Goal: Information Seeking & Learning: Learn about a topic

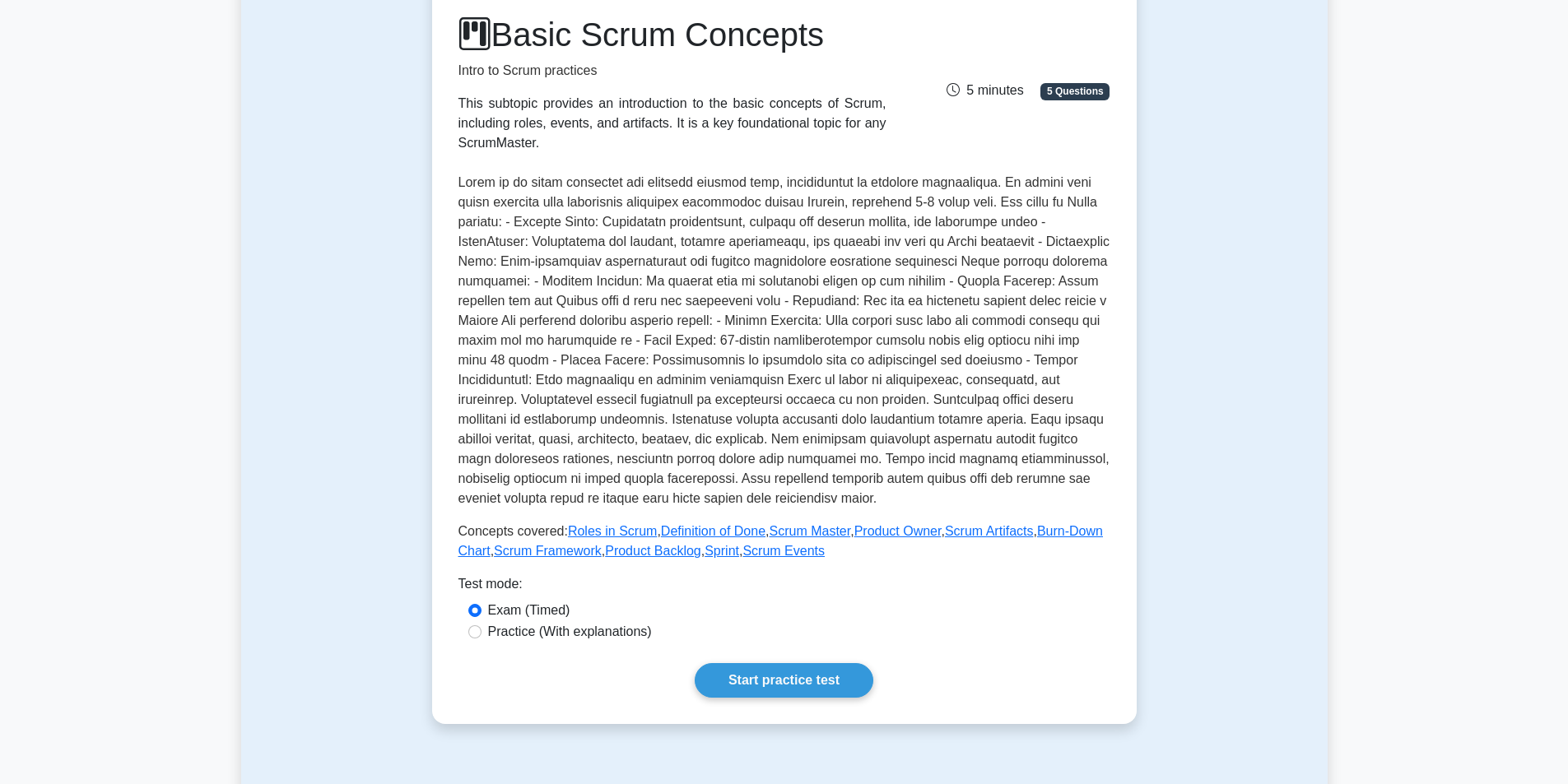
scroll to position [329, 0]
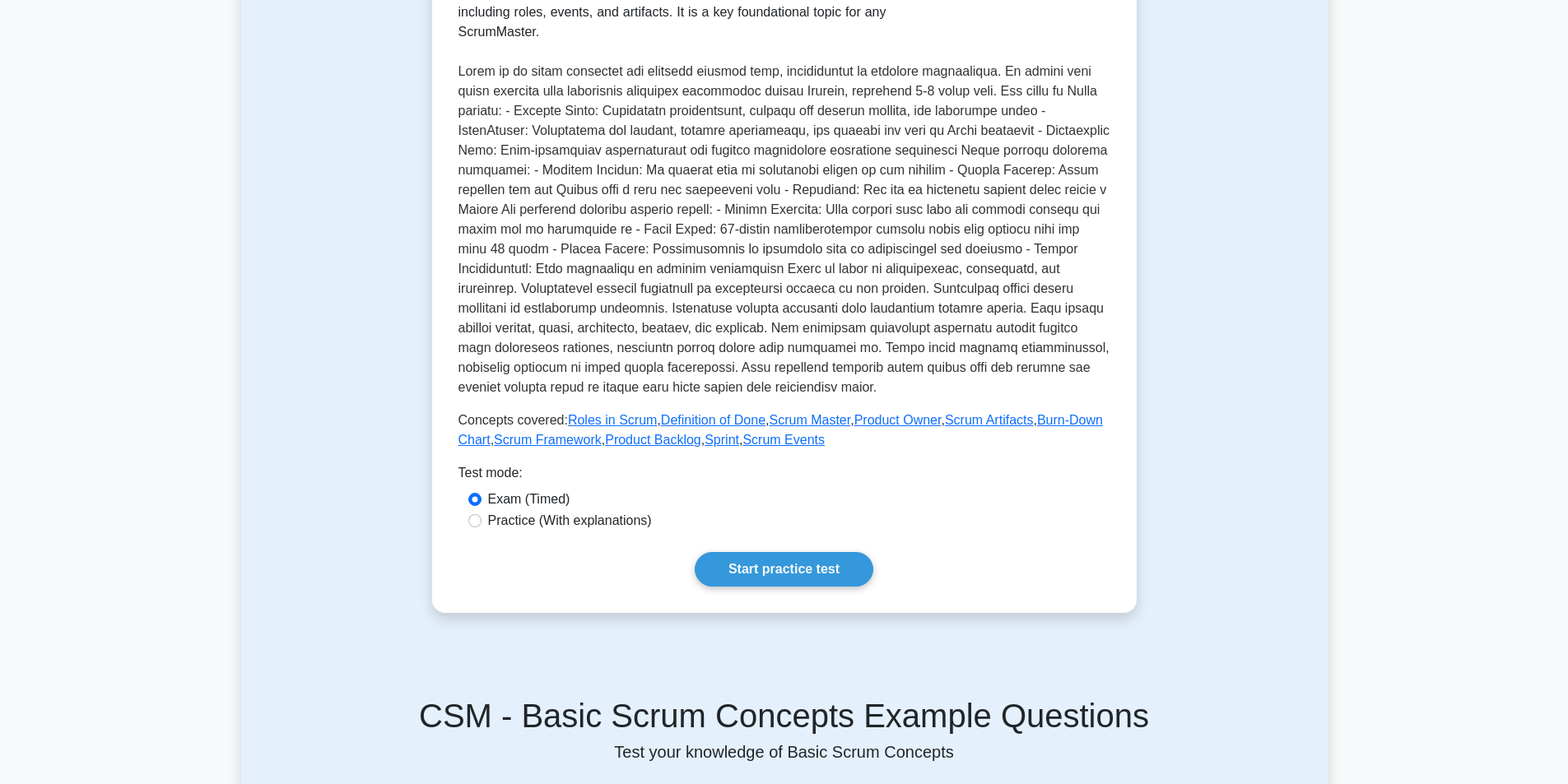
click at [607, 522] on label "Practice (With explanations)" at bounding box center [570, 521] width 164 height 20
click at [481, 522] on input "Practice (With explanations)" at bounding box center [474, 521] width 13 height 13
radio input "true"
click at [554, 502] on label "Exam (Timed)" at bounding box center [530, 499] width 83 height 20
click at [481, 502] on input "Exam (Timed)" at bounding box center [474, 499] width 13 height 13
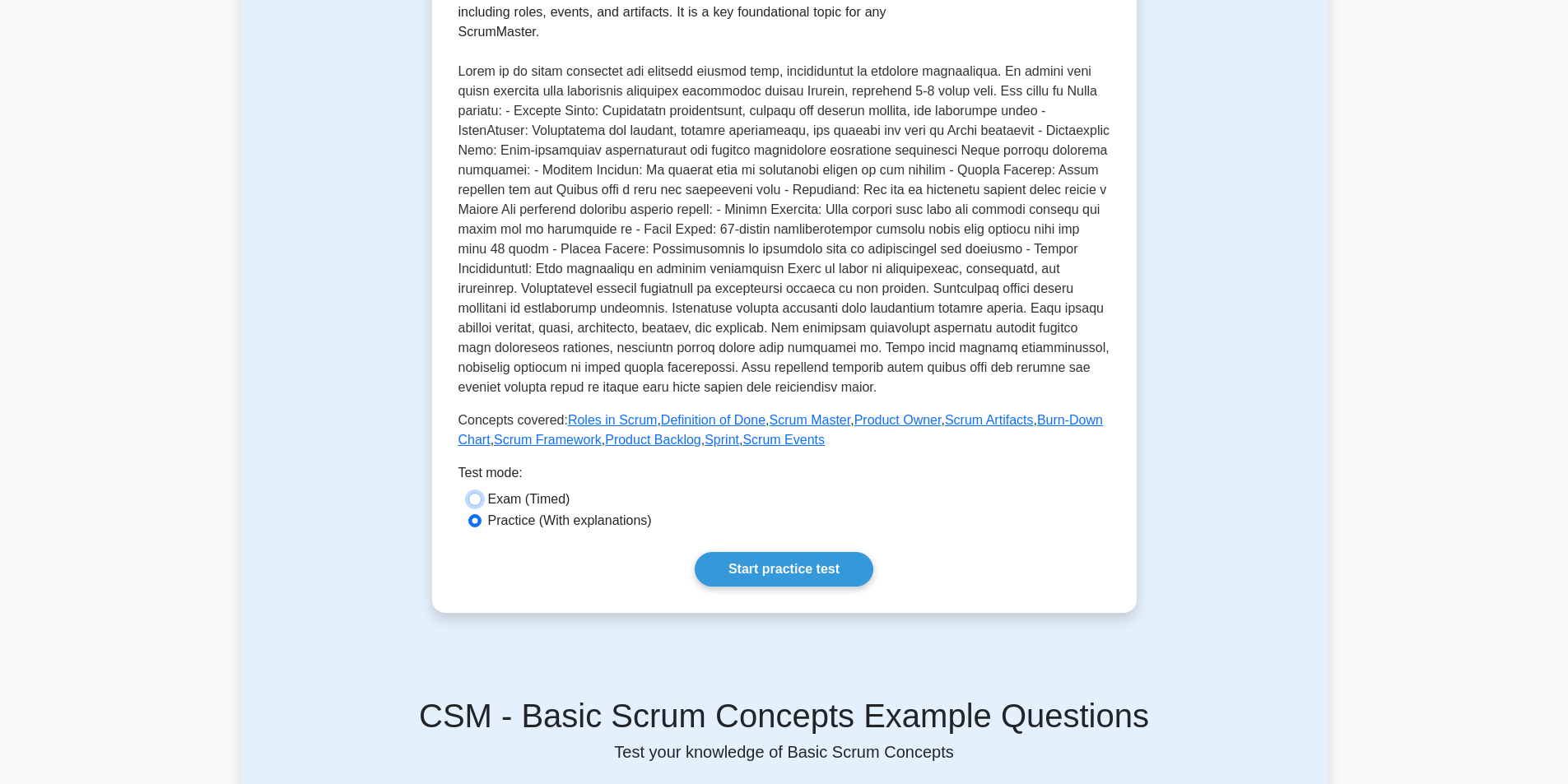
radio input "true"
click at [752, 565] on link "Start practice test" at bounding box center [784, 570] width 178 height 34
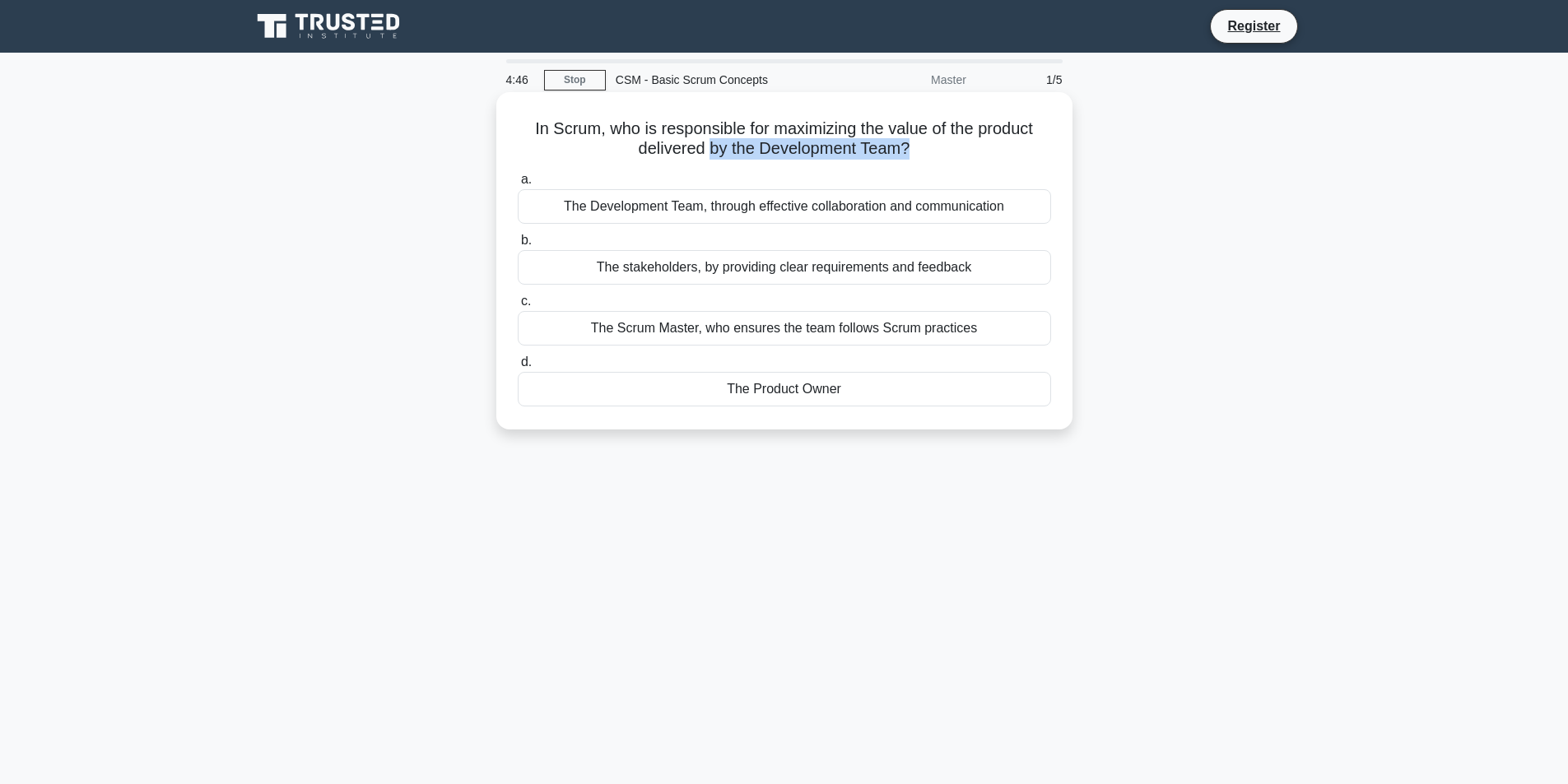
drag, startPoint x: 710, startPoint y: 154, endPoint x: 919, endPoint y: 149, distance: 209.1
click at [918, 149] on h5 "In Scrum, who is responsible for maximizing the value of the product delivered …" at bounding box center [784, 139] width 536 height 41
click at [921, 149] on icon ".spinner_0XTQ{transform-origin:center;animation:spinner_y6GP .75s linear infini…" at bounding box center [919, 150] width 20 height 20
click at [815, 390] on div "The Product Owner" at bounding box center [784, 389] width 534 height 34
click at [518, 367] on input "d. The Product Owner" at bounding box center [518, 362] width 0 height 10
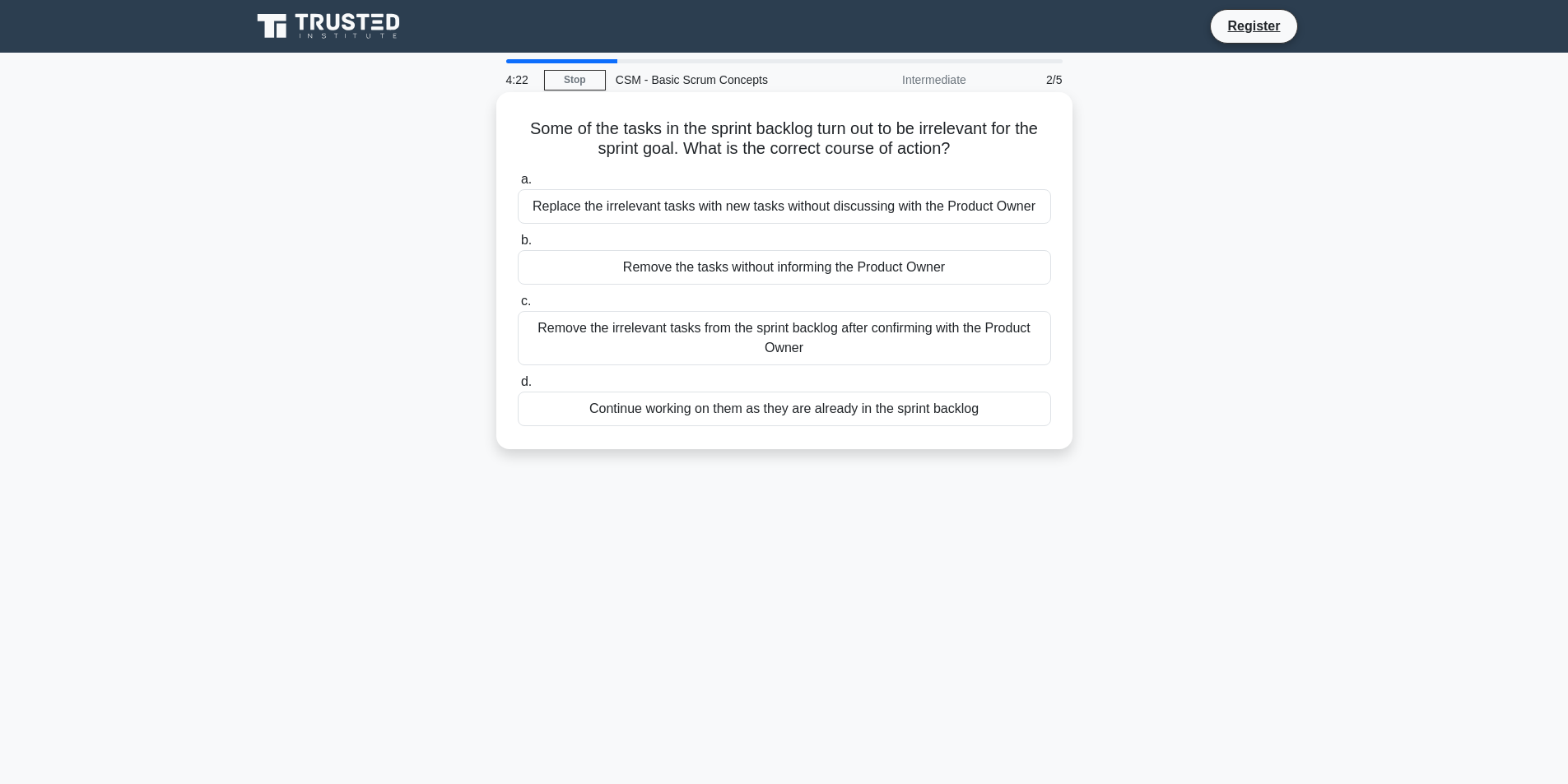
click at [755, 337] on div "Remove the irrelevant tasks from the sprint backlog after confirming with the P…" at bounding box center [784, 337] width 534 height 54
click at [518, 307] on input "c. Remove the irrelevant tasks from the sprint backlog after confirming with th…" at bounding box center [518, 301] width 0 height 10
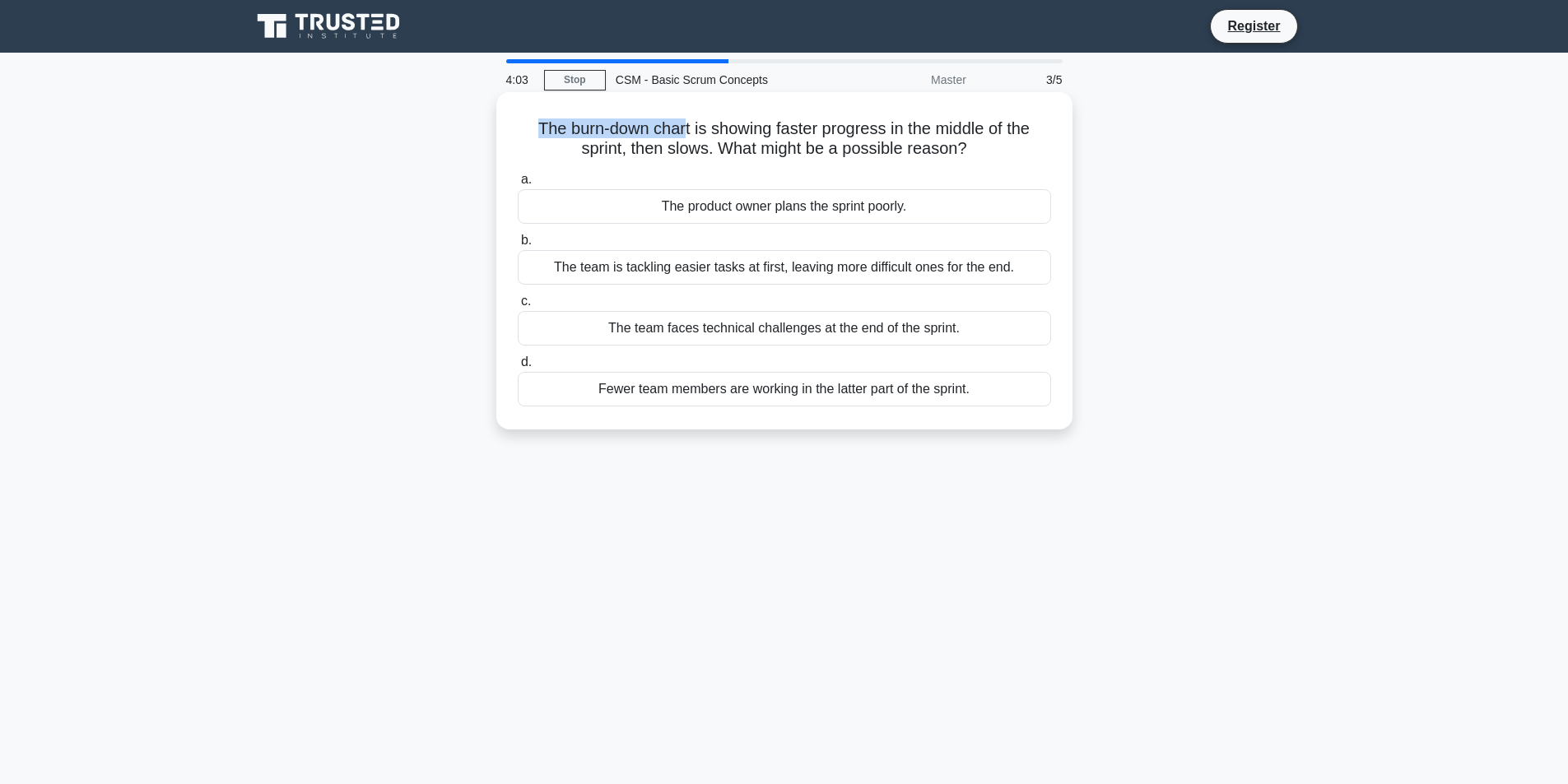
drag, startPoint x: 529, startPoint y: 127, endPoint x: 685, endPoint y: 132, distance: 156.1
click at [685, 132] on h5 "The burn-down chart is showing faster progress in the middle of the sprint, the…" at bounding box center [784, 139] width 536 height 41
click at [694, 132] on h5 "The burn-down chart is showing faster progress in the middle of the sprint, the…" at bounding box center [784, 139] width 536 height 41
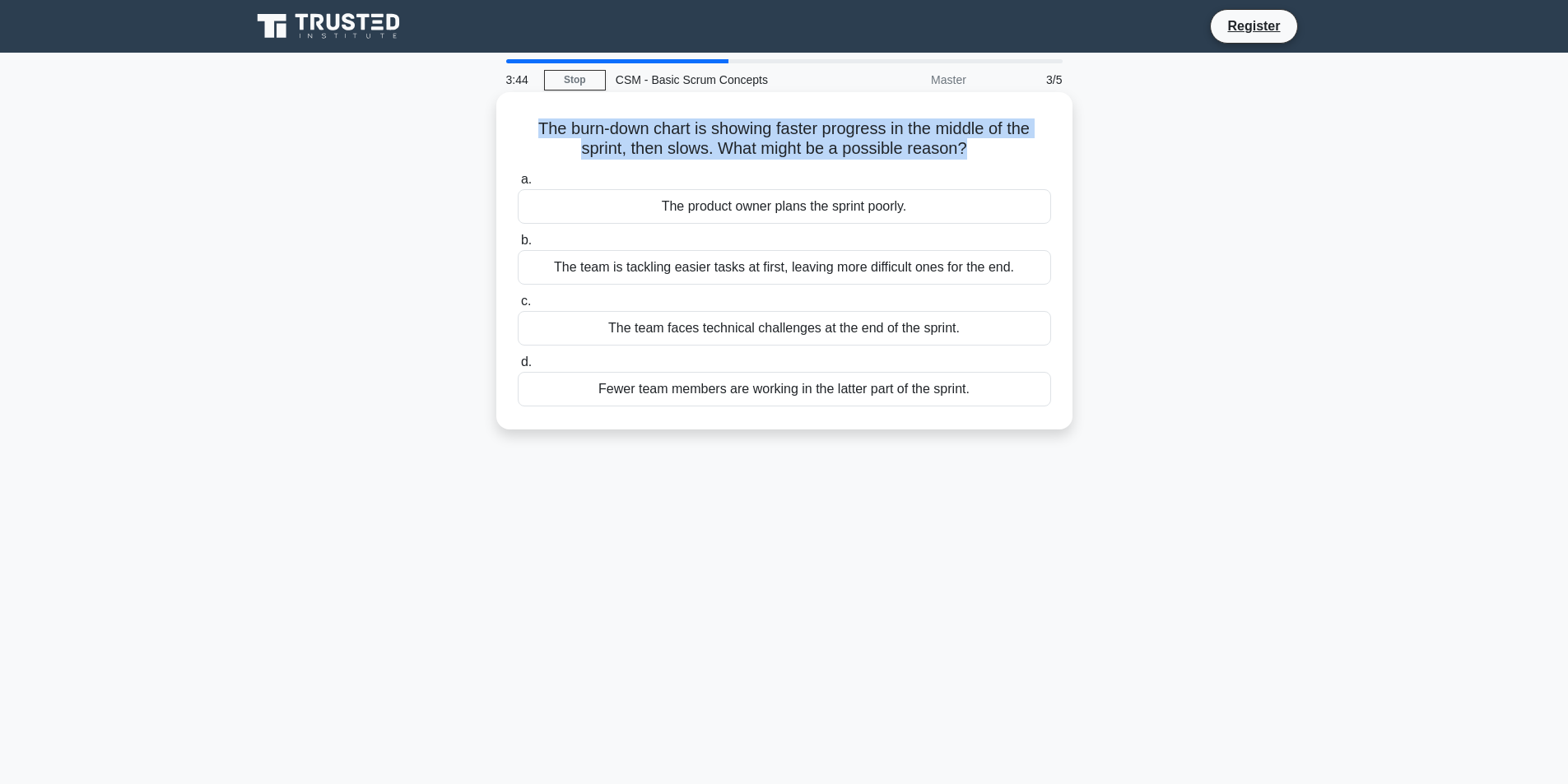
click at [694, 132] on h5 "The burn-down chart is showing faster progress in the middle of the sprint, the…" at bounding box center [784, 139] width 536 height 41
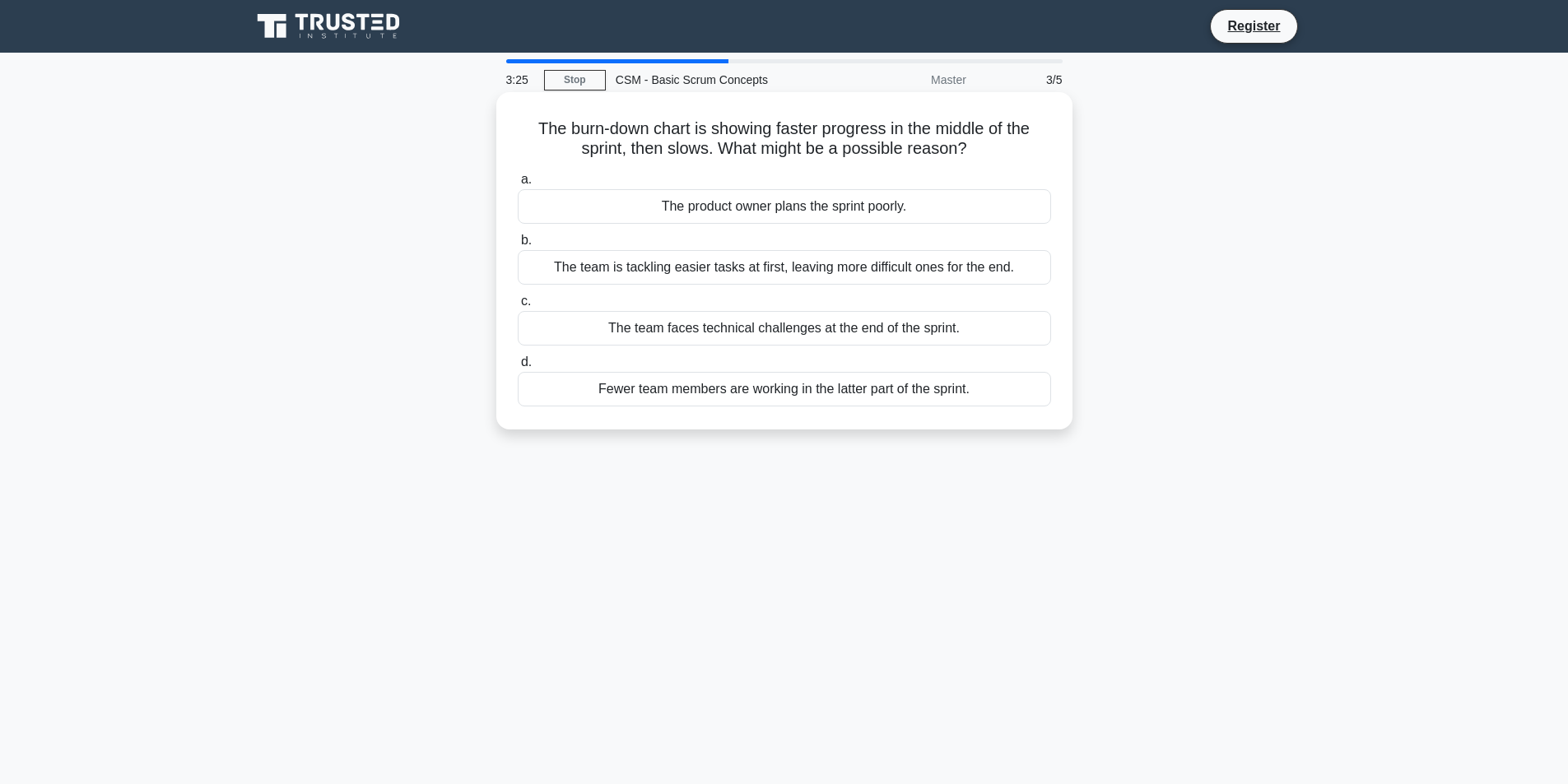
click at [735, 334] on div "The team faces technical challenges at the end of the sprint." at bounding box center [784, 328] width 534 height 34
click at [518, 307] on input "c. The team faces technical challenges at the end of the sprint." at bounding box center [518, 301] width 0 height 10
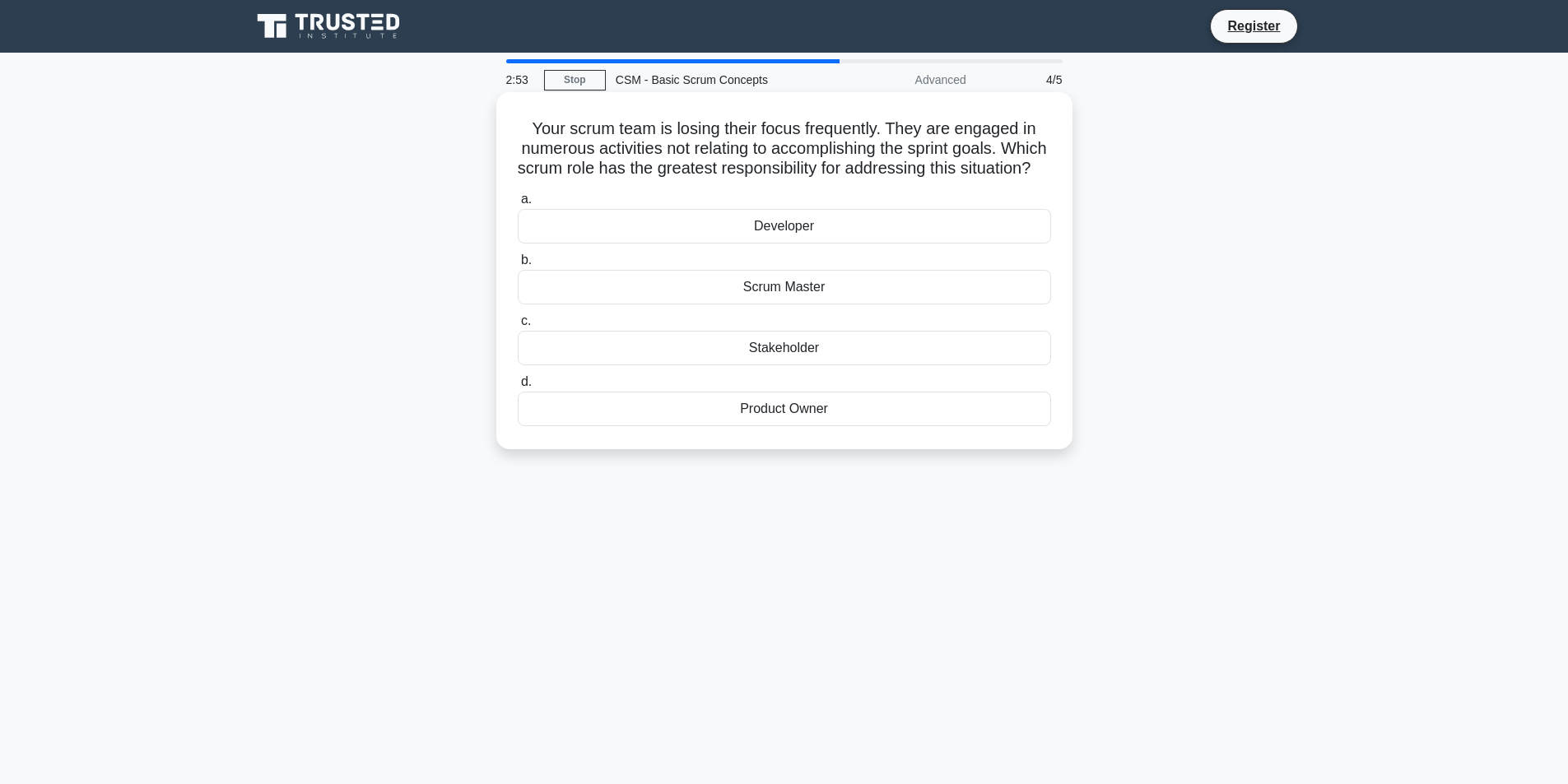
click at [766, 426] on div "Product Owner" at bounding box center [784, 409] width 534 height 34
click at [518, 387] on input "d. Product Owner" at bounding box center [518, 382] width 0 height 10
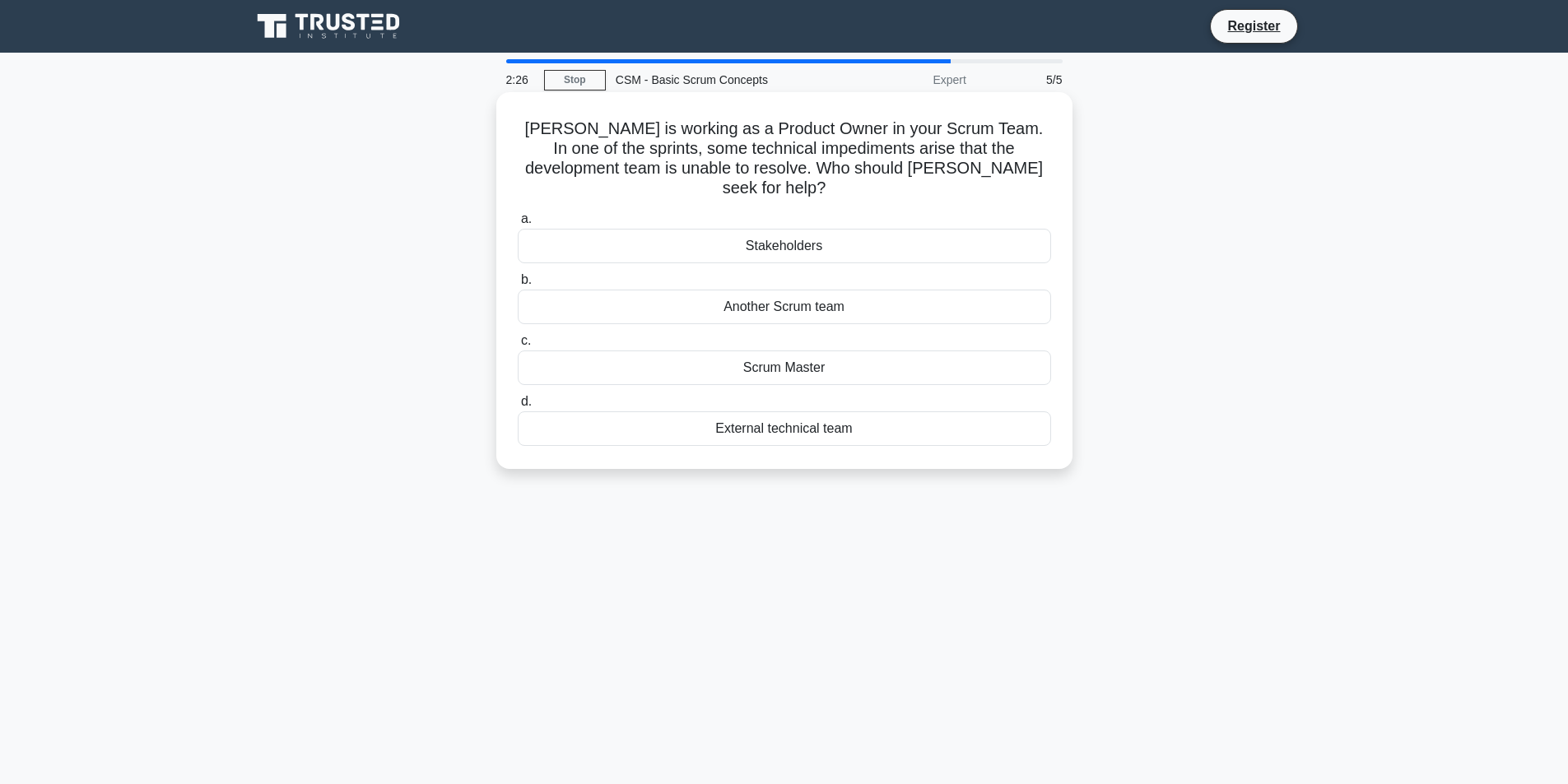
click at [821, 351] on div "Scrum Master" at bounding box center [784, 367] width 534 height 34
click at [518, 347] on input "c. Scrum Master" at bounding box center [518, 341] width 0 height 10
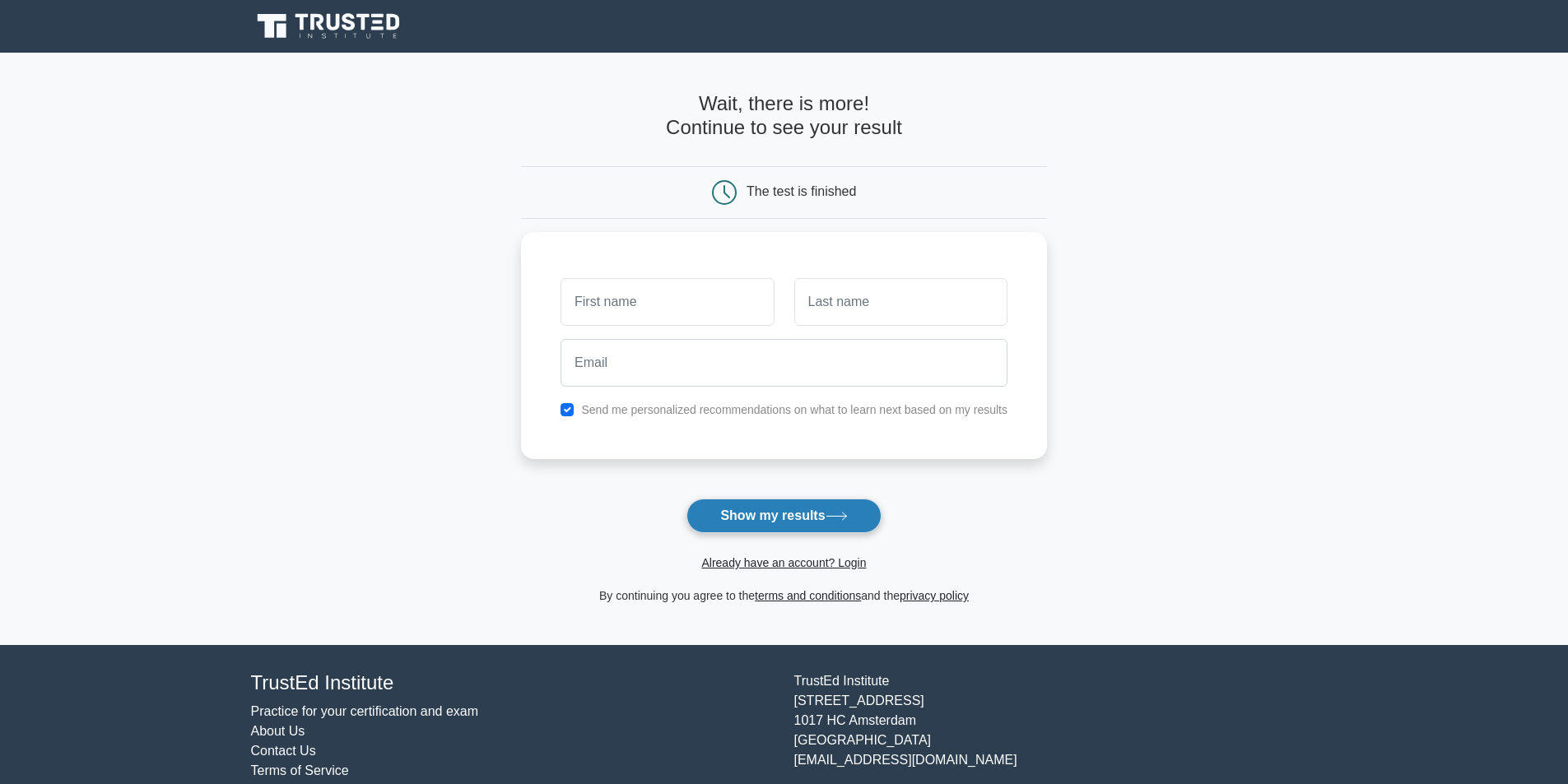
click at [805, 521] on button "Show my results" at bounding box center [784, 515] width 195 height 34
click at [571, 406] on input "checkbox" at bounding box center [567, 405] width 13 height 13
checkbox input "false"
click at [626, 293] on input "text" at bounding box center [667, 297] width 214 height 47
type input "w"
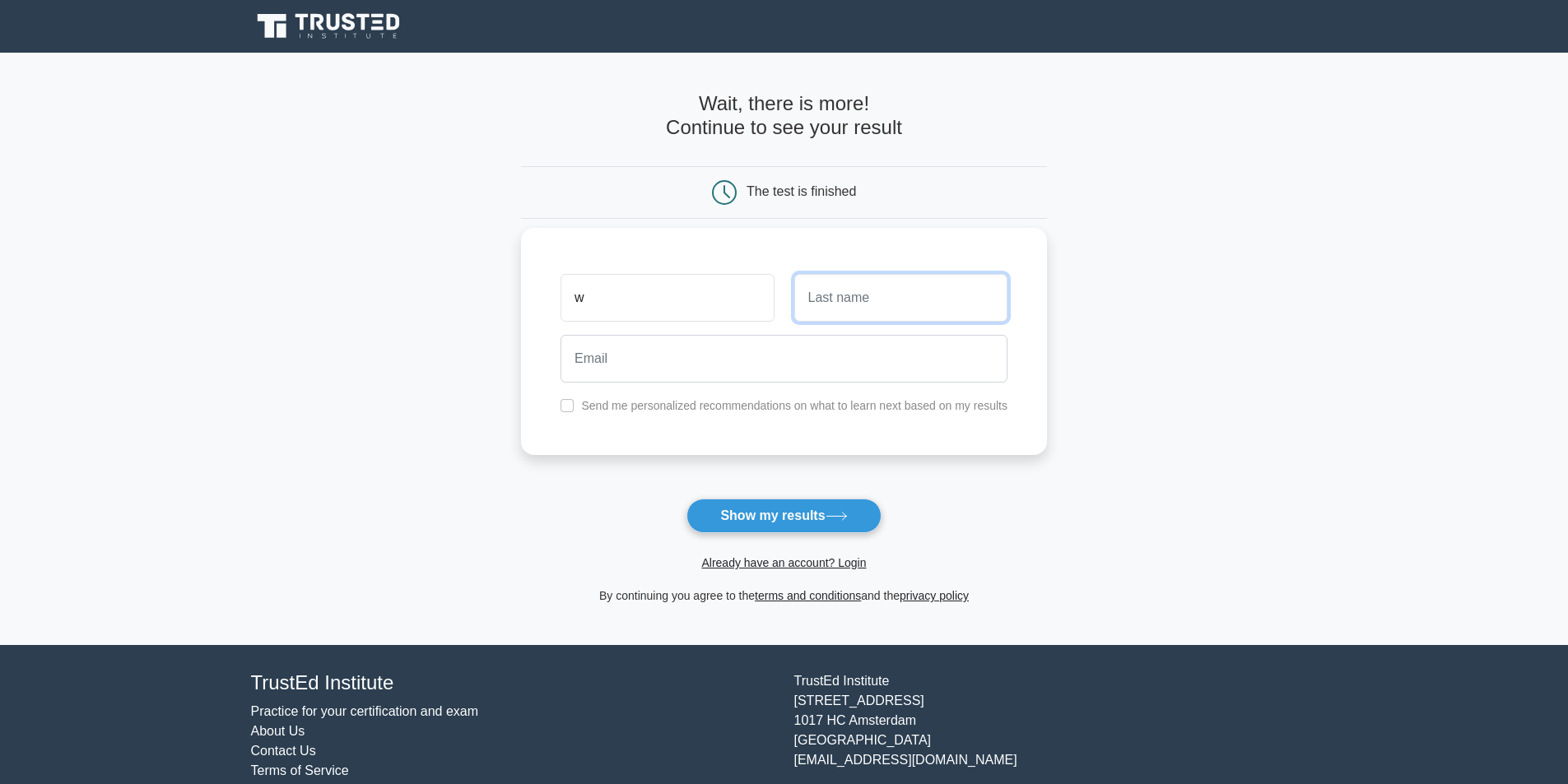
click at [855, 308] on input "text" at bounding box center [902, 297] width 214 height 47
type input "s"
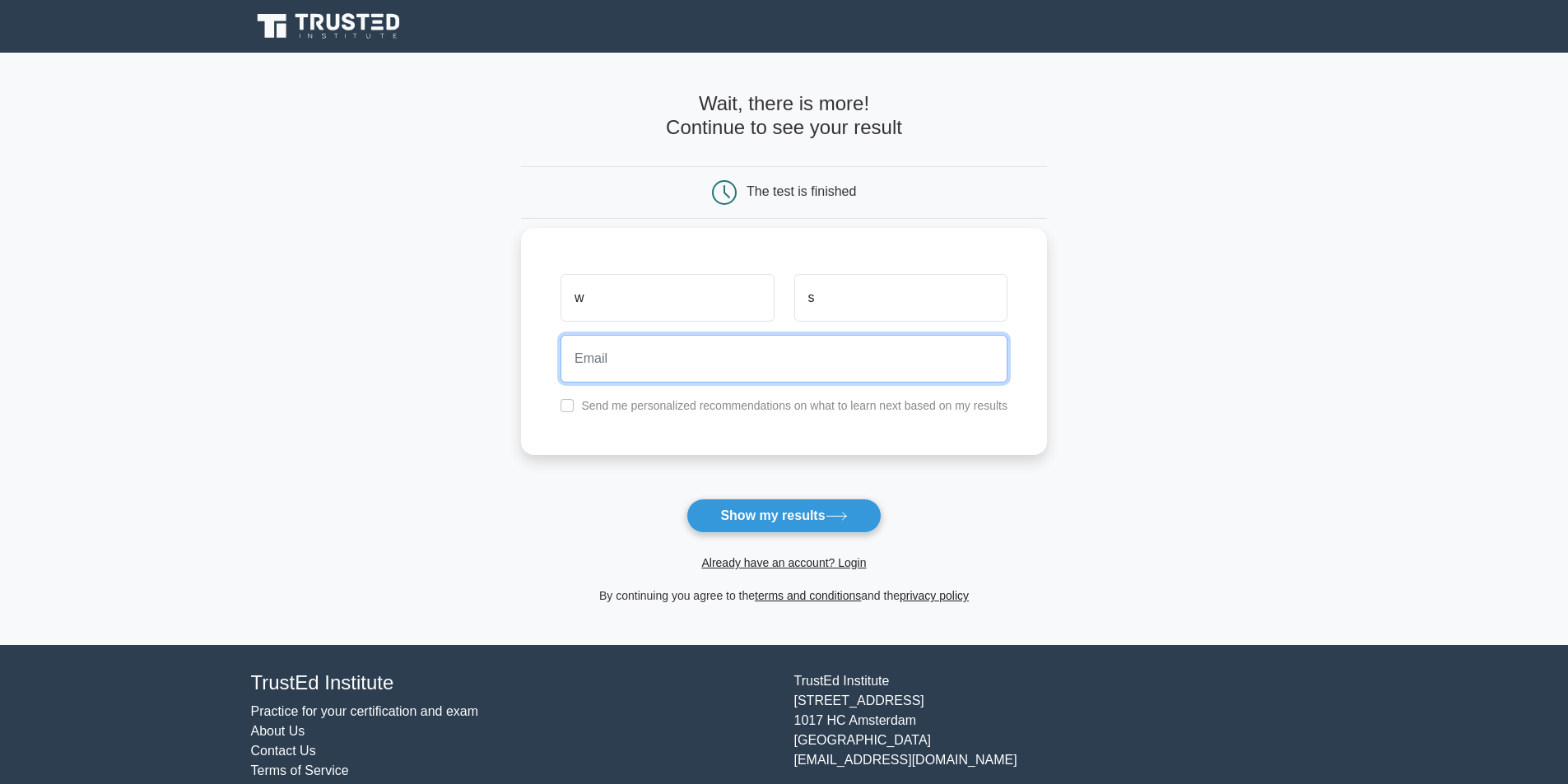
click at [774, 352] on input "email" at bounding box center [784, 358] width 447 height 47
type input "will@yesterday.com"
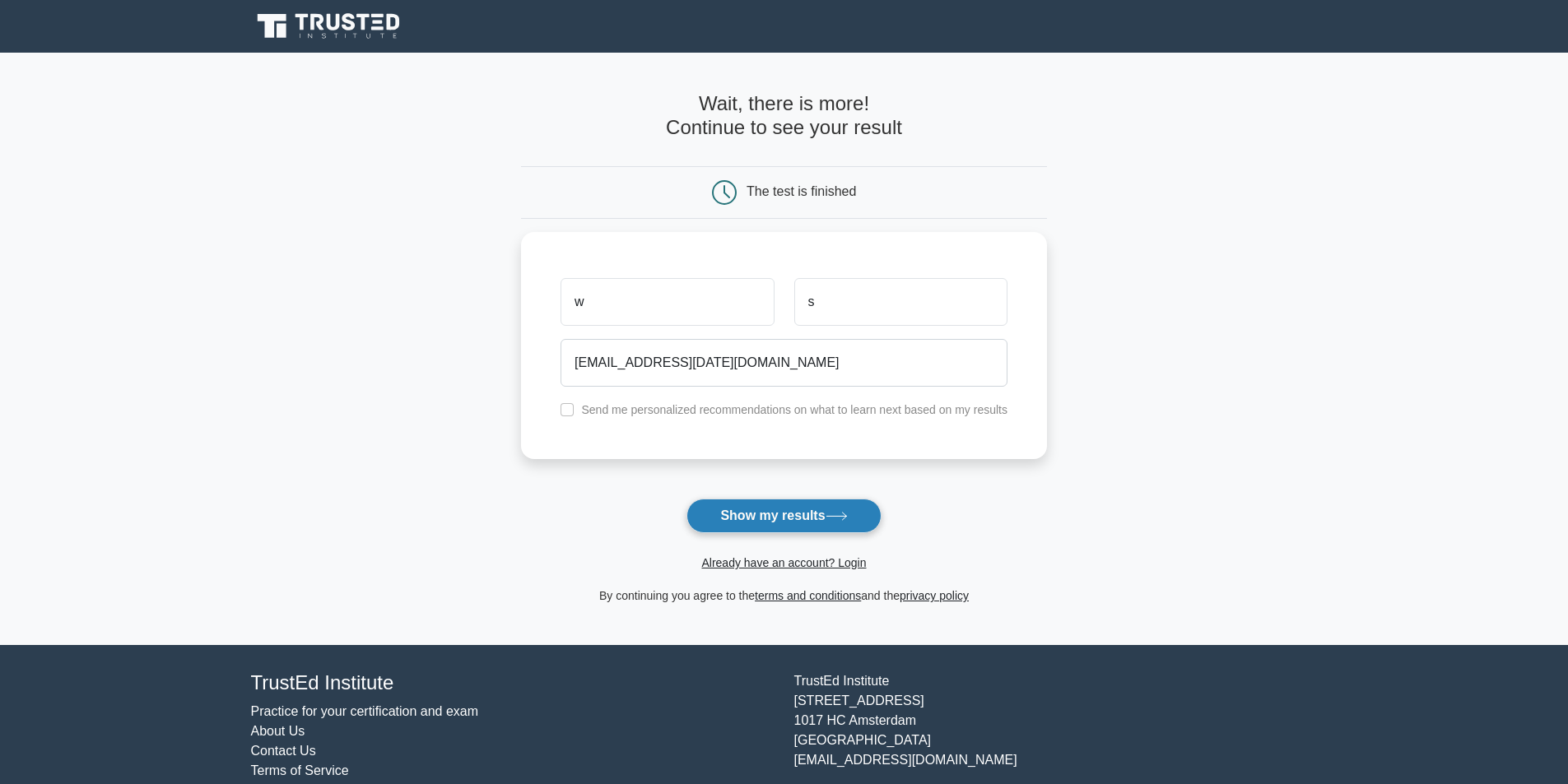
click at [832, 524] on button "Show my results" at bounding box center [784, 515] width 195 height 34
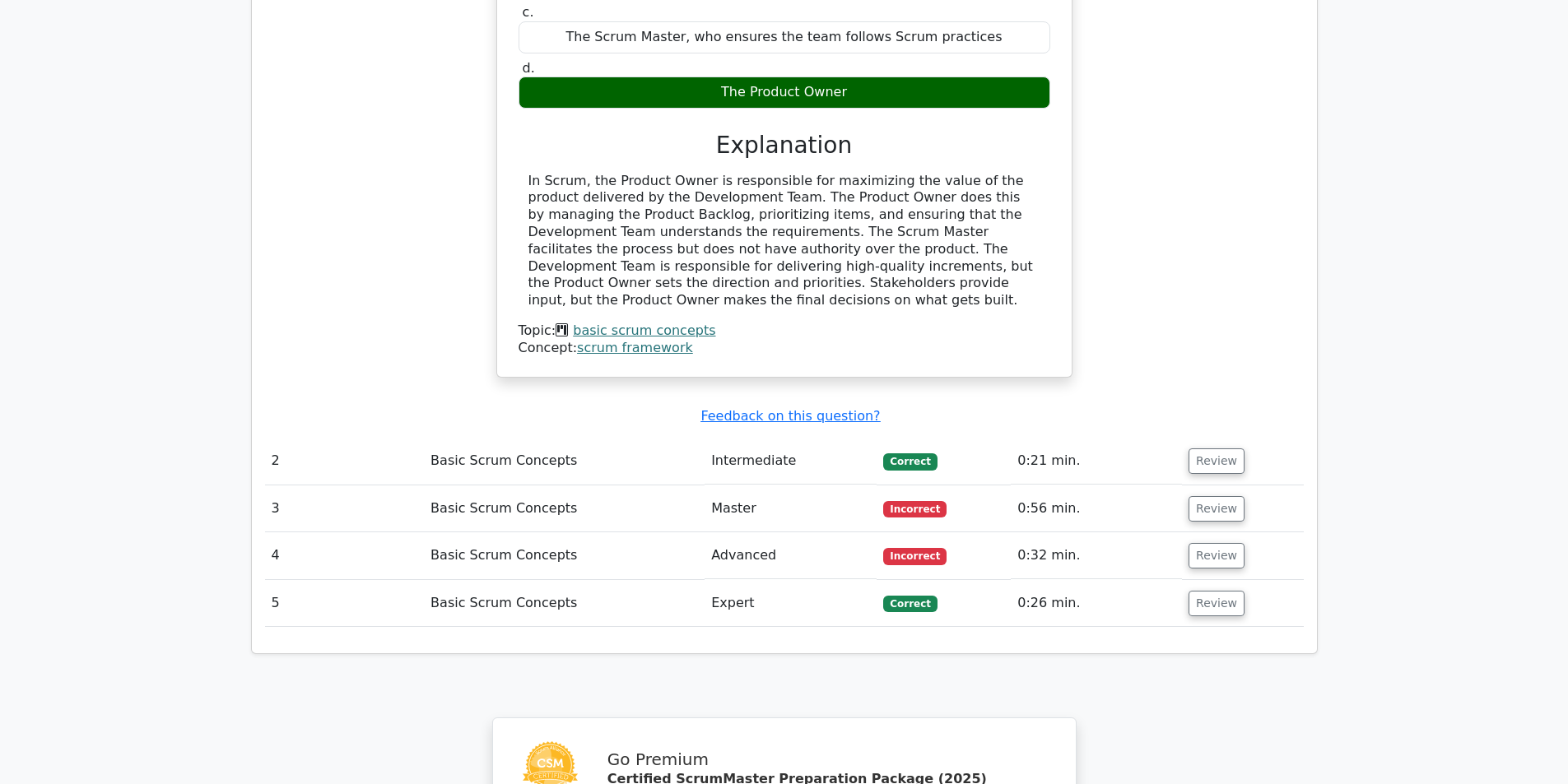
scroll to position [1481, 0]
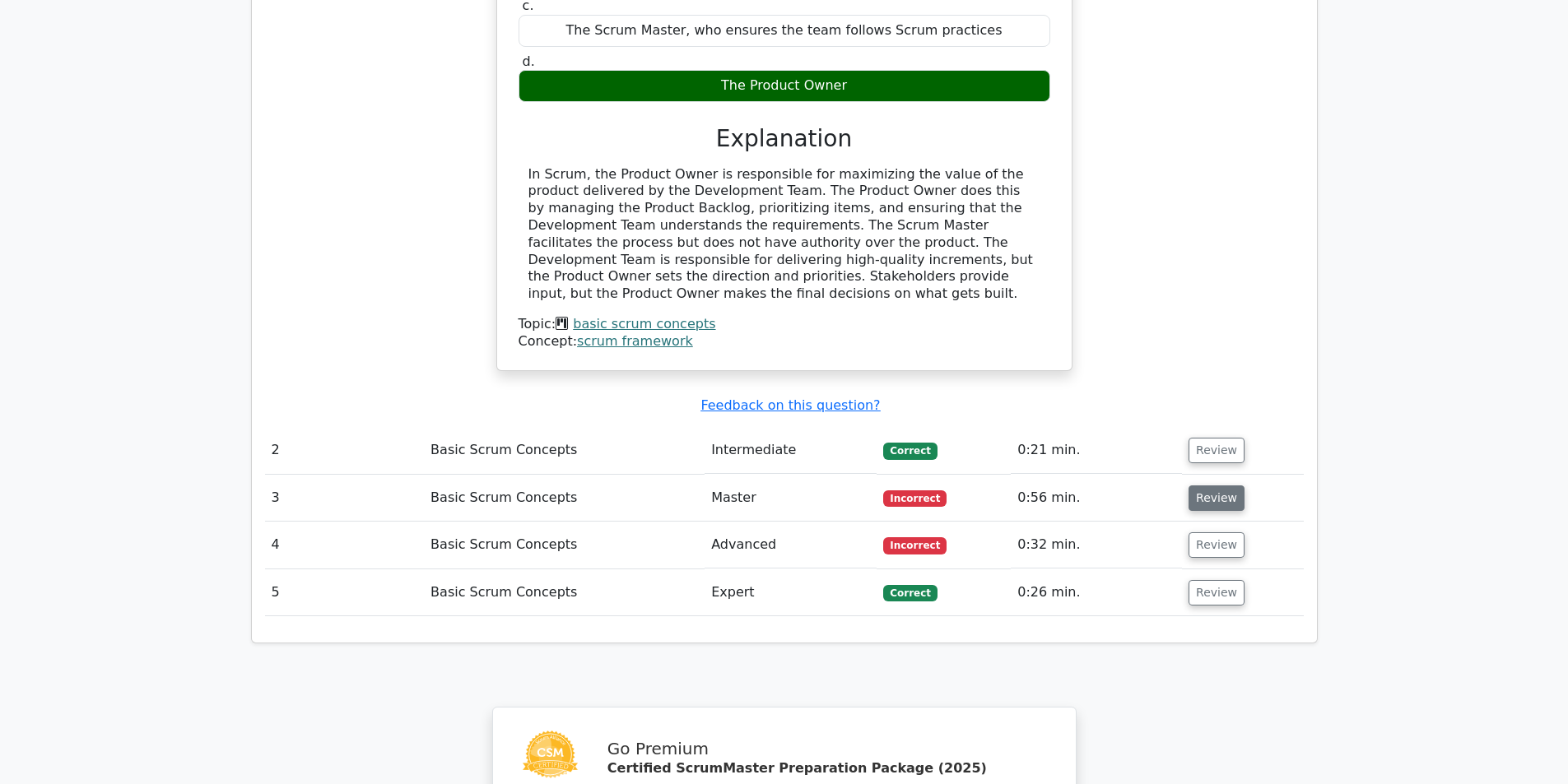
click at [1212, 485] on button "Review" at bounding box center [1217, 498] width 56 height 26
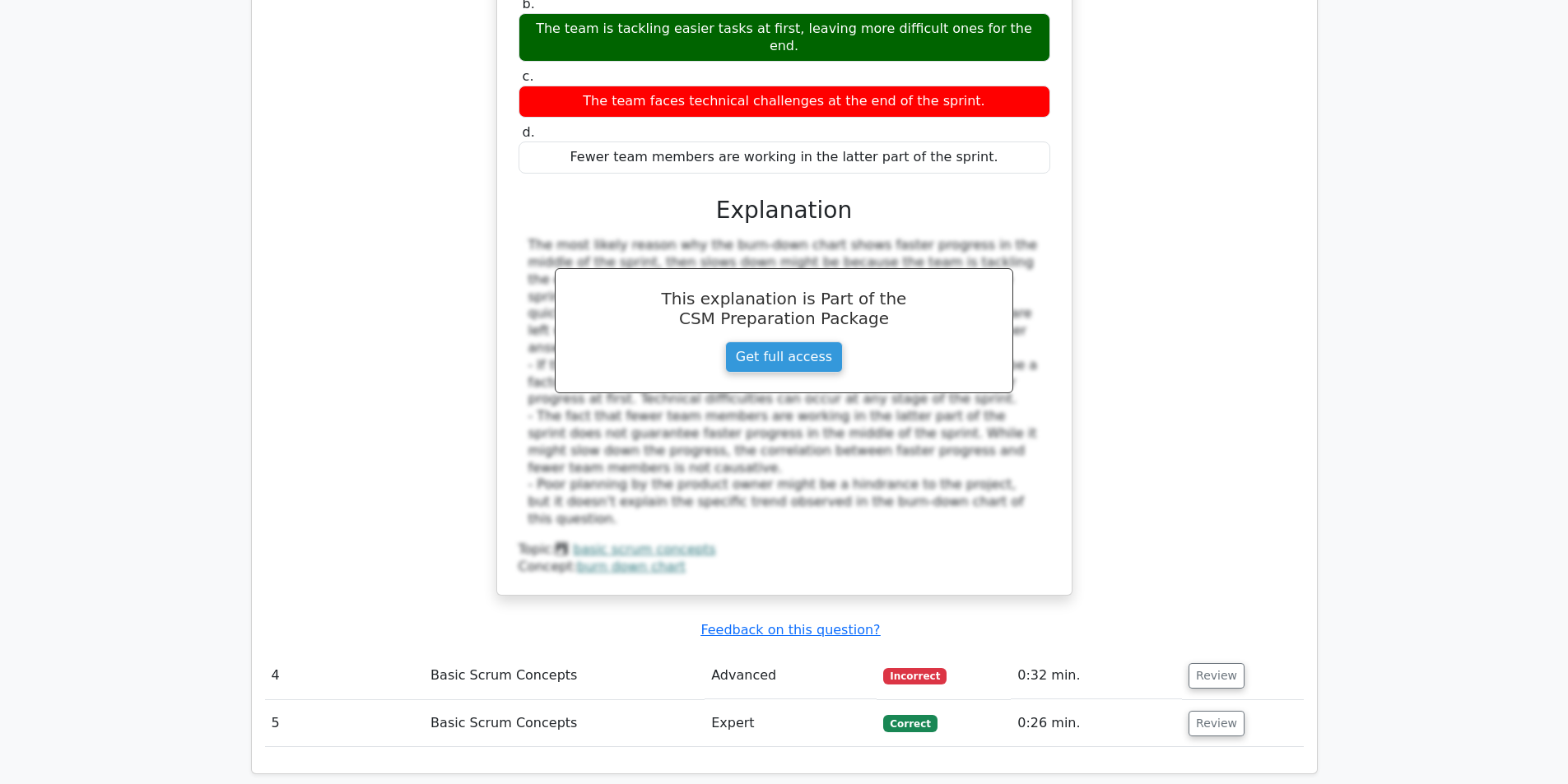
scroll to position [2468, 0]
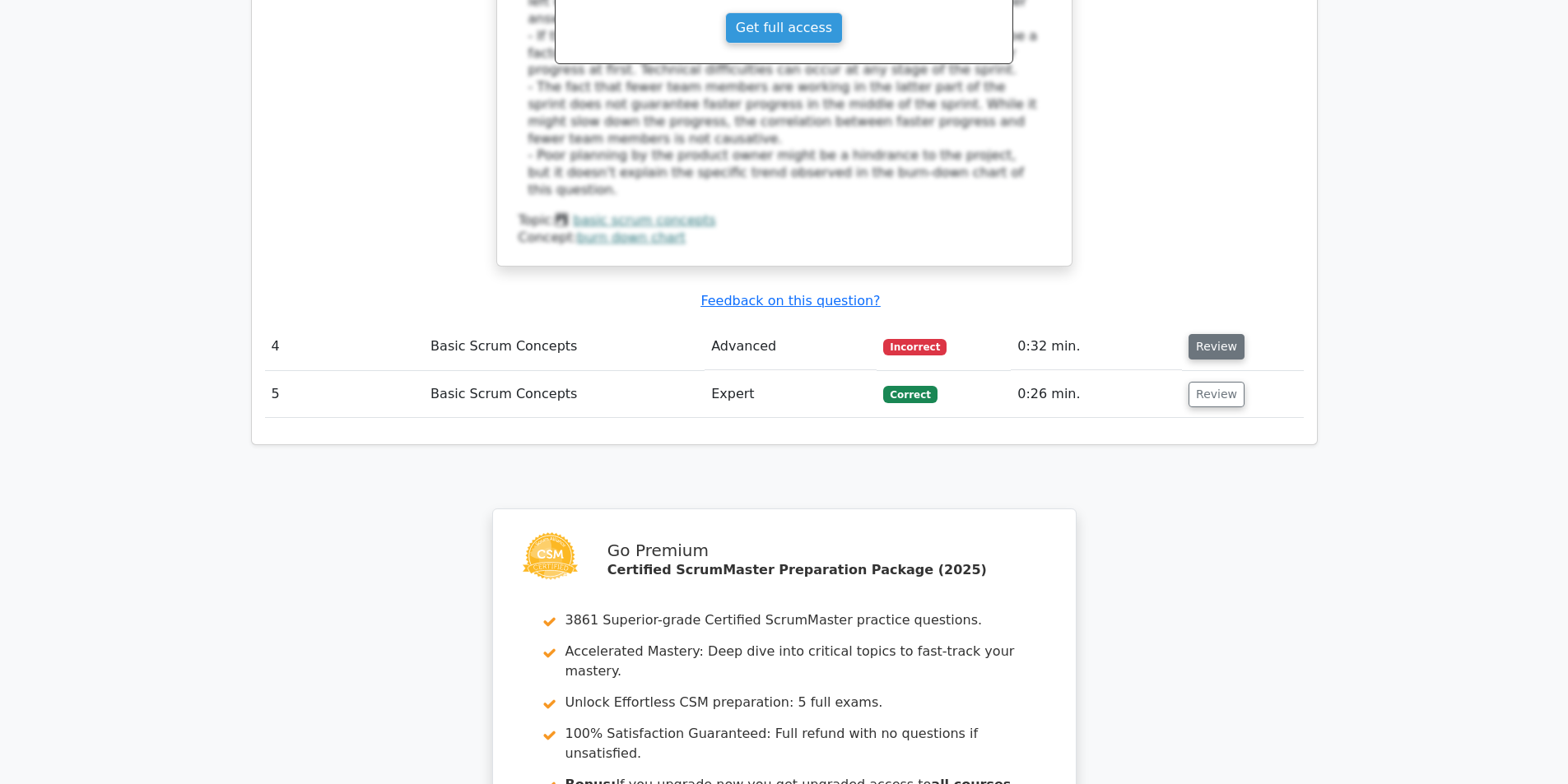
click at [1214, 334] on button "Review" at bounding box center [1217, 347] width 56 height 26
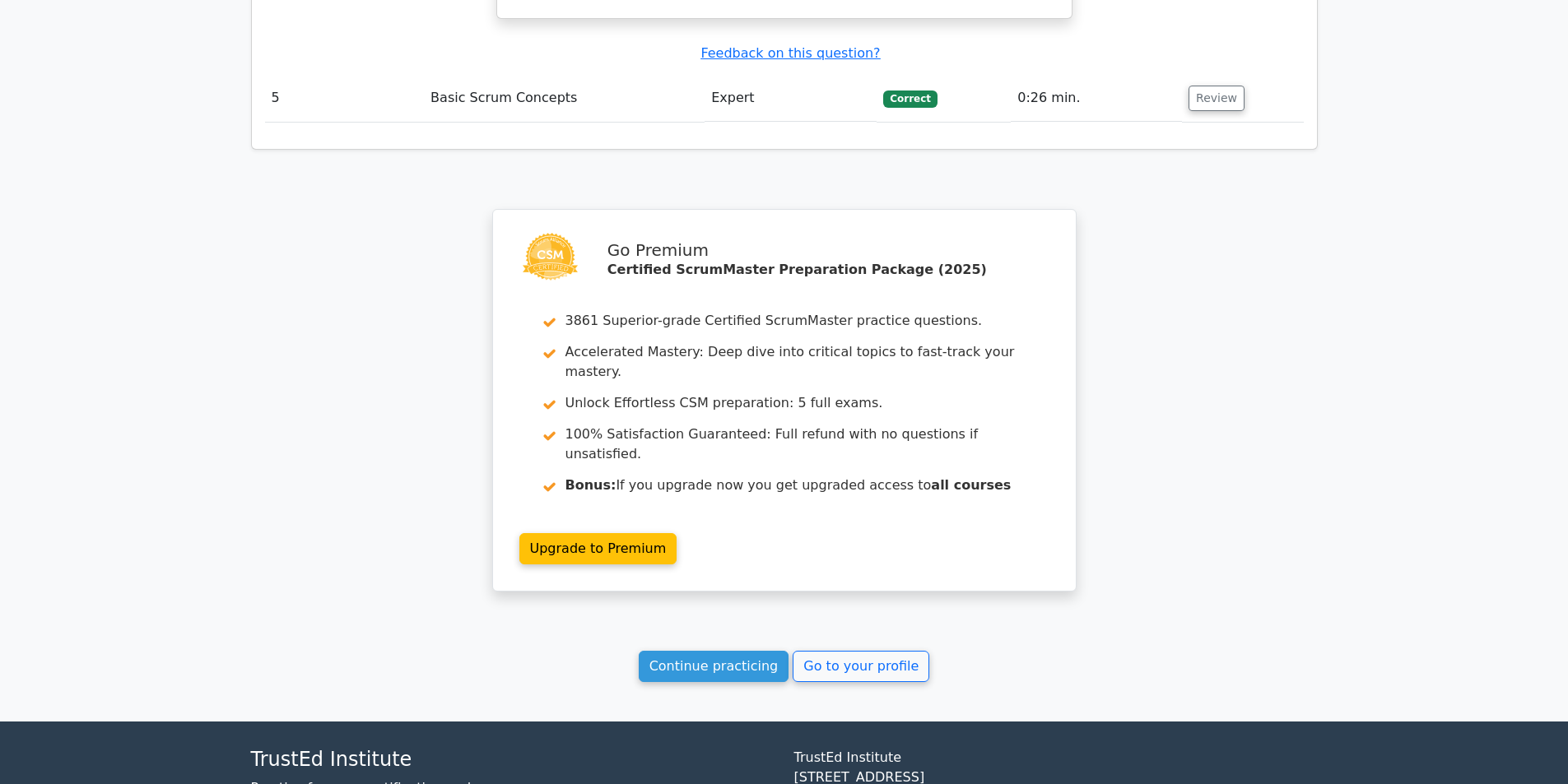
scroll to position [3485, 0]
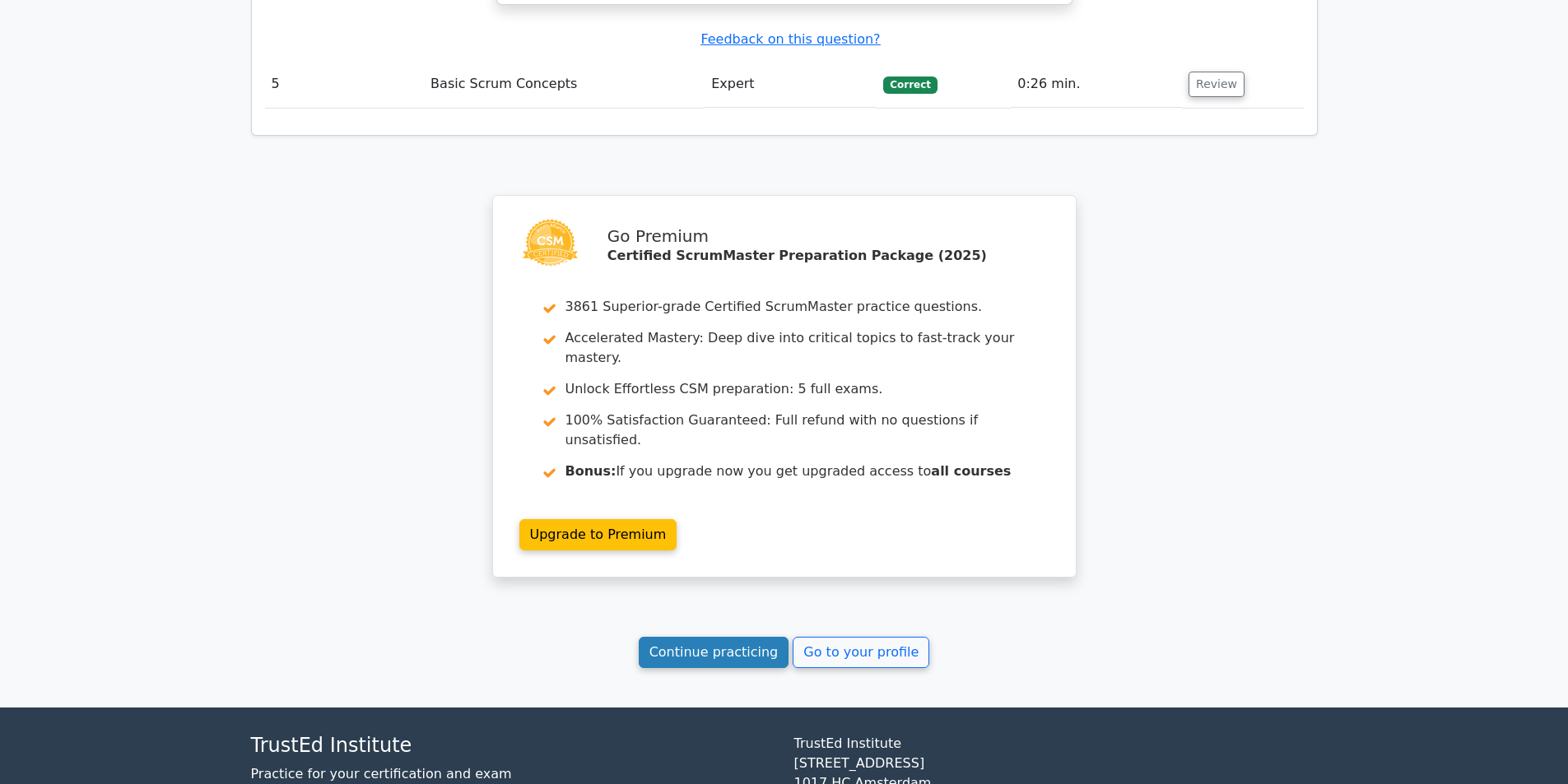
click at [711, 637] on link "Continue practicing" at bounding box center [714, 652] width 151 height 31
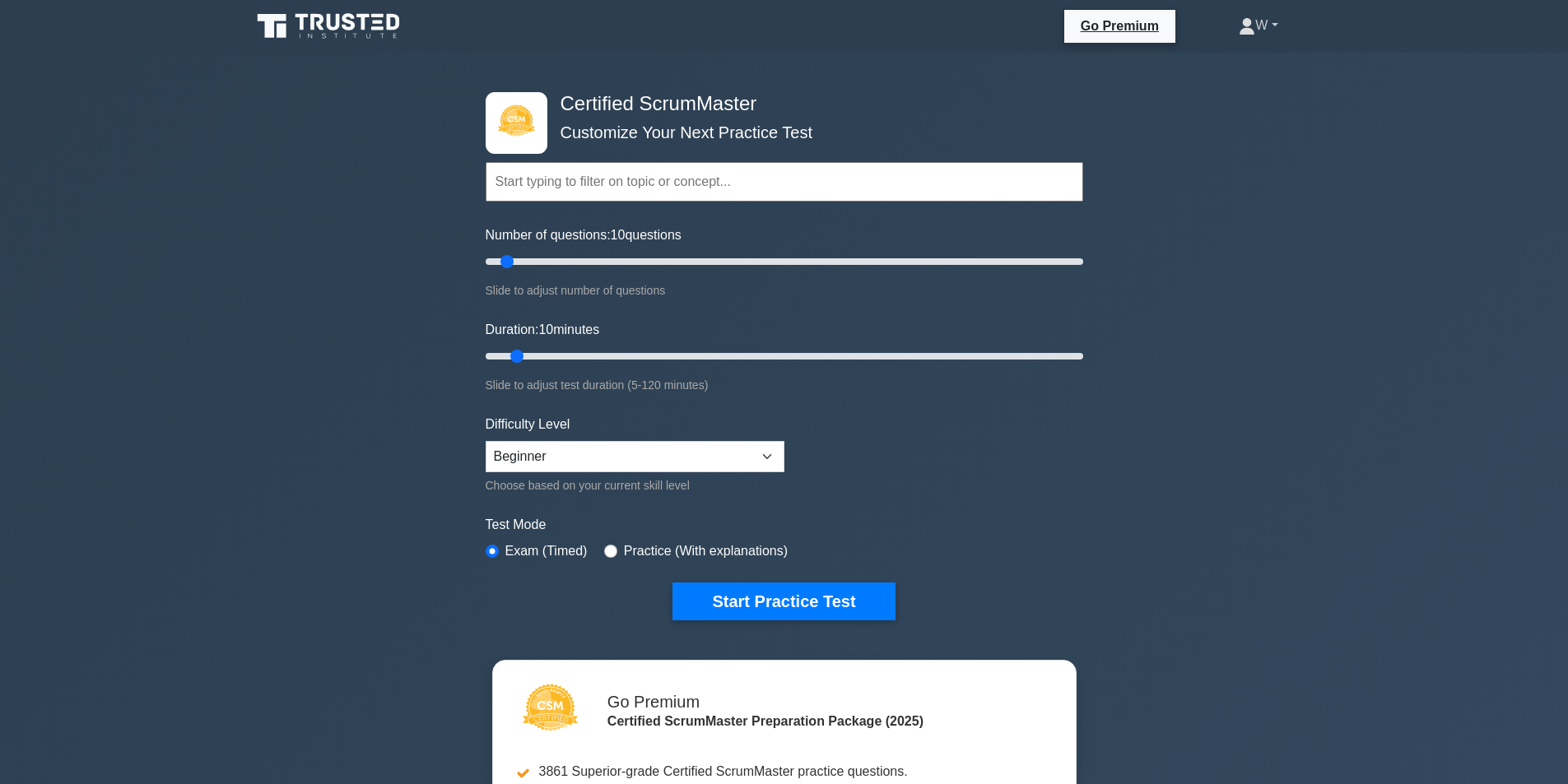
click at [1274, 34] on link "W" at bounding box center [1258, 26] width 118 height 33
click at [1252, 29] on link "W" at bounding box center [1258, 26] width 118 height 33
click at [1228, 66] on link "Profile" at bounding box center [1265, 64] width 130 height 27
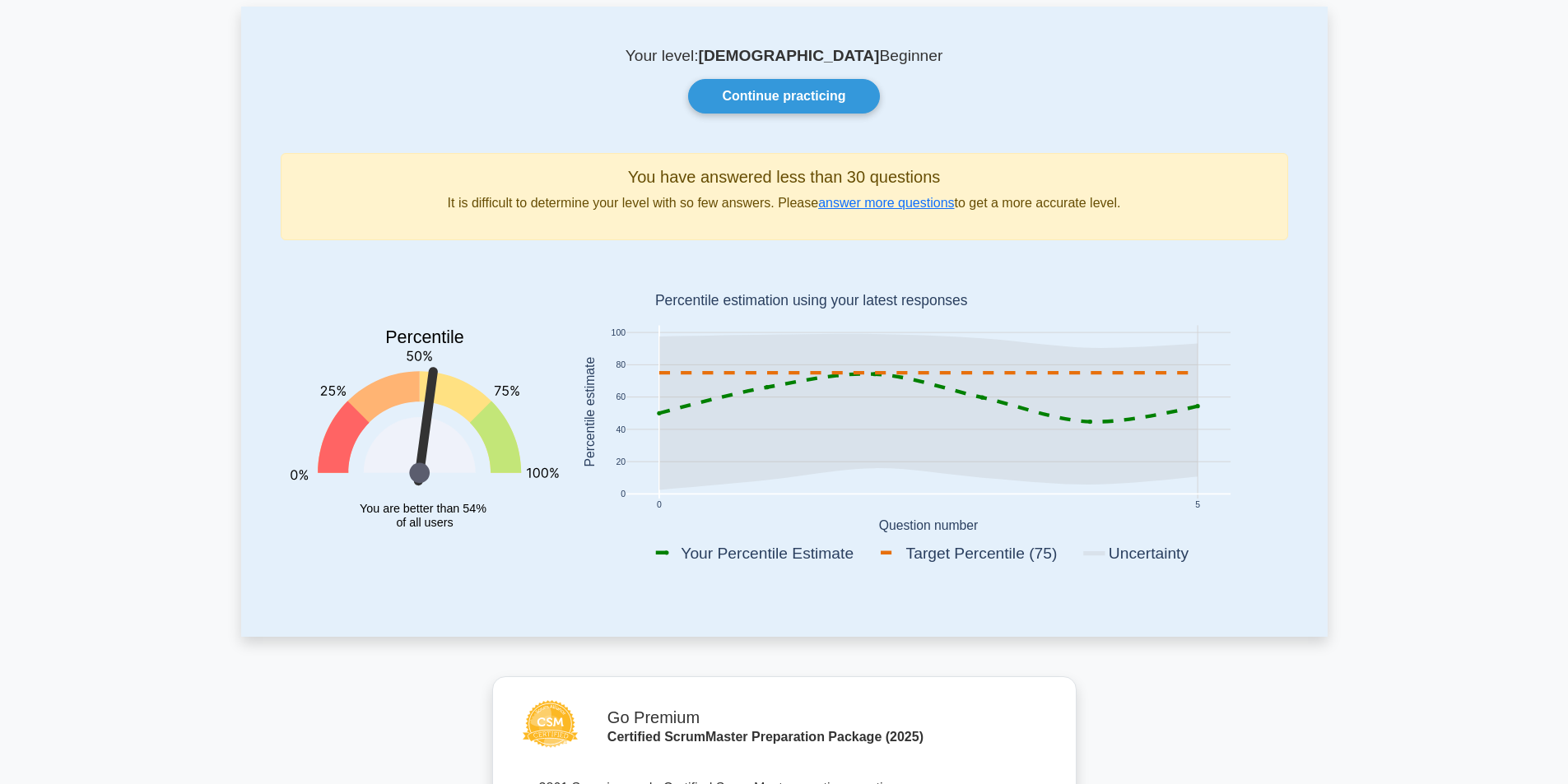
scroll to position [83, 0]
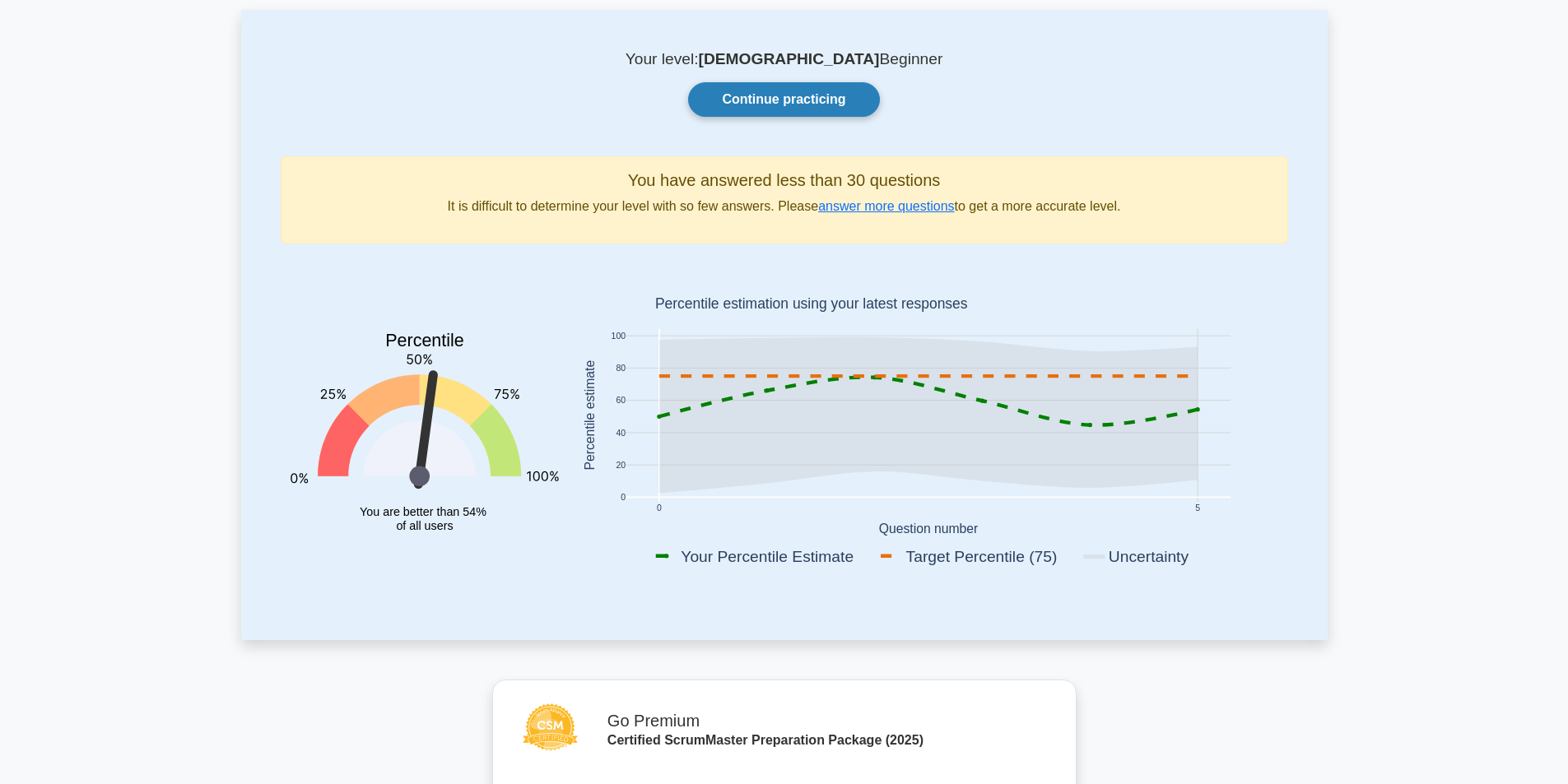
click at [830, 109] on link "Continue practicing" at bounding box center [784, 100] width 191 height 34
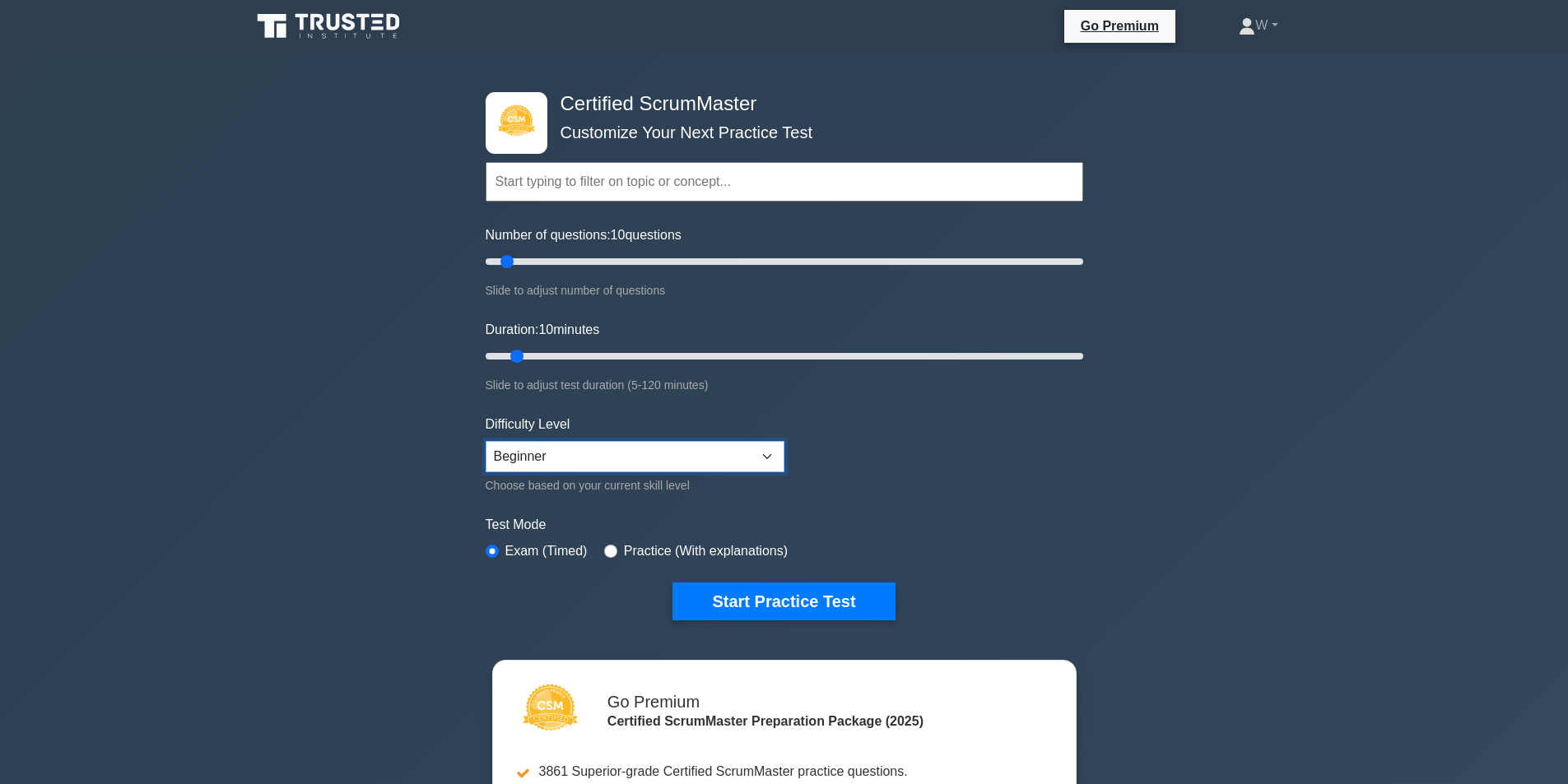
click at [651, 461] on select "Beginner Intermediate Expert" at bounding box center [635, 456] width 299 height 31
click at [885, 517] on label "Test Mode" at bounding box center [784, 525] width 598 height 20
click at [648, 194] on input "text" at bounding box center [784, 182] width 598 height 40
click at [658, 184] on input "text" at bounding box center [784, 182] width 598 height 40
click at [726, 237] on div "Number of questions: 10 questions Slide to adjust number of questions" at bounding box center [784, 262] width 598 height 75
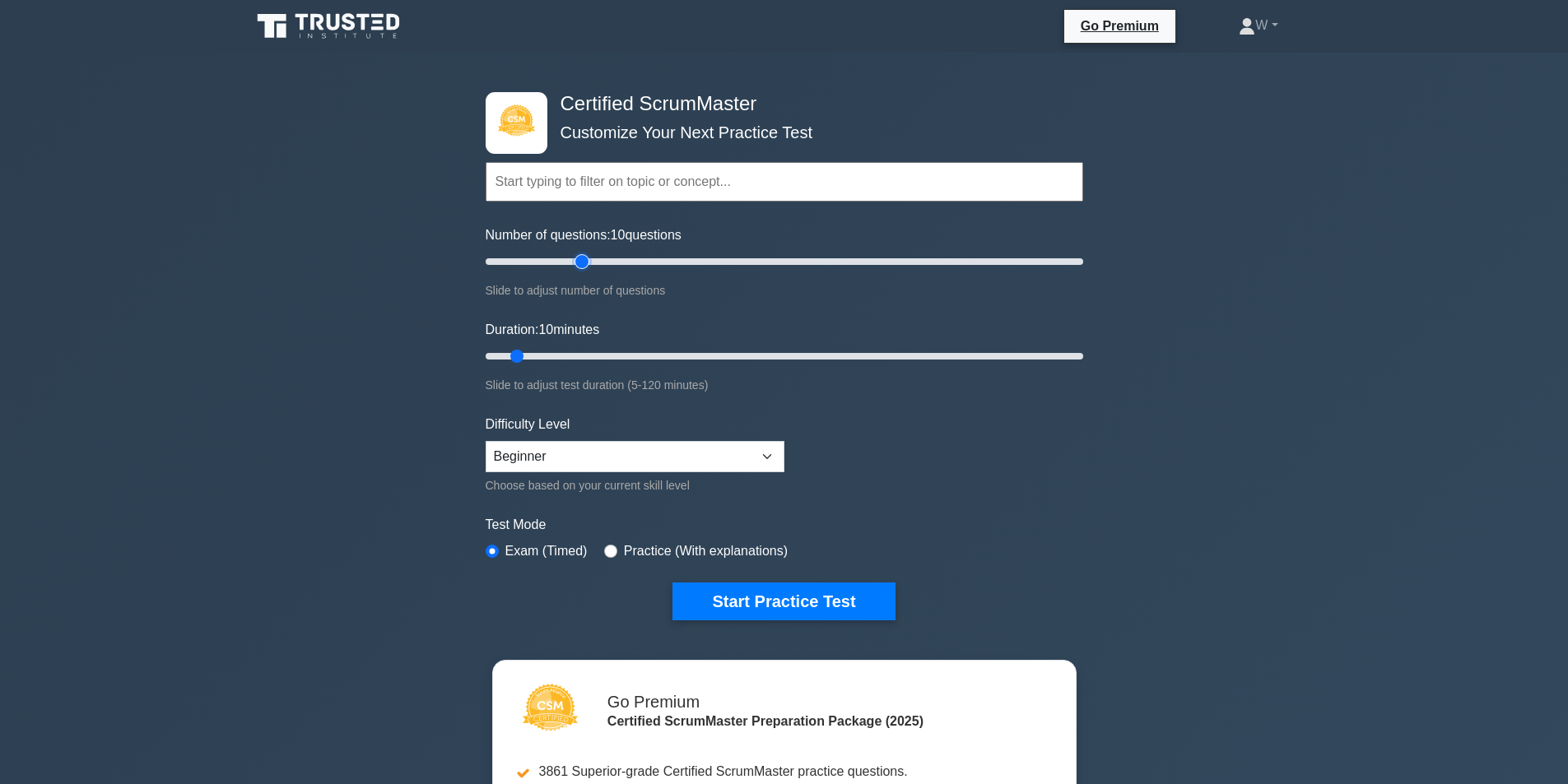
click at [588, 261] on input "Number of questions: 10 questions" at bounding box center [784, 262] width 598 height 20
type input "20"
click at [538, 261] on input "Number of questions: 20 questions" at bounding box center [784, 262] width 598 height 20
drag, startPoint x: 518, startPoint y: 352, endPoint x: 560, endPoint y: 355, distance: 42.1
type input "20"
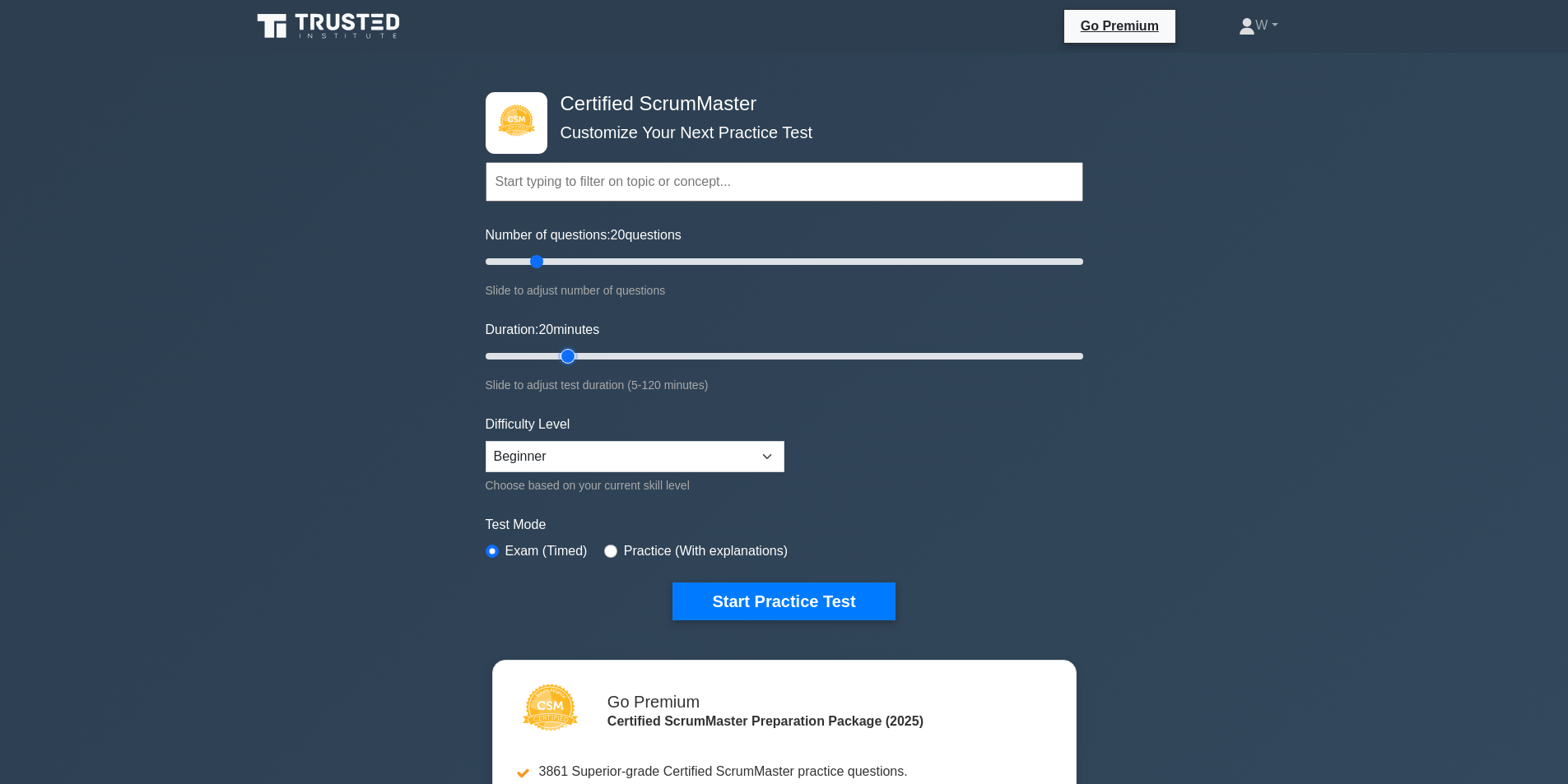
click at [560, 355] on input "Duration: 20 minutes" at bounding box center [784, 356] width 598 height 20
click at [610, 449] on select "Beginner Intermediate Expert" at bounding box center [635, 456] width 299 height 31
select select "intermediate"
click at [486, 441] on select "Beginner Intermediate Expert" at bounding box center [635, 456] width 299 height 31
click at [665, 459] on select "Beginner Intermediate Expert" at bounding box center [635, 456] width 299 height 31
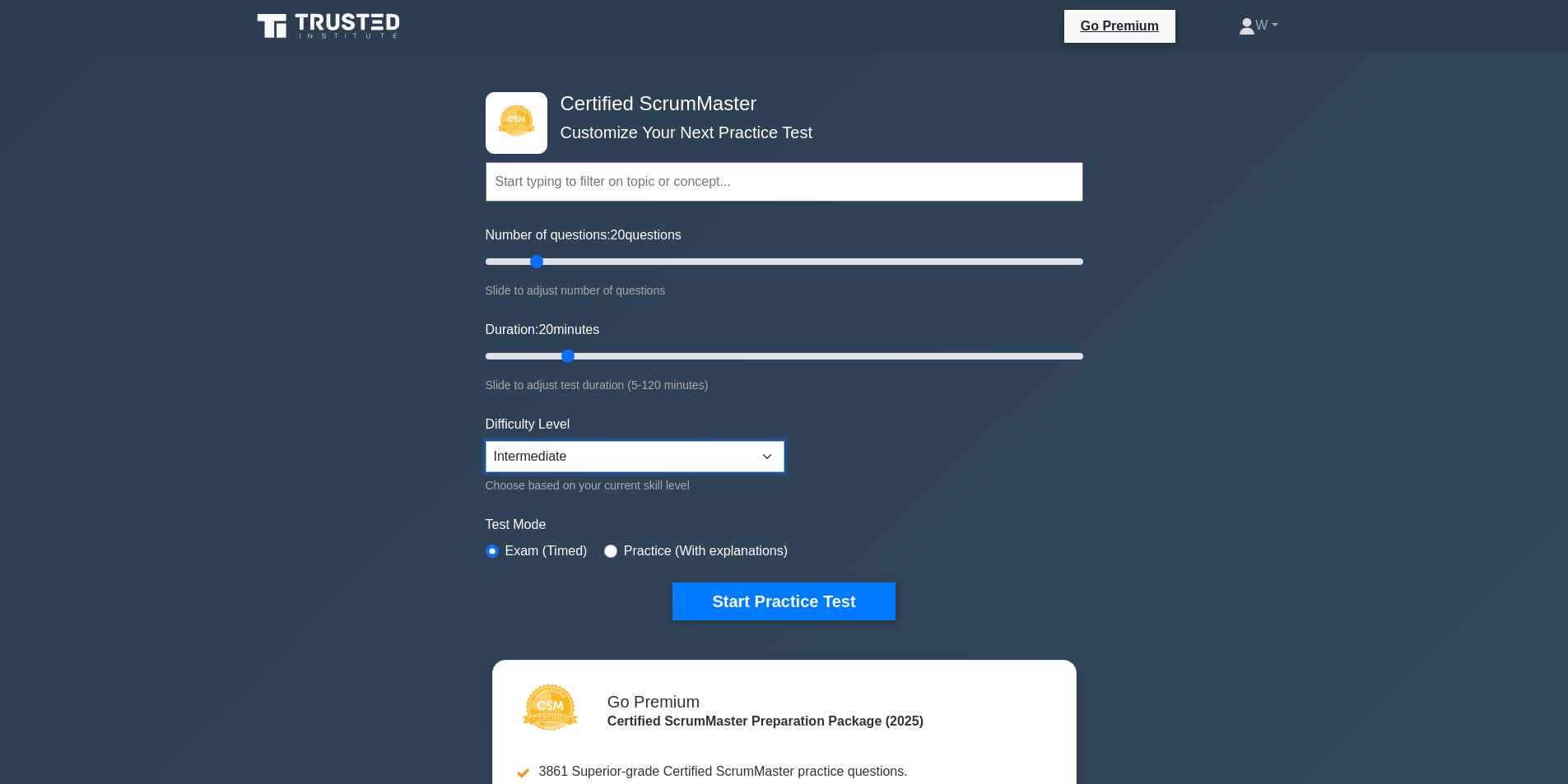
click at [486, 441] on select "Beginner Intermediate Expert" at bounding box center [635, 456] width 299 height 31
click at [783, 614] on button "Start Practice Test" at bounding box center [784, 602] width 222 height 38
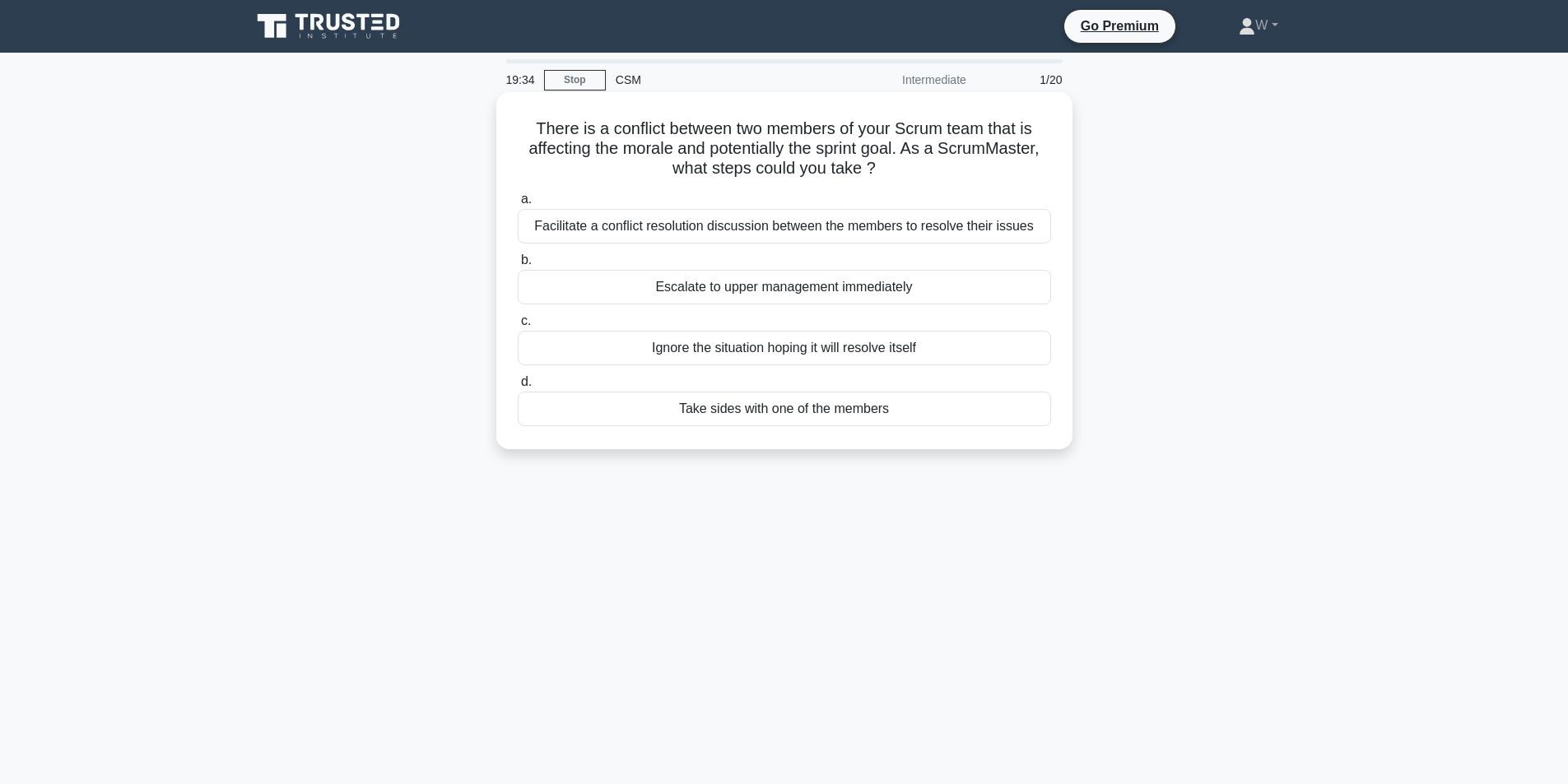
click at [797, 234] on div "Facilitate a conflict resolution discussion between the members to resolve thei…" at bounding box center [784, 226] width 534 height 34
click at [518, 205] on input "a. Facilitate a conflict resolution discussion between the members to resolve t…" at bounding box center [518, 200] width 0 height 10
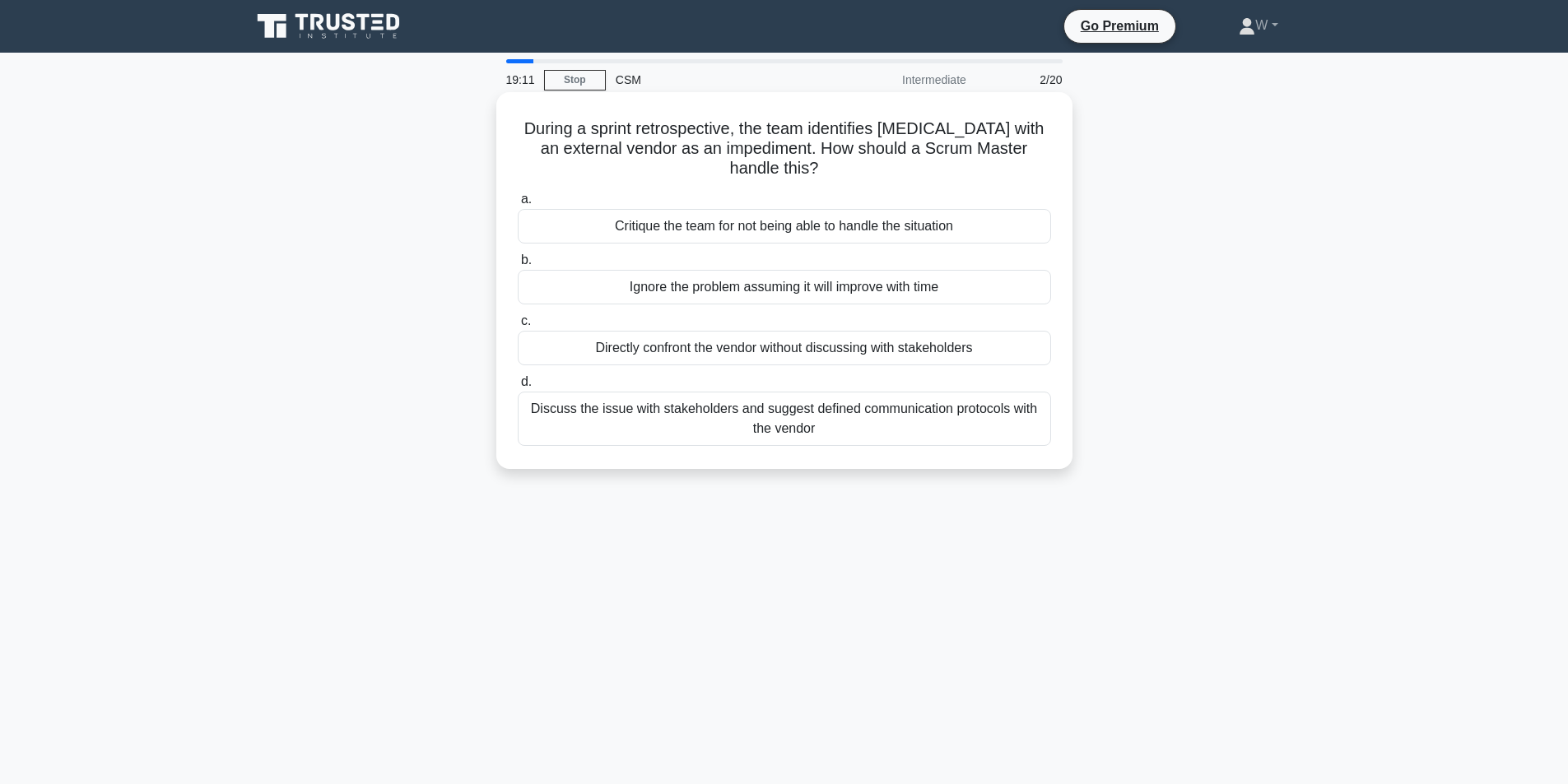
click at [815, 433] on div "Discuss the issue with stakeholders and suggest defined communication protocols…" at bounding box center [784, 418] width 534 height 54
click at [518, 387] on input "d. Discuss the issue with stakeholders and suggest defined communication protoc…" at bounding box center [518, 382] width 0 height 10
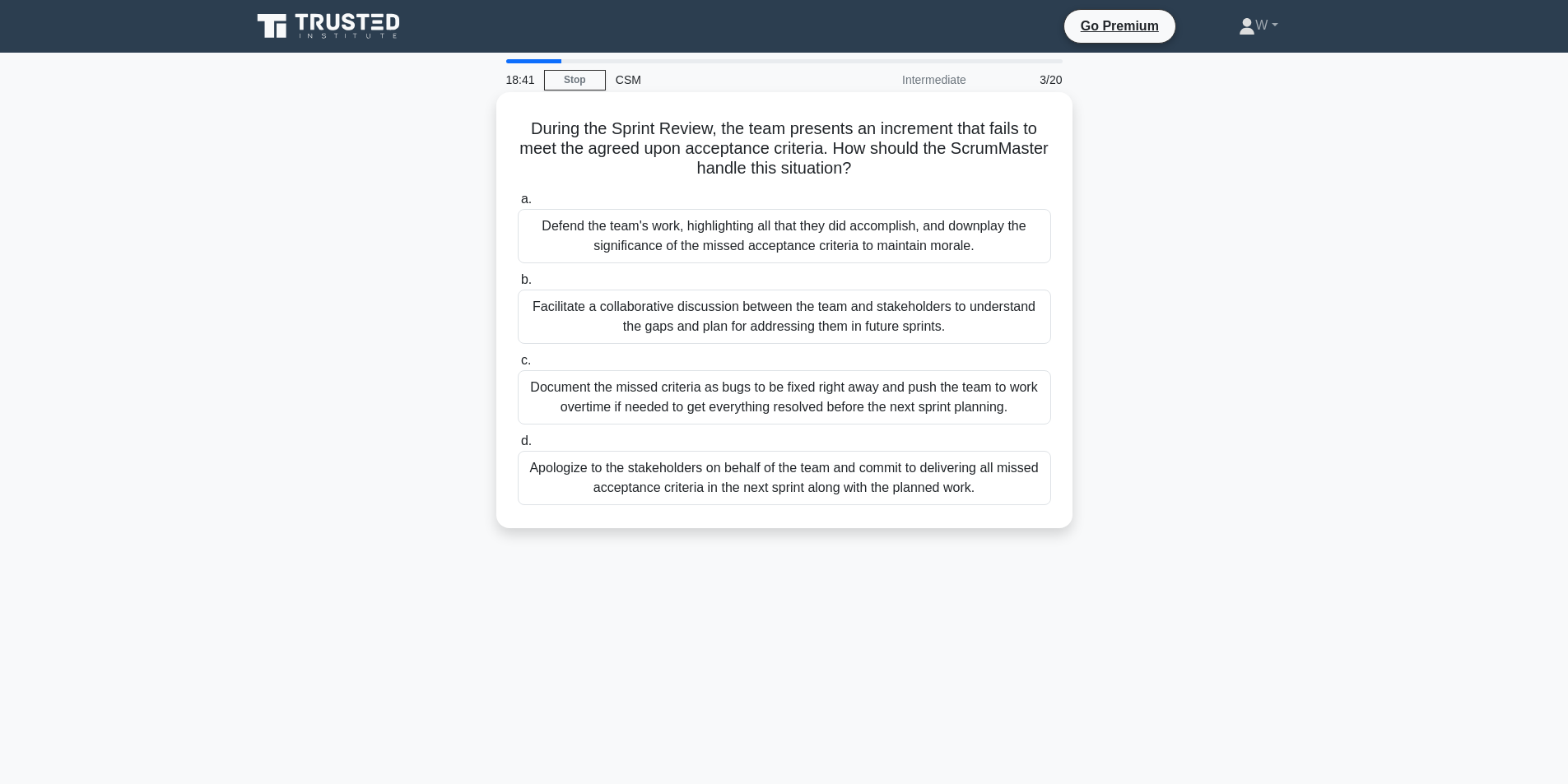
click at [837, 324] on div "Facilitate a collaborative discussion between the team and stakeholders to unde…" at bounding box center [784, 317] width 534 height 54
click at [518, 286] on input "b. Facilitate a collaborative discussion between the team and stakeholders to u…" at bounding box center [518, 280] width 0 height 10
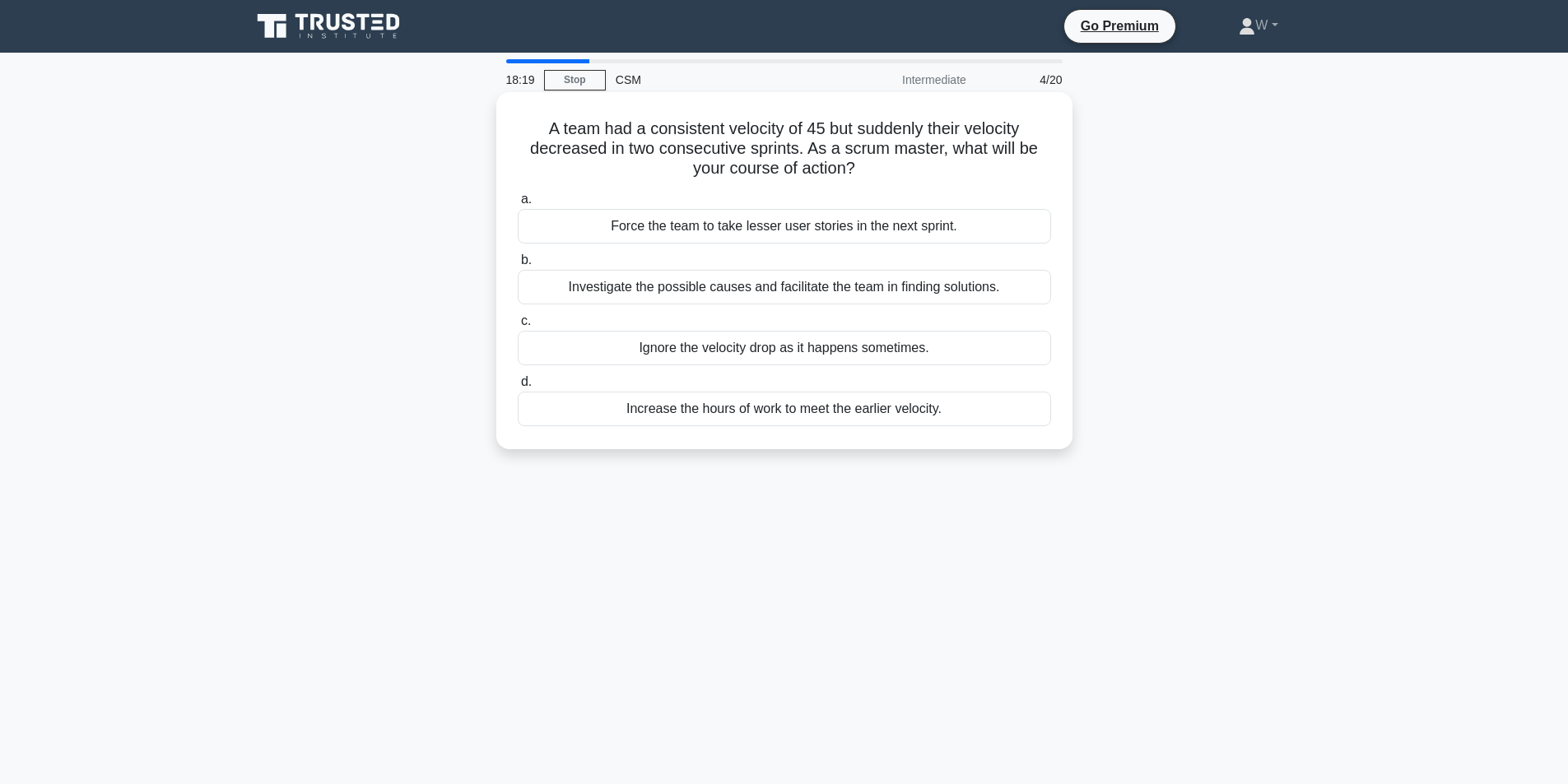
click at [844, 293] on div "Investigate the possible causes and facilitate the team in finding solutions." at bounding box center [784, 287] width 534 height 34
click at [518, 266] on input "b. Investigate the possible causes and facilitate the team in finding solutions." at bounding box center [518, 260] width 0 height 10
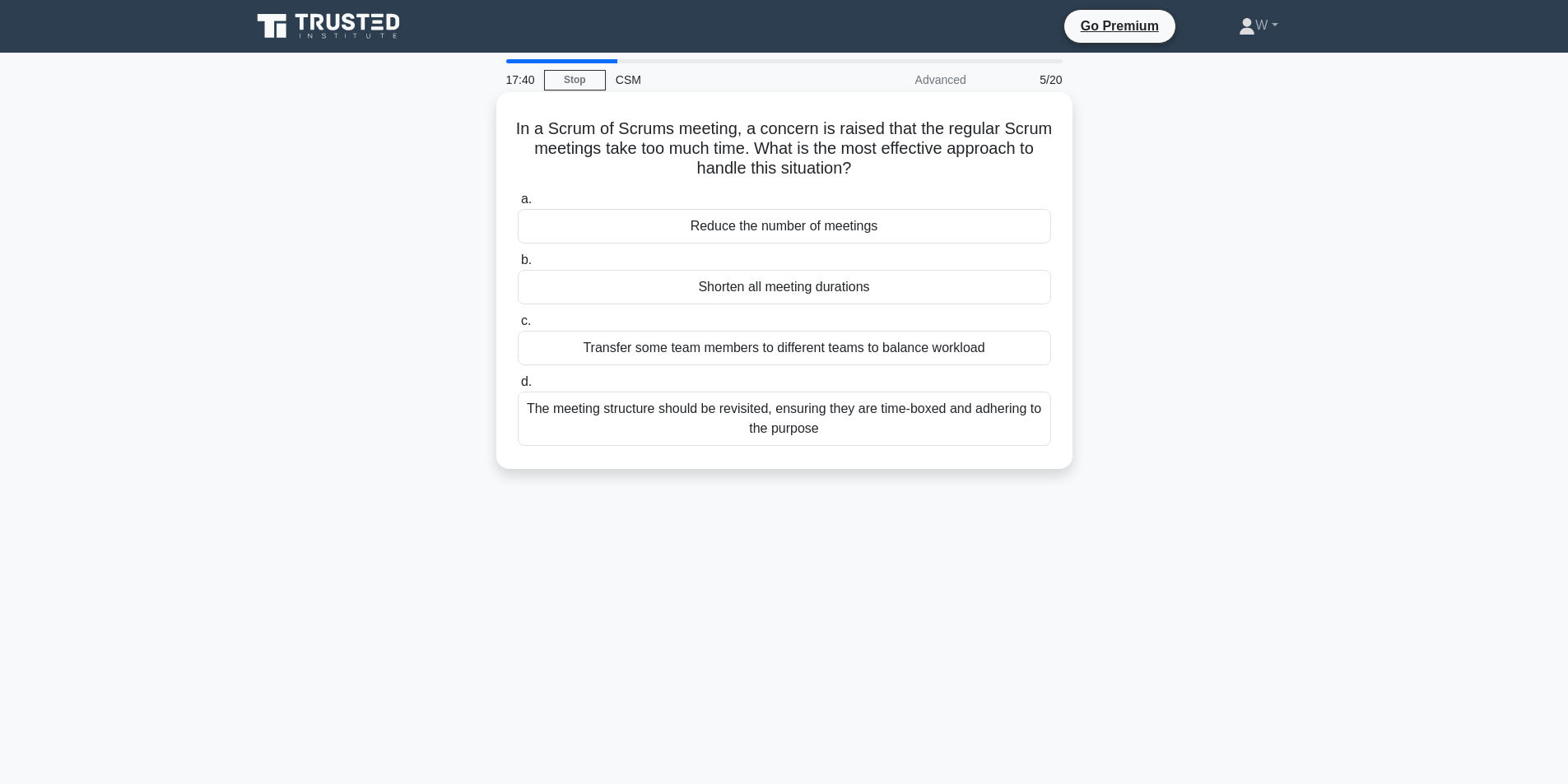
click at [914, 425] on div "The meeting structure should be revisited, ensuring they are time-boxed and adh…" at bounding box center [784, 418] width 534 height 54
click at [518, 387] on input "d. The meeting structure should be revisited, ensuring they are time-boxed and …" at bounding box center [518, 382] width 0 height 10
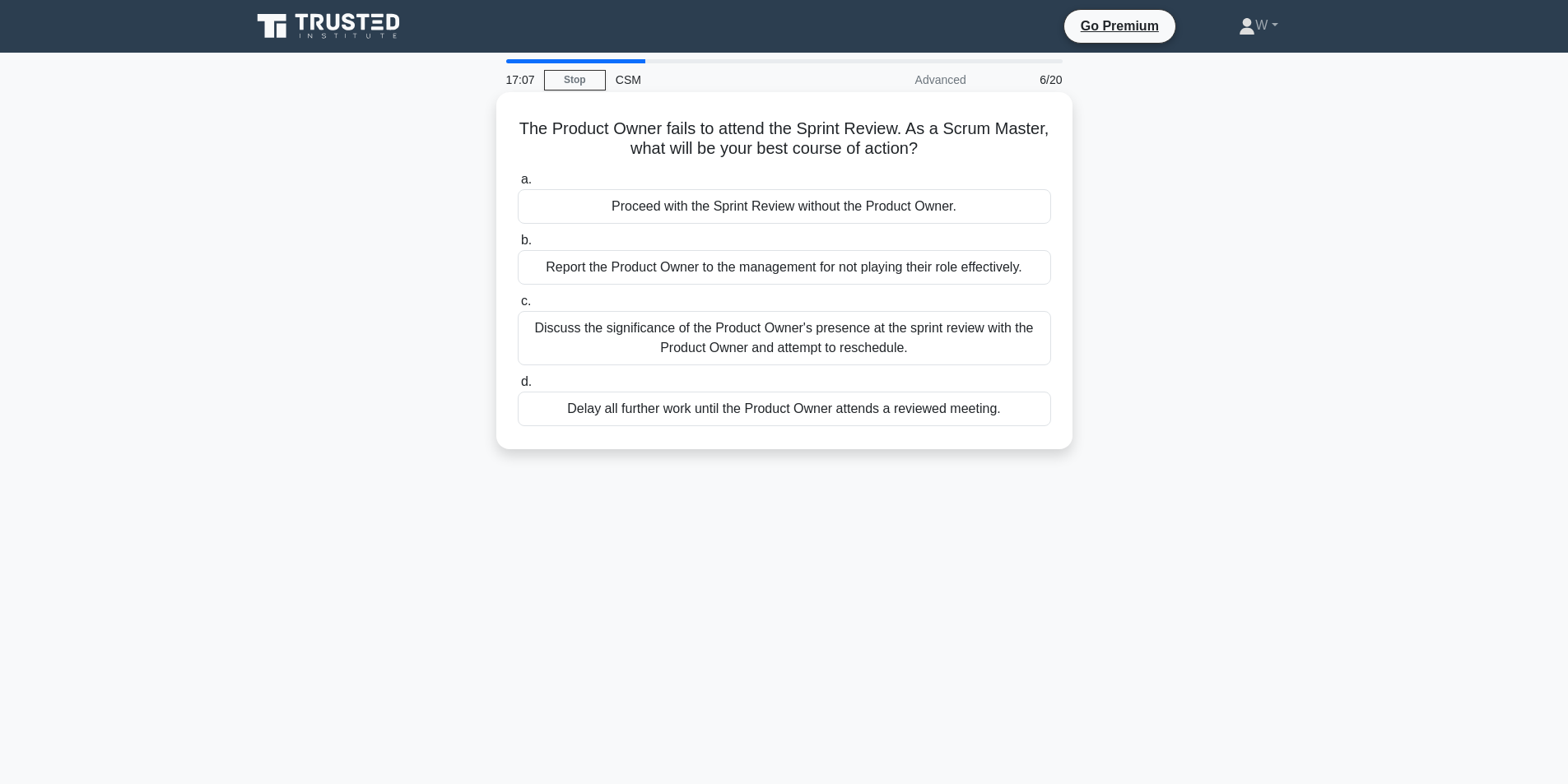
click at [849, 333] on div "Discuss the significance of the Product Owner's presence at the sprint review w…" at bounding box center [784, 337] width 534 height 54
click at [518, 307] on input "c. Discuss the significance of the Product Owner's presence at the sprint revie…" at bounding box center [518, 301] width 0 height 10
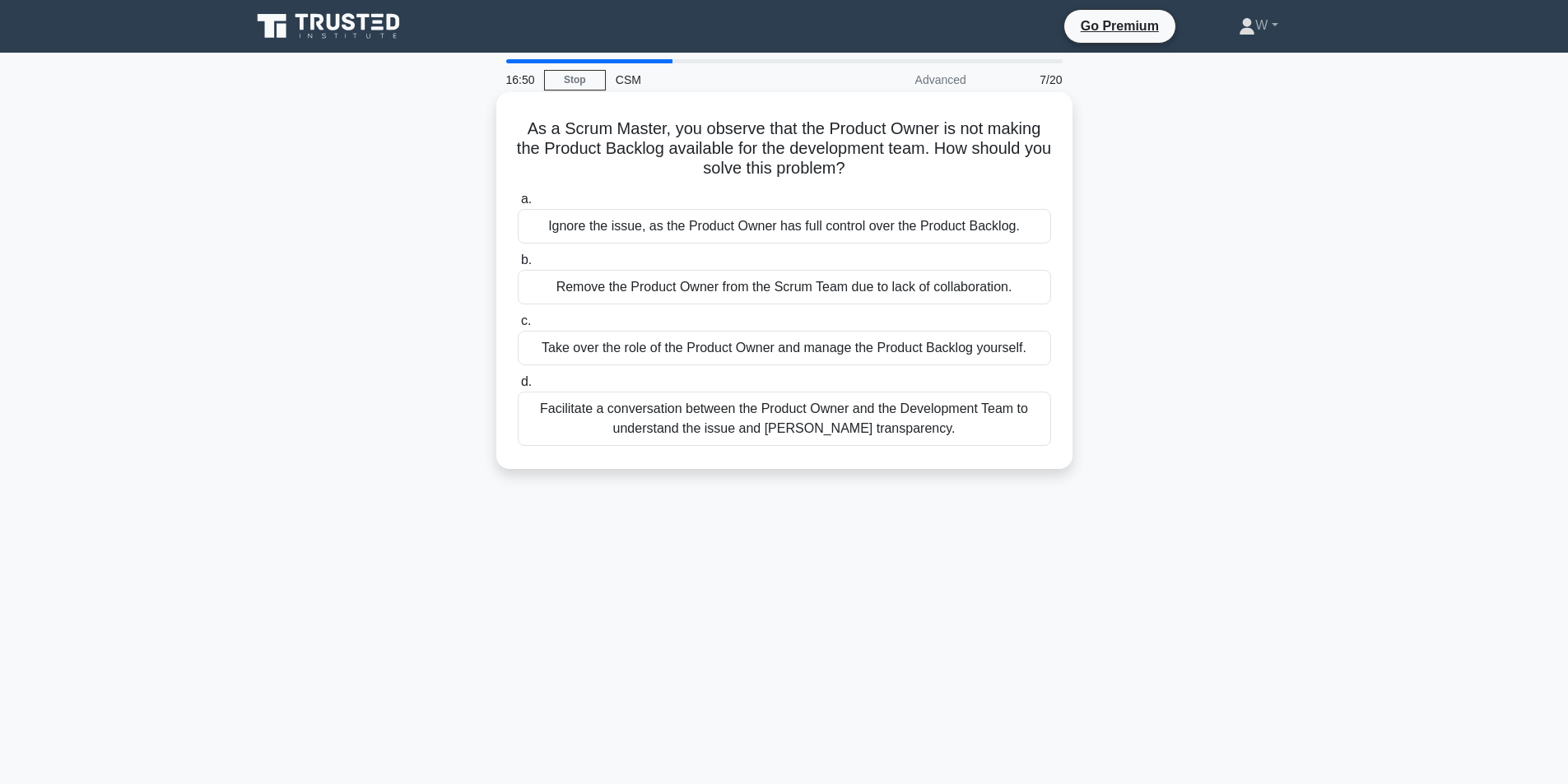
click at [742, 412] on div "Facilitate a conversation between the Product Owner and the Development Team to…" at bounding box center [784, 418] width 534 height 54
click at [518, 387] on input "d. Facilitate a conversation between the Product Owner and the Development Team…" at bounding box center [518, 382] width 0 height 10
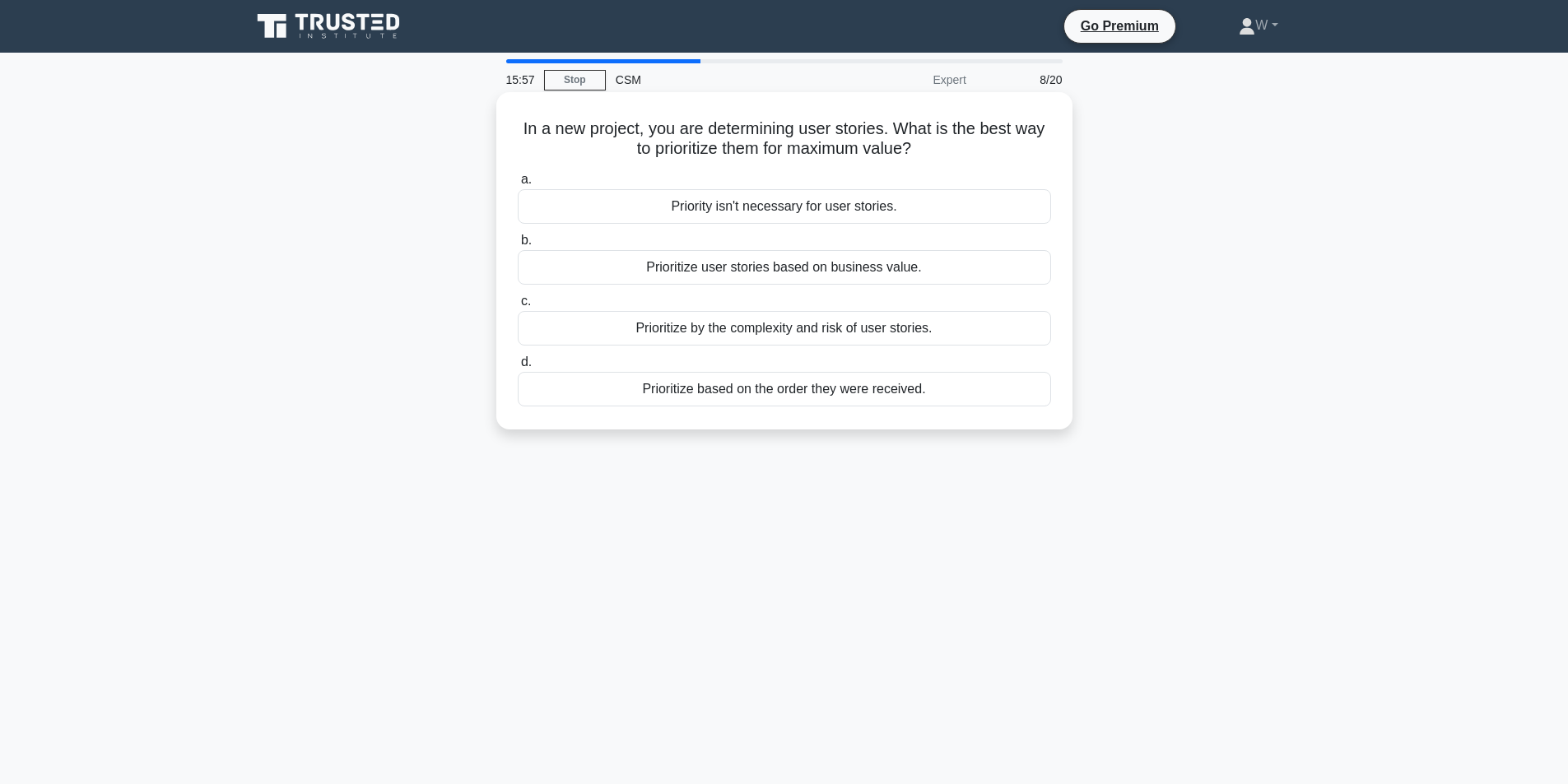
click at [809, 271] on div "Prioritize user stories based on business value." at bounding box center [784, 268] width 534 height 34
click at [518, 246] on input "b. Prioritize user stories based on business value." at bounding box center [518, 240] width 0 height 10
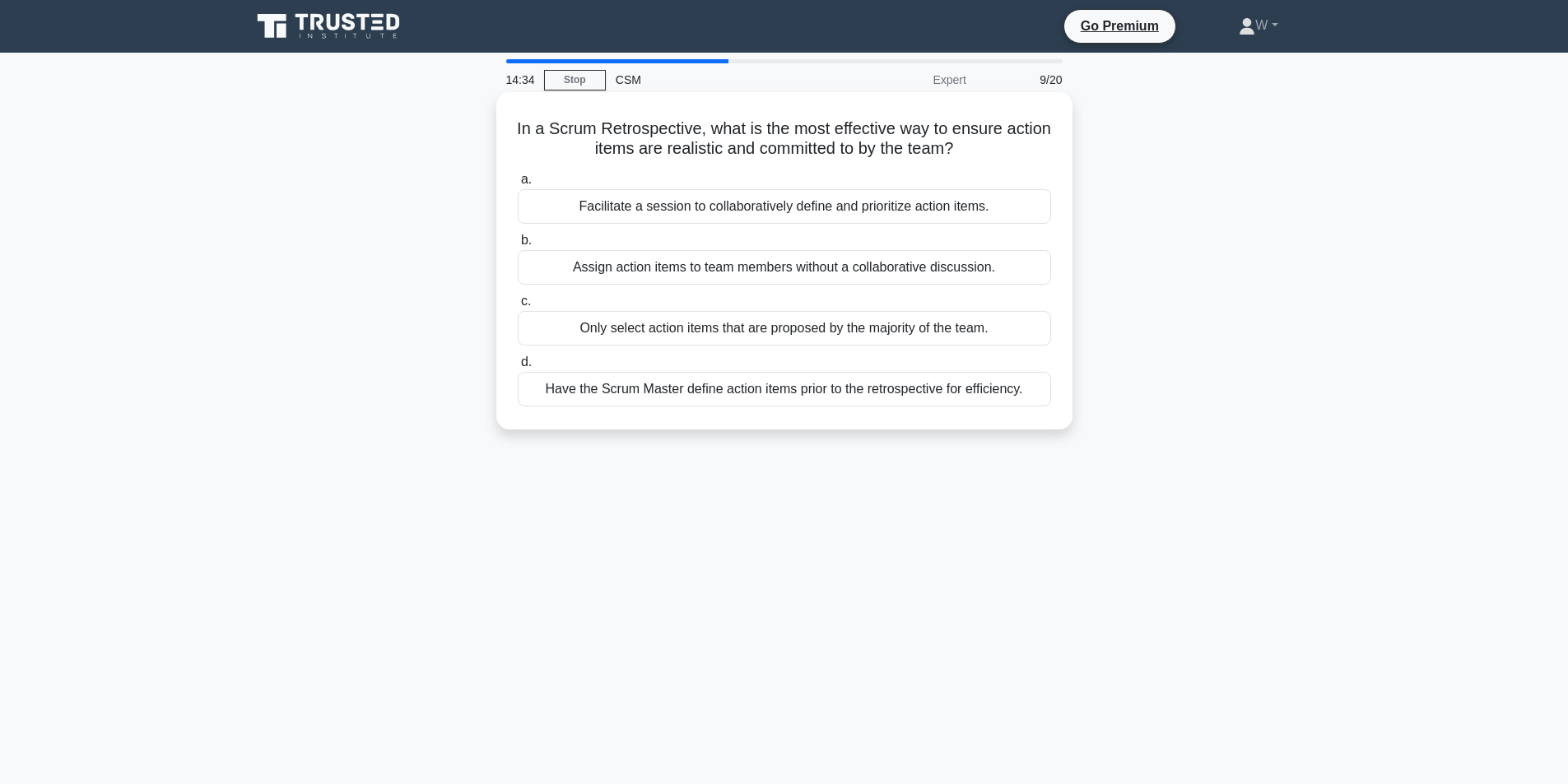
click at [878, 214] on div "Facilitate a session to collaboratively define and prioritize action items." at bounding box center [784, 207] width 534 height 34
click at [518, 185] on input "a. Facilitate a session to collaboratively define and prioritize action items." at bounding box center [518, 180] width 0 height 10
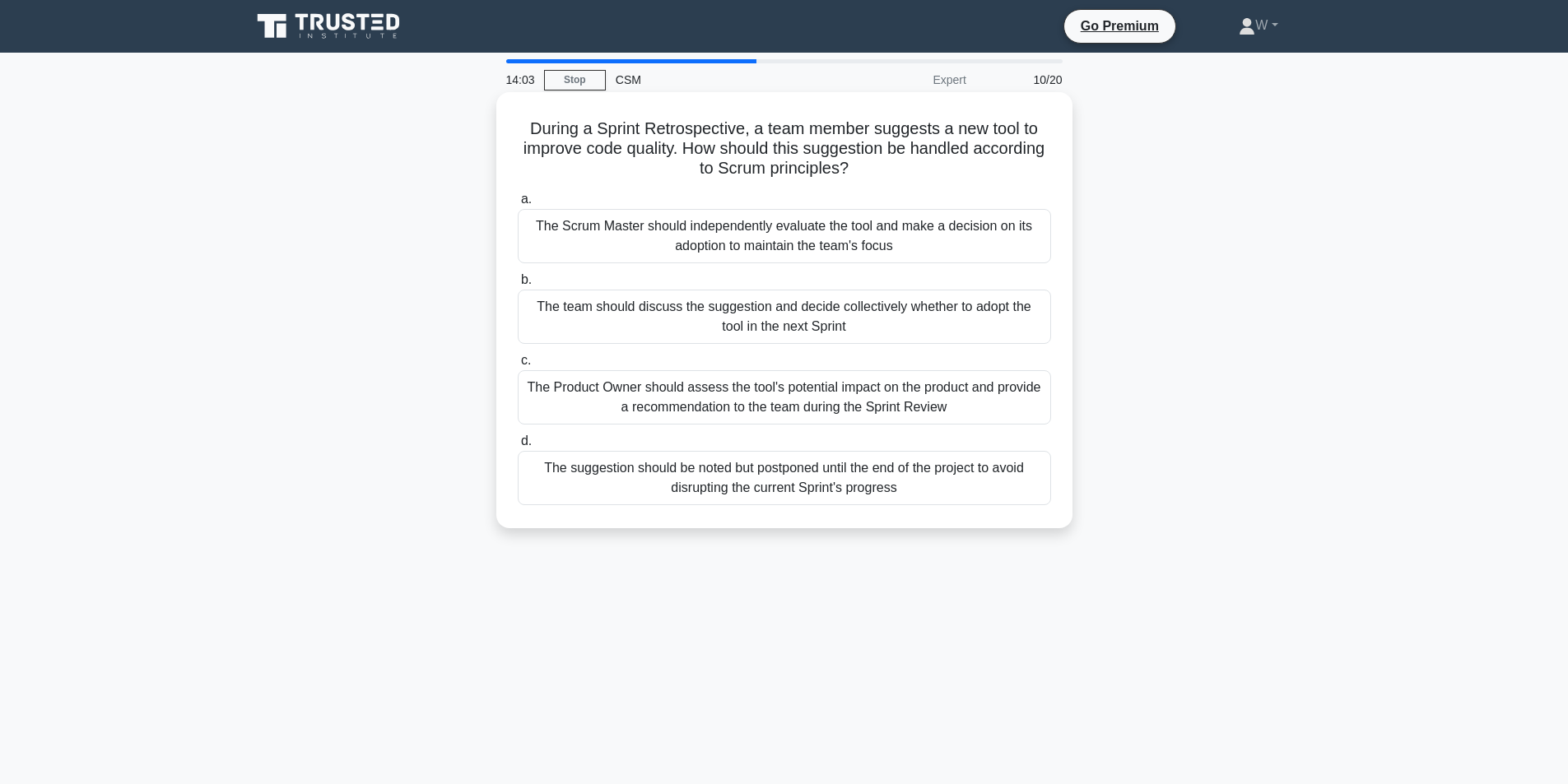
click at [821, 328] on div "The team should discuss the suggestion and decide collectively whether to adopt…" at bounding box center [784, 317] width 534 height 54
click at [518, 286] on input "b. The team should discuss the suggestion and decide collectively whether to ad…" at bounding box center [518, 280] width 0 height 10
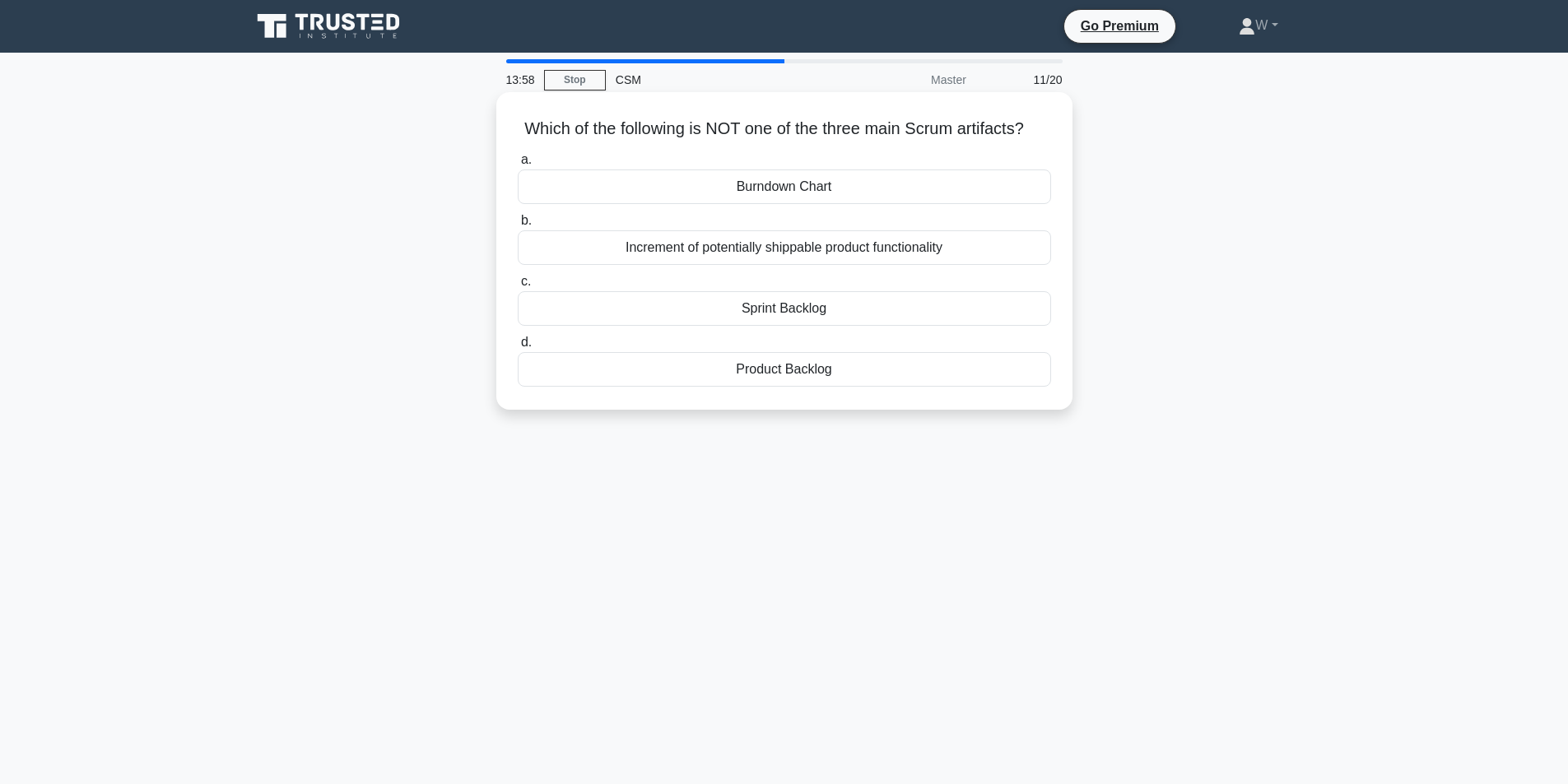
click at [829, 204] on div "Burndown Chart" at bounding box center [784, 187] width 534 height 34
click at [518, 165] on input "a. Burndown Chart" at bounding box center [518, 160] width 0 height 10
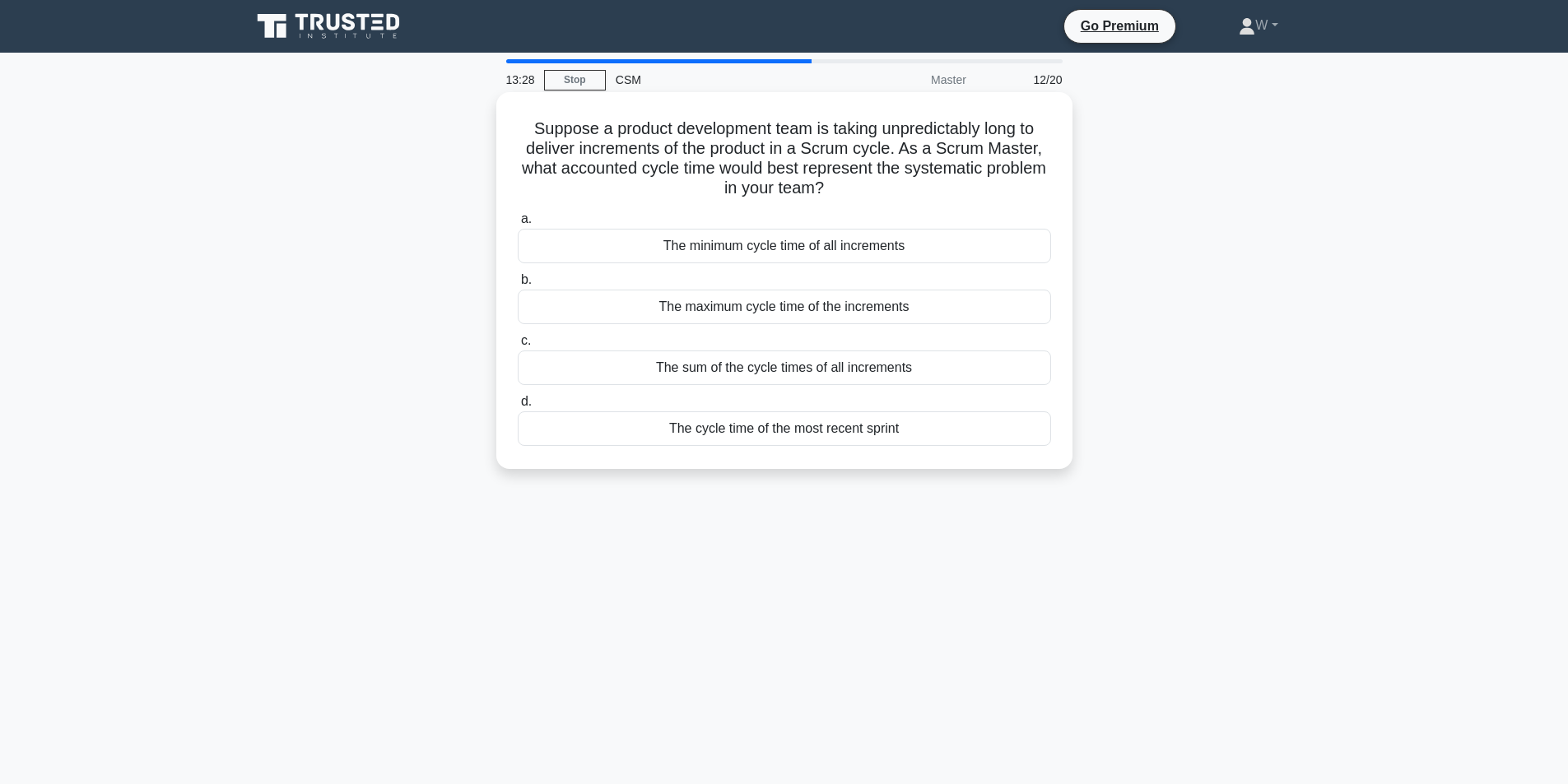
click at [864, 312] on div "The maximum cycle time of the increments" at bounding box center [784, 307] width 534 height 34
click at [518, 286] on input "b. The maximum cycle time of the increments" at bounding box center [518, 280] width 0 height 10
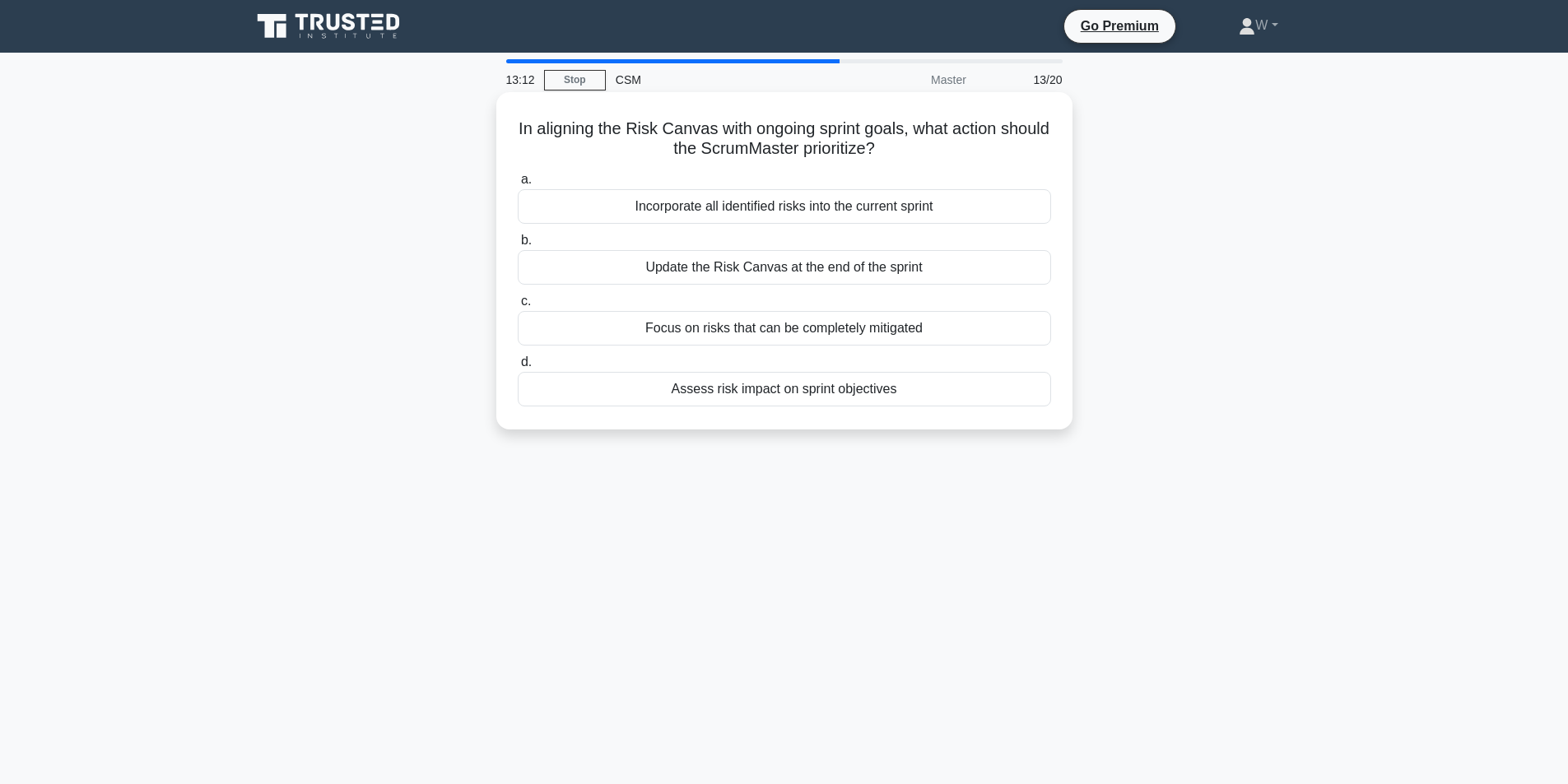
click at [880, 392] on div "Assess risk impact on sprint objectives" at bounding box center [784, 389] width 534 height 34
click at [518, 367] on input "d. Assess risk impact on sprint objectives" at bounding box center [518, 362] width 0 height 10
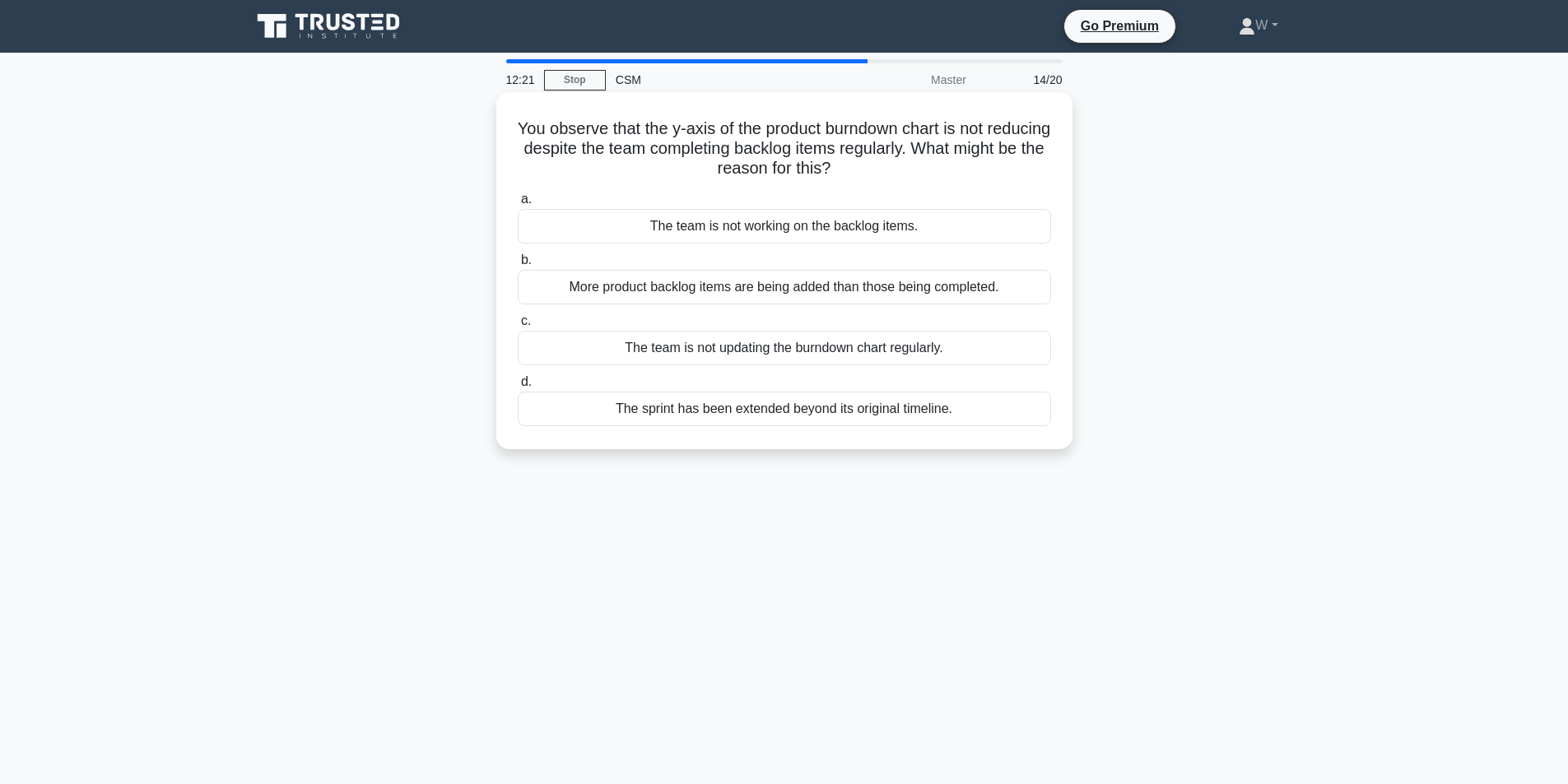
click at [807, 298] on div "More product backlog items are being added than those being completed." at bounding box center [784, 287] width 534 height 34
click at [518, 266] on input "b. More product backlog items are being added than those being completed." at bounding box center [518, 260] width 0 height 10
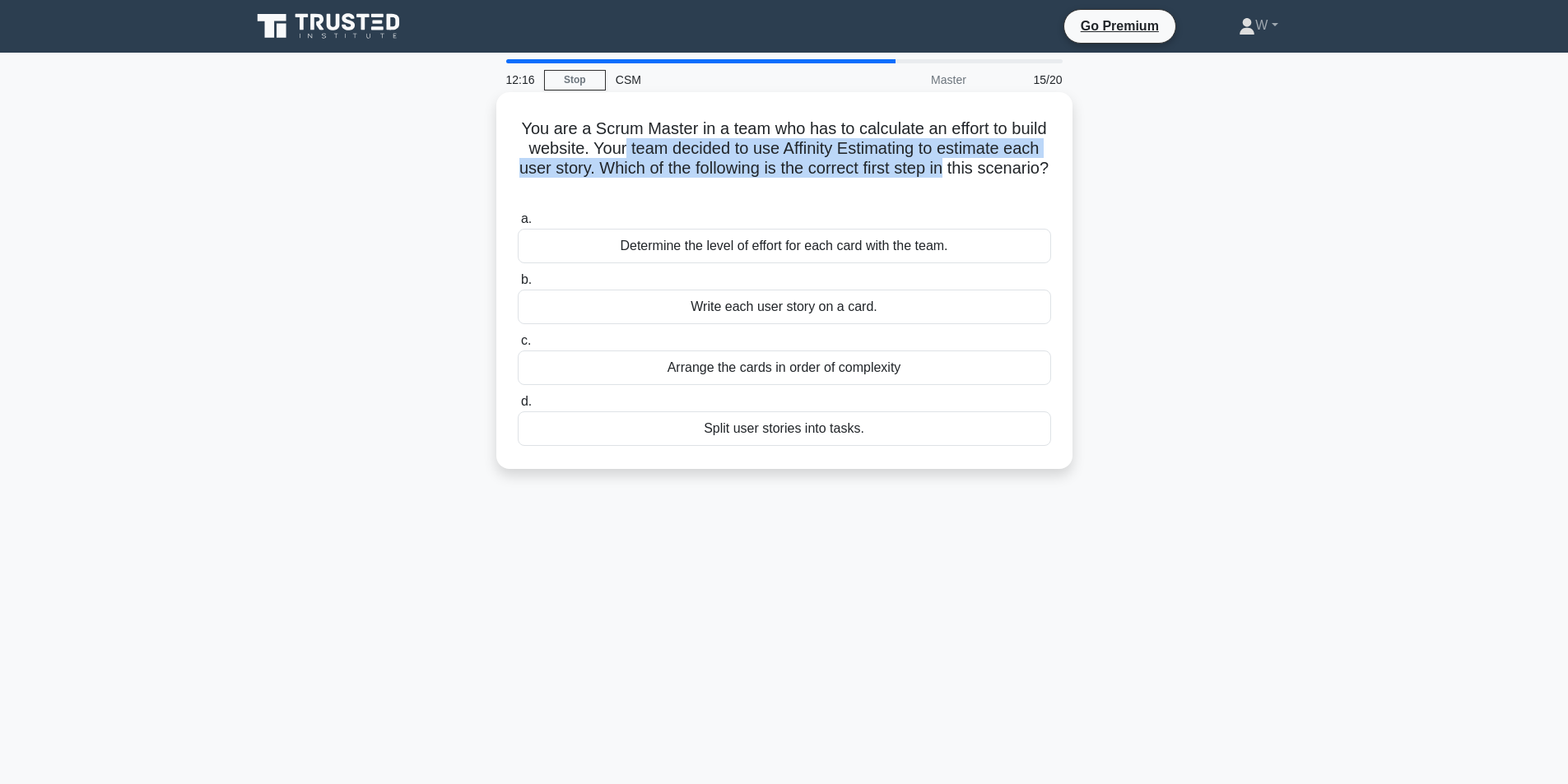
drag, startPoint x: 662, startPoint y: 155, endPoint x: 1009, endPoint y: 173, distance: 347.5
click at [1009, 173] on h5 "You are a Scrum Master in a team who has to calculate an effort to build websit…" at bounding box center [784, 159] width 536 height 81
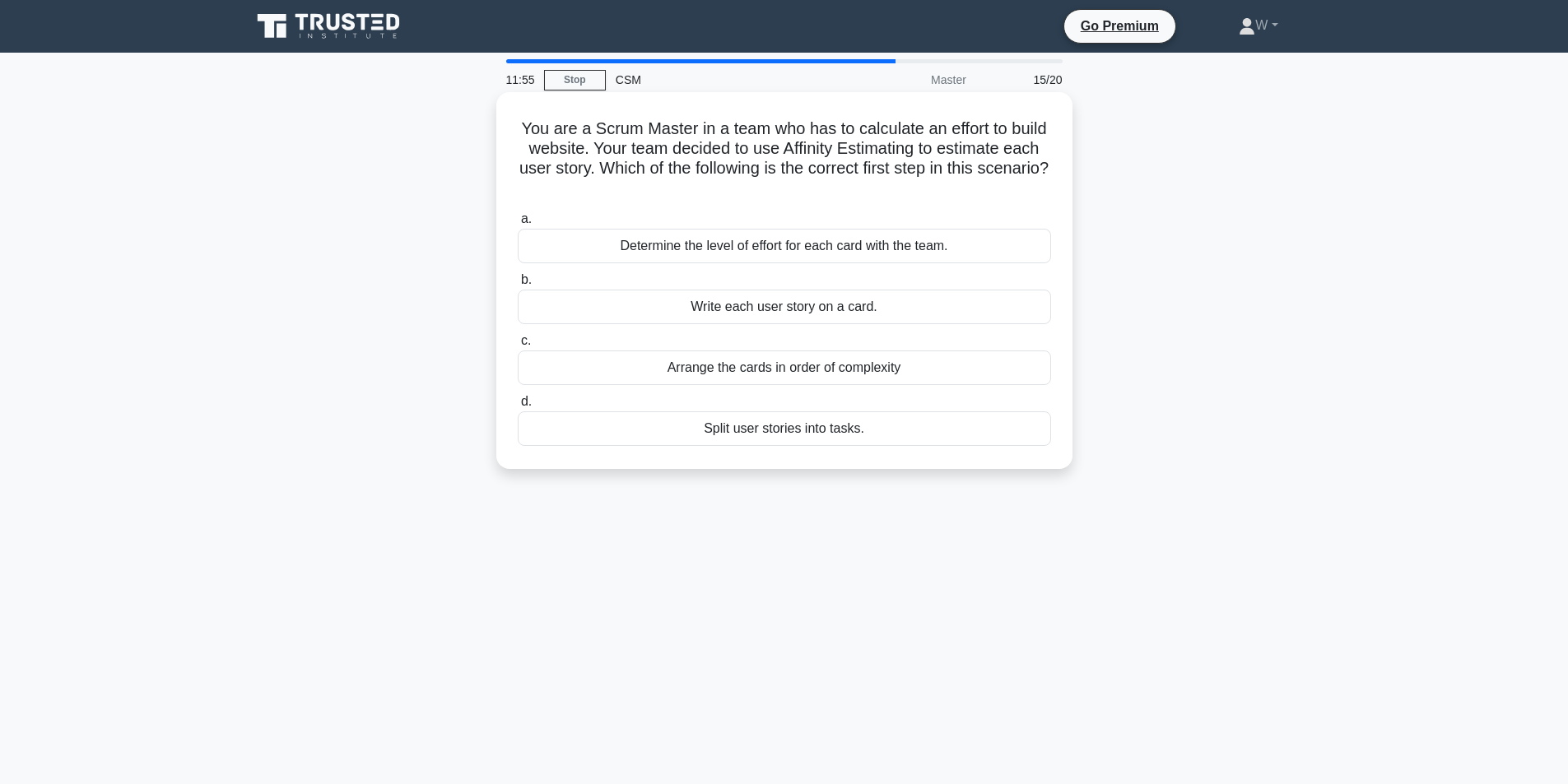
click at [843, 430] on div "Split user stories into tasks." at bounding box center [784, 429] width 534 height 34
click at [518, 407] on input "d. Split user stories into tasks." at bounding box center [518, 402] width 0 height 10
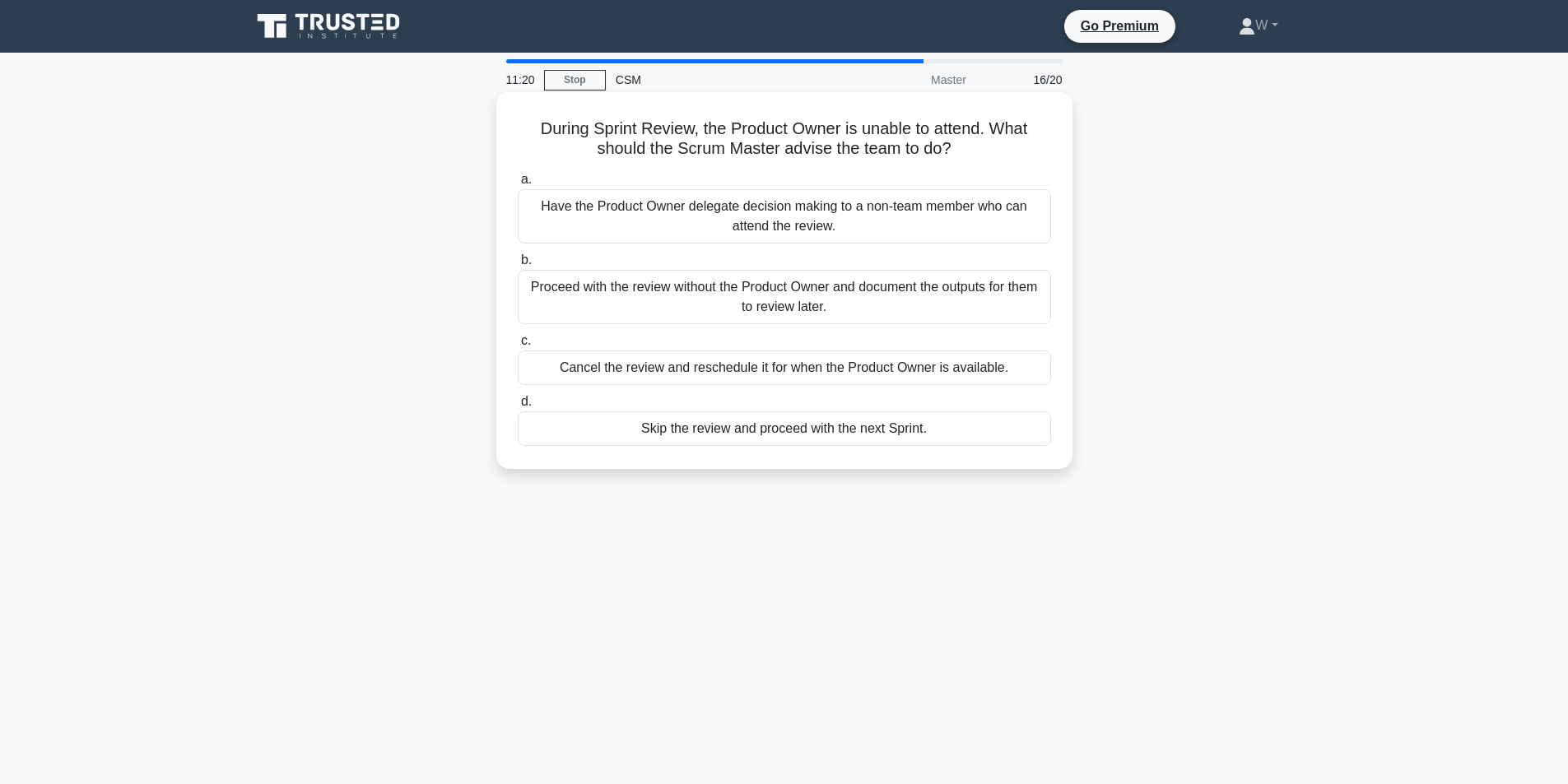
click at [842, 310] on div "Proceed with the review without the Product Owner and document the outputs for …" at bounding box center [784, 297] width 534 height 54
click at [518, 266] on input "b. Proceed with the review without the Product Owner and document the outputs f…" at bounding box center [518, 260] width 0 height 10
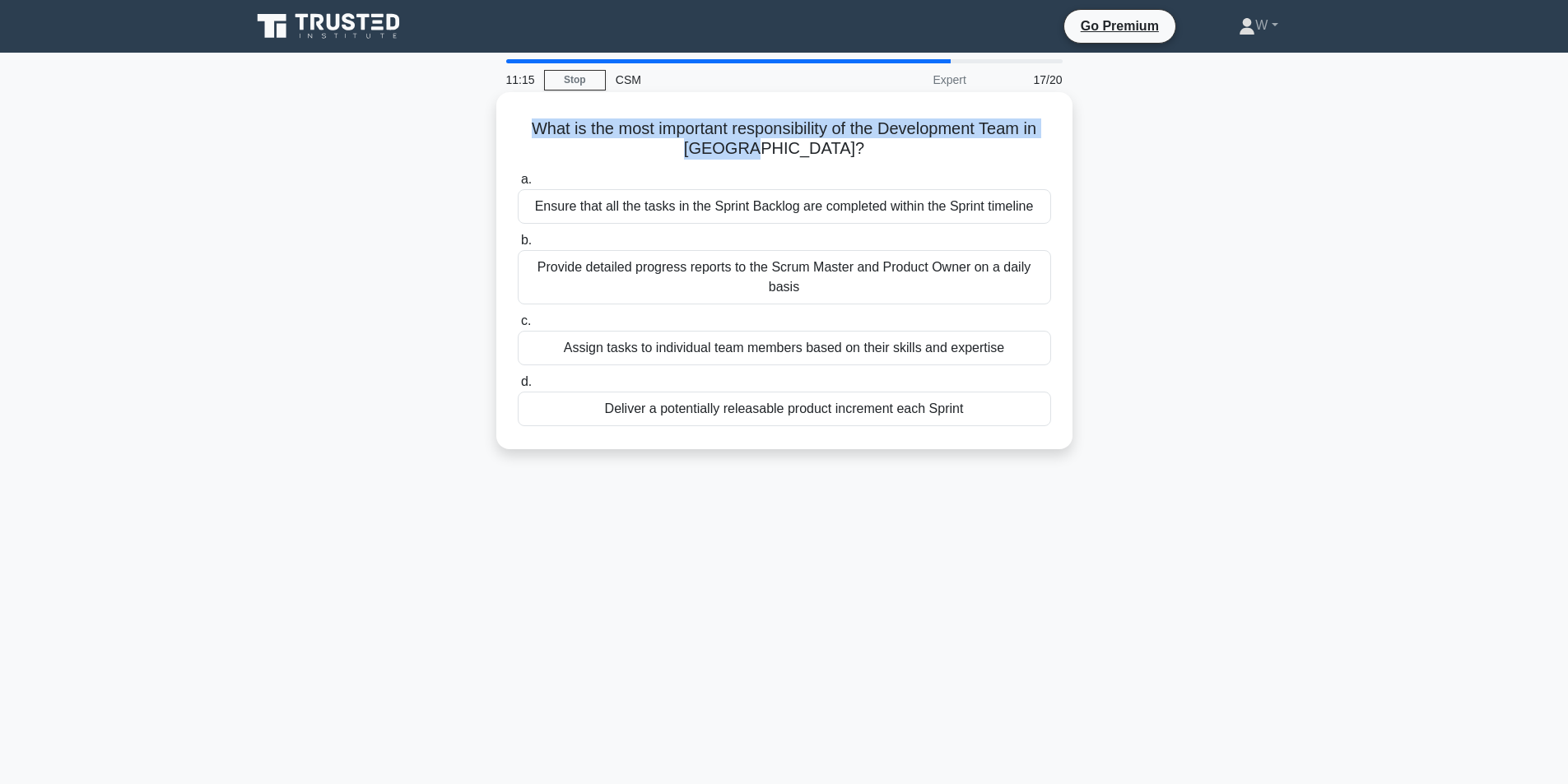
drag, startPoint x: 518, startPoint y: 123, endPoint x: 870, endPoint y: 156, distance: 353.5
click at [870, 156] on h5 "What is the most important responsibility of the Development Team in Scrum? .sp…" at bounding box center [784, 139] width 536 height 41
click at [775, 215] on div "Ensure that all the tasks in the Sprint Backlog are completed within the Sprint…" at bounding box center [784, 207] width 534 height 34
click at [518, 185] on input "a. Ensure that all the tasks in the Sprint Backlog are completed within the Spr…" at bounding box center [518, 180] width 0 height 10
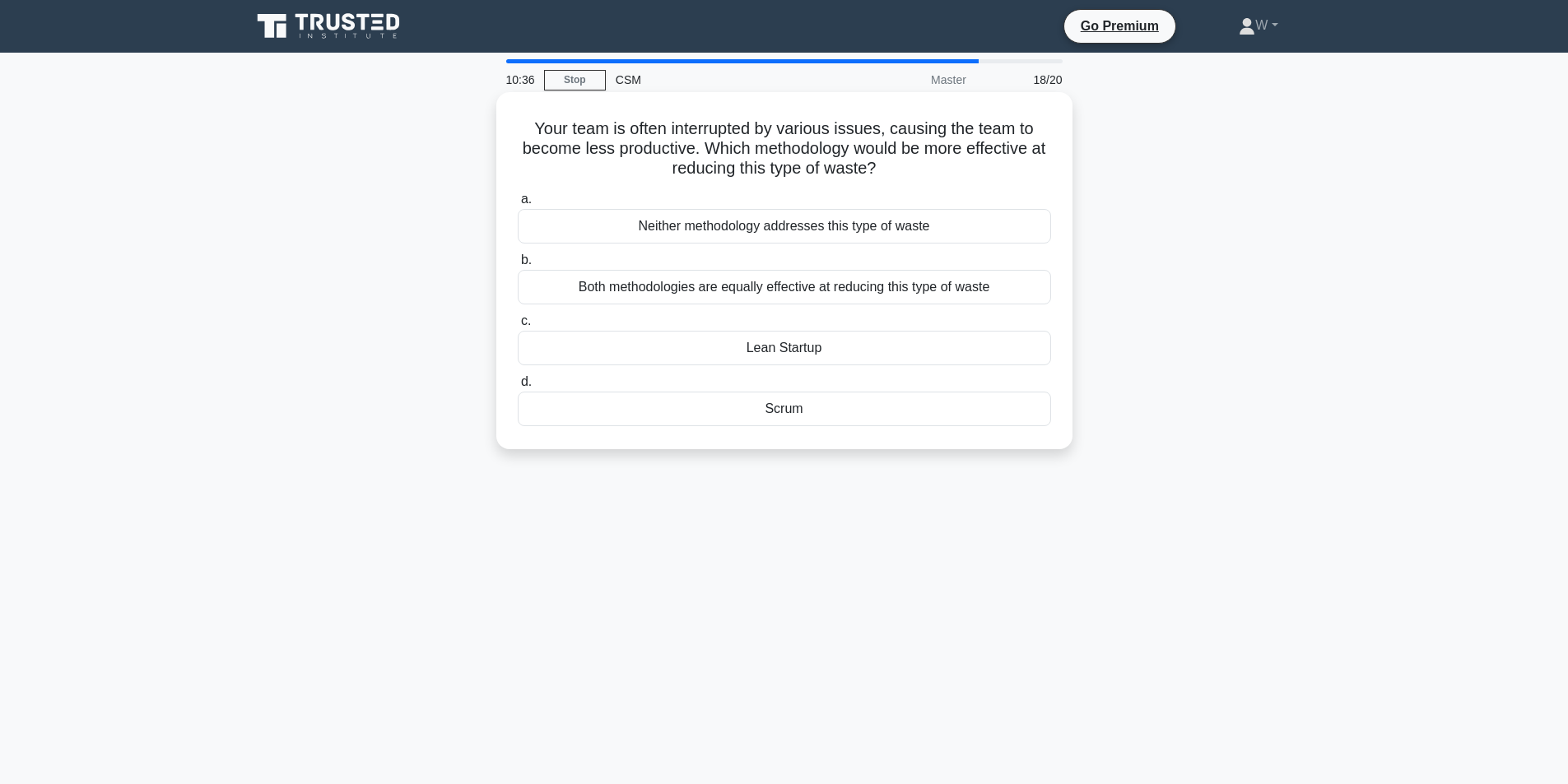
click at [829, 413] on div "Scrum" at bounding box center [784, 409] width 534 height 34
click at [518, 387] on input "d. Scrum" at bounding box center [518, 382] width 0 height 10
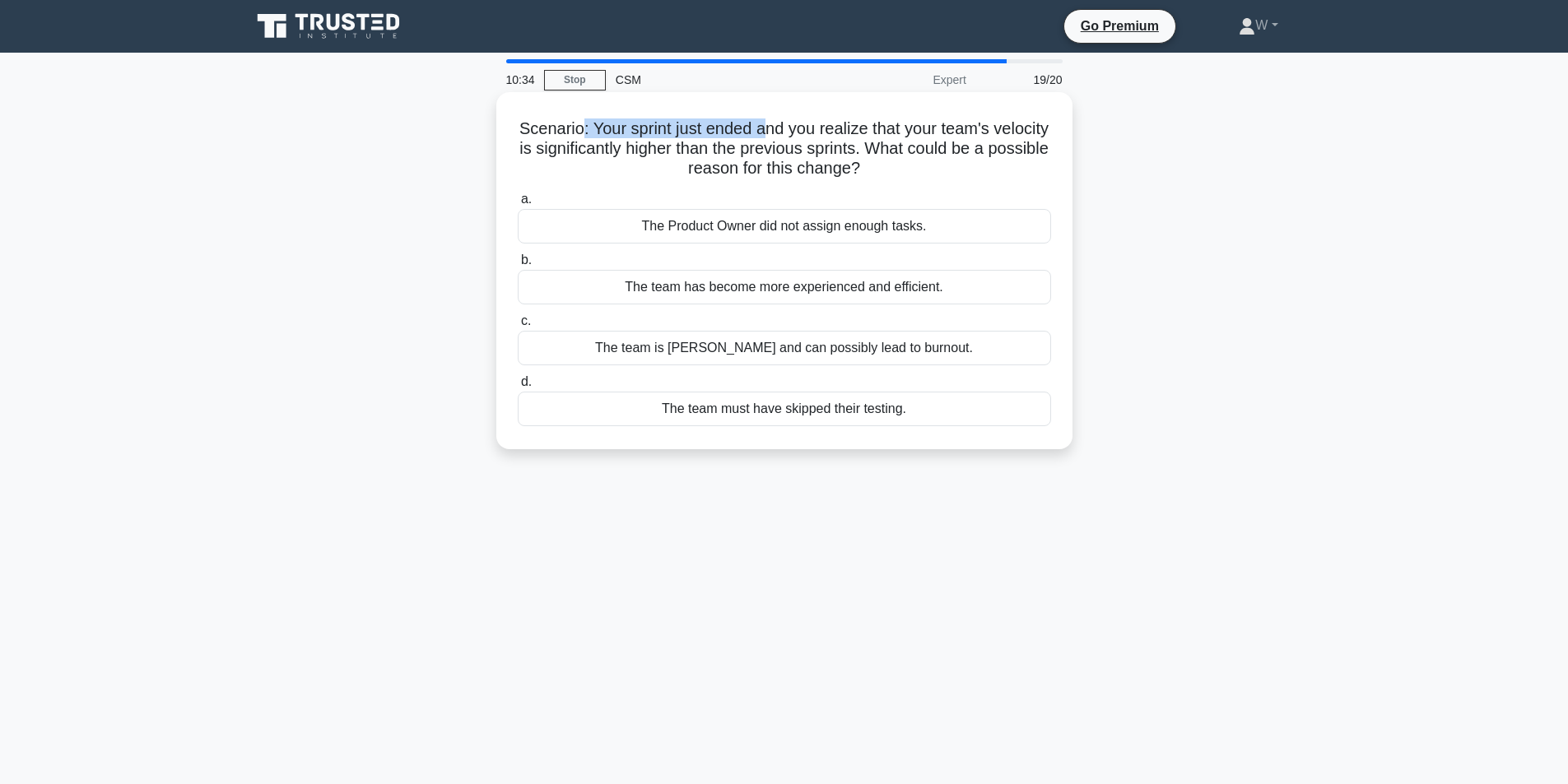
drag, startPoint x: 608, startPoint y: 122, endPoint x: 798, endPoint y: 135, distance: 190.4
click at [798, 135] on h5 "Scenario: Your sprint just ended and you realize that your team's velocity is s…" at bounding box center [784, 149] width 536 height 61
click at [802, 139] on h5 "Scenario: Your sprint just ended and you realize that your team's velocity is s…" at bounding box center [784, 149] width 536 height 61
drag, startPoint x: 949, startPoint y: 152, endPoint x: 963, endPoint y: 166, distance: 19.8
click at [963, 165] on h5 "Scenario: Your sprint just ended and you realize that your team's velocity is s…" at bounding box center [784, 149] width 536 height 61
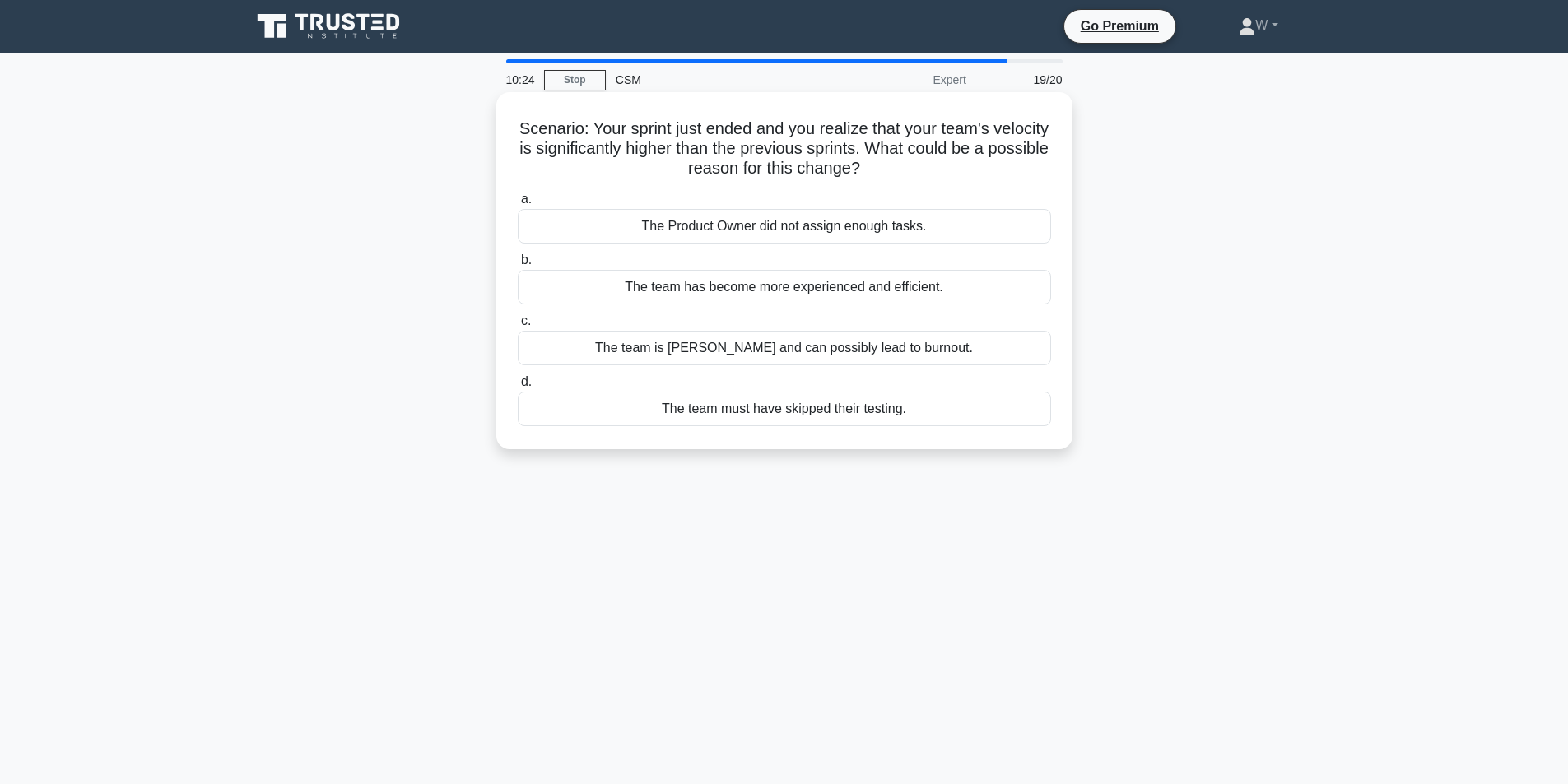
click at [964, 167] on h5 "Scenario: Your sprint just ended and you realize that your team's velocity is s…" at bounding box center [784, 149] width 536 height 61
click at [840, 291] on div "The team has become more experienced and efficient." at bounding box center [784, 287] width 534 height 34
click at [518, 266] on input "b. The team has become more experienced and efficient." at bounding box center [518, 260] width 0 height 10
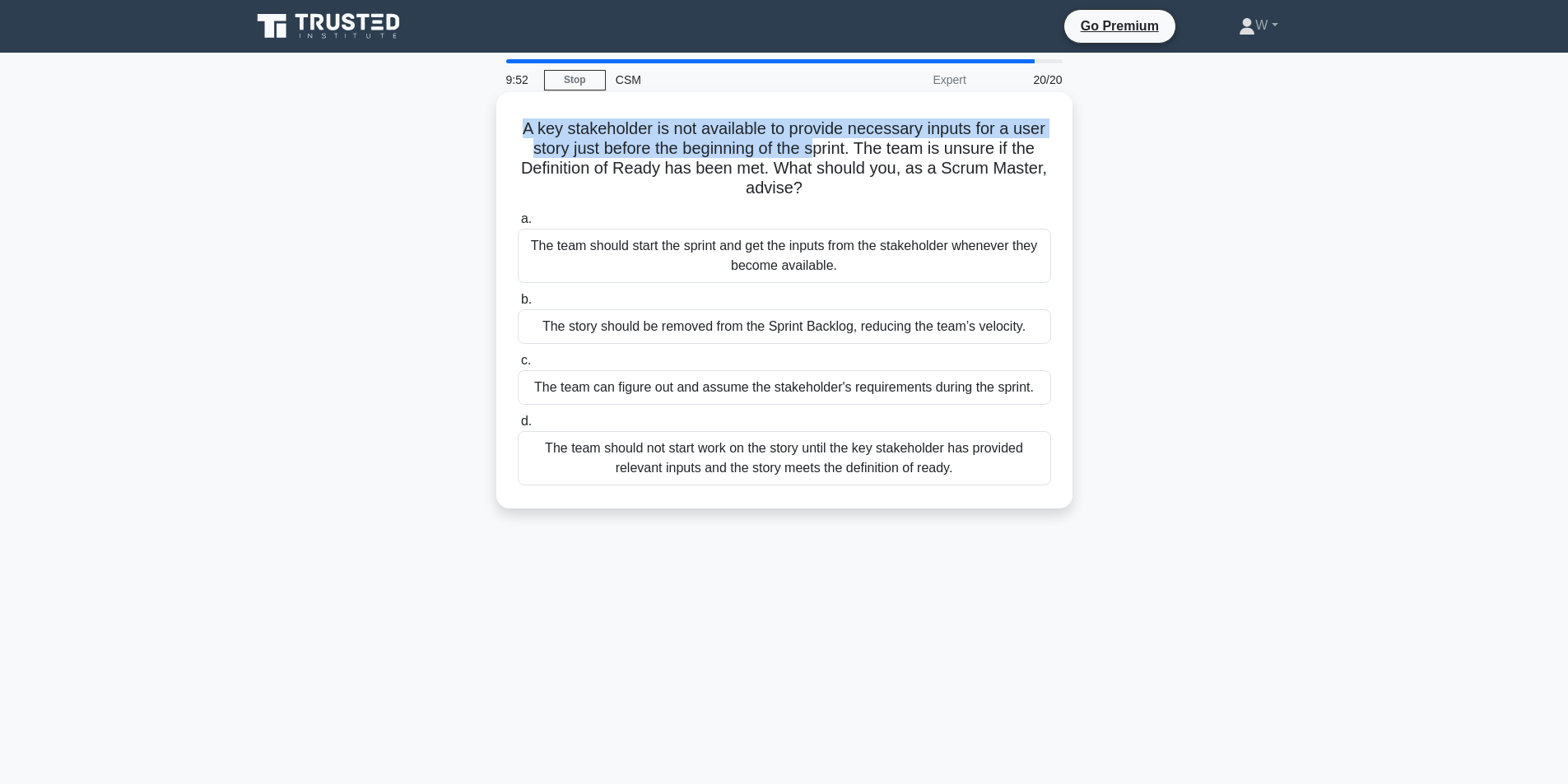
drag, startPoint x: 511, startPoint y: 130, endPoint x: 824, endPoint y: 143, distance: 313.3
click at [824, 143] on div "A key stakeholder is not available to provide necessary inputs for a user story…" at bounding box center [784, 300] width 563 height 403
click at [832, 139] on h5 "A key stakeholder is not available to provide necessary inputs for a user story…" at bounding box center [784, 159] width 536 height 81
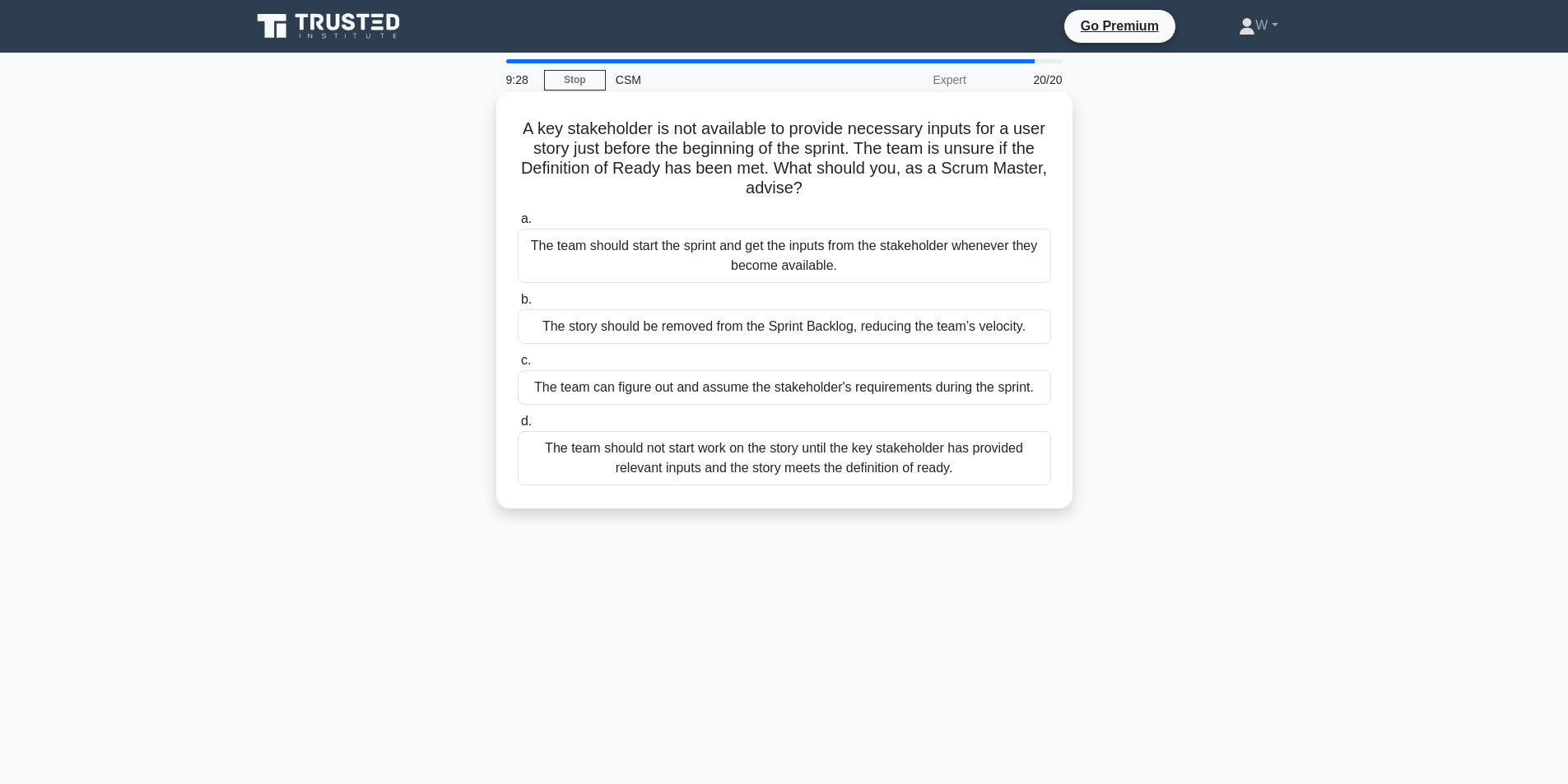
click at [888, 472] on div "The team should not start work on the story until the key stakeholder has provi…" at bounding box center [784, 458] width 534 height 54
click at [518, 427] on input "d. The team should not start work on the story until the key stakeholder has pr…" at bounding box center [518, 422] width 0 height 10
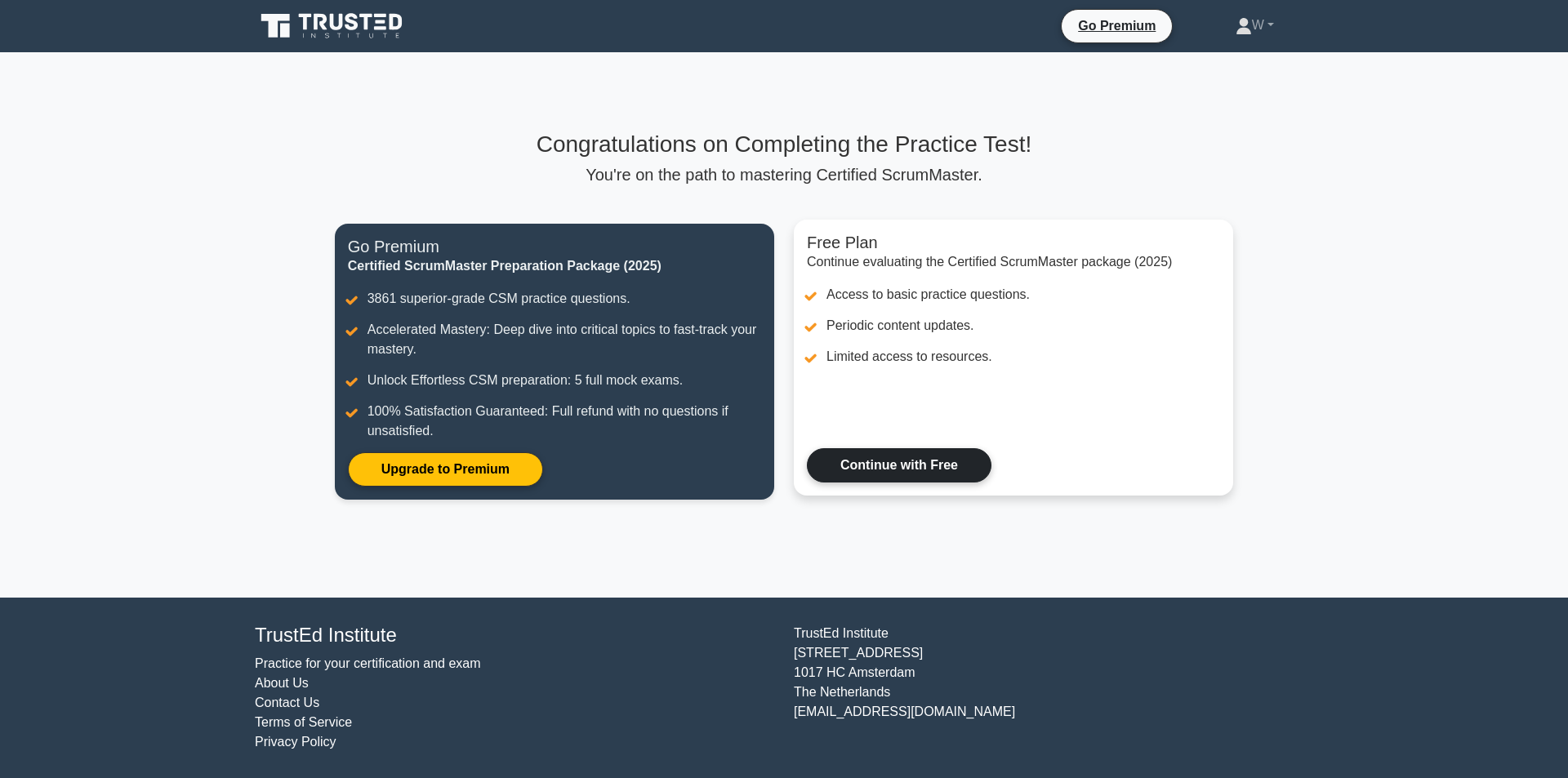
click at [921, 473] on link "Continue with Free" at bounding box center [899, 465] width 184 height 34
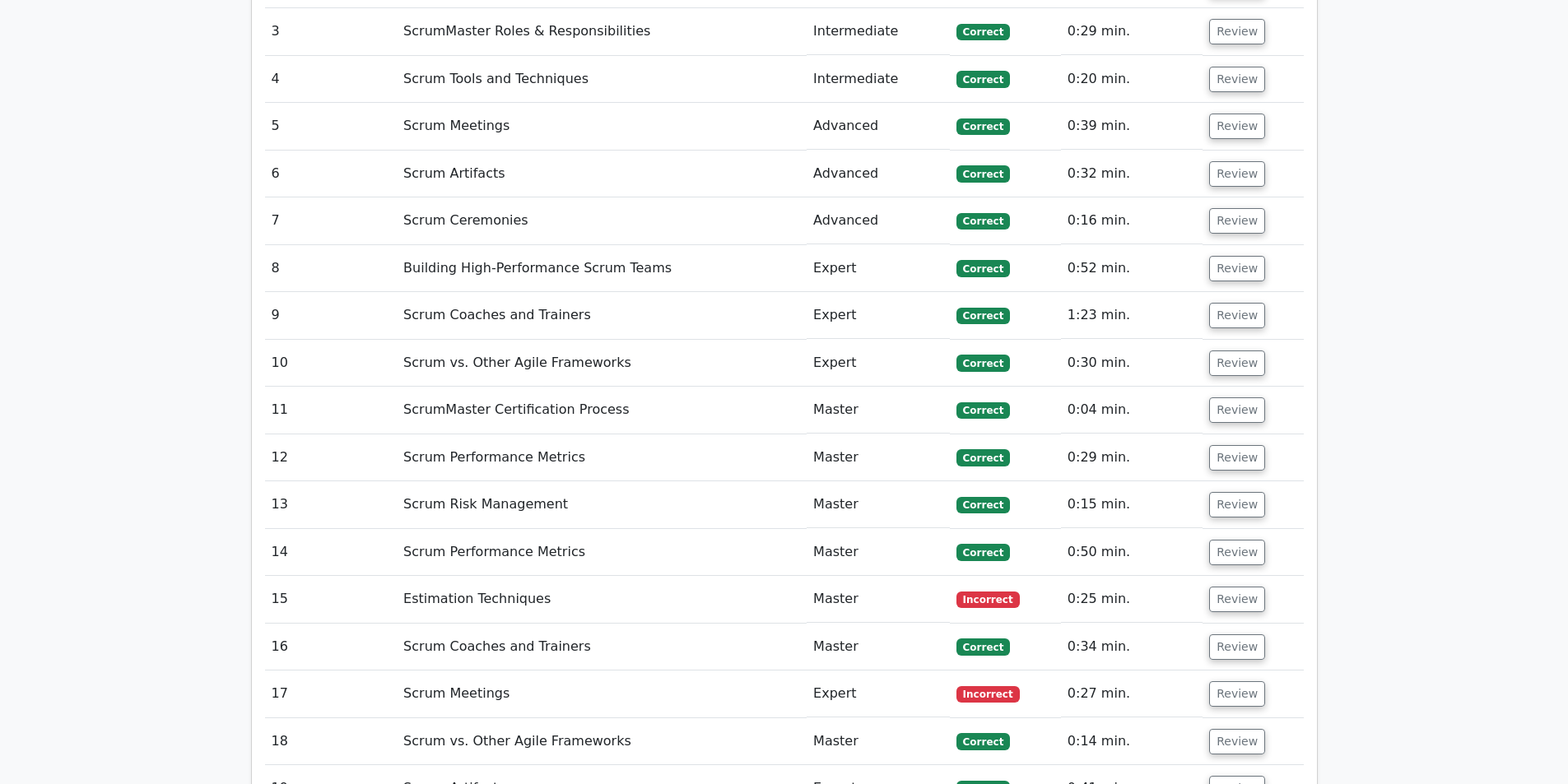
scroll to position [2551, 0]
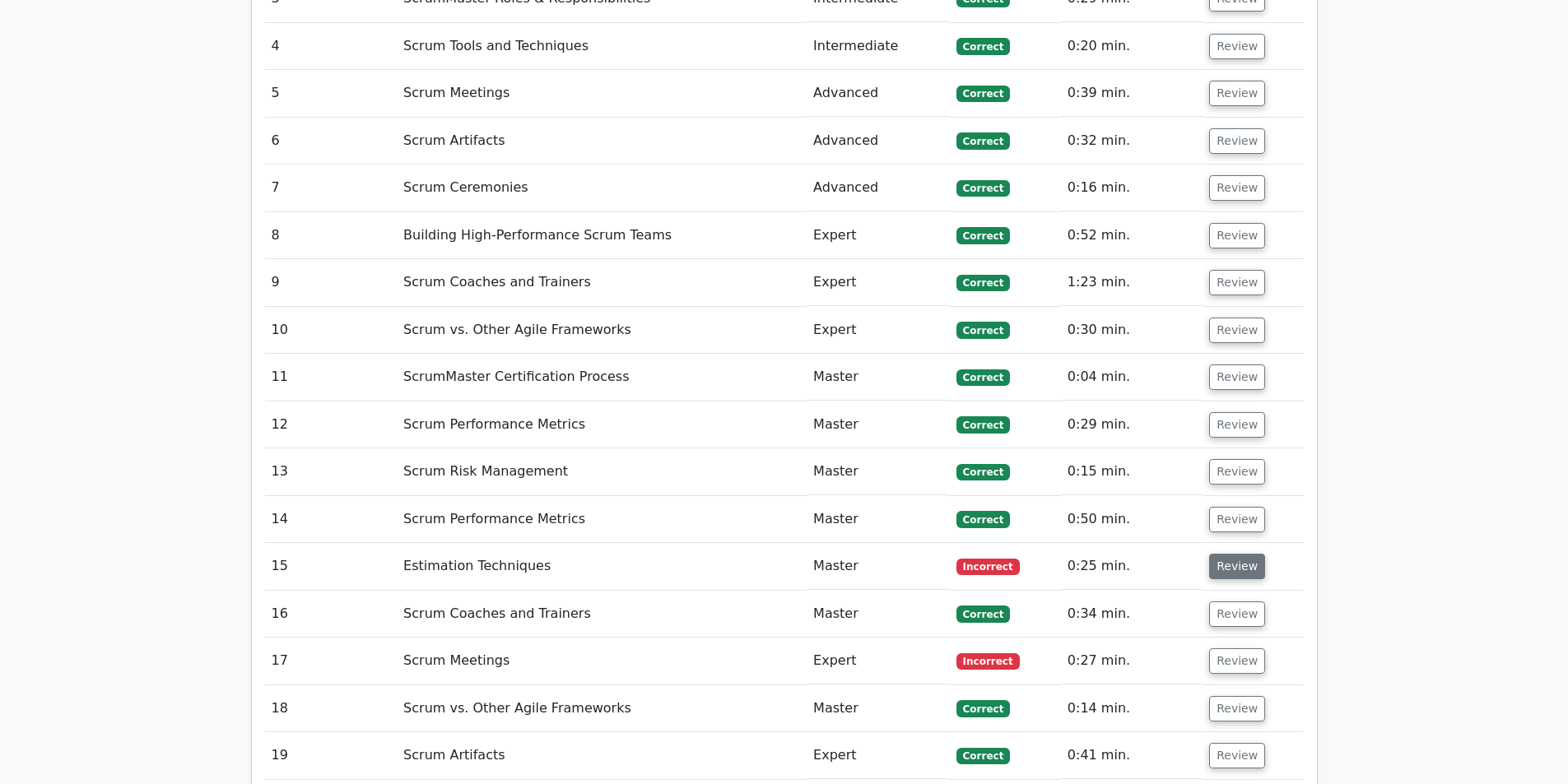
click at [1228, 553] on button "Review" at bounding box center [1237, 566] width 56 height 26
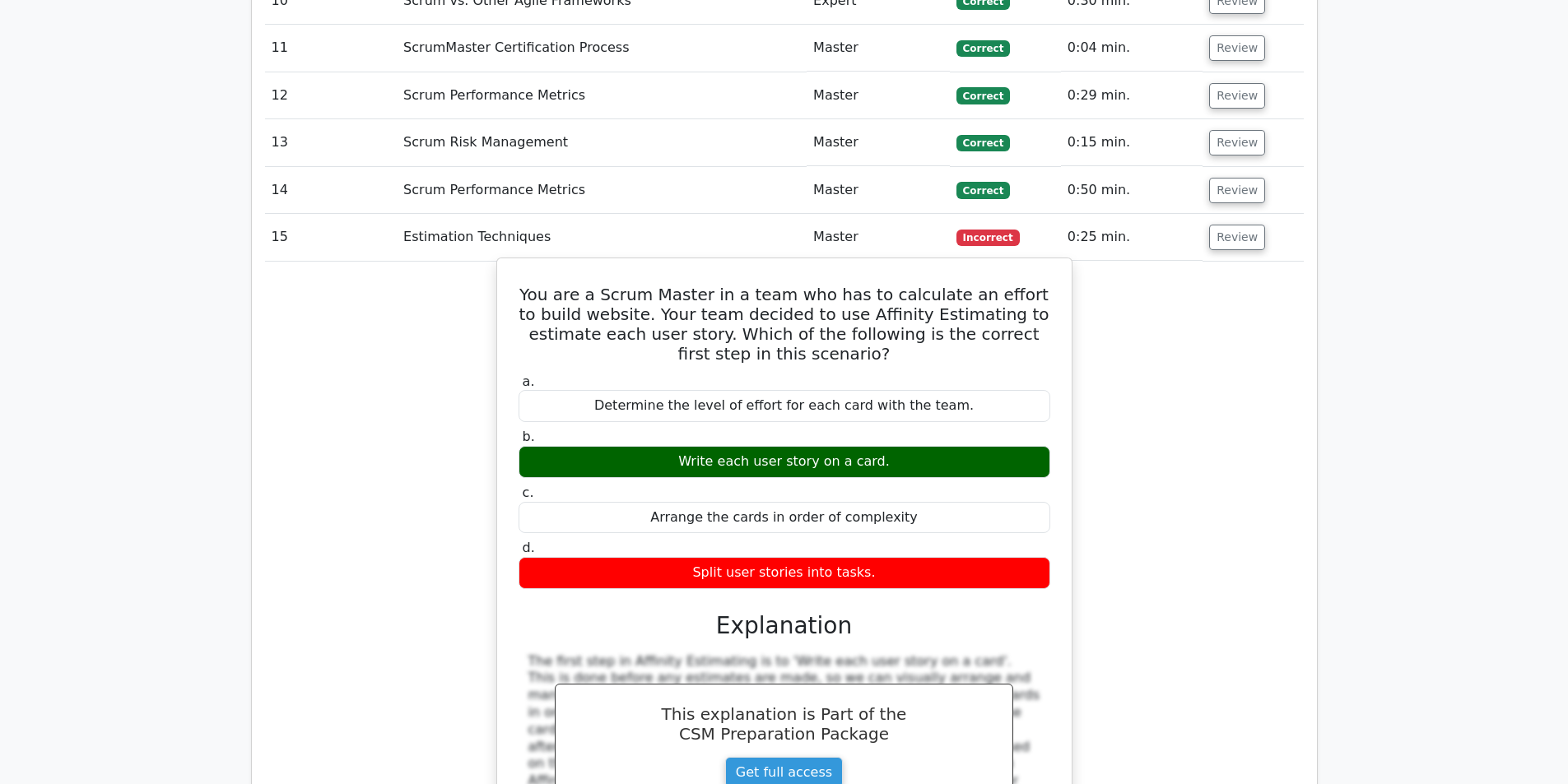
scroll to position [2633, 0]
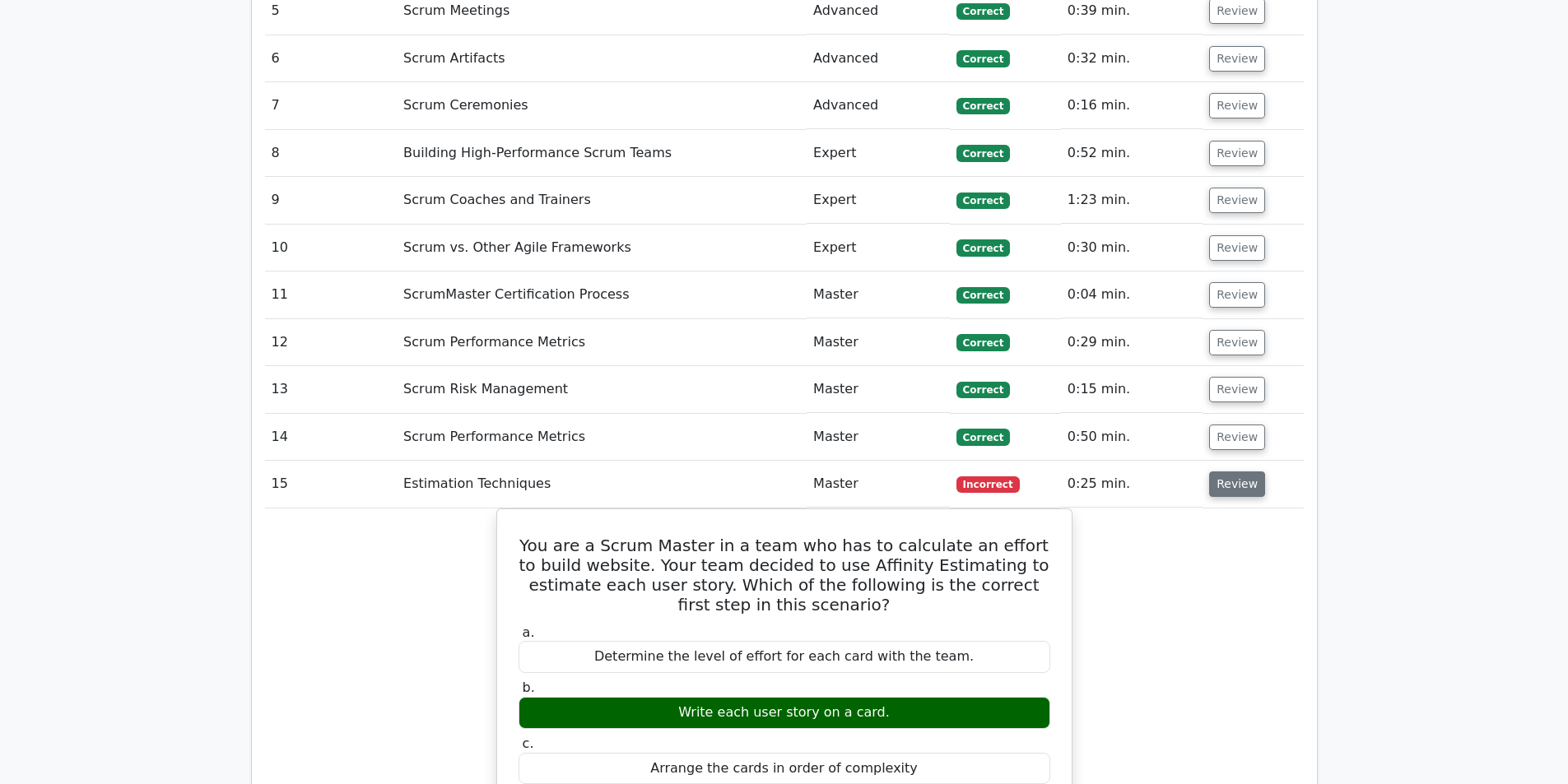
click at [1235, 472] on button "Review" at bounding box center [1237, 485] width 56 height 26
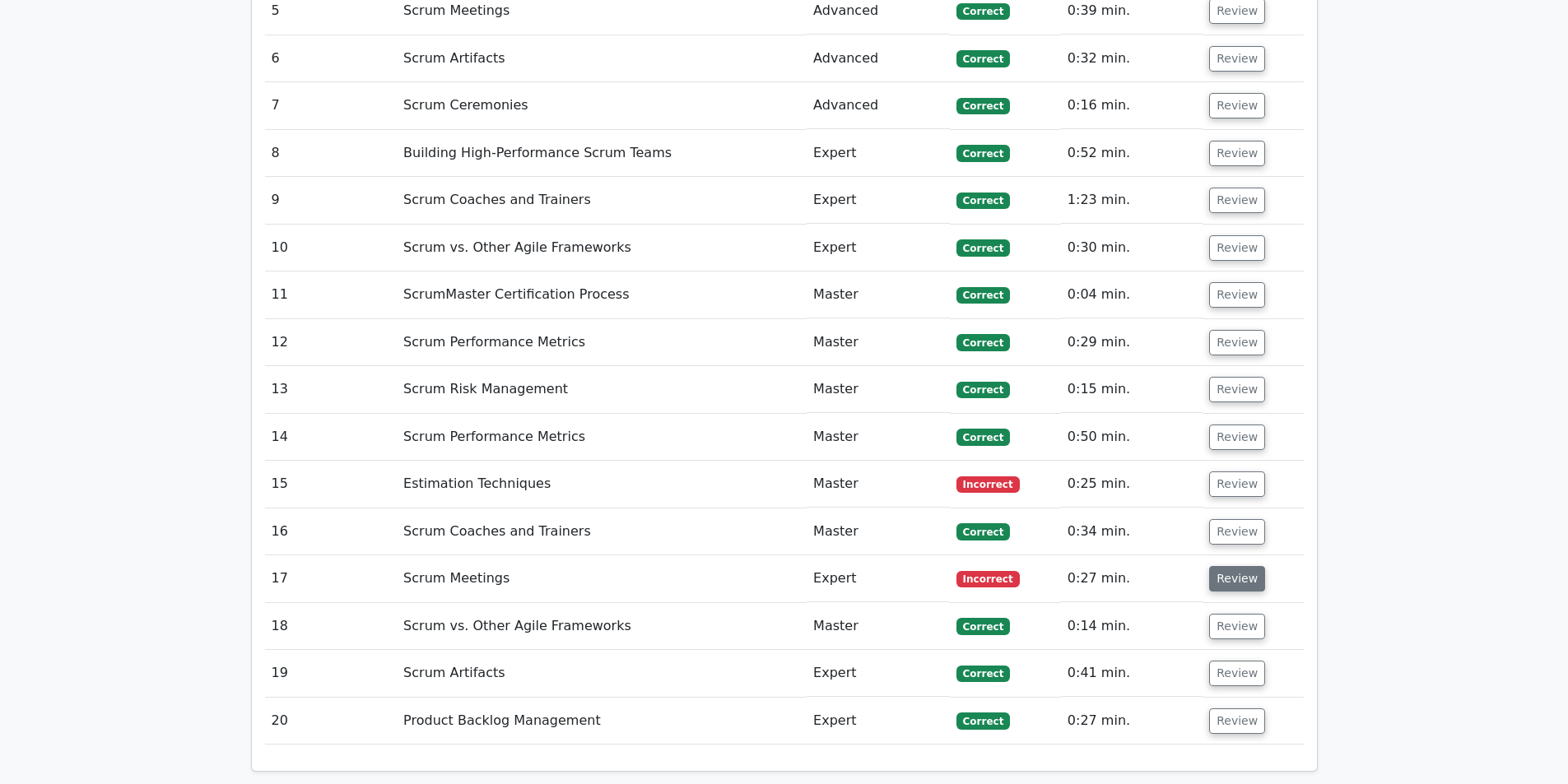
click at [1224, 566] on button "Review" at bounding box center [1237, 579] width 56 height 26
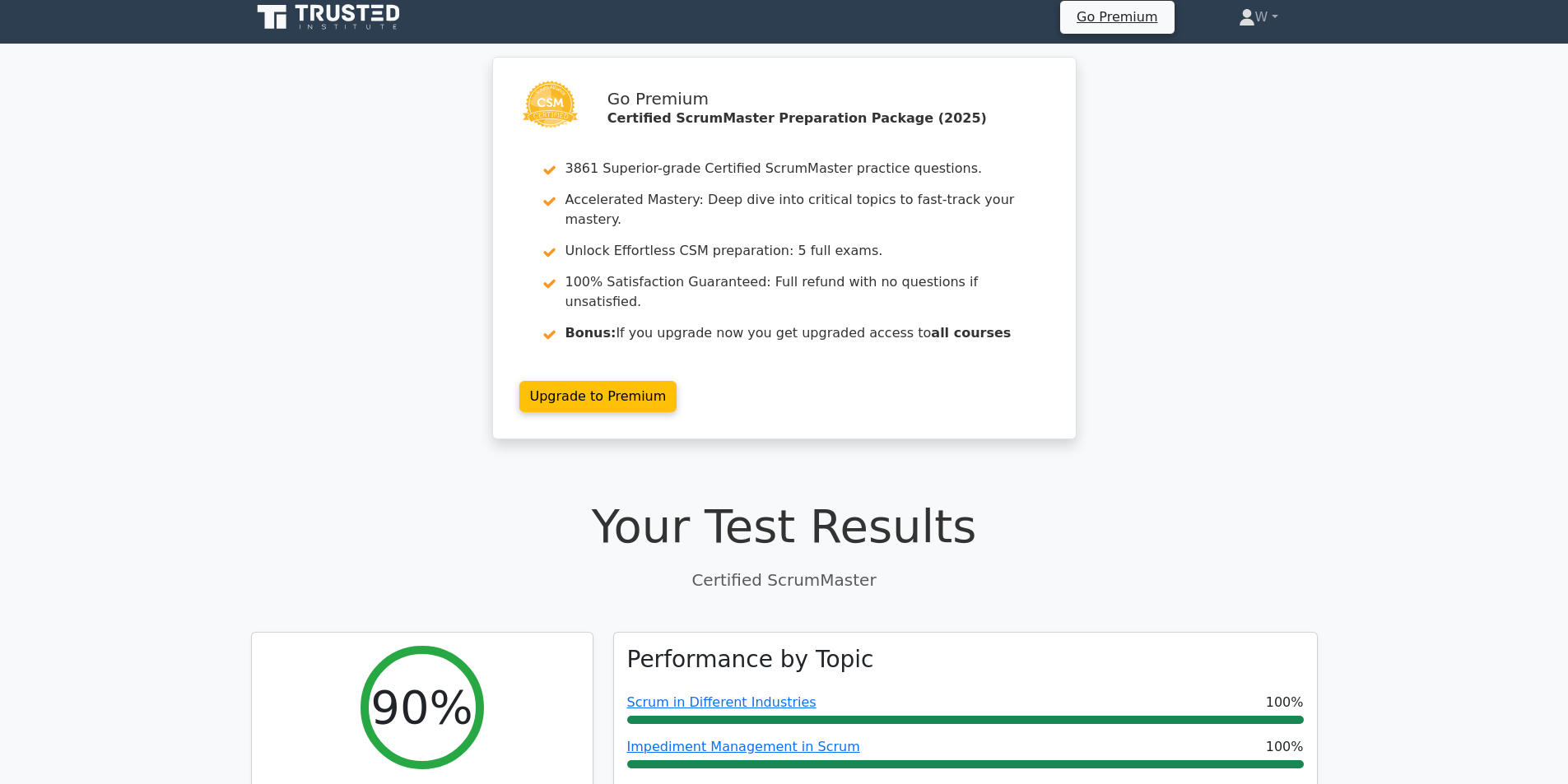
scroll to position [0, 0]
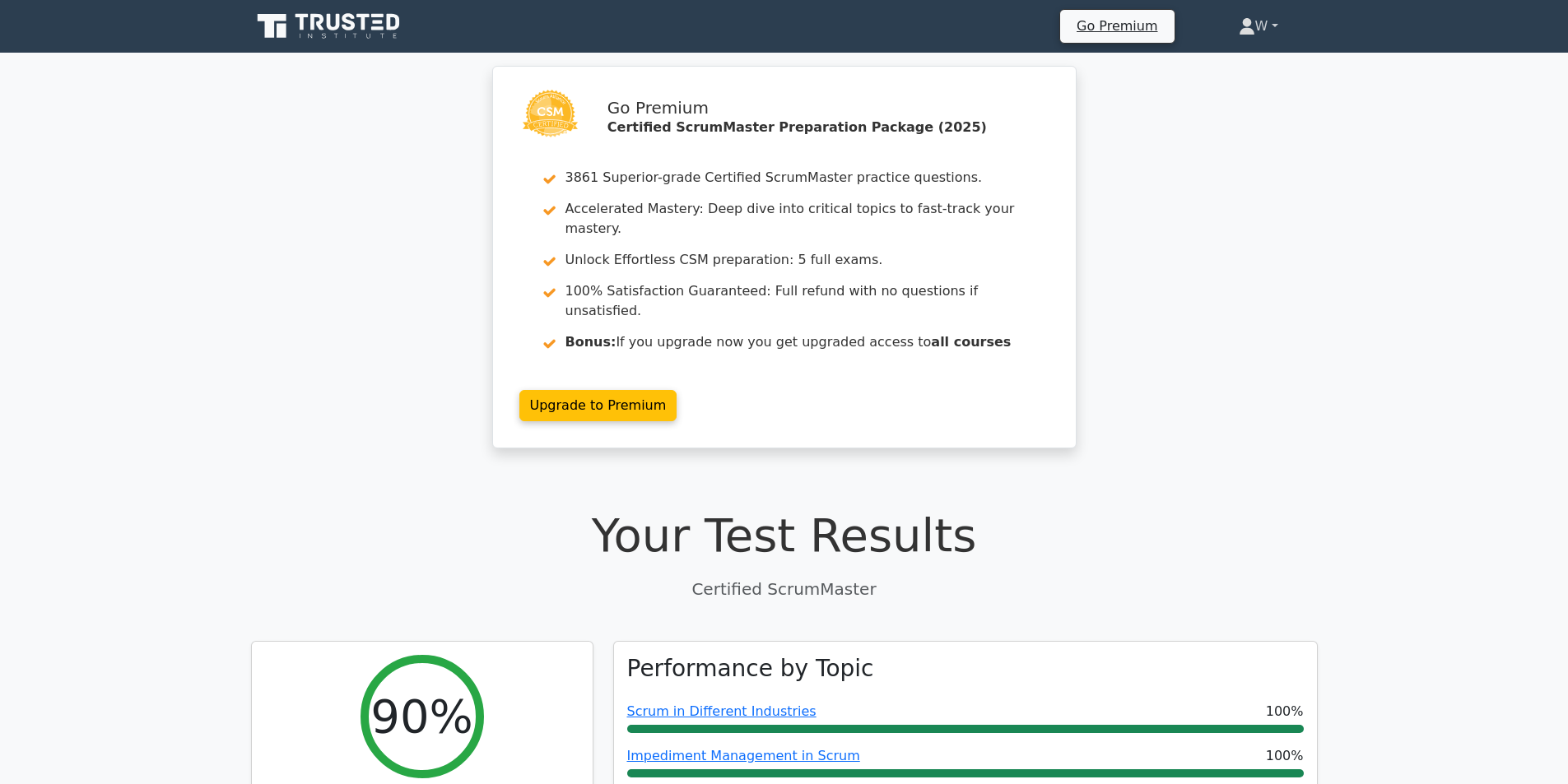
click at [1272, 27] on link "W" at bounding box center [1259, 26] width 119 height 33
drag, startPoint x: 1244, startPoint y: 62, endPoint x: 1236, endPoint y: 70, distance: 11.3
click at [1244, 63] on link "Profile" at bounding box center [1265, 65] width 130 height 27
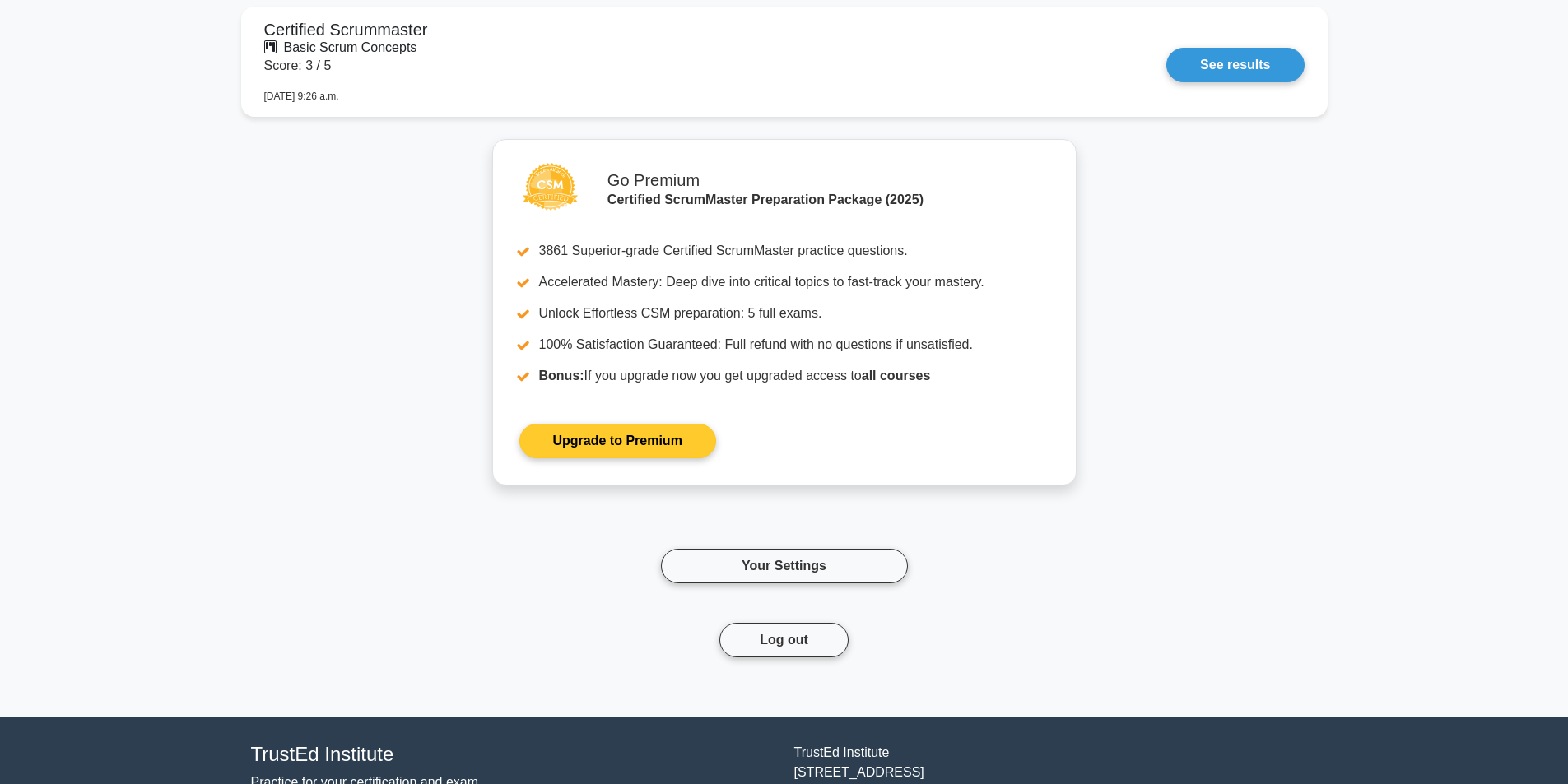
scroll to position [1692, 0]
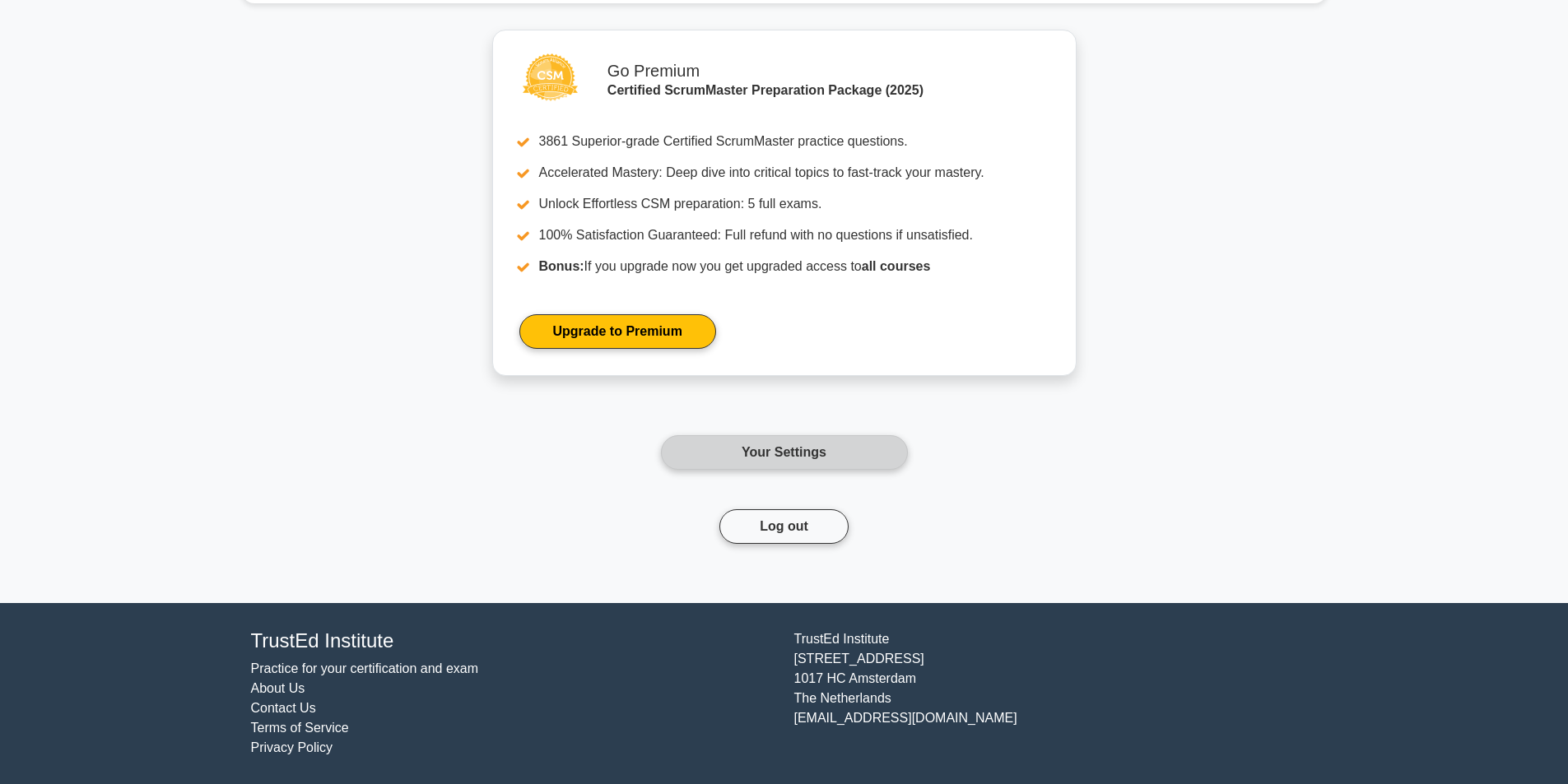
click at [796, 459] on link "Your Settings" at bounding box center [784, 453] width 247 height 34
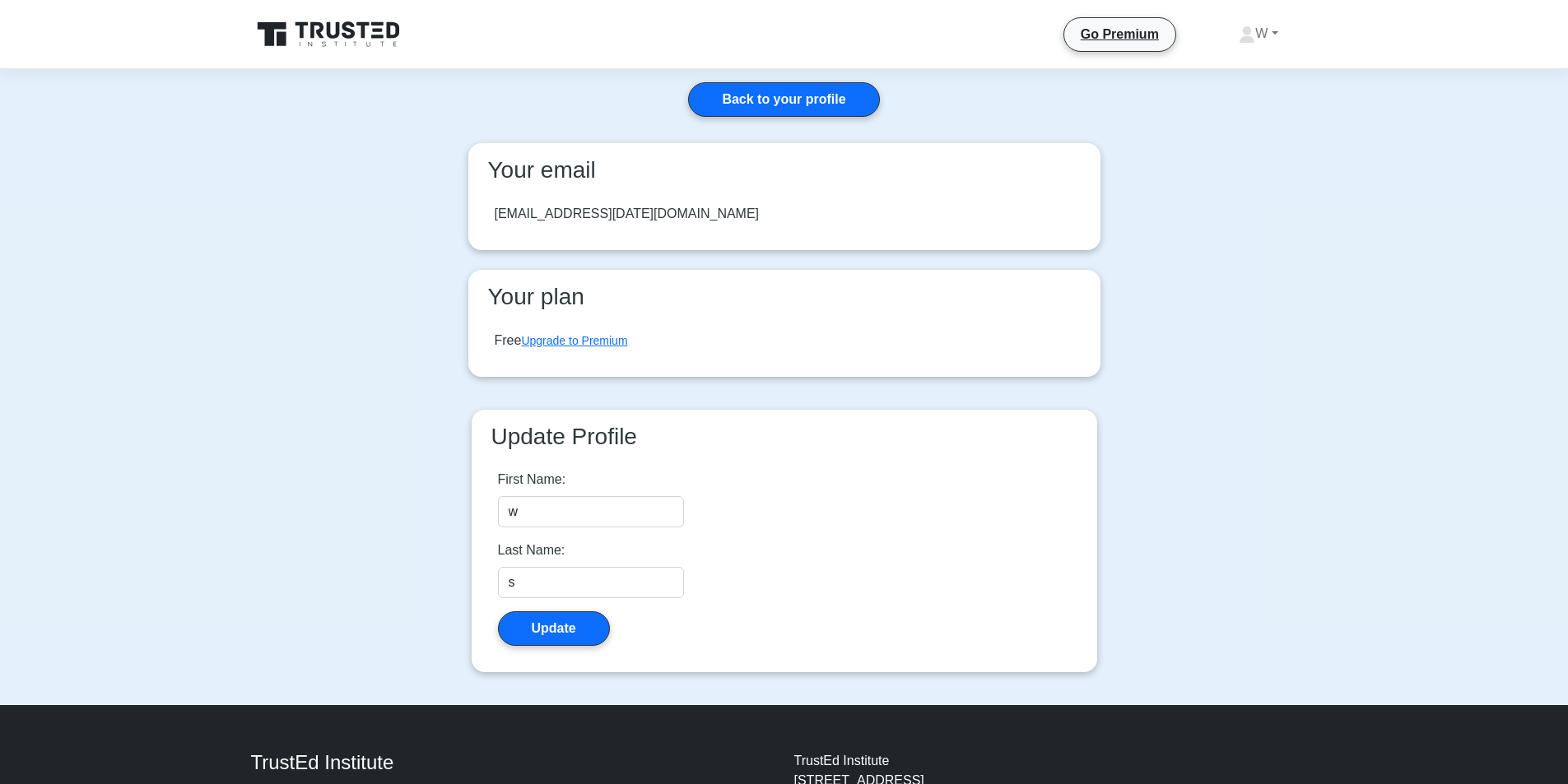
click at [572, 211] on div "[EMAIL_ADDRESS][DATE][DOMAIN_NAME]" at bounding box center [628, 213] width 265 height 20
click at [614, 515] on input "w" at bounding box center [591, 512] width 186 height 31
click at [551, 211] on div "[EMAIL_ADDRESS][DATE][DOMAIN_NAME]" at bounding box center [628, 213] width 265 height 20
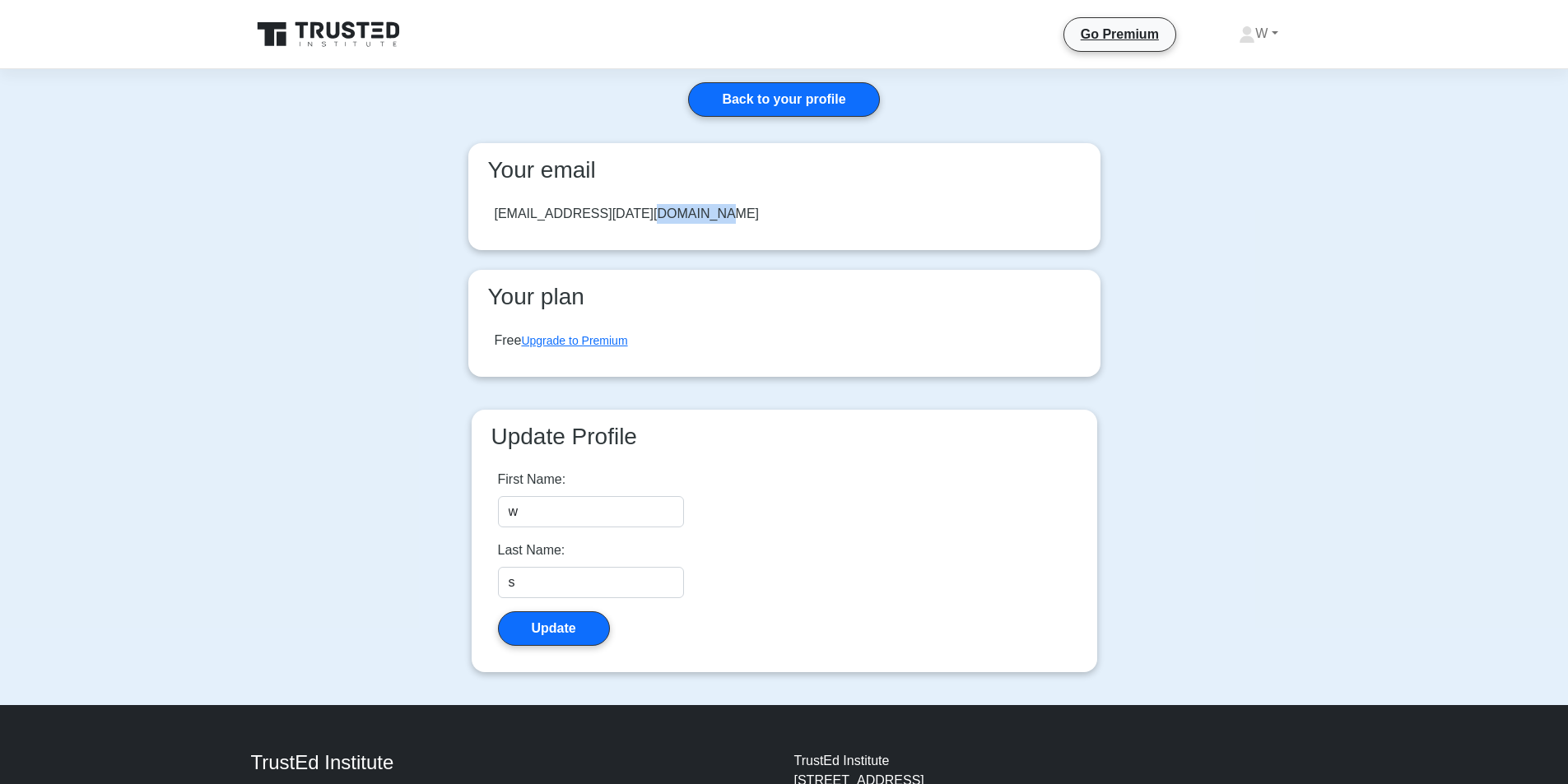
click at [551, 211] on div "[EMAIL_ADDRESS][DATE][DOMAIN_NAME]" at bounding box center [628, 213] width 265 height 20
click at [1258, 37] on link "W" at bounding box center [1258, 34] width 118 height 33
click at [1240, 67] on link "Profile" at bounding box center [1265, 72] width 130 height 27
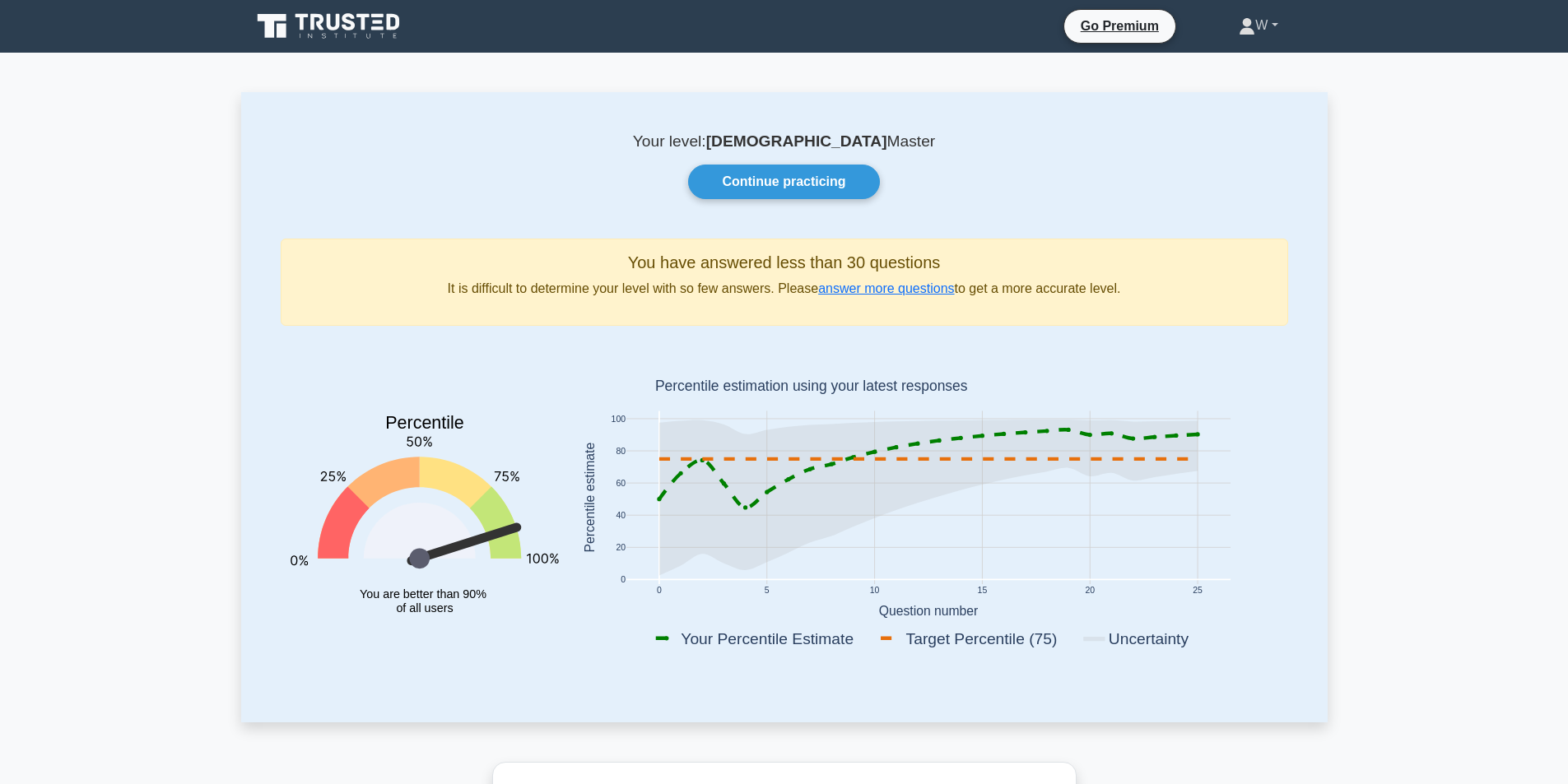
click at [1264, 17] on link "W" at bounding box center [1258, 26] width 118 height 33
click at [1257, 17] on link "W" at bounding box center [1258, 26] width 118 height 33
click at [1258, 33] on link "W" at bounding box center [1258, 26] width 118 height 33
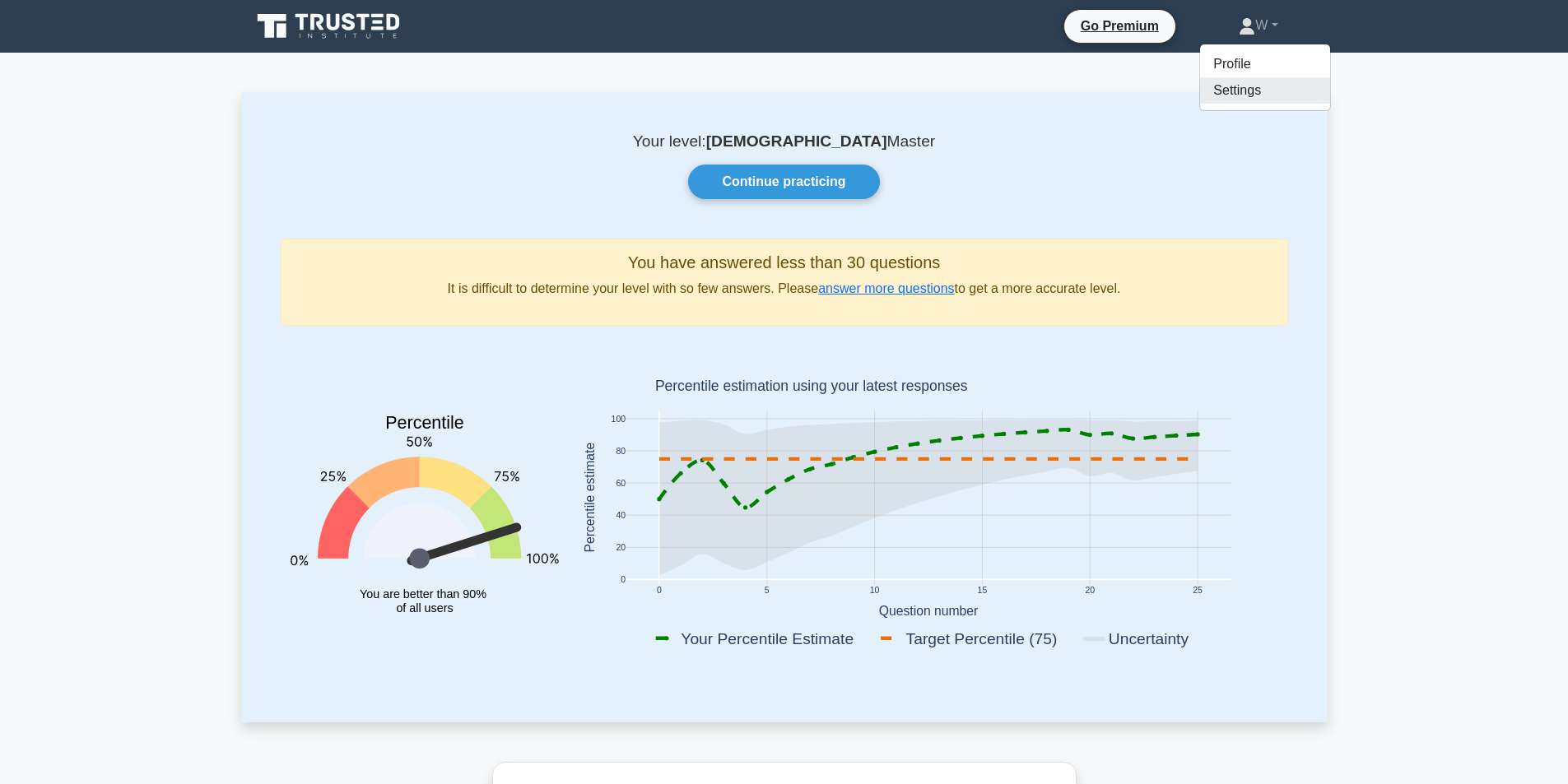
click at [1235, 84] on link "Settings" at bounding box center [1265, 90] width 130 height 27
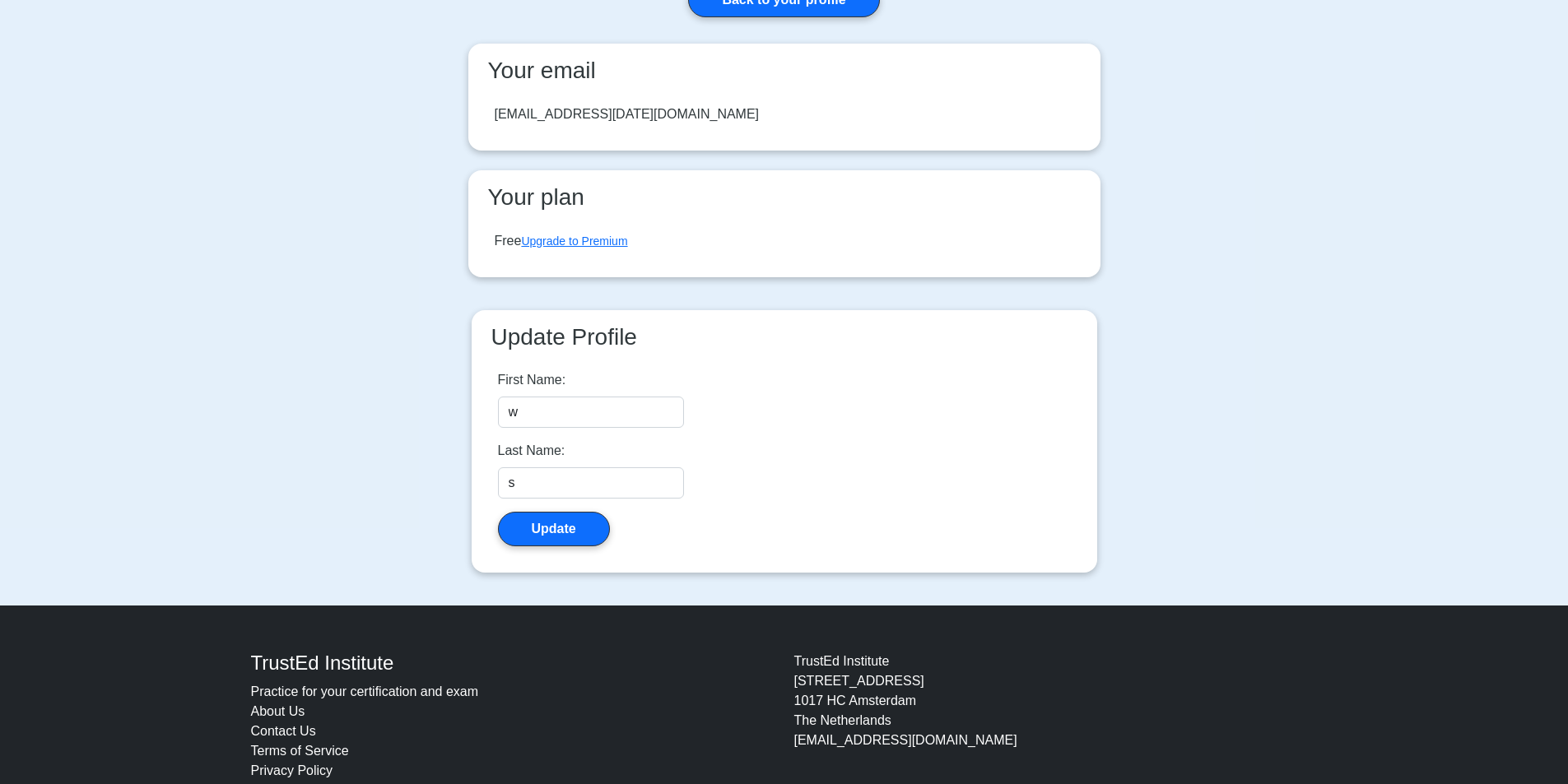
scroll to position [60, 0]
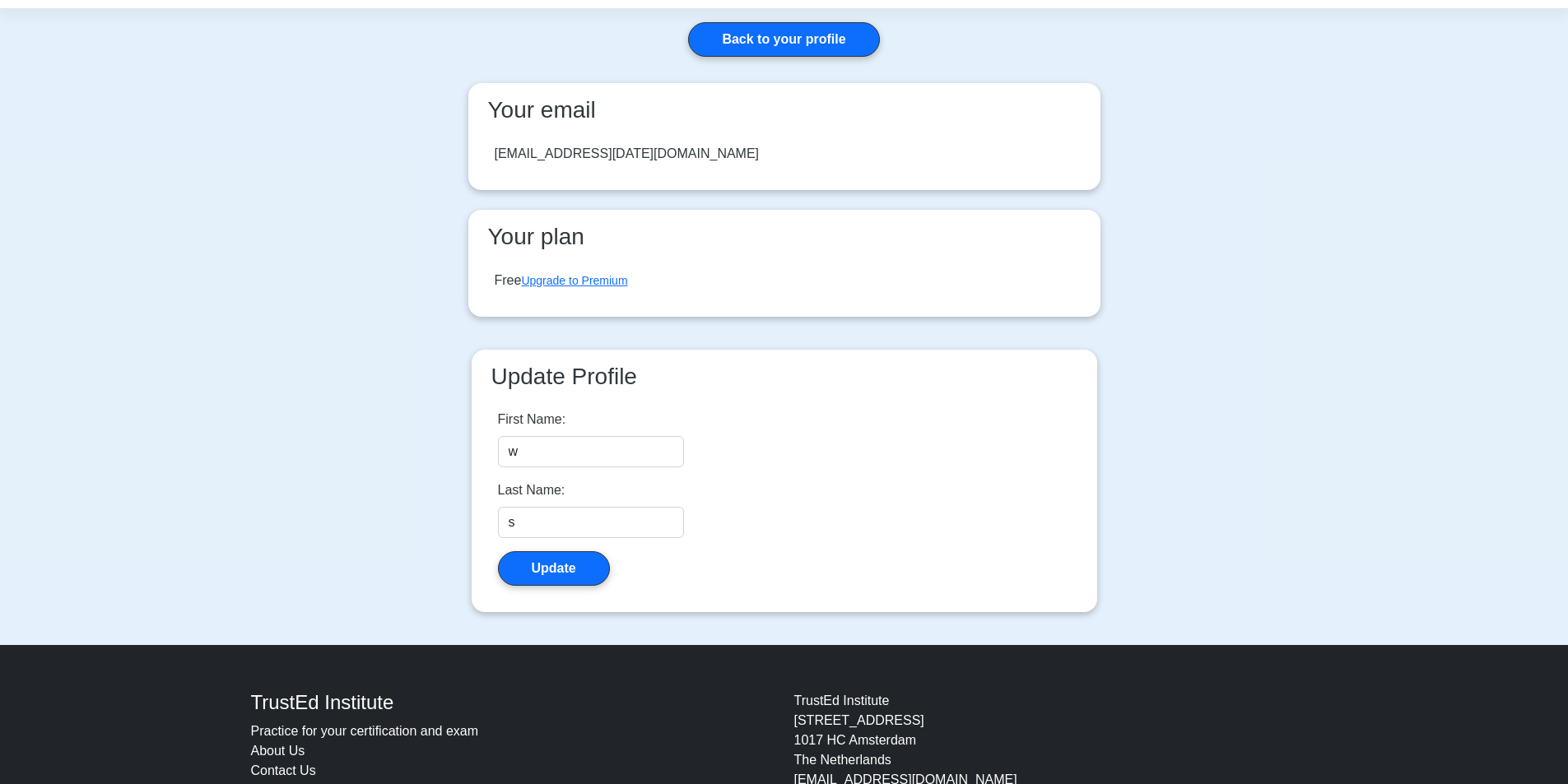
click at [559, 160] on div "will@yesterday.com" at bounding box center [628, 153] width 265 height 20
click at [560, 159] on div "will@yesterday.com" at bounding box center [628, 153] width 265 height 20
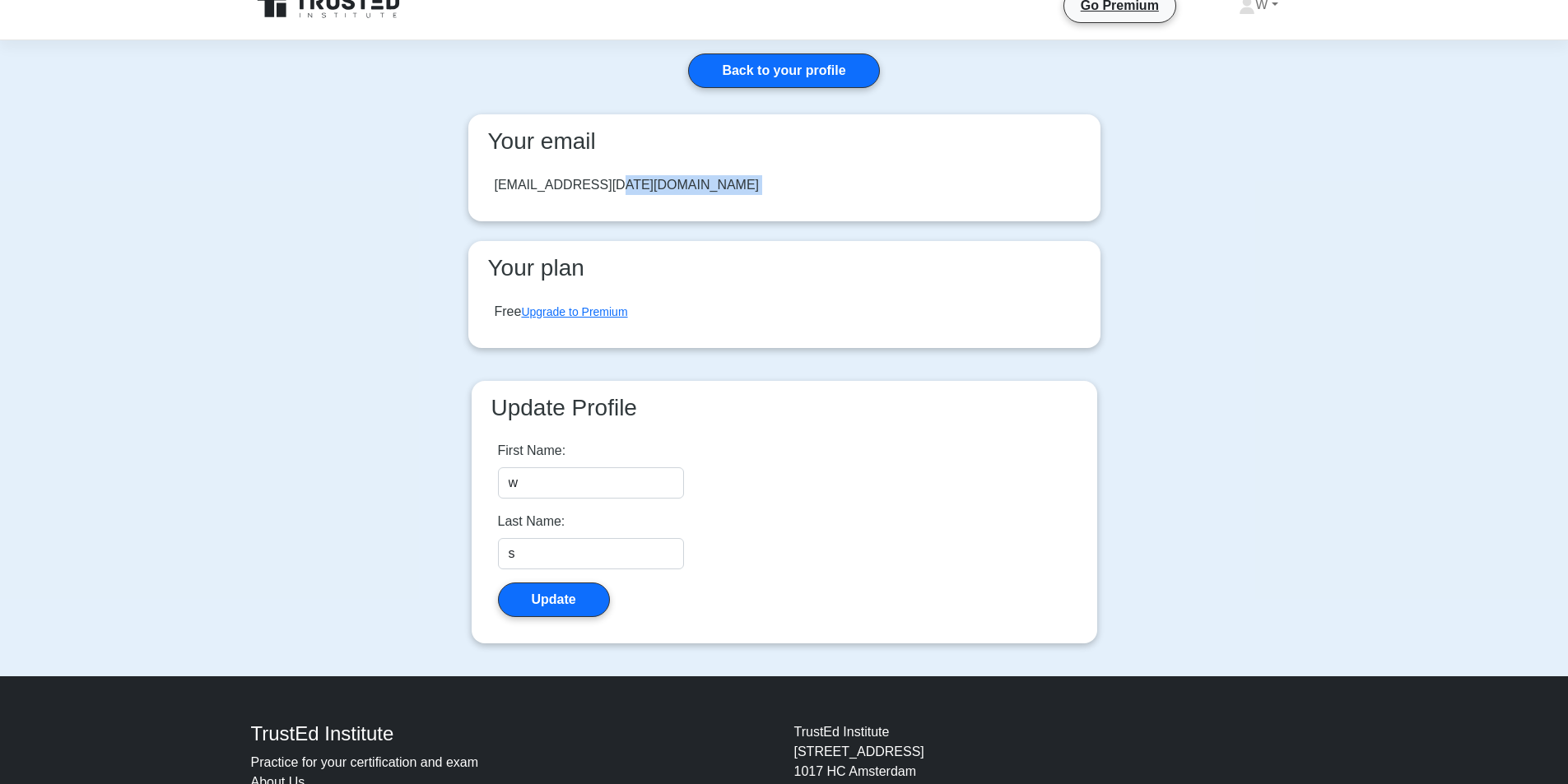
scroll to position [0, 0]
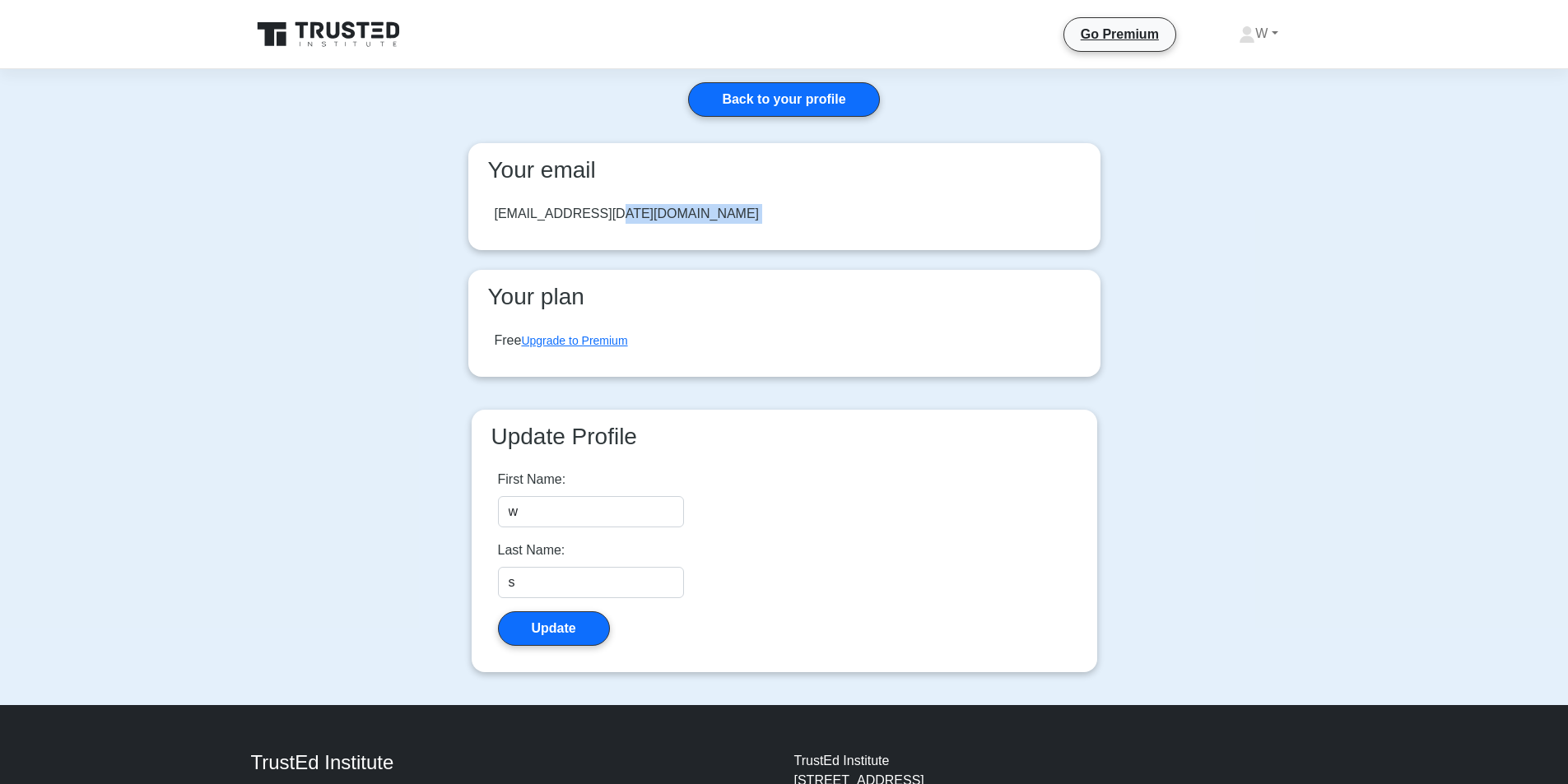
click at [605, 212] on div "will@yesterday.com" at bounding box center [628, 213] width 265 height 20
click at [588, 212] on div "will@yesterday.com" at bounding box center [628, 213] width 265 height 20
click at [587, 212] on div "will@yesterday.com" at bounding box center [628, 213] width 265 height 20
click at [1274, 38] on link "W" at bounding box center [1258, 34] width 118 height 33
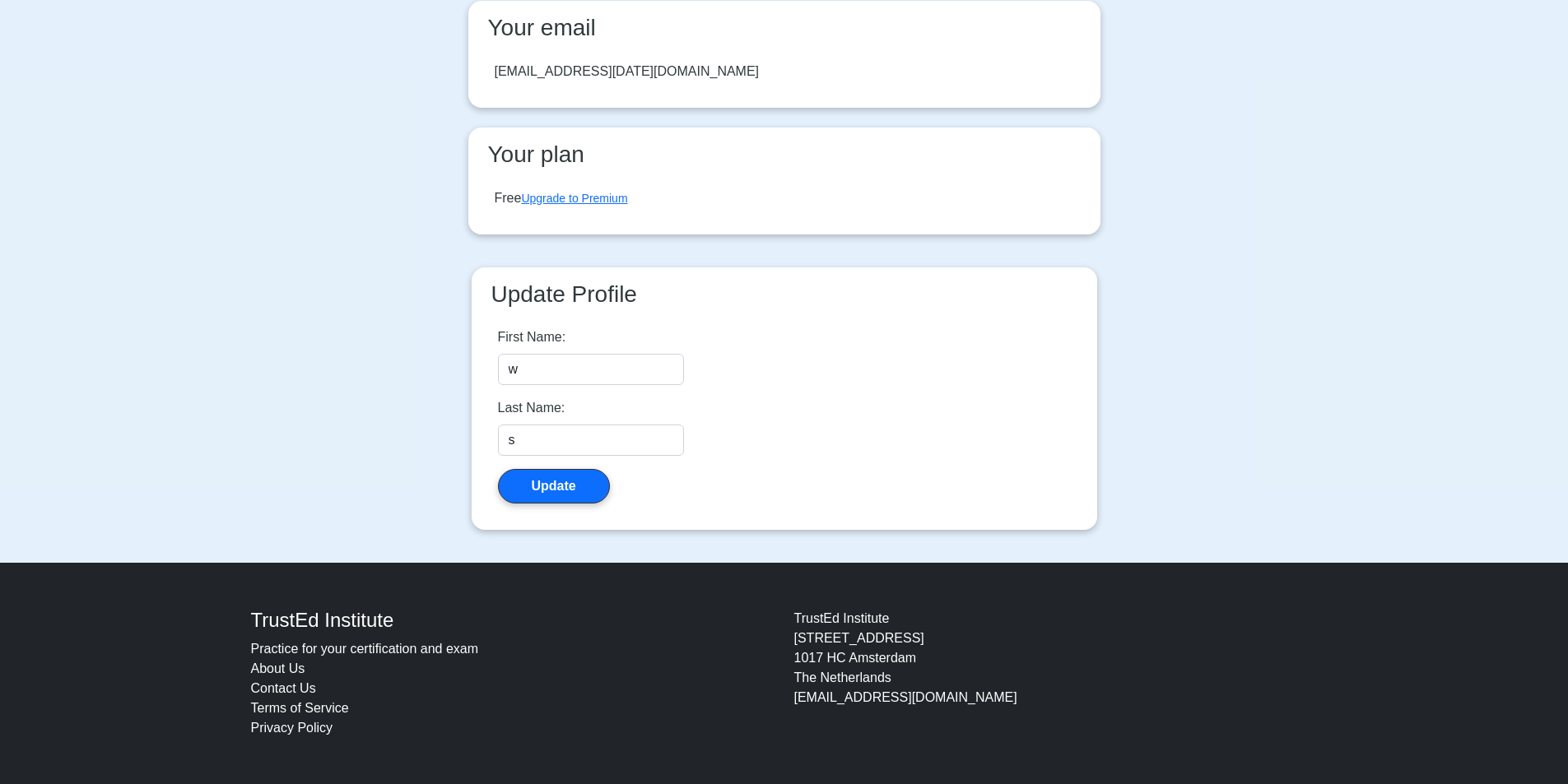
click at [1172, 412] on main "Back to your profile Your email will@yesterday.com Your plan Free Upgrade to Pr…" at bounding box center [784, 244] width 1568 height 636
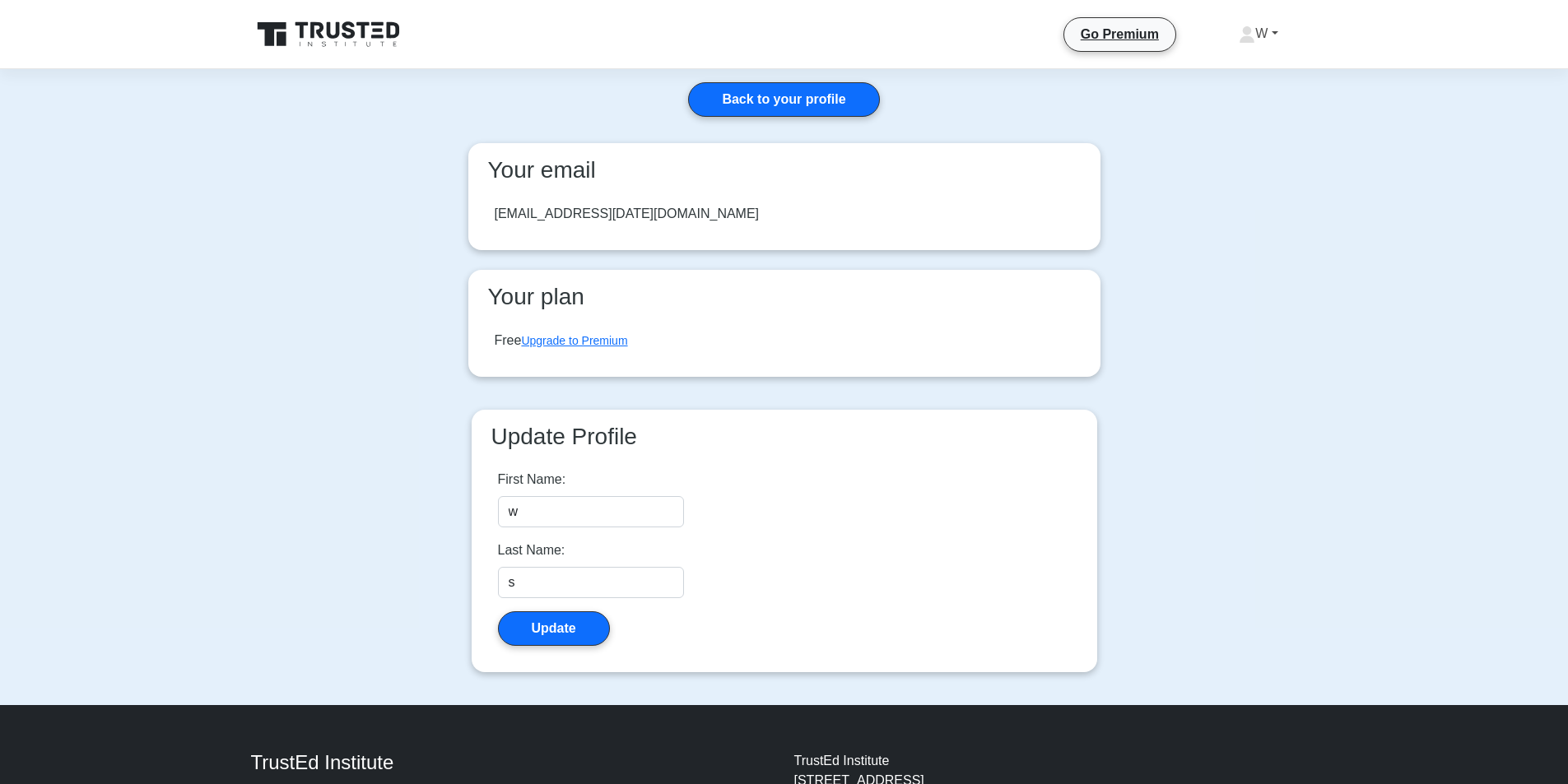
click at [1266, 42] on link "W" at bounding box center [1258, 34] width 118 height 33
click at [1230, 104] on link "Settings" at bounding box center [1265, 98] width 130 height 27
click at [1280, 25] on link "W" at bounding box center [1258, 34] width 118 height 33
click at [1260, 79] on link "Profile" at bounding box center [1265, 72] width 130 height 27
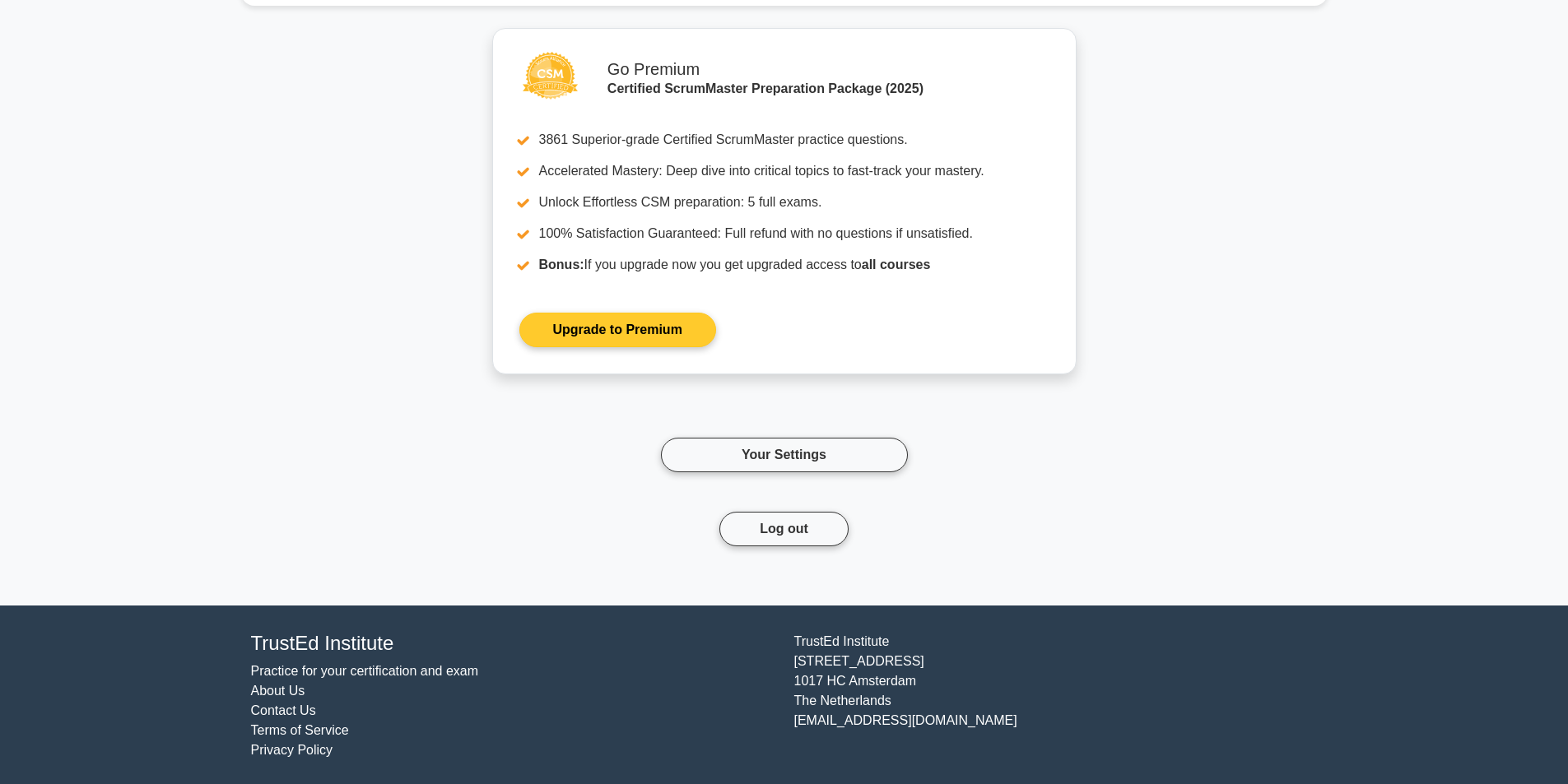
scroll to position [1692, 0]
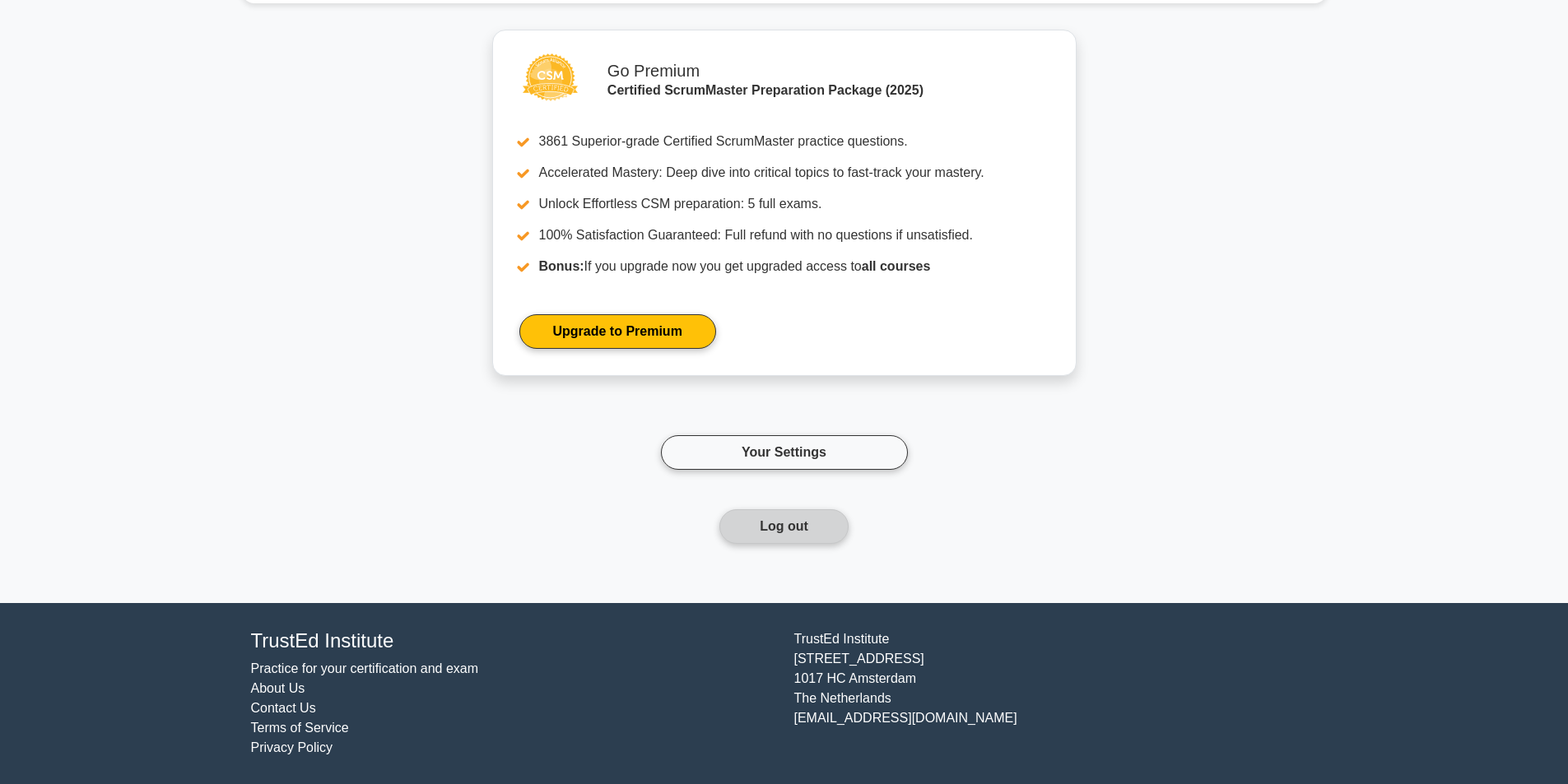
click at [791, 538] on button "Log out" at bounding box center [784, 527] width 129 height 34
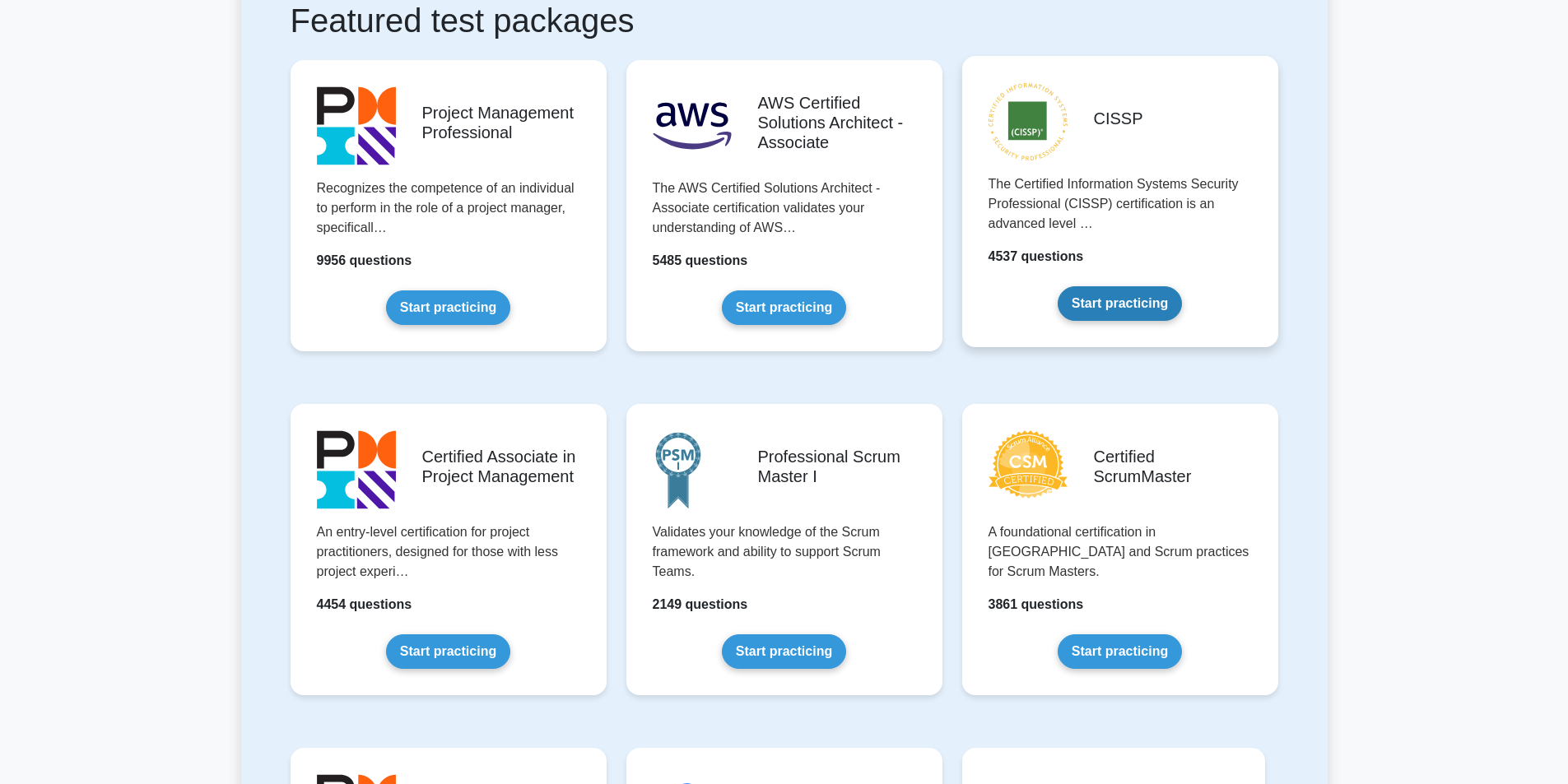
scroll to position [329, 0]
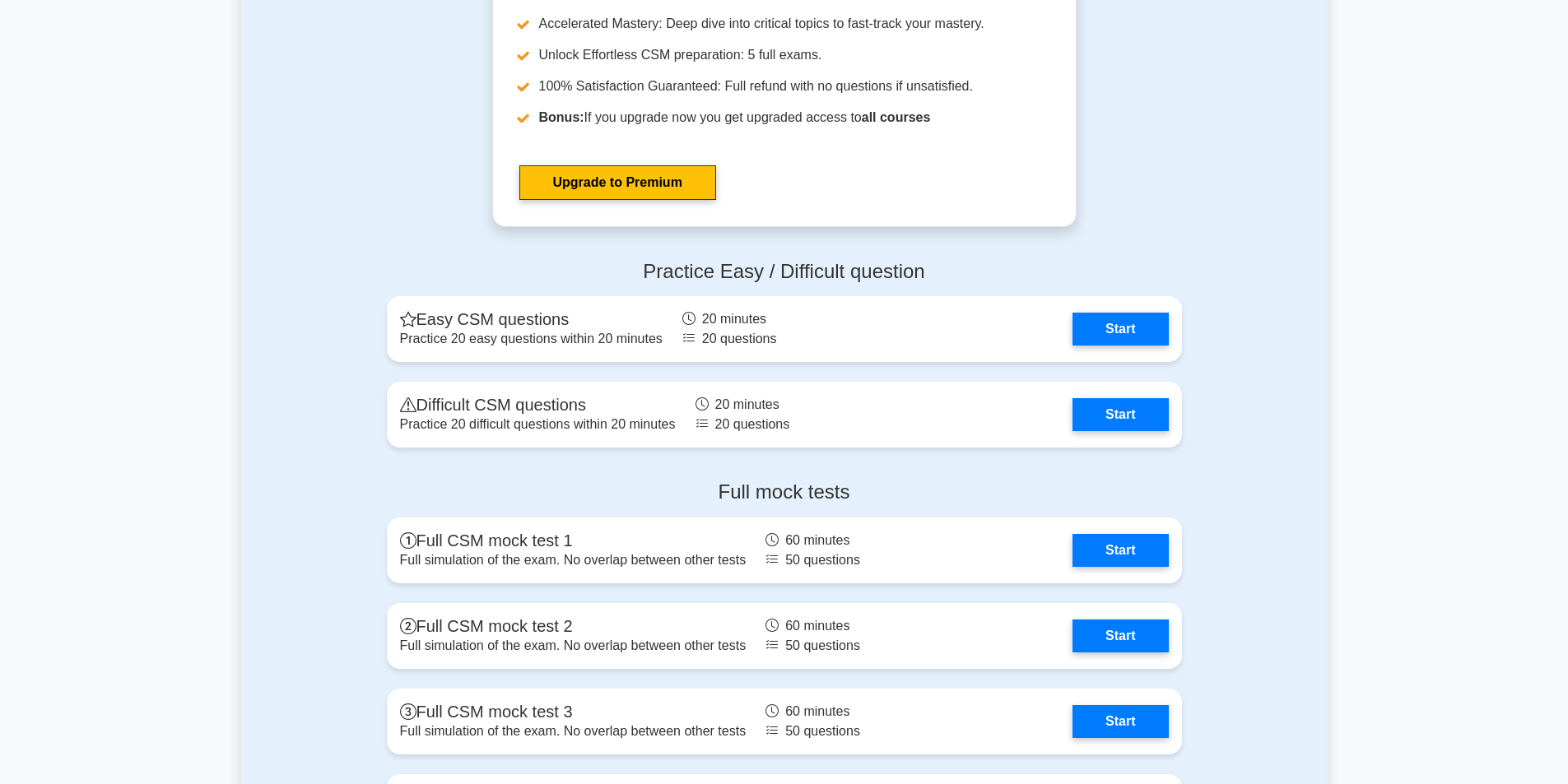
scroll to position [3702, 0]
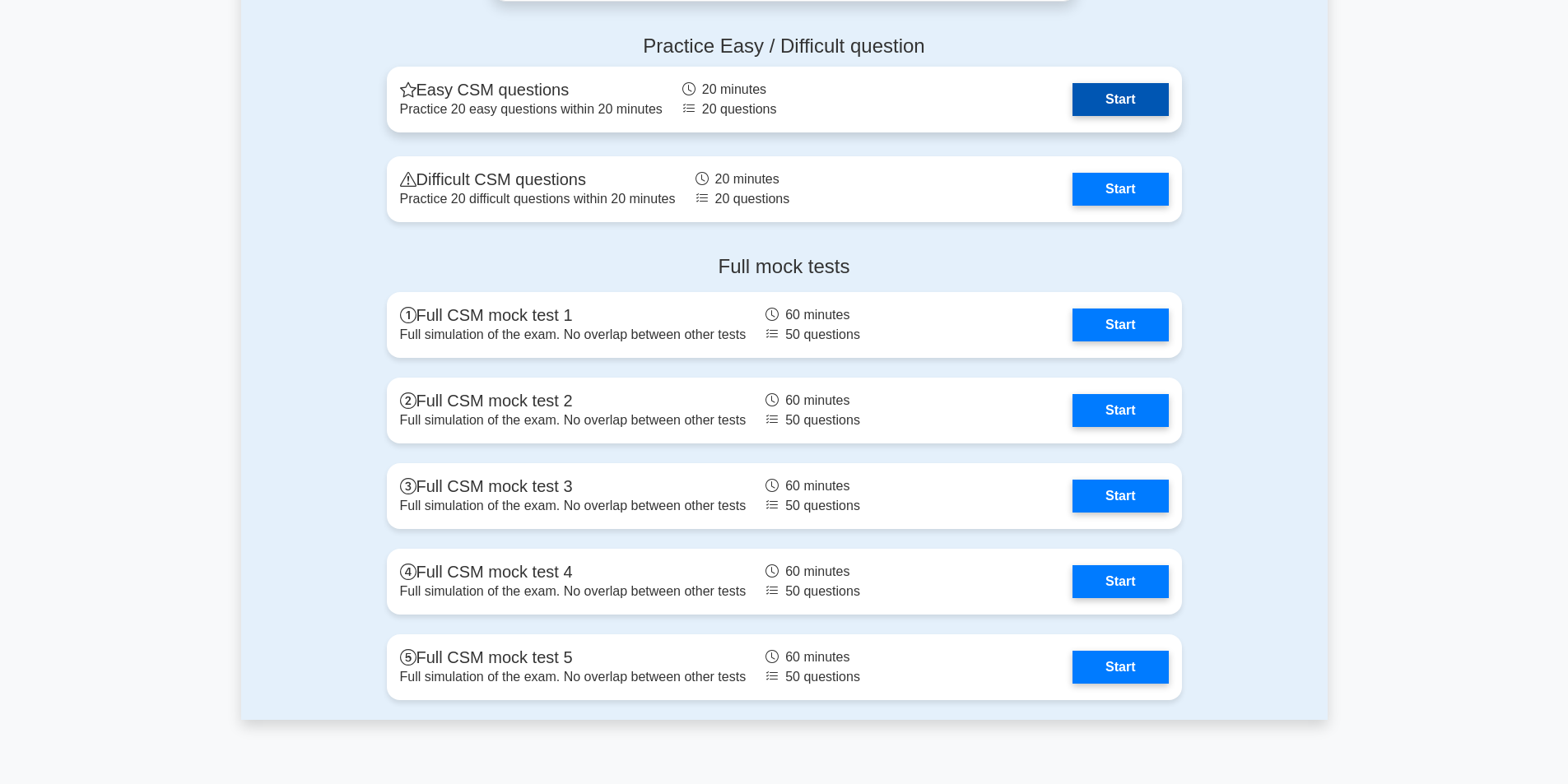
click at [1109, 114] on link "Start" at bounding box center [1120, 100] width 96 height 33
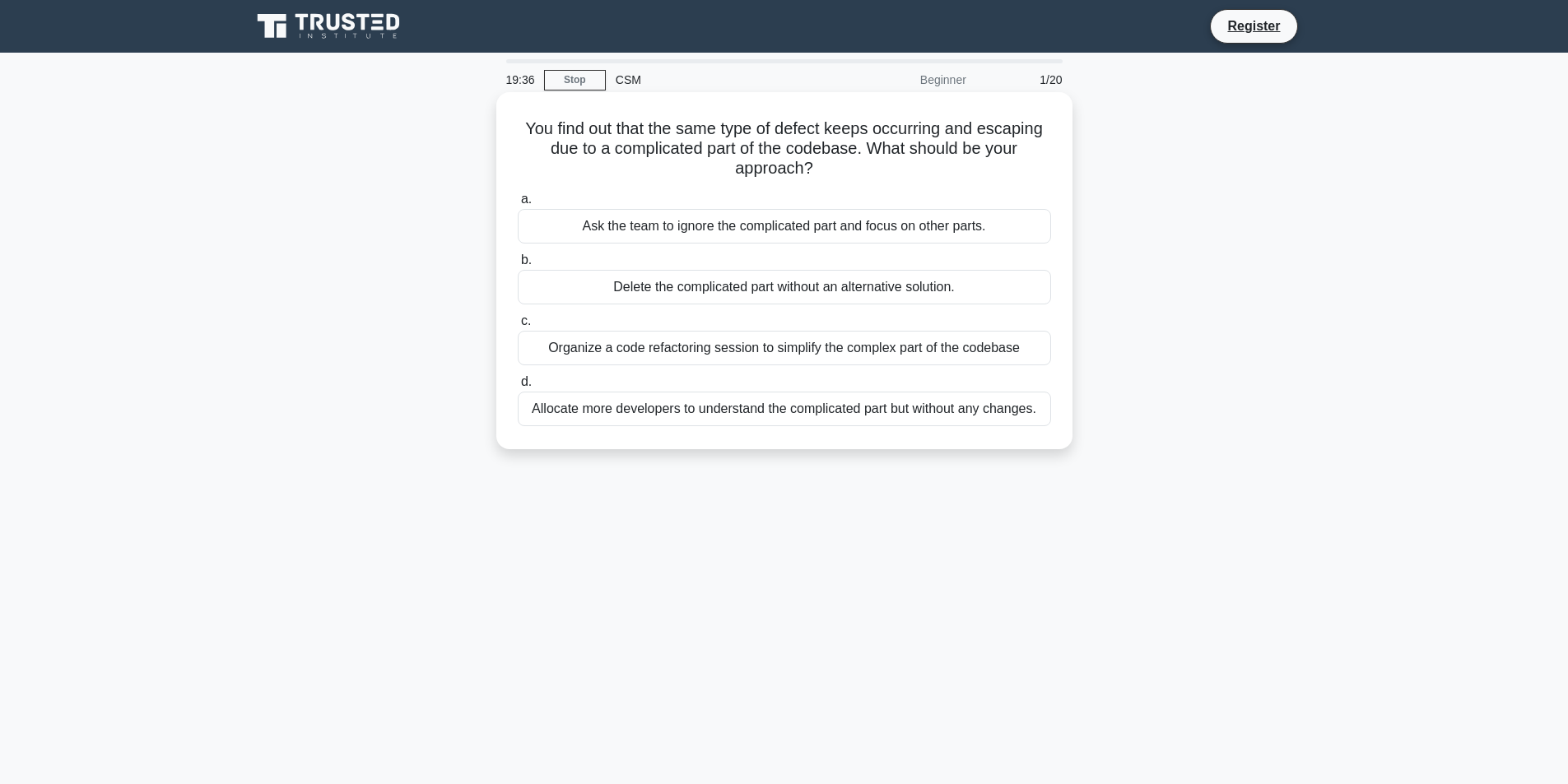
click at [713, 349] on div "Organize a code refactoring session to simplify the complex part of the codebase" at bounding box center [784, 348] width 534 height 34
click at [518, 327] on input "c. Organize a code refactoring session to simplify the complex part of the code…" at bounding box center [518, 321] width 0 height 10
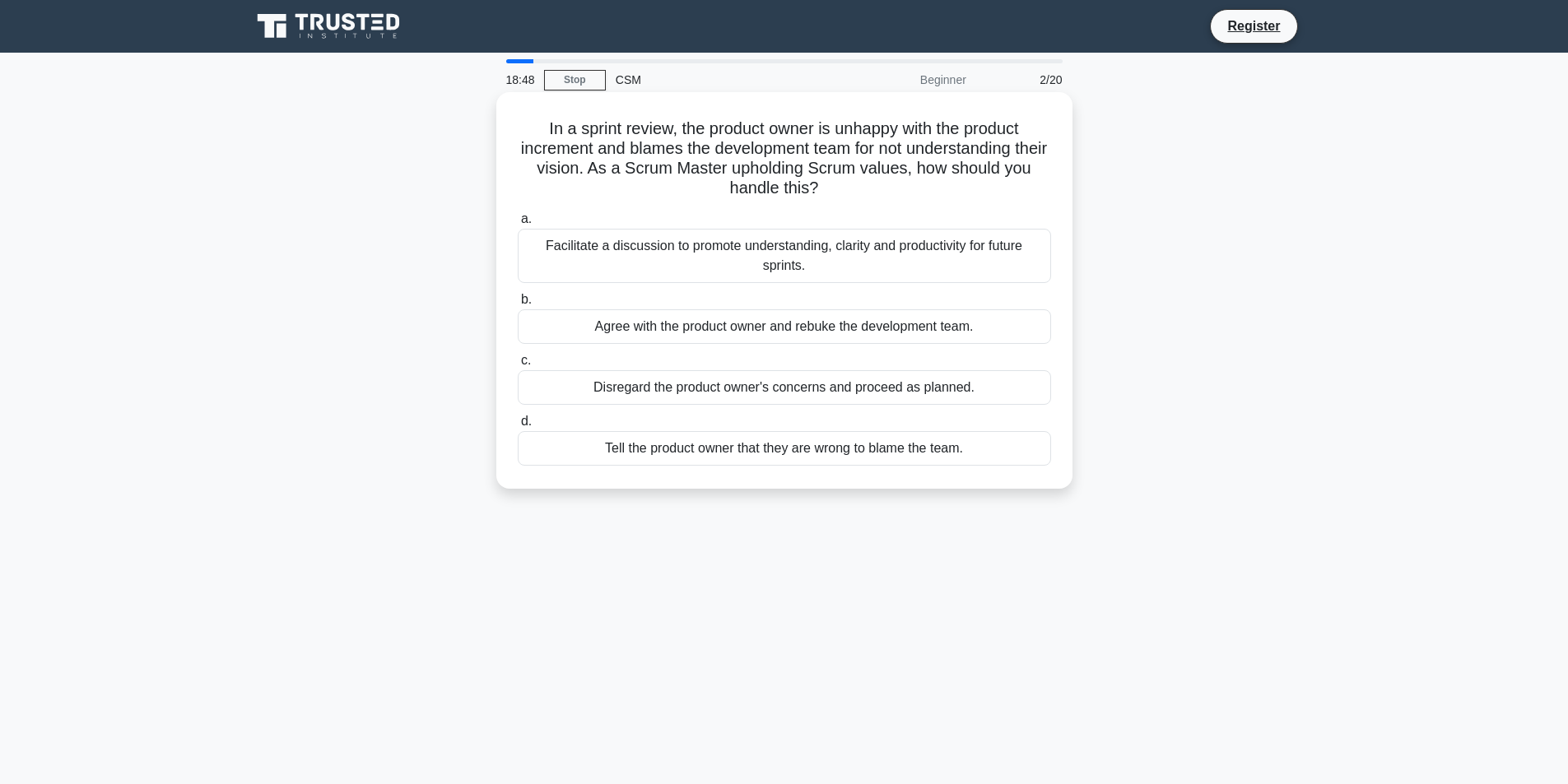
click at [865, 258] on div "Facilitate a discussion to promote understanding, clarity and productivity for …" at bounding box center [784, 256] width 534 height 54
click at [518, 225] on input "a. Facilitate a discussion to promote understanding, clarity and productivity f…" at bounding box center [518, 219] width 0 height 10
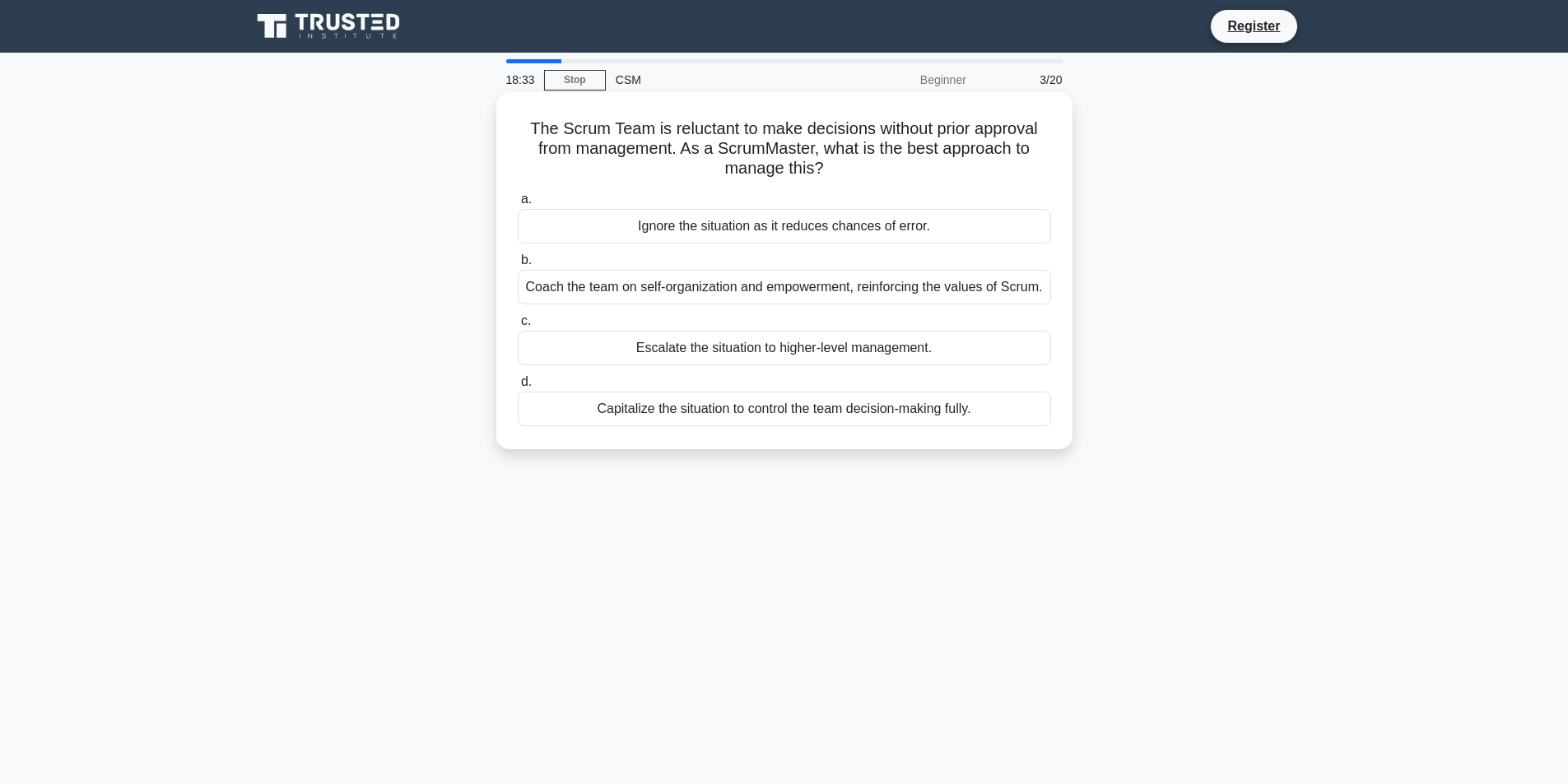
click at [840, 282] on div "Coach the team on self-organization and empowerment, reinforcing the values of …" at bounding box center [784, 287] width 534 height 34
click at [518, 266] on input "b. Coach the team on self-organization and empowerment, reinforcing the values …" at bounding box center [518, 260] width 0 height 10
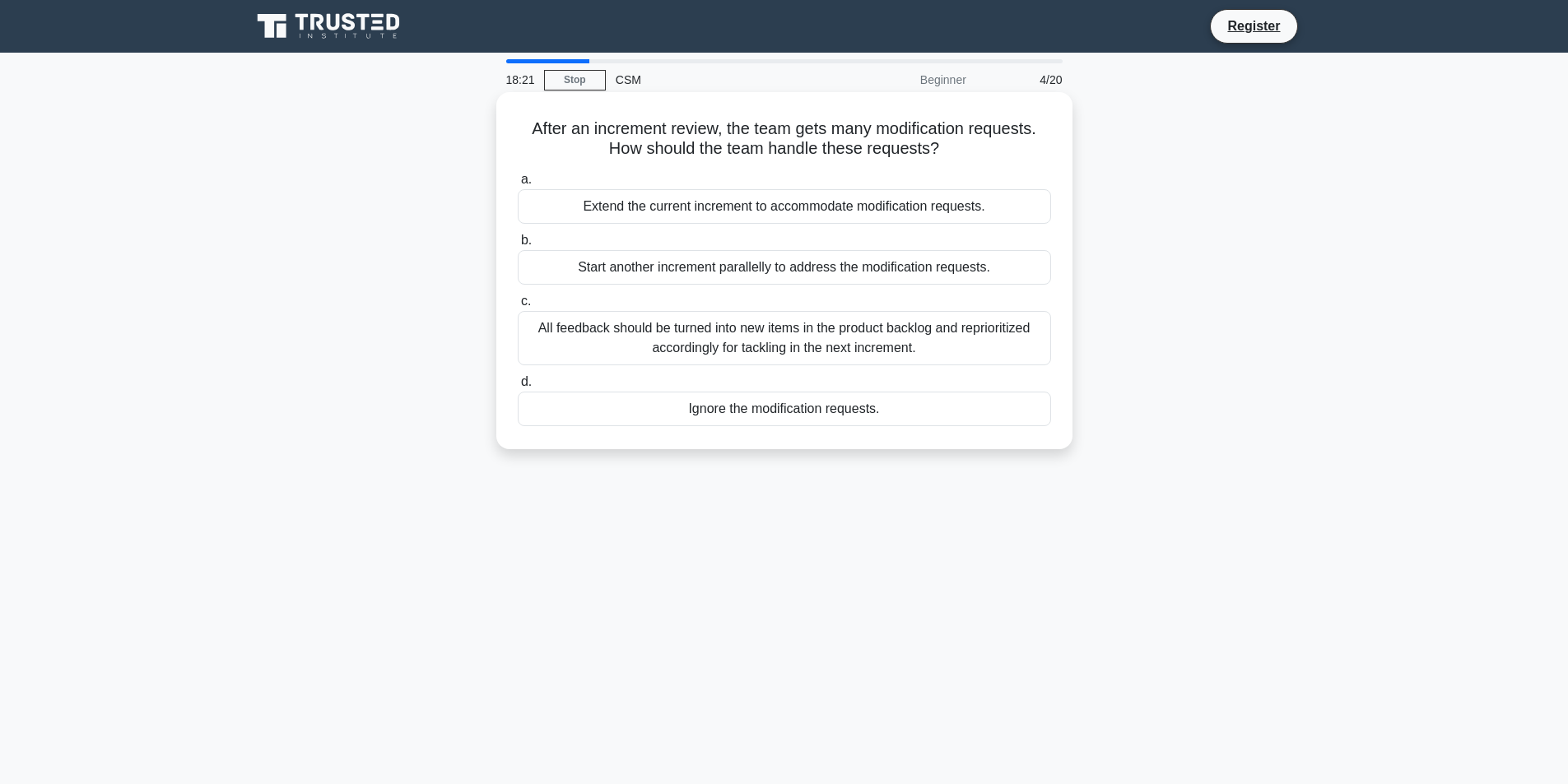
click at [838, 354] on div "All feedback should be turned into new items in the product backlog and reprior…" at bounding box center [784, 337] width 534 height 54
click at [518, 307] on input "c. All feedback should be turned into new items in the product backlog and repr…" at bounding box center [518, 301] width 0 height 10
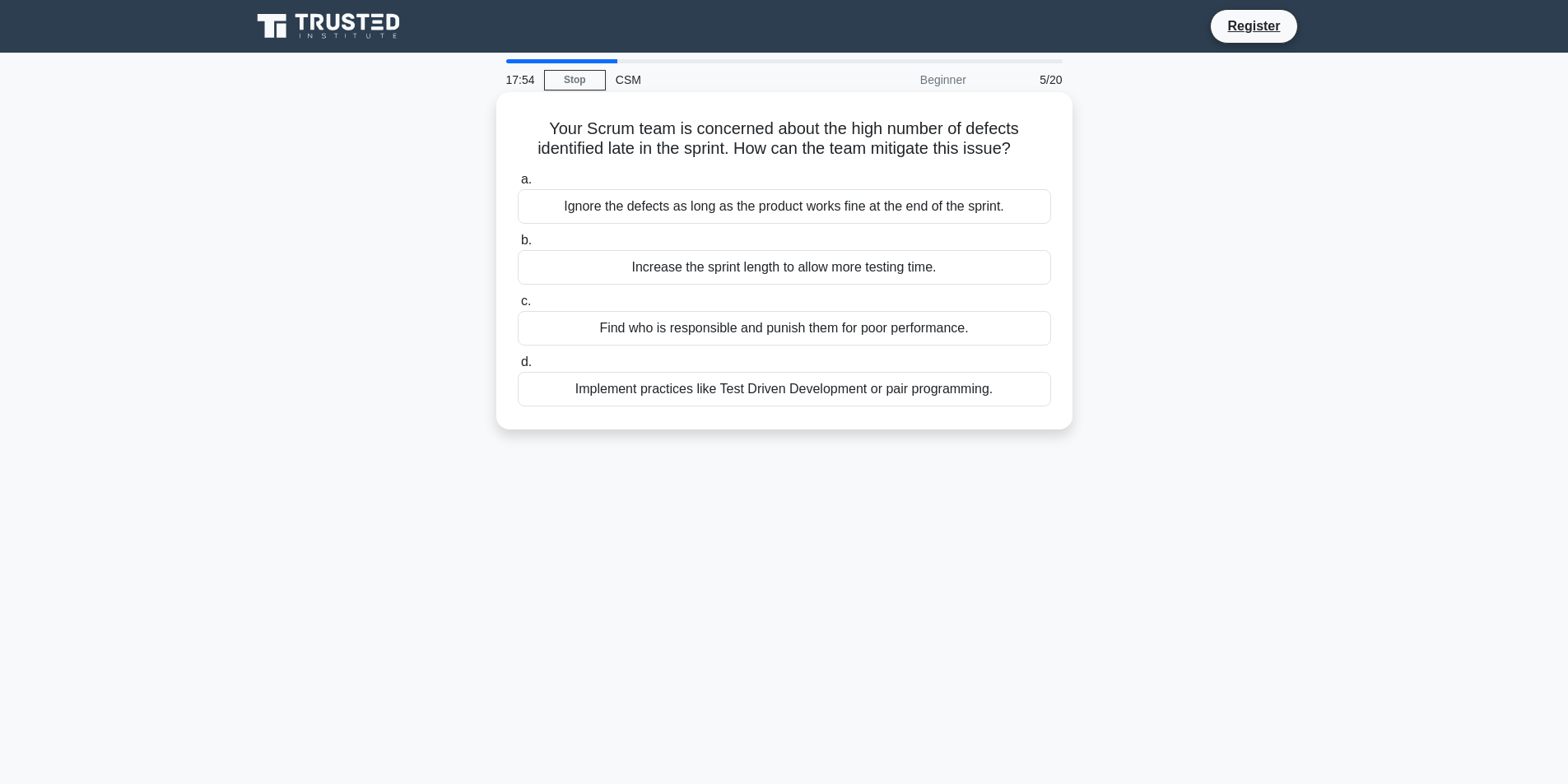
click at [799, 393] on div "Implement practices like Test Driven Development or pair programming." at bounding box center [784, 389] width 534 height 34
click at [518, 367] on input "d. Implement practices like Test Driven Development or pair programming." at bounding box center [518, 362] width 0 height 10
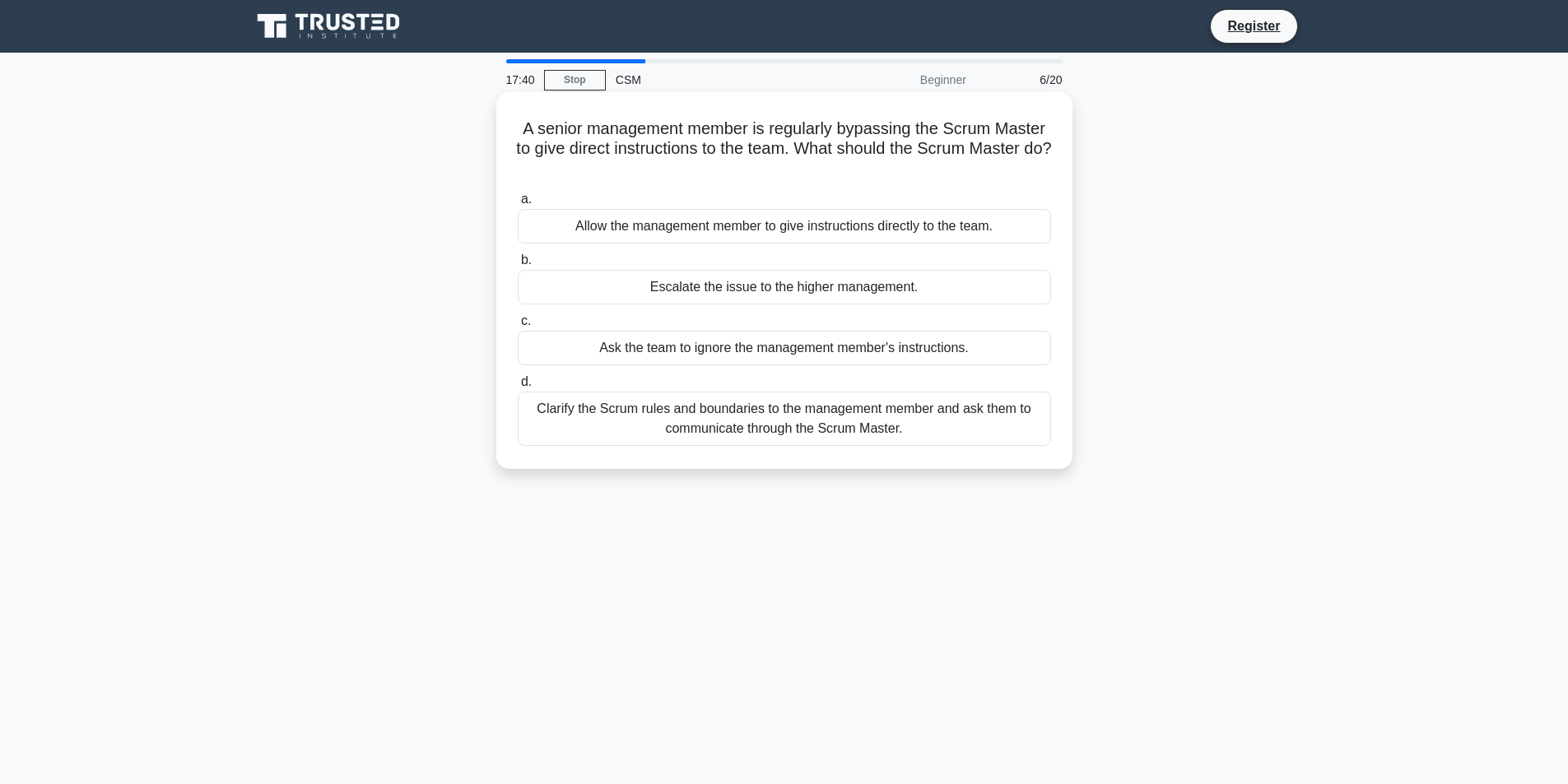
click at [772, 422] on div "Clarify the Scrum rules and boundaries to the management member and ask them to…" at bounding box center [784, 418] width 534 height 54
click at [518, 387] on input "d. Clarify the Scrum rules and boundaries to the management member and ask them…" at bounding box center [518, 382] width 0 height 10
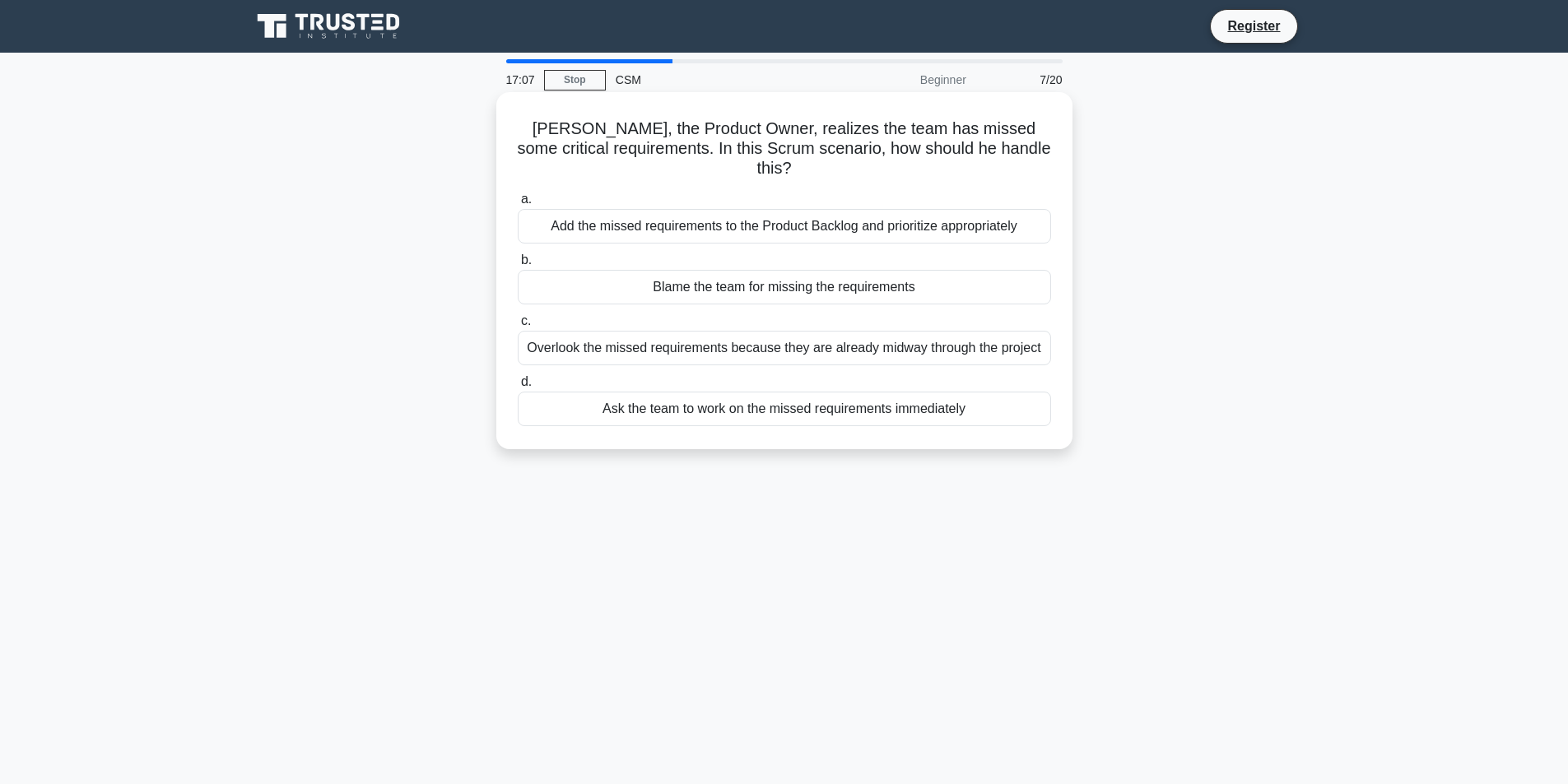
click at [805, 209] on div "Add the missed requirements to the Product Backlog and prioritize appropriately" at bounding box center [784, 226] width 534 height 34
click at [518, 198] on input "a. Add the missed requirements to the Product Backlog and prioritize appropriat…" at bounding box center [518, 200] width 0 height 10
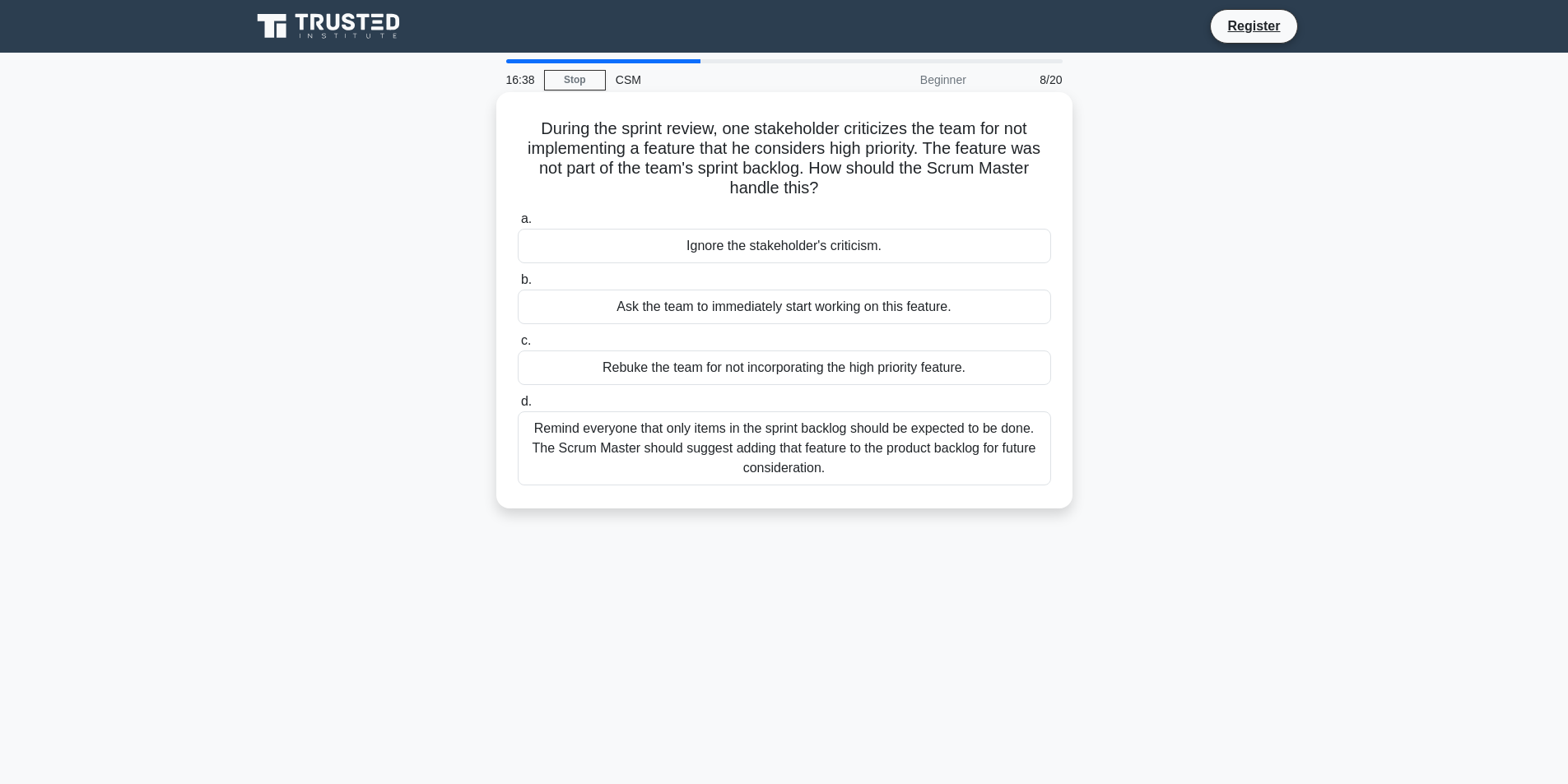
click at [925, 460] on div "Remind everyone that only items in the sprint backlog should be expected to be …" at bounding box center [784, 448] width 534 height 74
click at [518, 407] on input "d. Remind everyone that only items in the sprint backlog should be expected to …" at bounding box center [518, 402] width 0 height 10
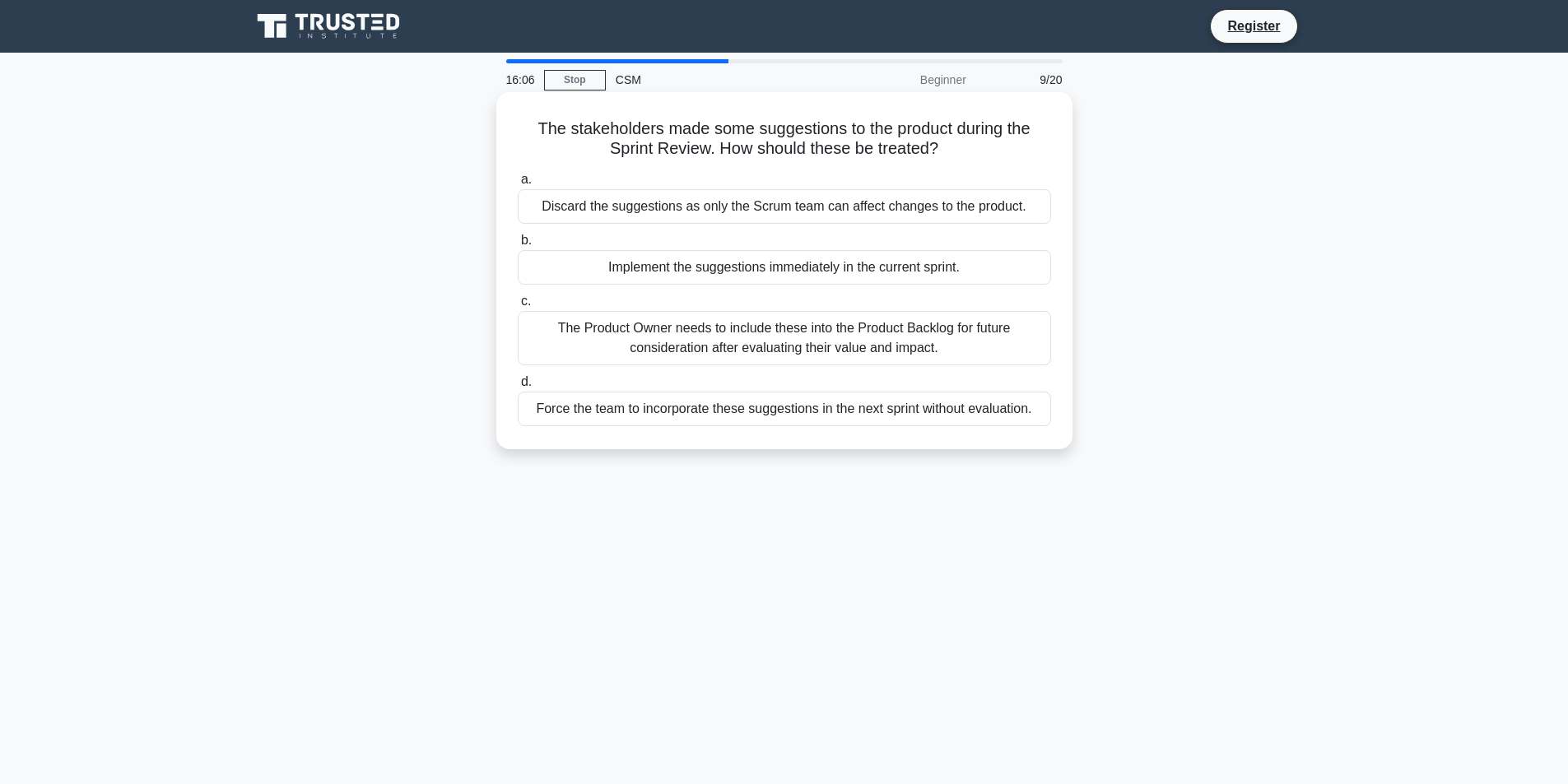
drag, startPoint x: 528, startPoint y: 126, endPoint x: 1059, endPoint y: 411, distance: 602.6
click at [1059, 411] on div "The stakeholders made some suggestions to the product during the Sprint Review.…" at bounding box center [784, 271] width 563 height 344
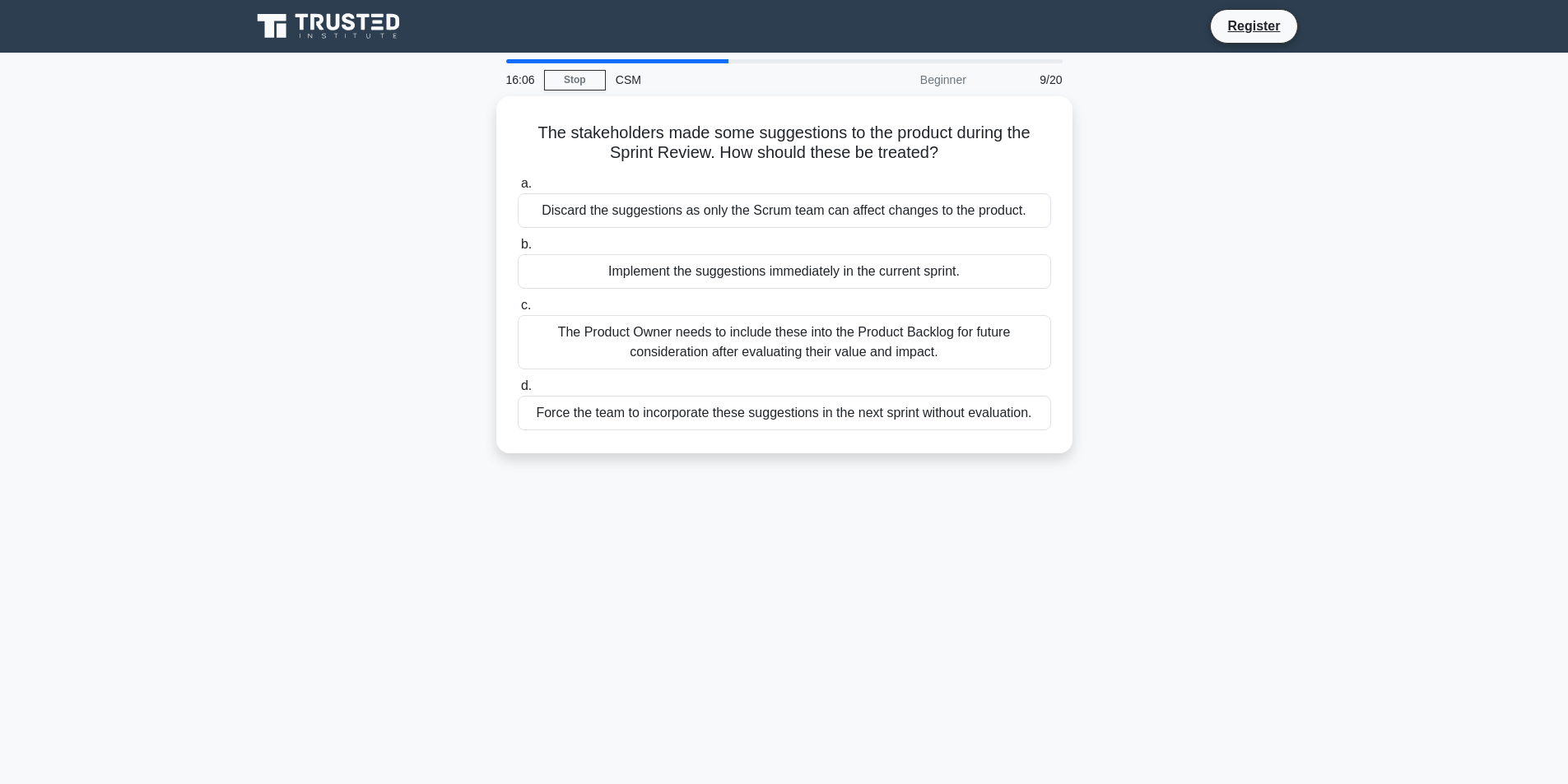
click at [1166, 398] on div "The stakeholders made some suggestions to the product during the Sprint Review.…" at bounding box center [784, 285] width 1087 height 377
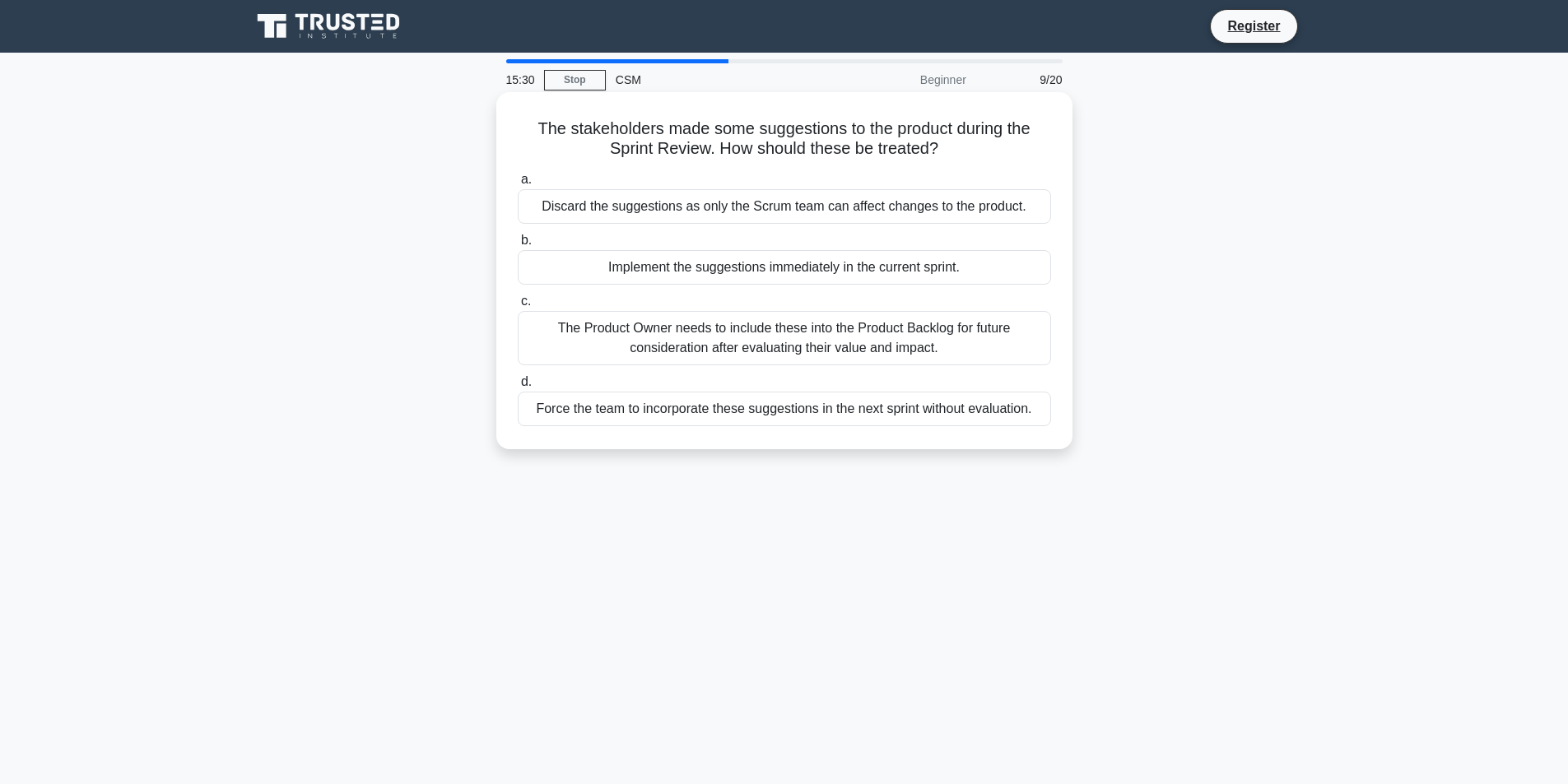
click at [846, 353] on div "The Product Owner needs to include these into the Product Backlog for future co…" at bounding box center [784, 337] width 534 height 54
click at [518, 307] on input "c. The Product Owner needs to include these into the Product Backlog for future…" at bounding box center [518, 301] width 0 height 10
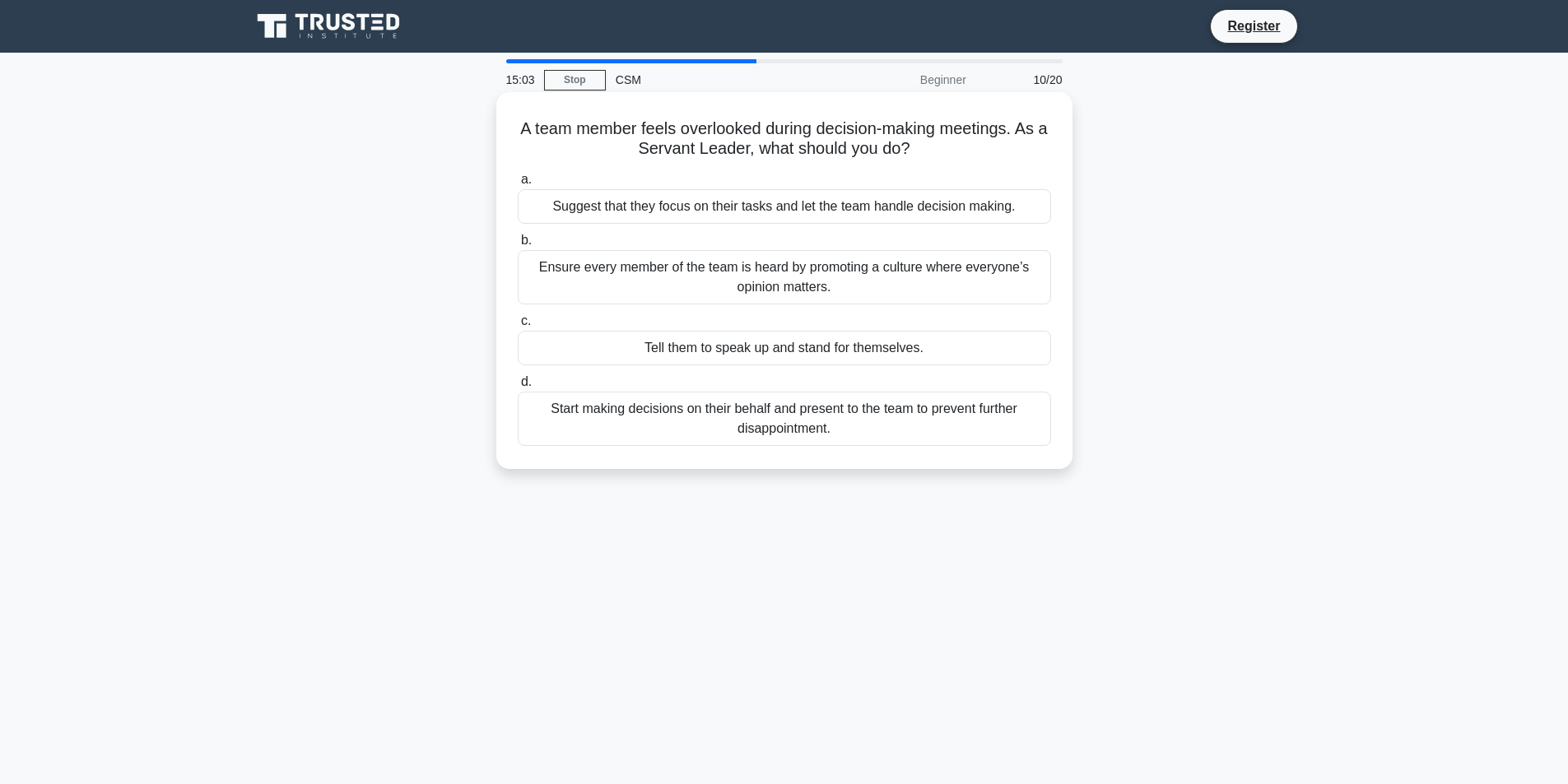
click at [811, 282] on div "Ensure every member of the team is heard by promoting a culture where everyone’…" at bounding box center [784, 277] width 534 height 54
click at [518, 246] on input "b. Ensure every member of the team is heard by promoting a culture where everyo…" at bounding box center [518, 240] width 0 height 10
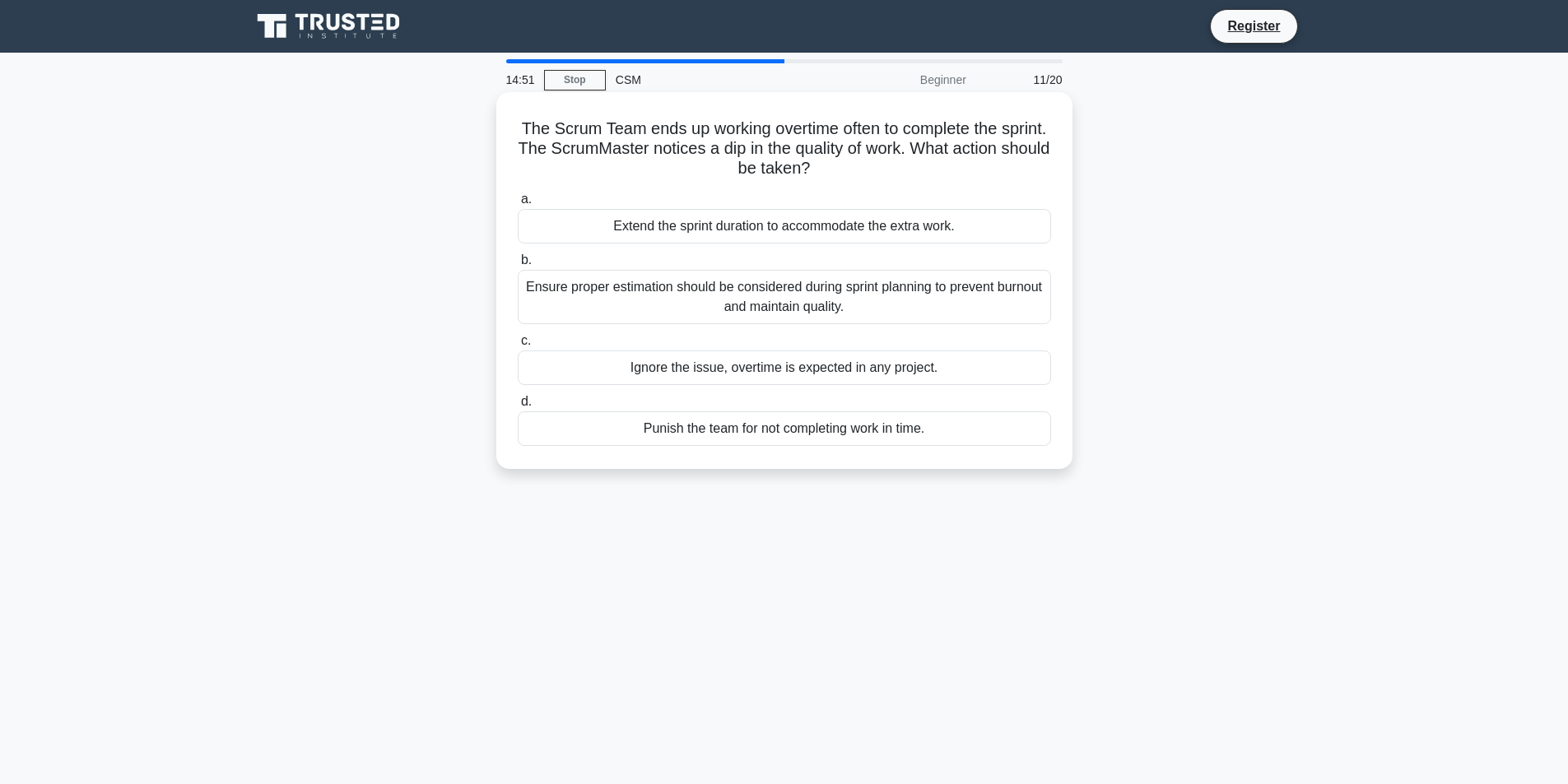
click at [815, 304] on div "Ensure proper estimation should be considered during sprint planning to prevent…" at bounding box center [784, 297] width 534 height 54
click at [518, 266] on input "b. Ensure proper estimation should be considered during sprint planning to prev…" at bounding box center [518, 260] width 0 height 10
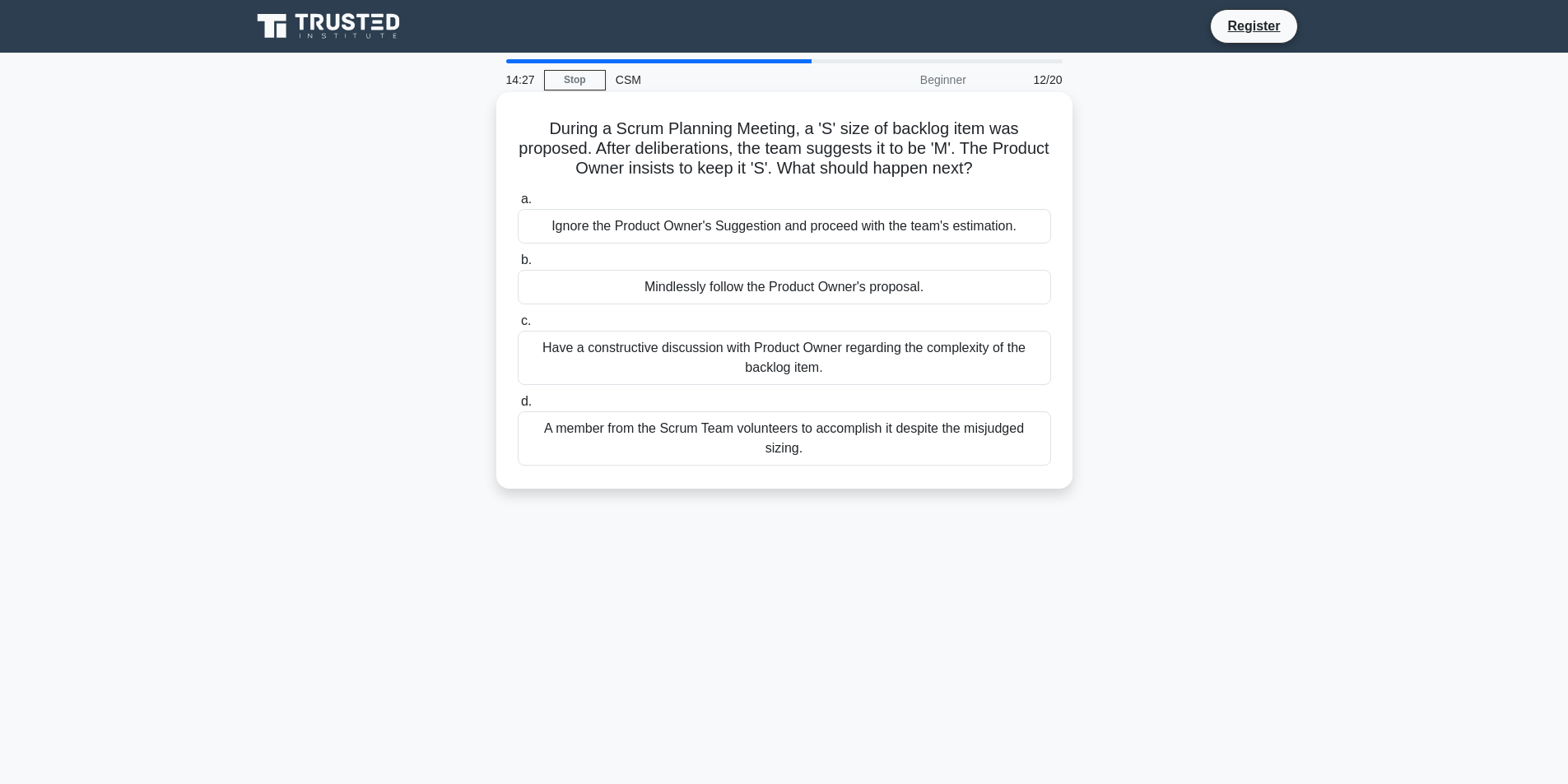
click at [845, 347] on div "Have a constructive discussion with Product Owner regarding the complexity of t…" at bounding box center [784, 357] width 534 height 54
click at [518, 327] on input "c. Have a constructive discussion with Product Owner regarding the complexity o…" at bounding box center [518, 321] width 0 height 10
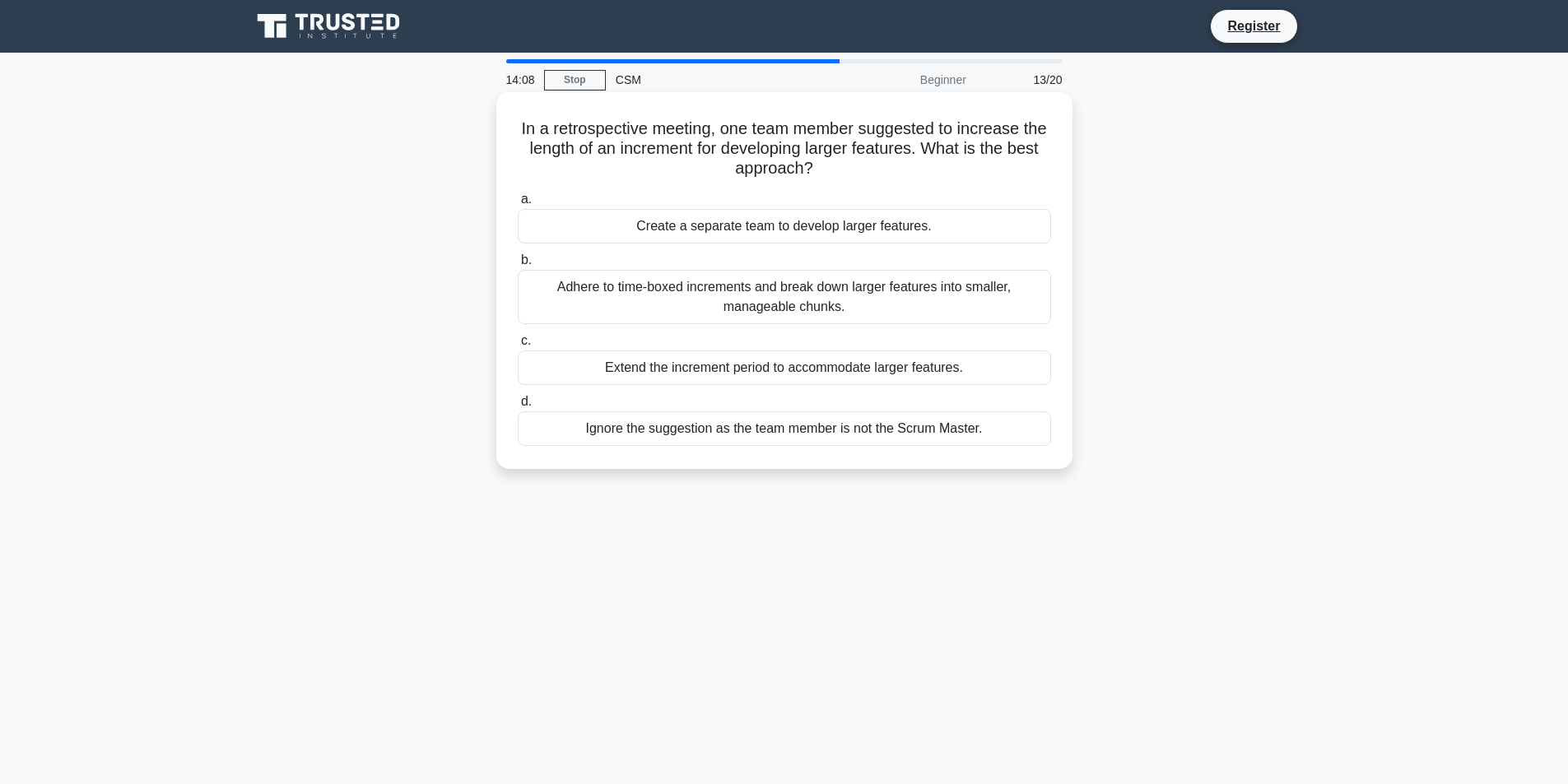
click at [821, 309] on div "Adhere to time-boxed increments and break down larger features into smaller, ma…" at bounding box center [784, 297] width 534 height 54
click at [518, 266] on input "b. Adhere to time-boxed increments and break down larger features into smaller,…" at bounding box center [518, 260] width 0 height 10
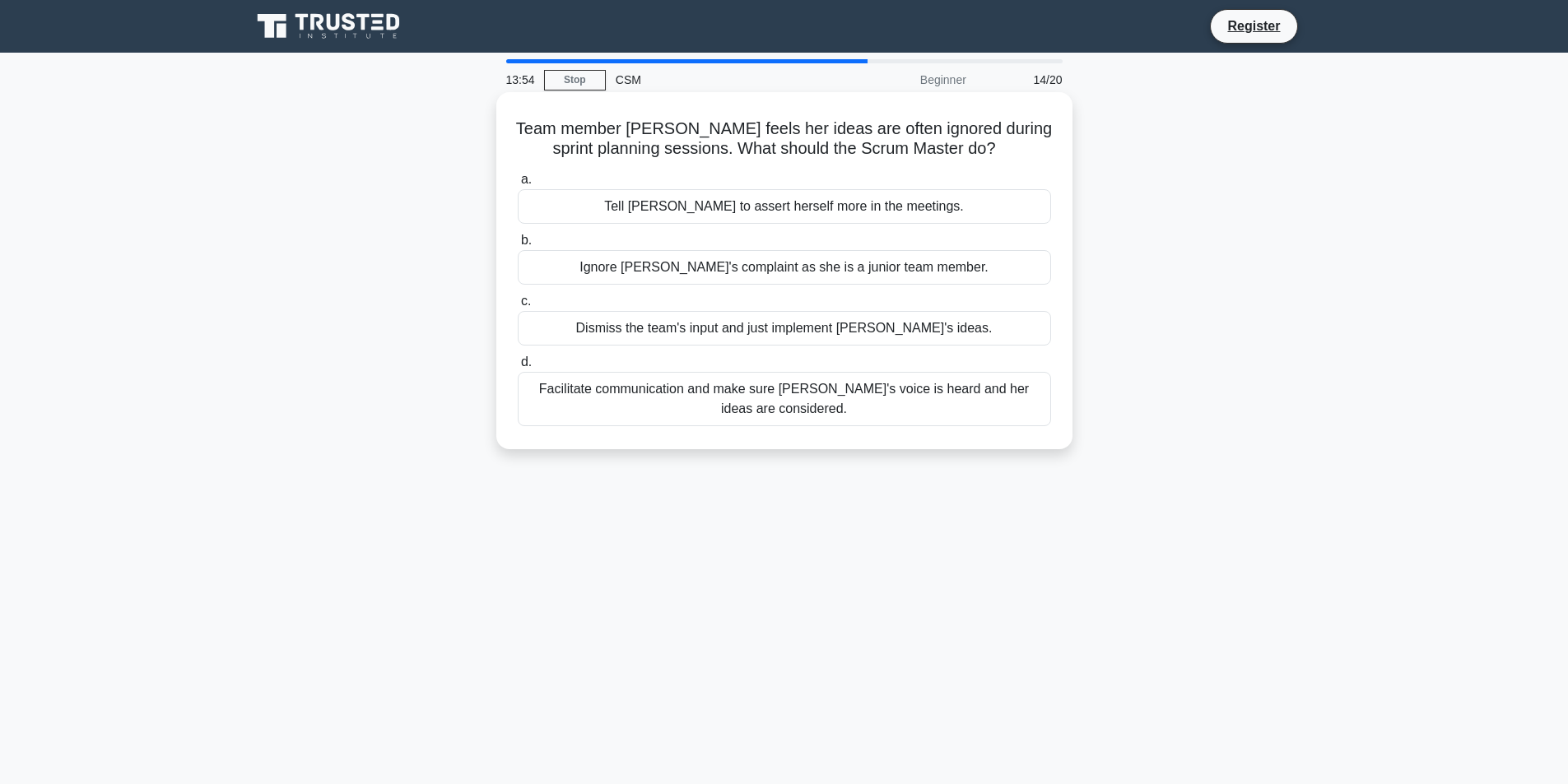
click at [841, 402] on div "Facilitate communication and make sure Alice's voice is heard and her ideas are…" at bounding box center [784, 398] width 534 height 54
click at [518, 367] on input "d. Facilitate communication and make sure Alice's voice is heard and her ideas …" at bounding box center [518, 362] width 0 height 10
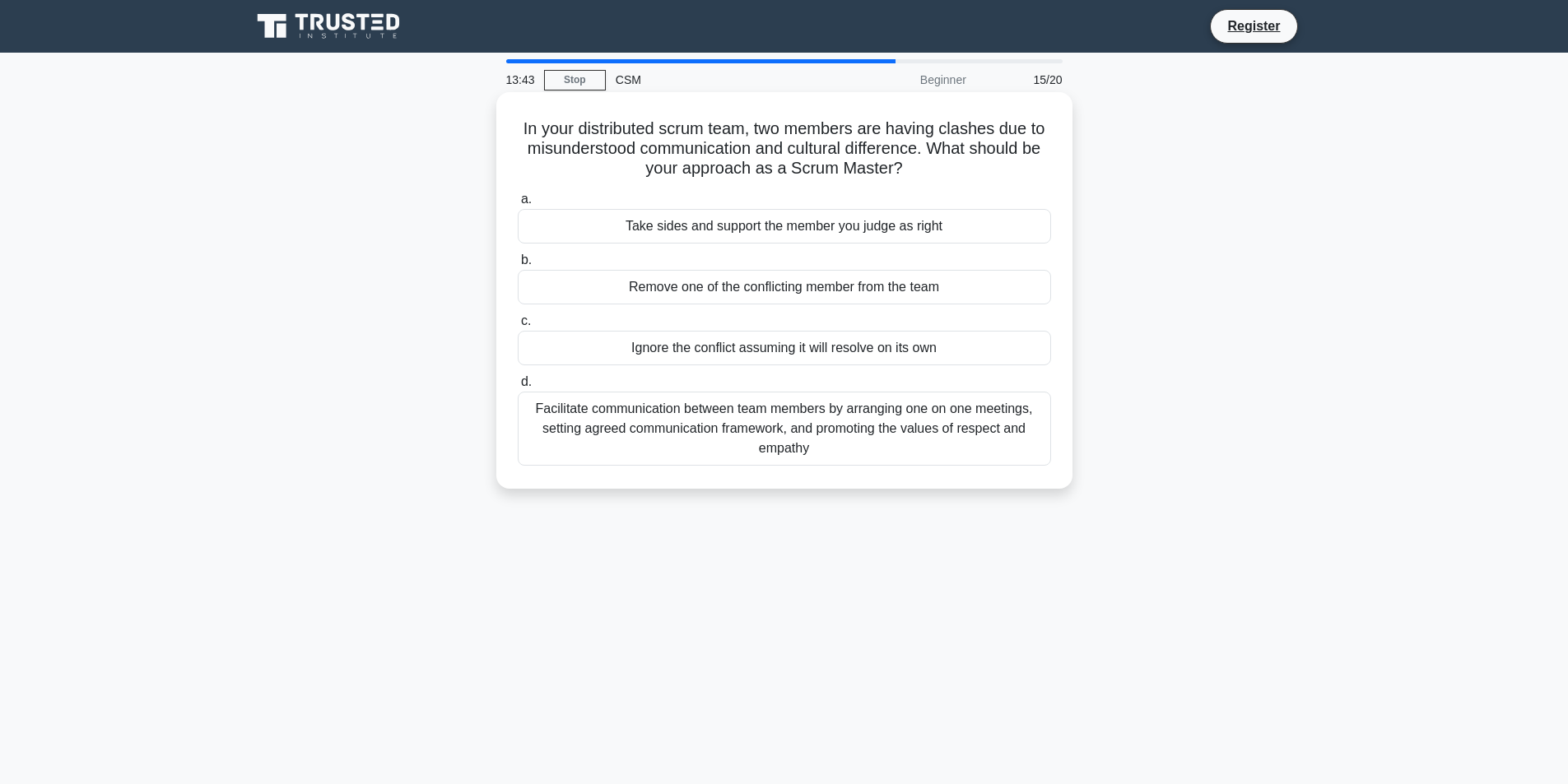
click at [796, 423] on div "Facilitate communication between team members by arranging one on one meetings,…" at bounding box center [784, 429] width 534 height 74
click at [518, 387] on input "d. Facilitate communication between team members by arranging one on one meetin…" at bounding box center [518, 382] width 0 height 10
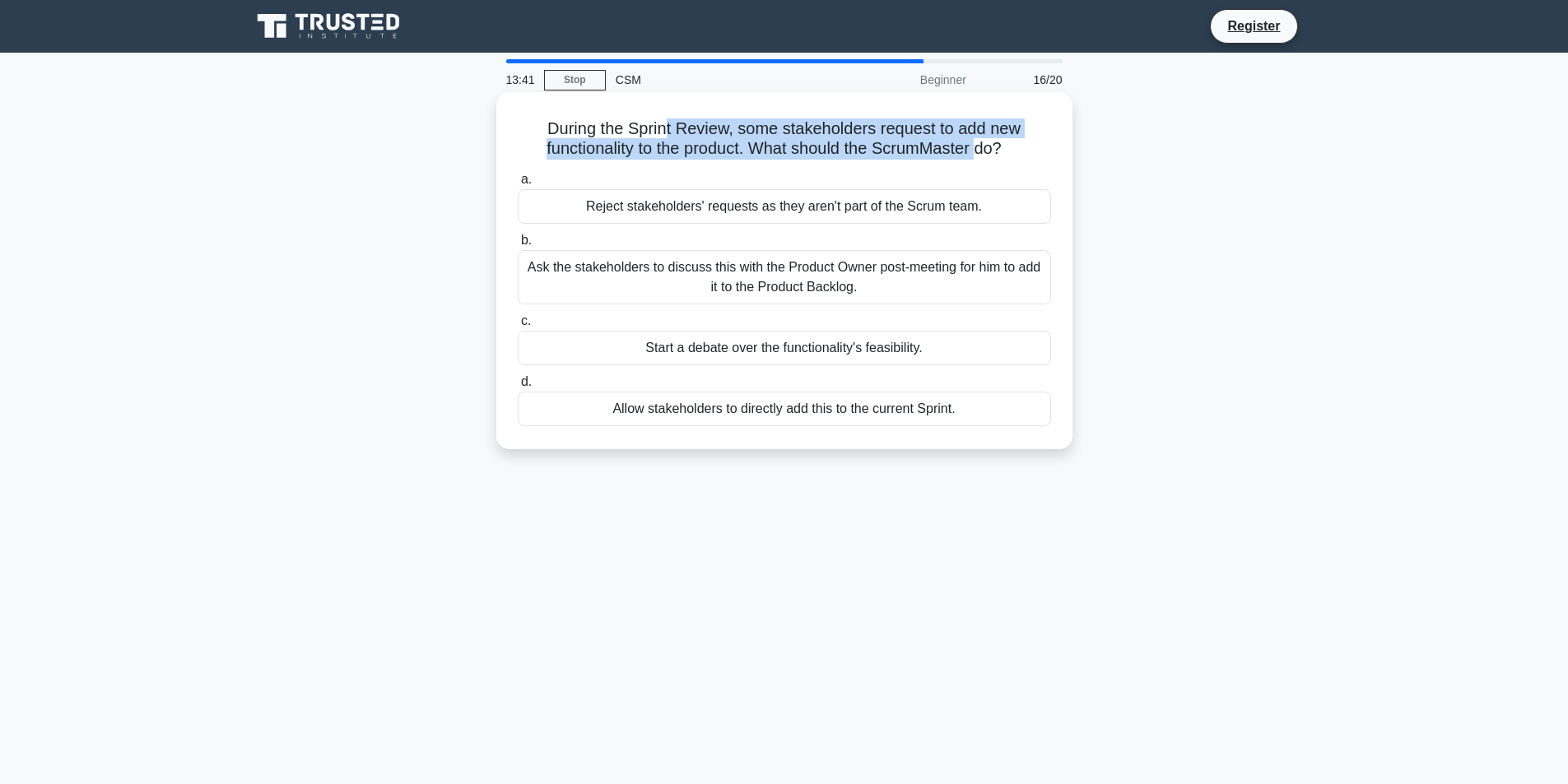
drag, startPoint x: 741, startPoint y: 121, endPoint x: 980, endPoint y: 143, distance: 240.0
click at [980, 143] on div "During the Sprint Review, some stakeholders request to add new functionality to…" at bounding box center [784, 271] width 563 height 344
click at [984, 144] on h5 "During the Sprint Review, some stakeholders request to add new functionality to…" at bounding box center [784, 139] width 536 height 41
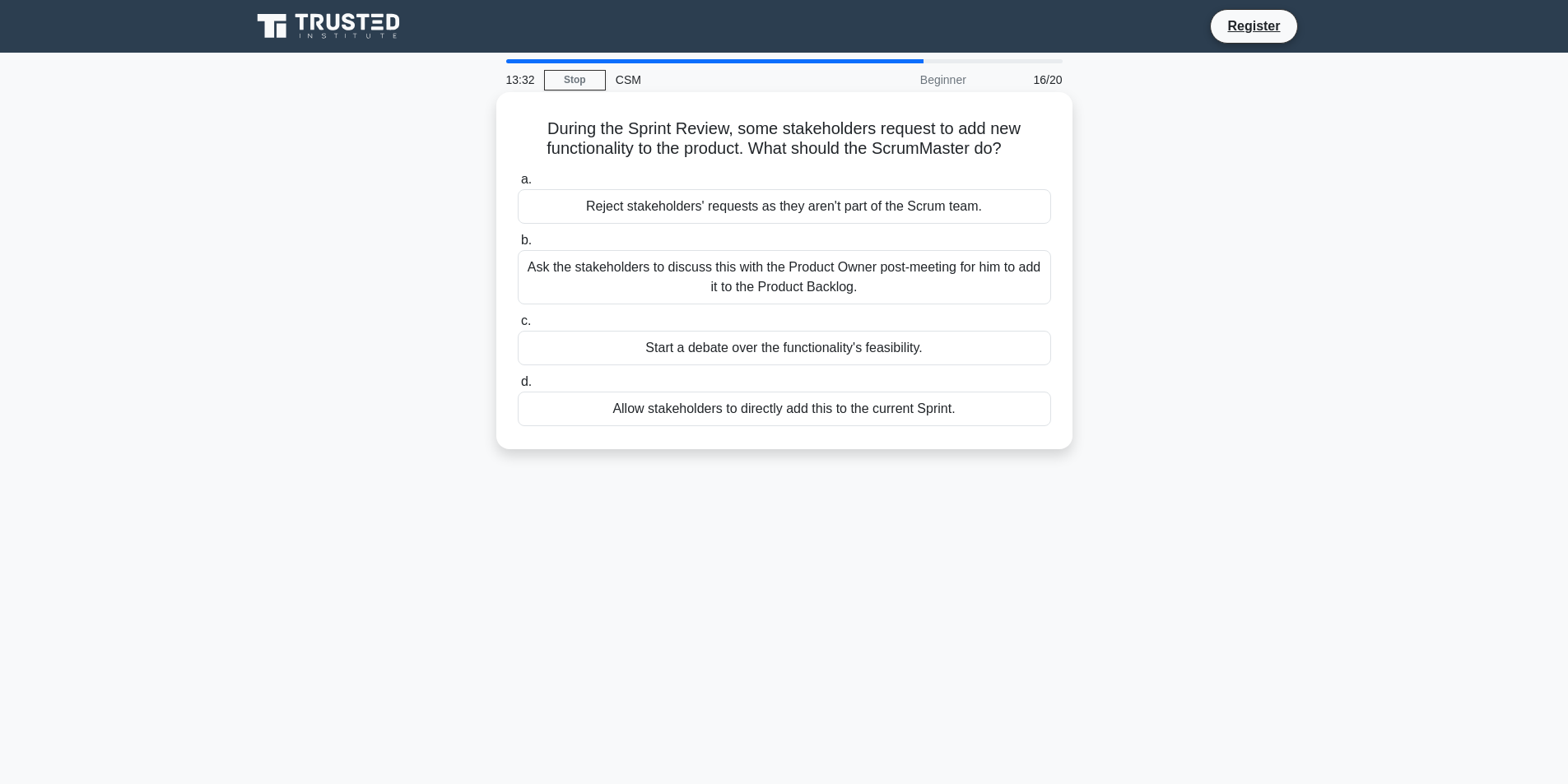
click at [802, 291] on div "Ask the stakeholders to discuss this with the Product Owner post-meeting for hi…" at bounding box center [784, 277] width 534 height 54
click at [518, 246] on input "b. Ask the stakeholders to discuss this with the Product Owner post-meeting for…" at bounding box center [518, 240] width 0 height 10
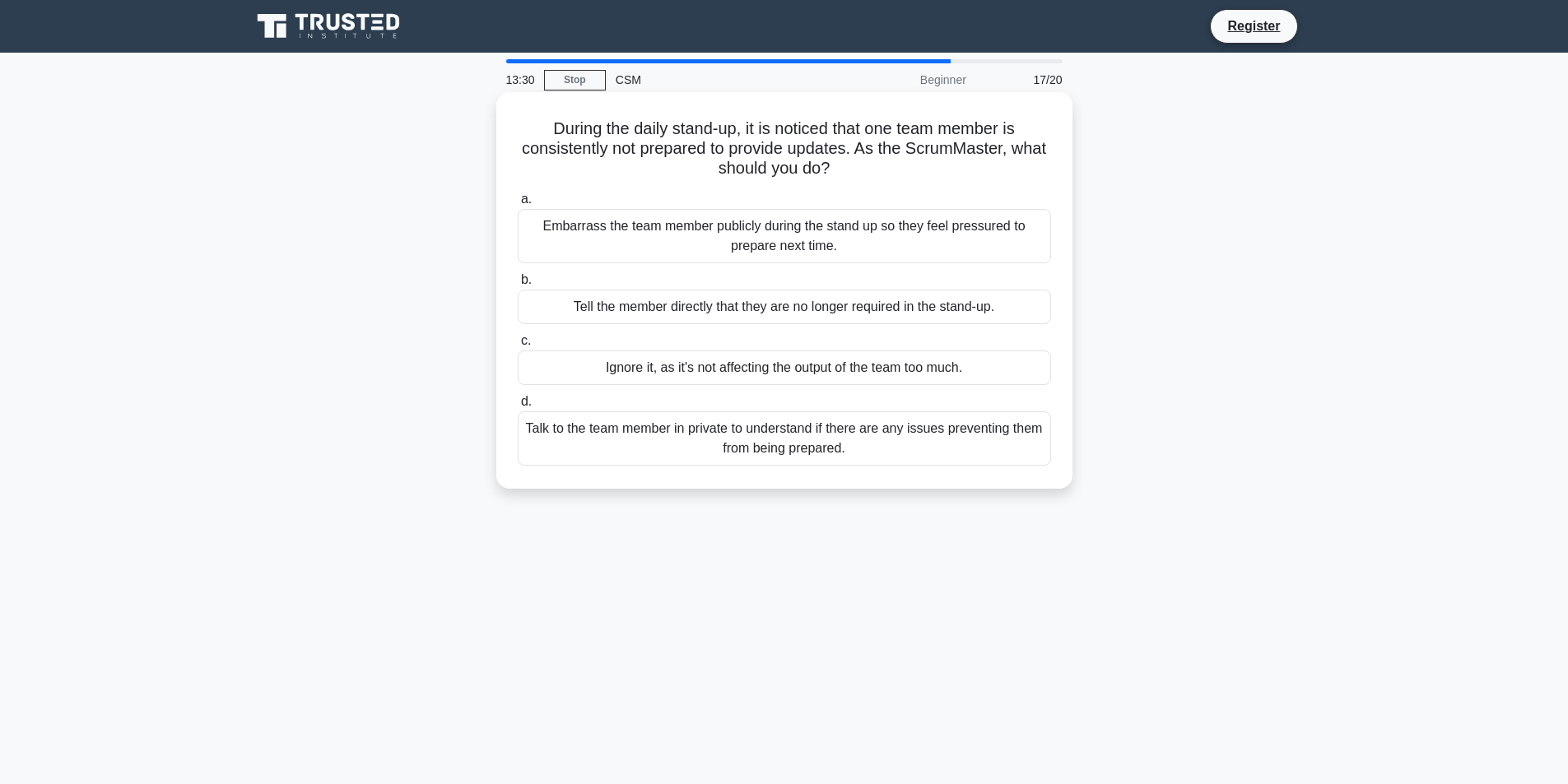
drag, startPoint x: 581, startPoint y: 122, endPoint x: 1026, endPoint y: 170, distance: 447.6
click at [1026, 170] on div "During the daily stand-up, it is noticed that one team member is consistently n…" at bounding box center [784, 291] width 563 height 384
click at [1026, 170] on h5 "During the daily stand-up, it is noticed that one team member is consistently n…" at bounding box center [784, 149] width 536 height 61
click at [823, 441] on div "Talk to the team member in private to understand if there are any issues preven…" at bounding box center [784, 438] width 534 height 54
click at [518, 407] on input "d. Talk to the team member in private to understand if there are any issues pre…" at bounding box center [518, 402] width 0 height 10
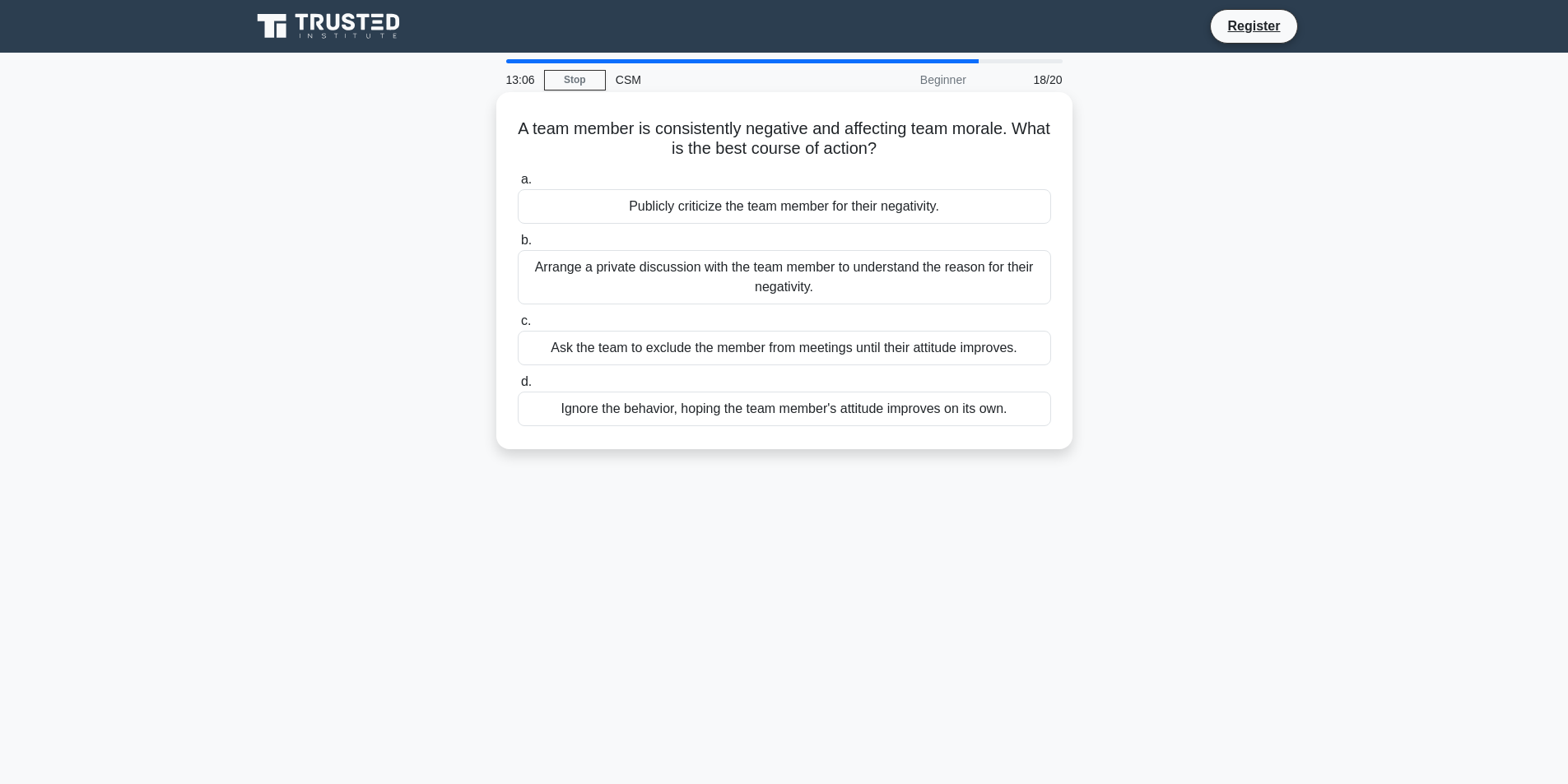
click at [810, 293] on div "Arrange a private discussion with the team member to understand the reason for …" at bounding box center [784, 277] width 534 height 54
click at [518, 246] on input "b. Arrange a private discussion with the team member to understand the reason f…" at bounding box center [518, 240] width 0 height 10
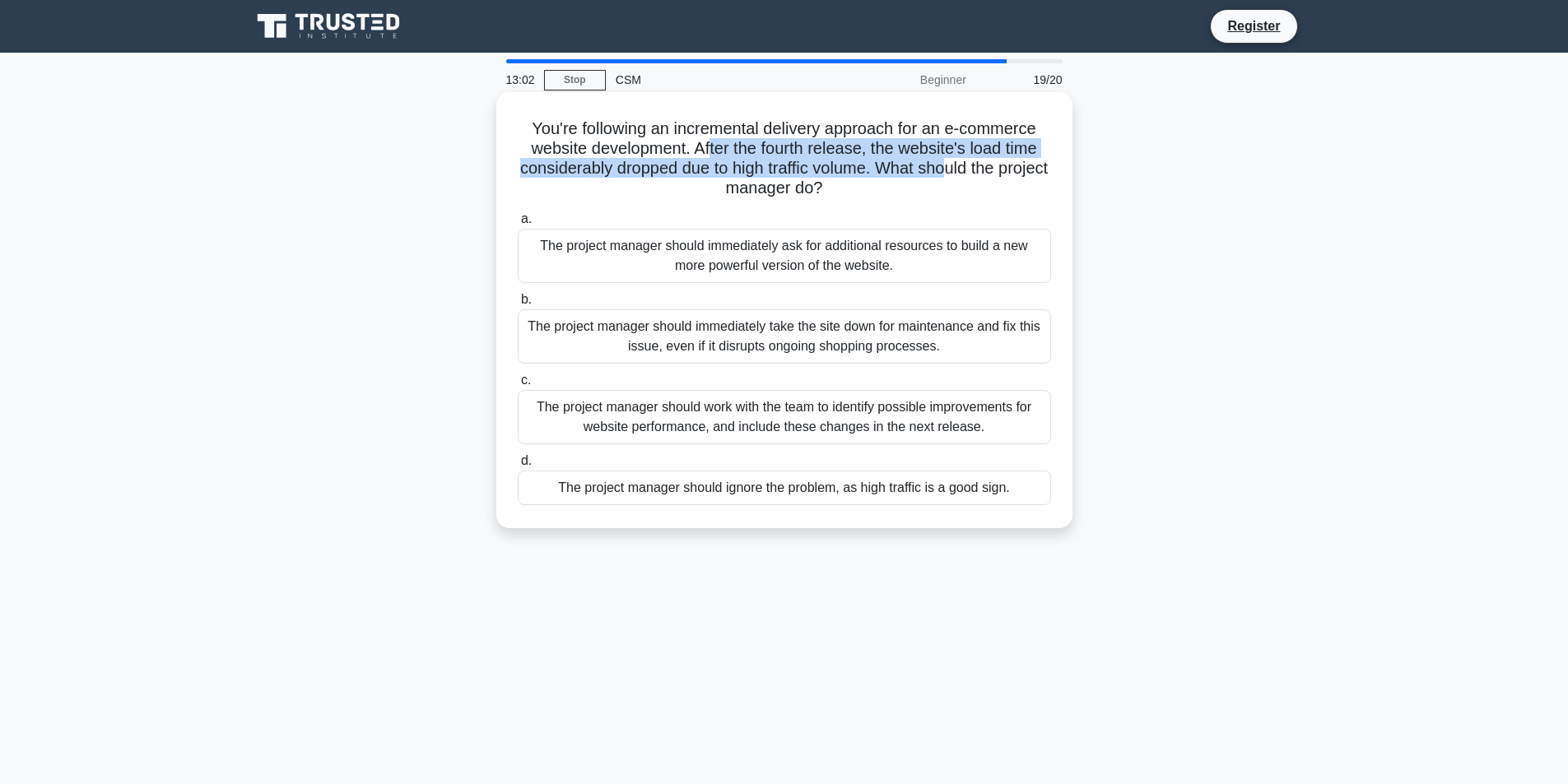
drag, startPoint x: 757, startPoint y: 145, endPoint x: 976, endPoint y: 176, distance: 221.2
click at [976, 176] on h5 "You're following an incremental delivery approach for an e-commerce website dev…" at bounding box center [784, 159] width 536 height 81
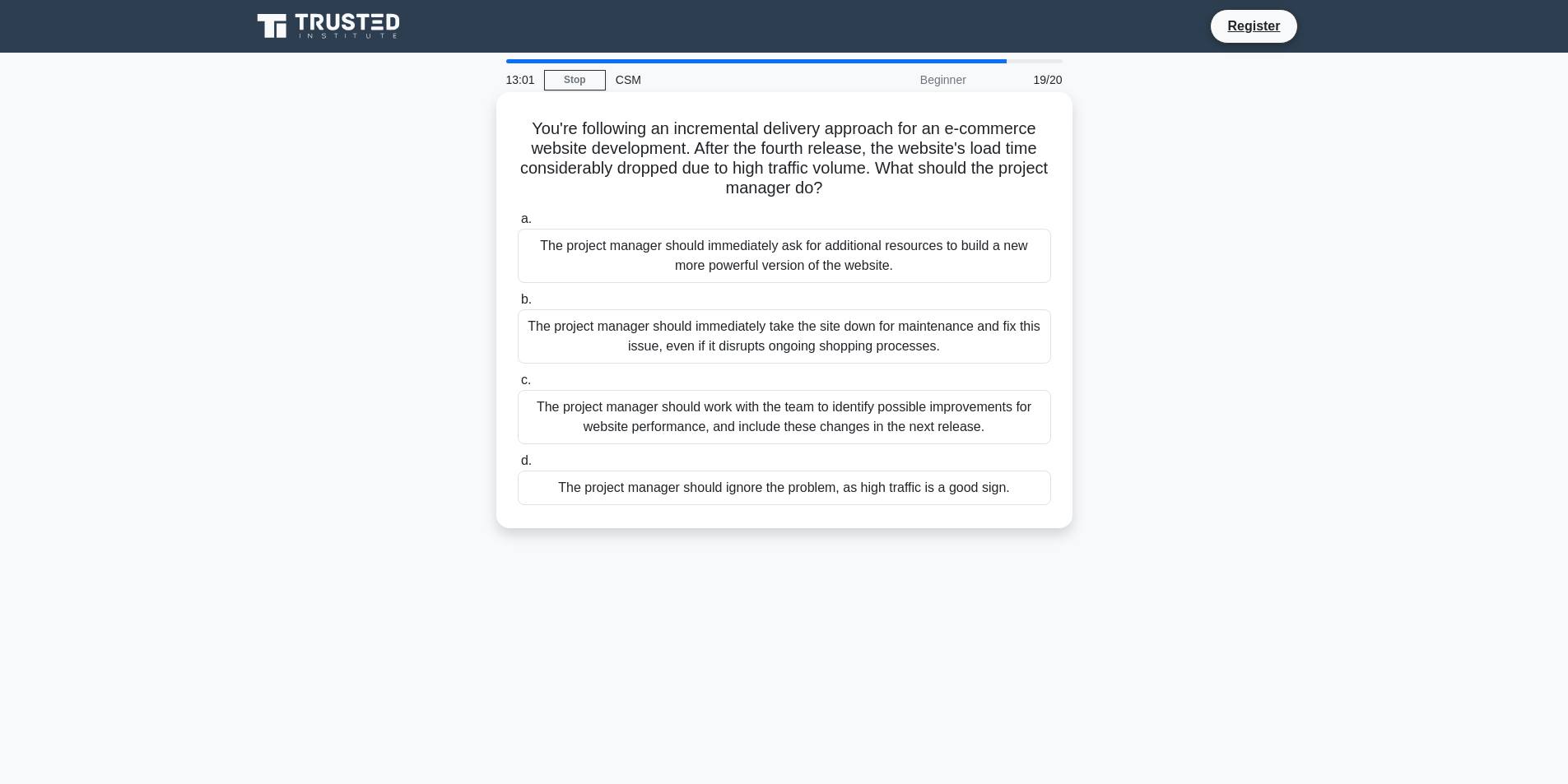
click at [969, 185] on h5 "You're following an incremental delivery approach for an e-commerce website dev…" at bounding box center [784, 159] width 536 height 81
click at [881, 425] on div "The project manager should work with the team to identify possible improvements…" at bounding box center [784, 417] width 534 height 54
click at [518, 386] on input "c. The project manager should work with the team to identify possible improveme…" at bounding box center [518, 380] width 0 height 10
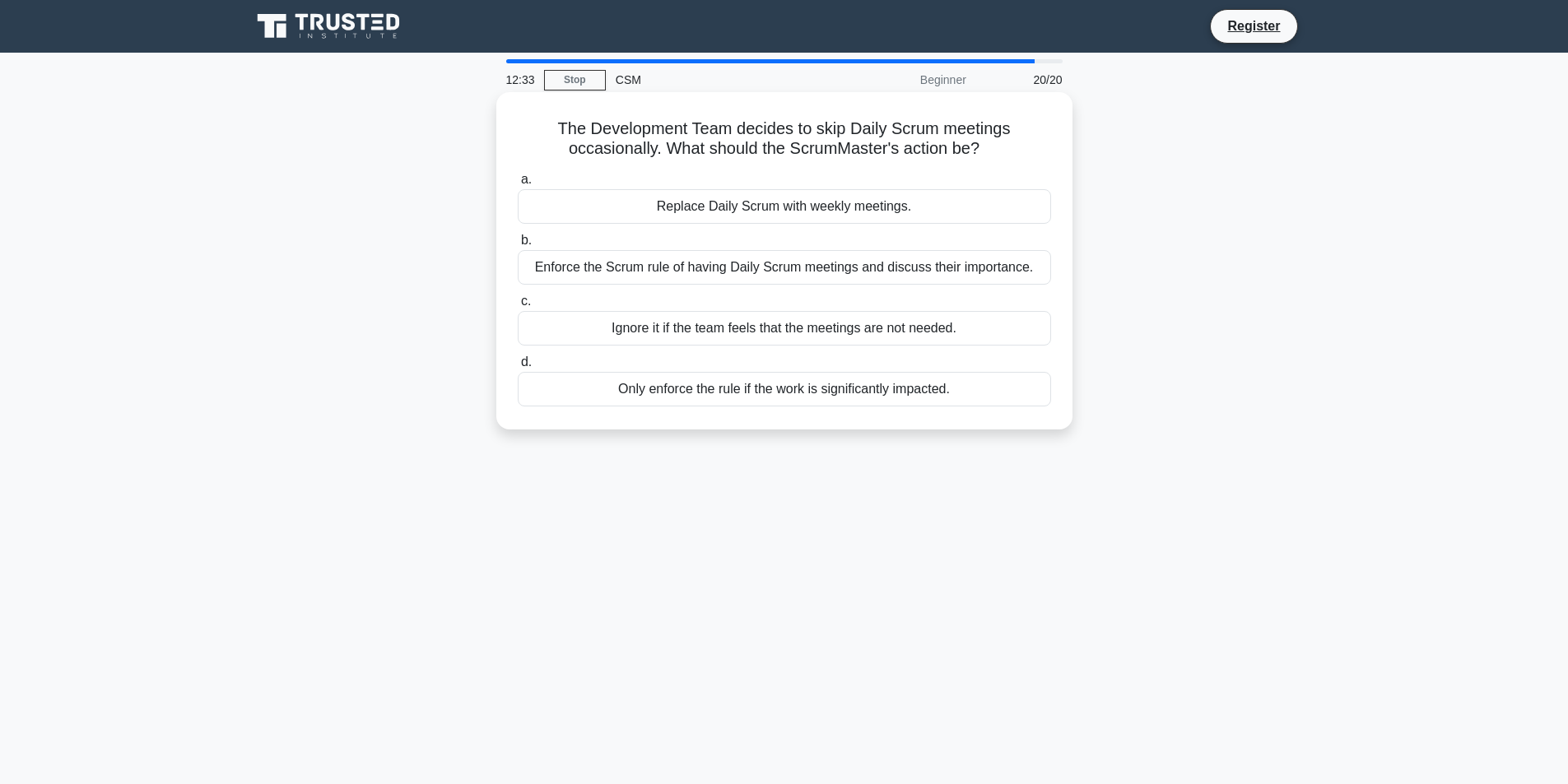
click at [813, 272] on div "Enforce the Scrum rule of having Daily Scrum meetings and discuss their importa…" at bounding box center [784, 268] width 534 height 34
click at [518, 246] on input "b. Enforce the Scrum rule of having Daily Scrum meetings and discuss their impo…" at bounding box center [518, 240] width 0 height 10
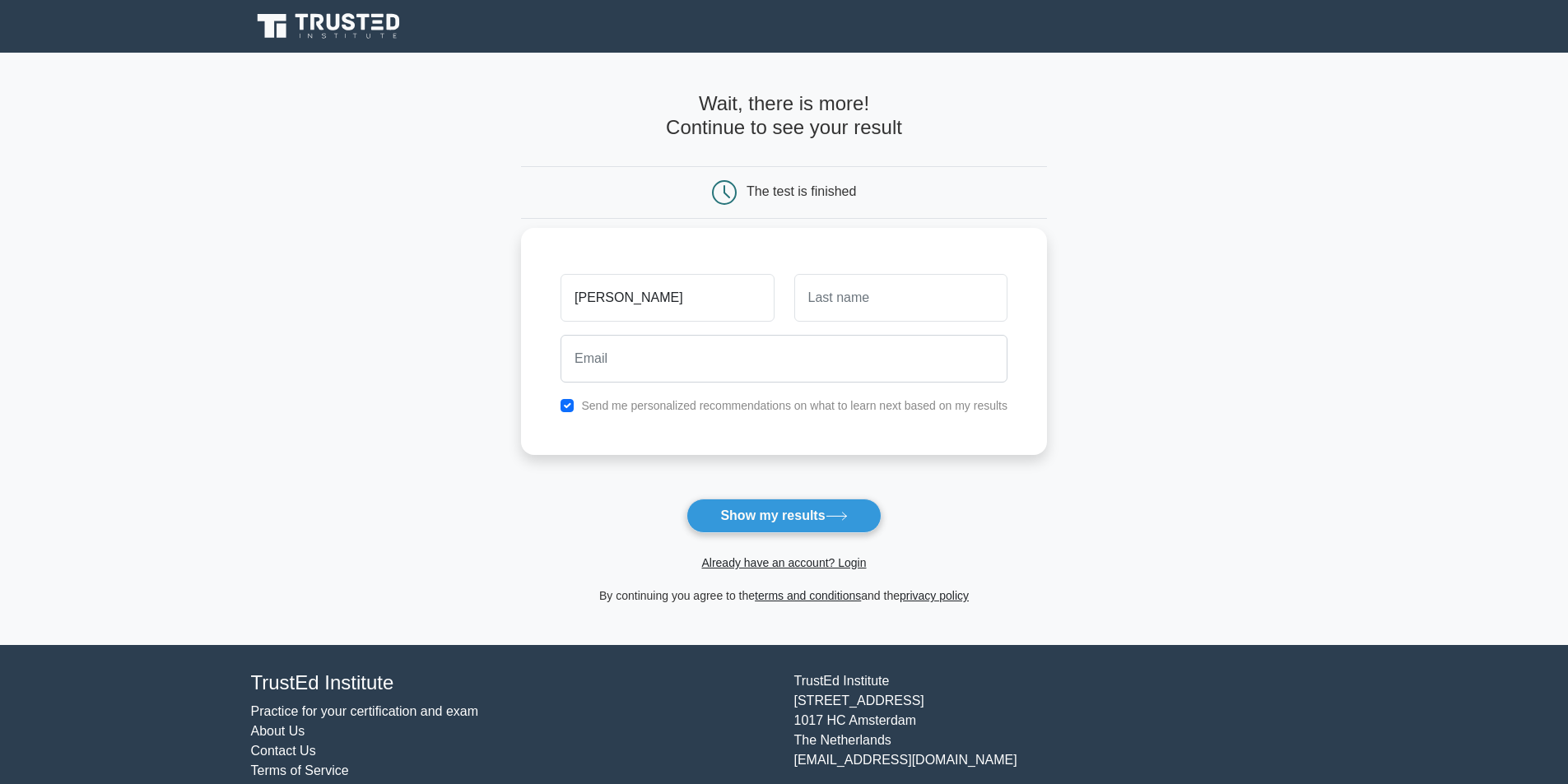
type input "[PERSON_NAME]"
type input "Soh"
type input "[EMAIL_ADDRESS][DOMAIN_NAME]"
click at [687, 406] on label "Send me personalized recommendations on what to learn next based on my results" at bounding box center [794, 405] width 426 height 13
click at [573, 406] on input "checkbox" at bounding box center [567, 405] width 13 height 13
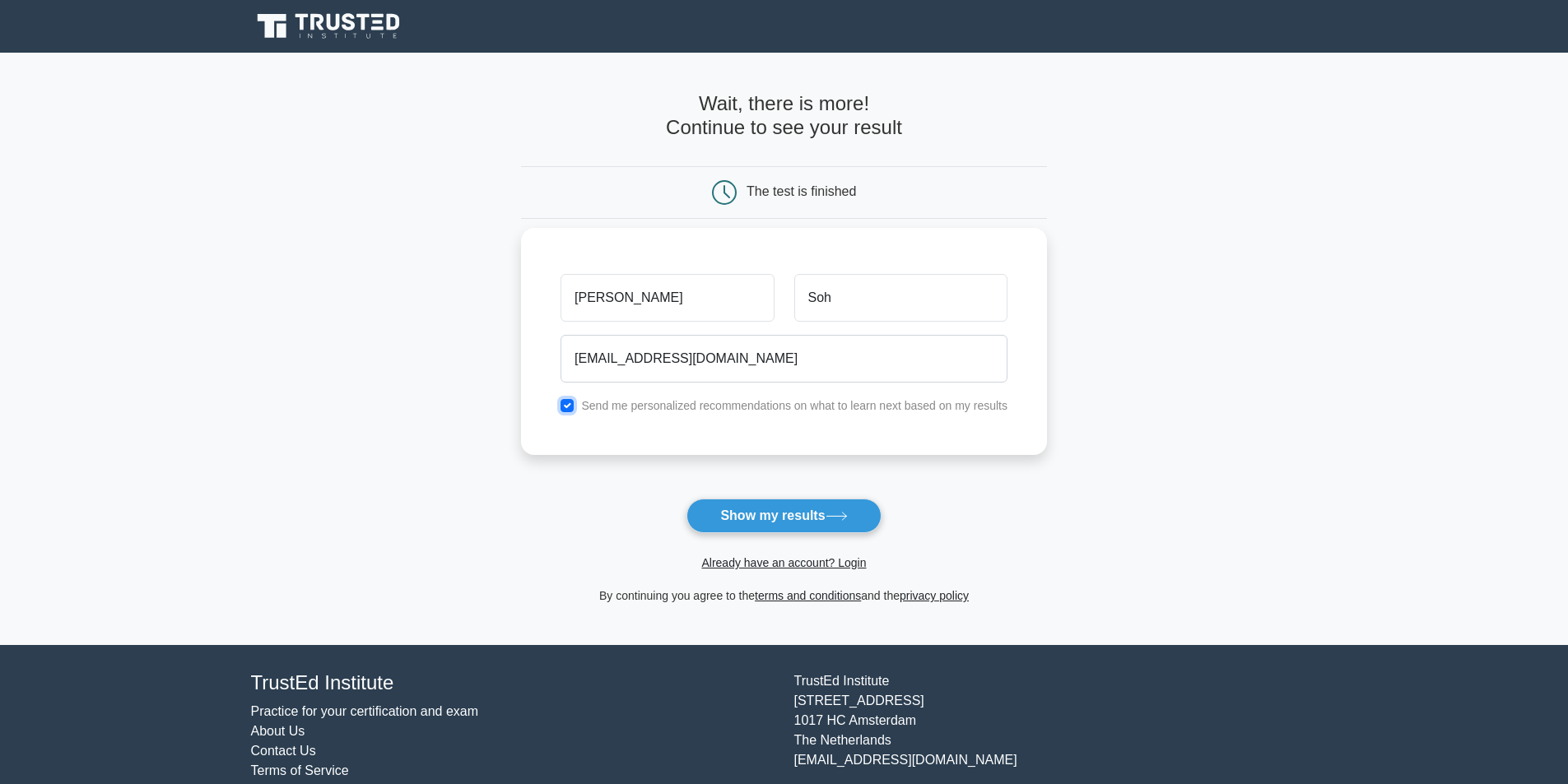
checkbox input "false"
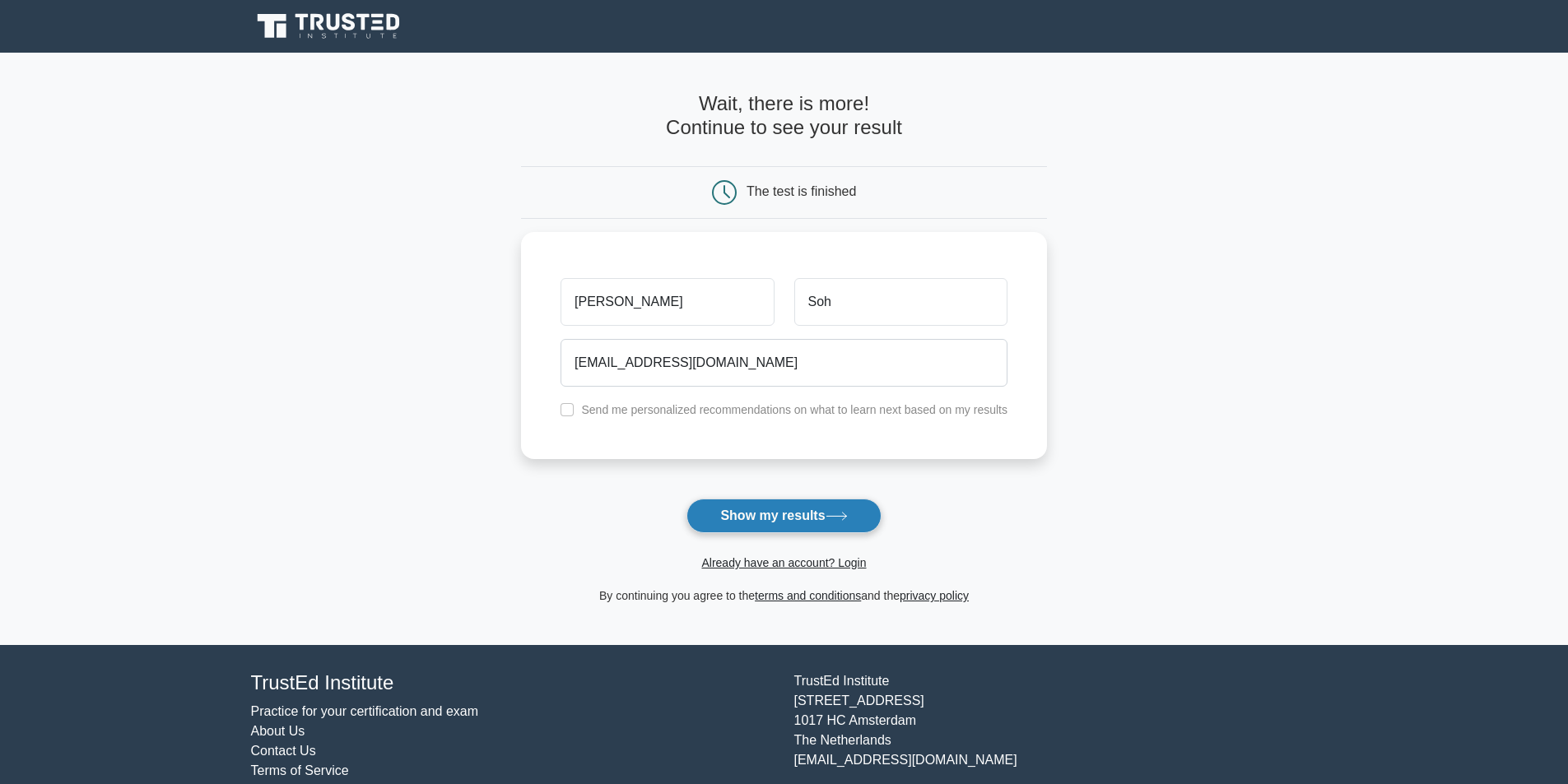
click at [765, 516] on button "Show my results" at bounding box center [784, 515] width 195 height 34
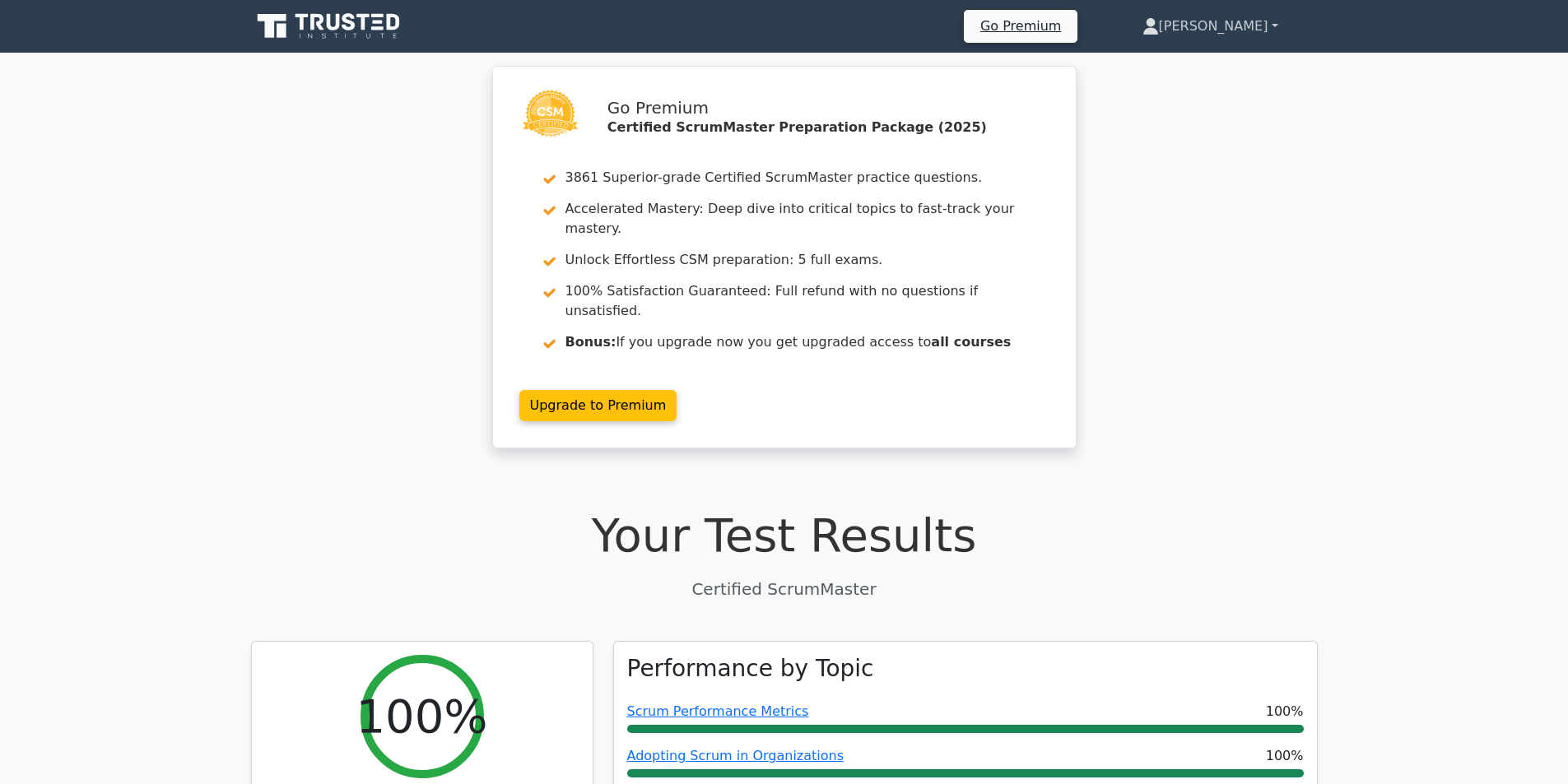
click at [1267, 27] on link "[PERSON_NAME]" at bounding box center [1211, 26] width 215 height 33
click at [1318, 220] on div "Go Premium Certified ScrumMaster Preparation Package (2025) 3861 Superior-grade…" at bounding box center [784, 267] width 1568 height 403
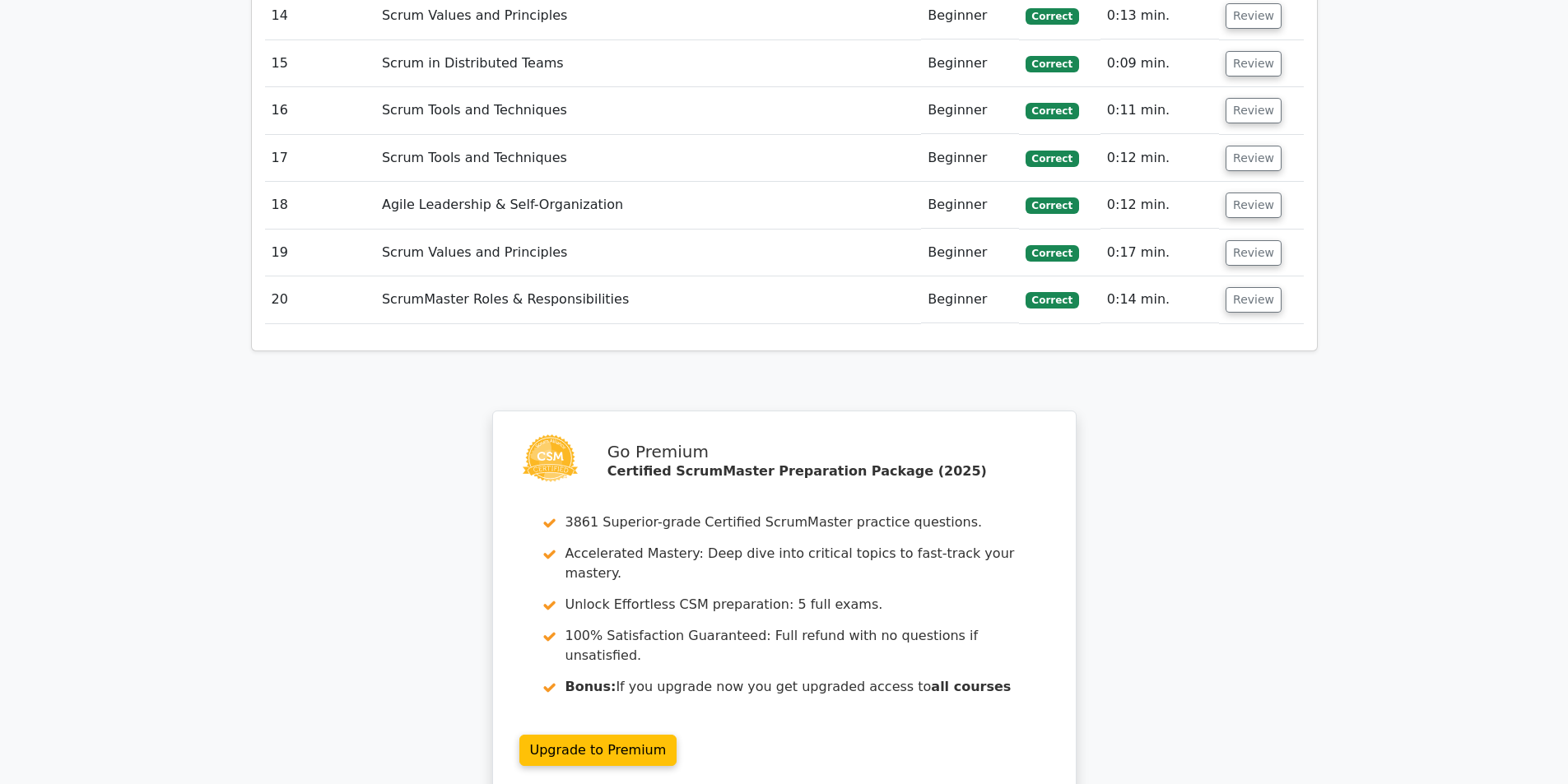
scroll to position [3226, 0]
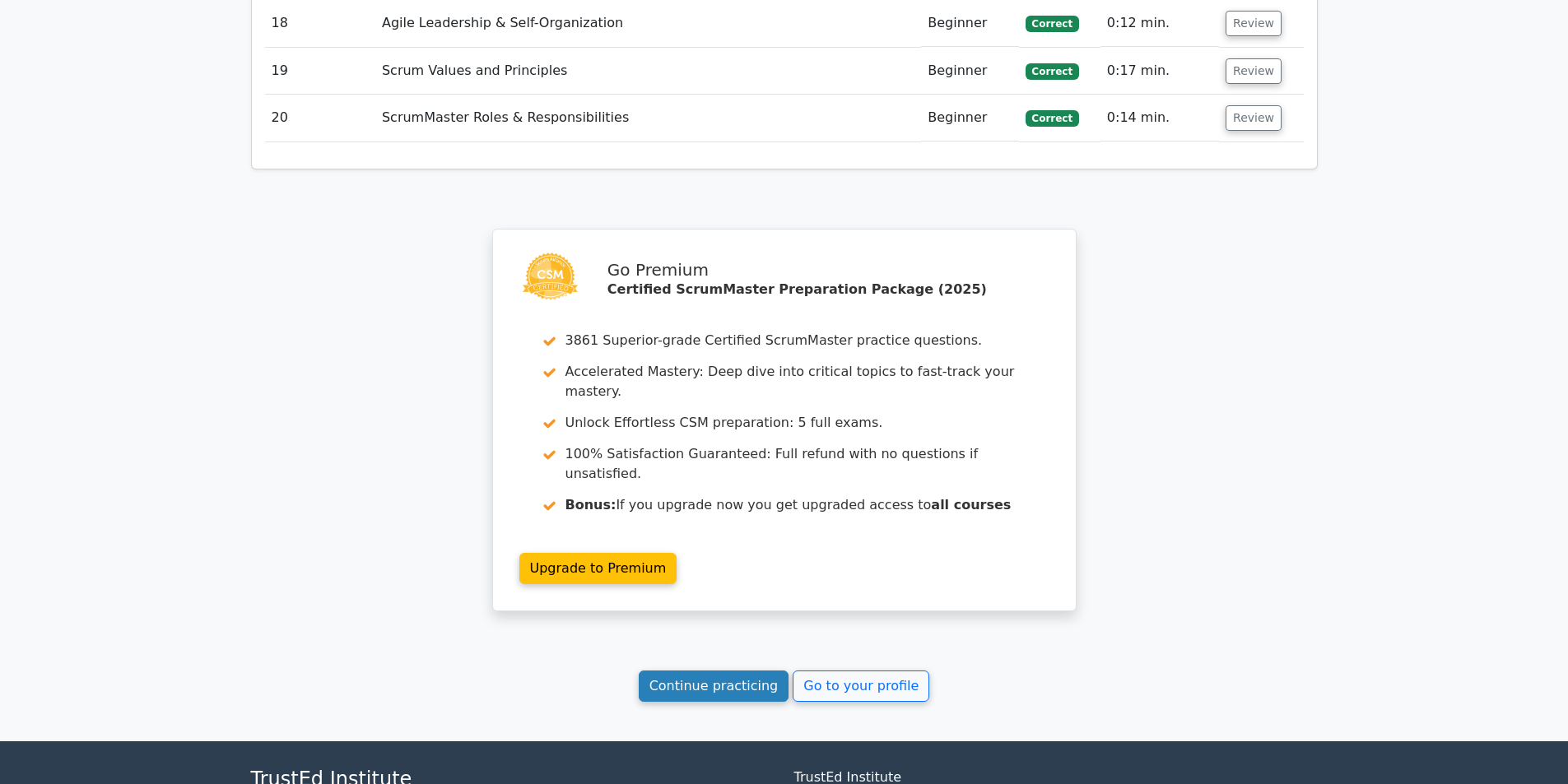
click at [750, 670] on link "Continue practicing" at bounding box center [714, 686] width 151 height 31
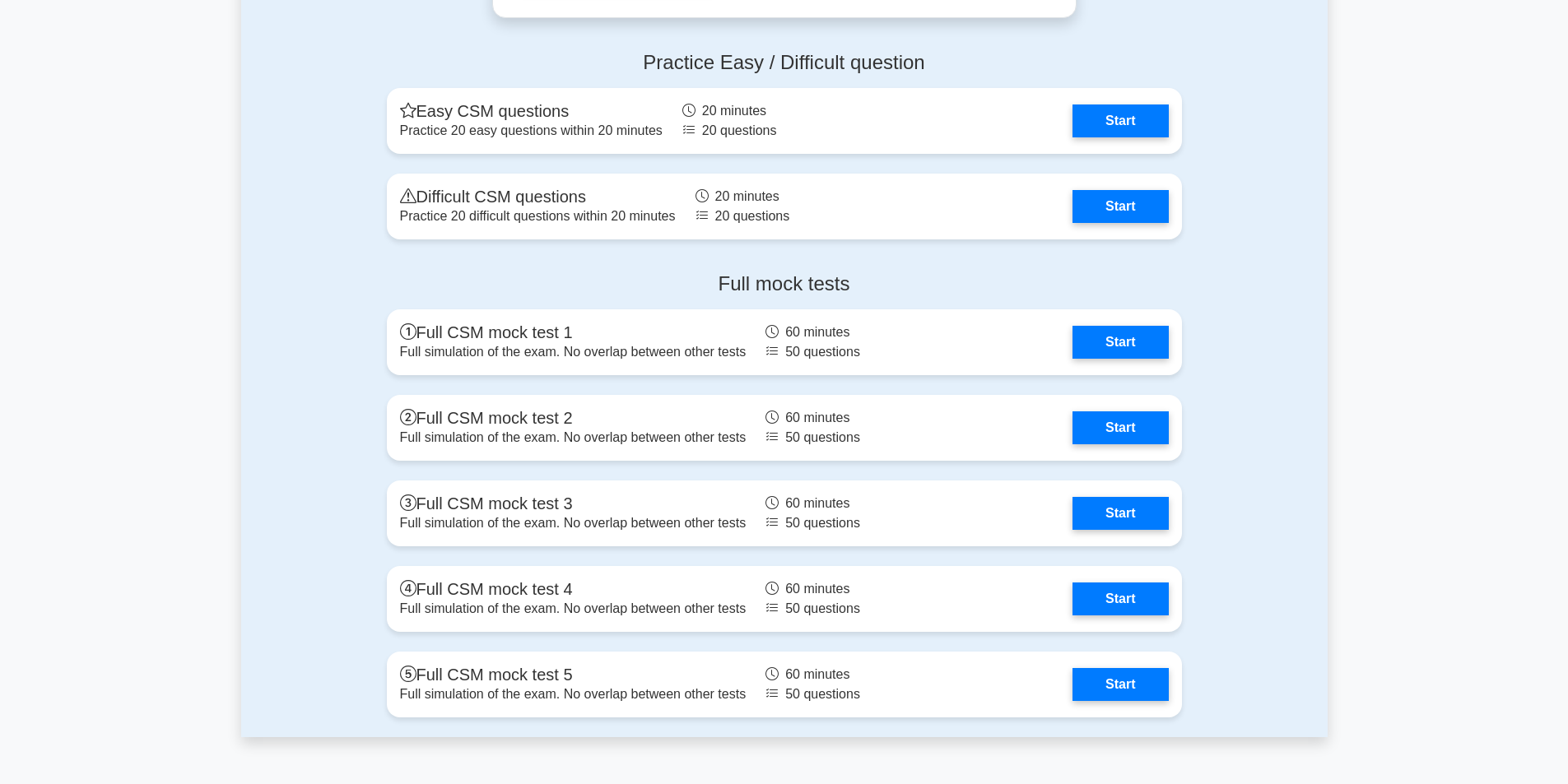
scroll to position [4206, 0]
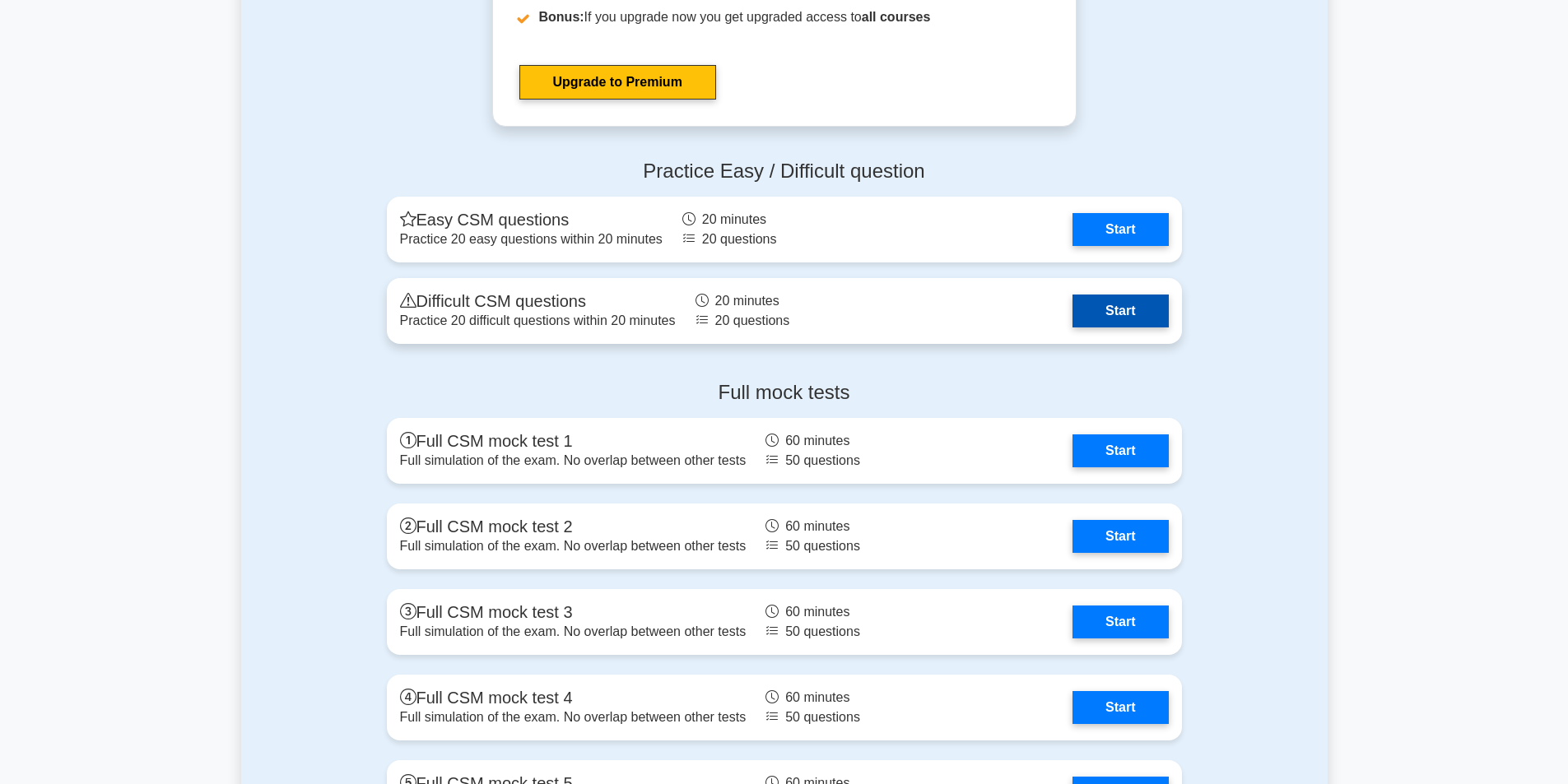
click at [1131, 325] on link "Start" at bounding box center [1120, 311] width 96 height 33
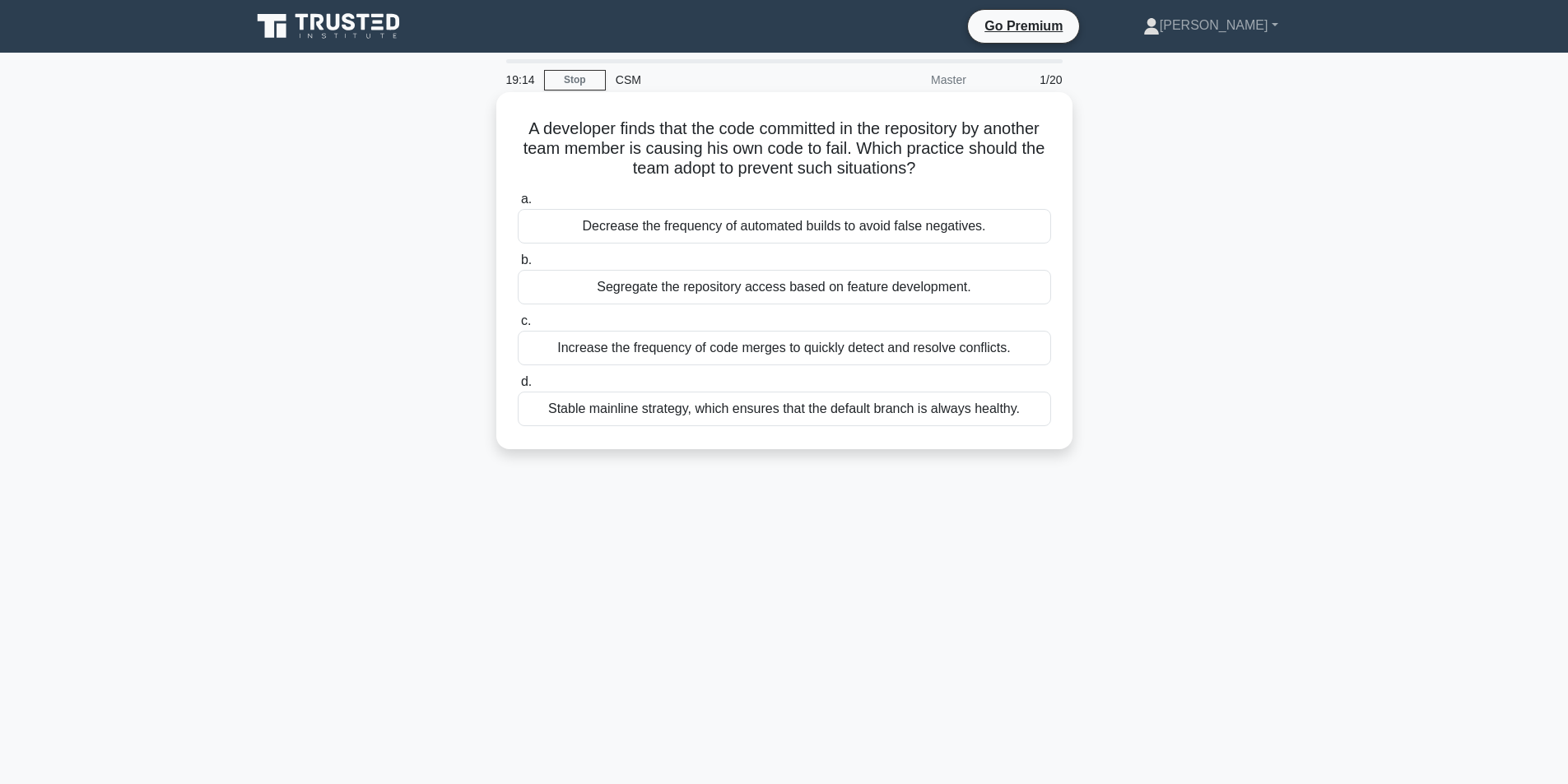
click at [796, 417] on div "Stable mainline strategy, which ensures that the default branch is always healt…" at bounding box center [784, 409] width 534 height 34
click at [518, 387] on input "d. Stable mainline strategy, which ensures that the default branch is always he…" at bounding box center [518, 382] width 0 height 10
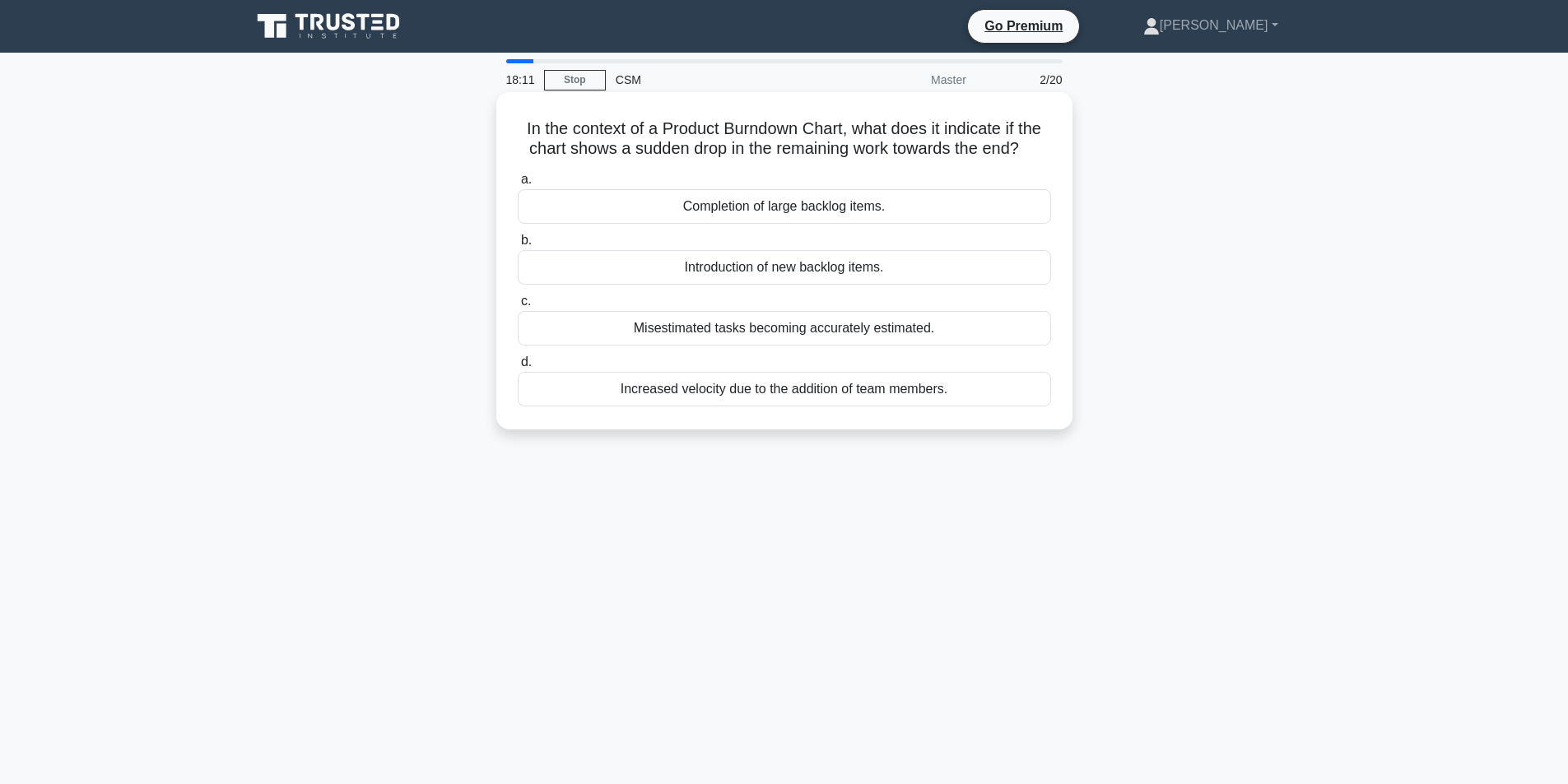
click at [858, 211] on div "Completion of large backlog items." at bounding box center [784, 207] width 534 height 34
click at [518, 185] on input "a. Completion of large backlog items." at bounding box center [518, 180] width 0 height 10
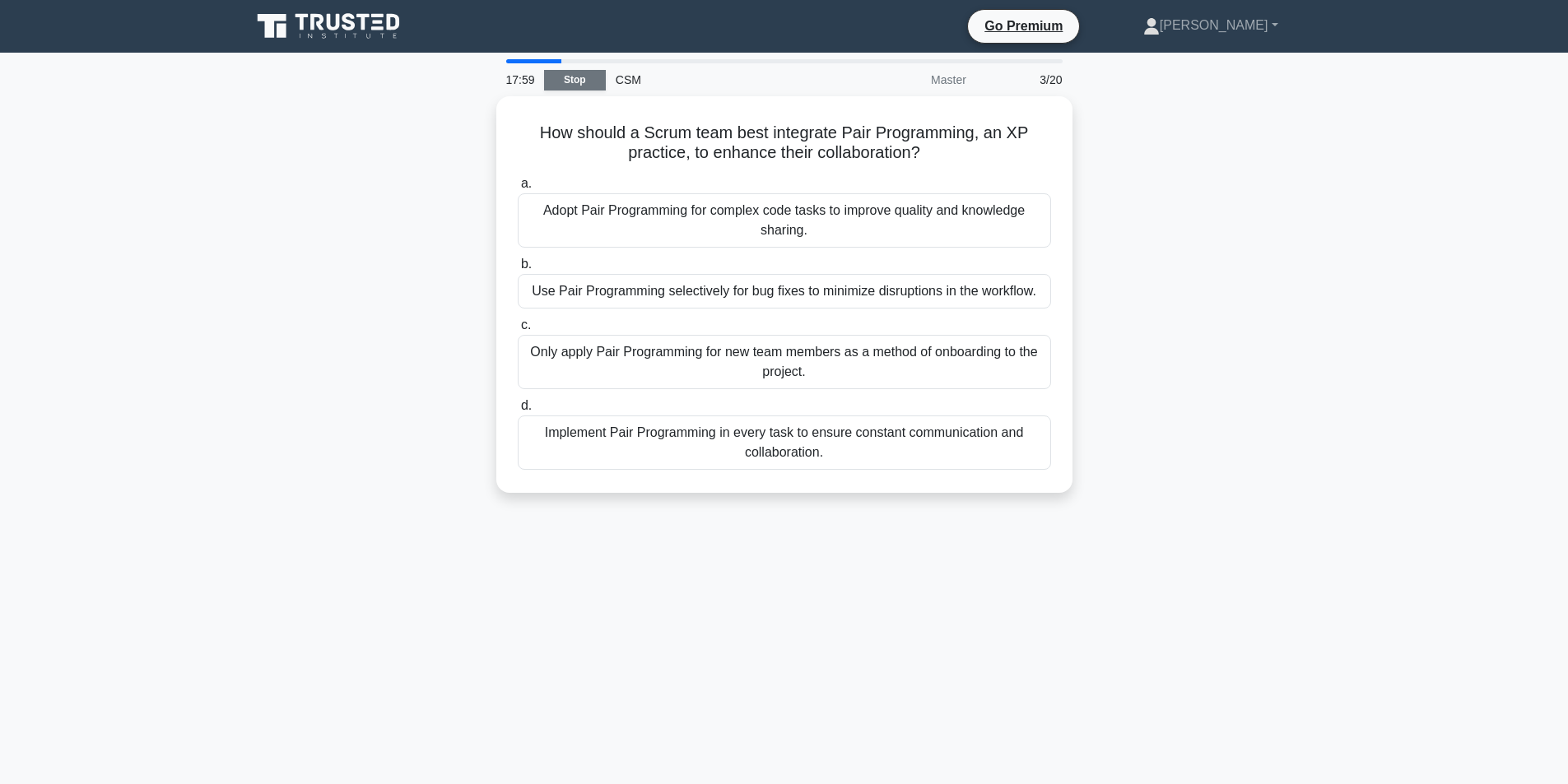
click at [576, 79] on link "Stop" at bounding box center [575, 80] width 62 height 21
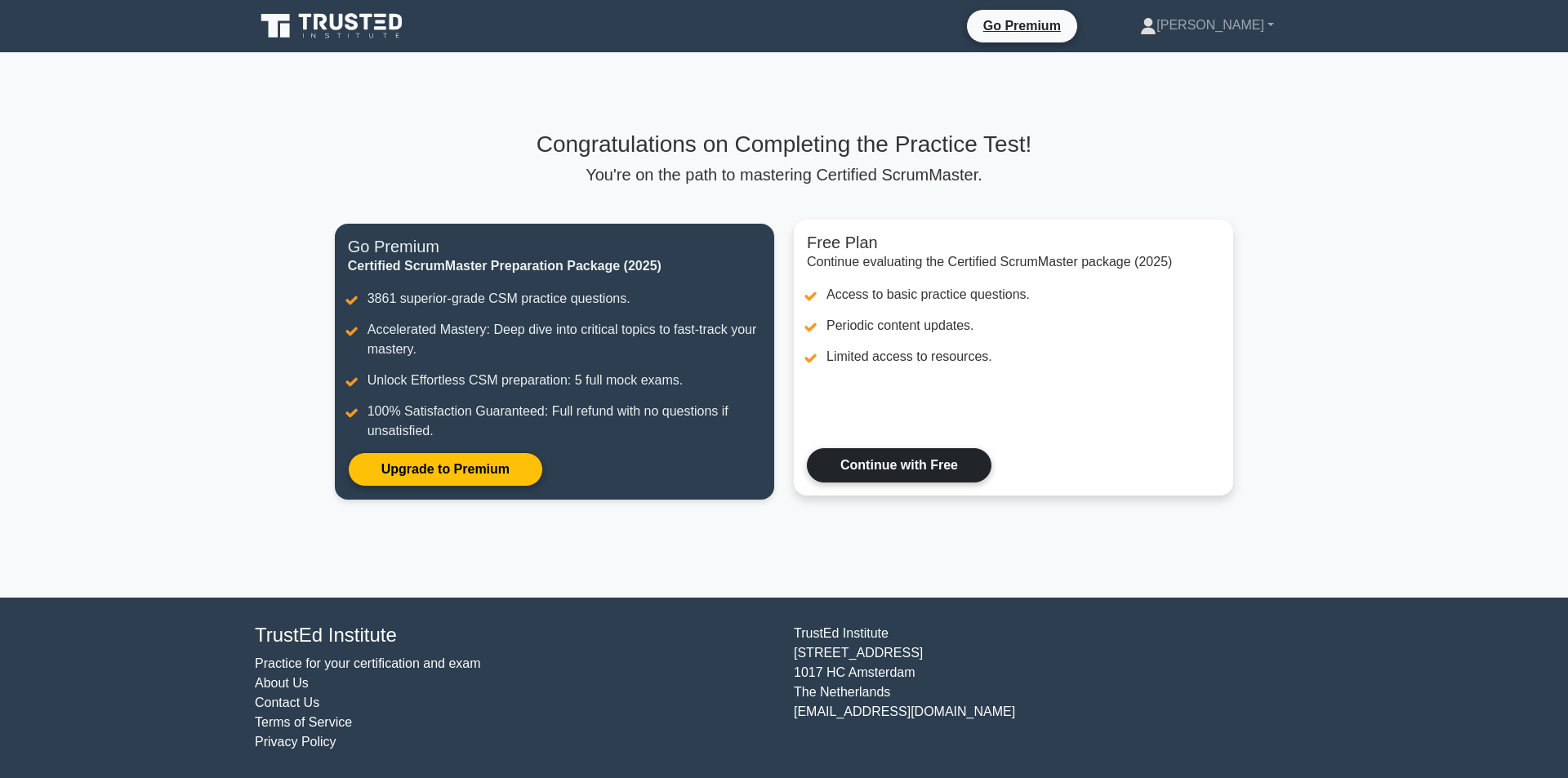
click at [941, 463] on link "Continue with Free" at bounding box center [899, 465] width 184 height 34
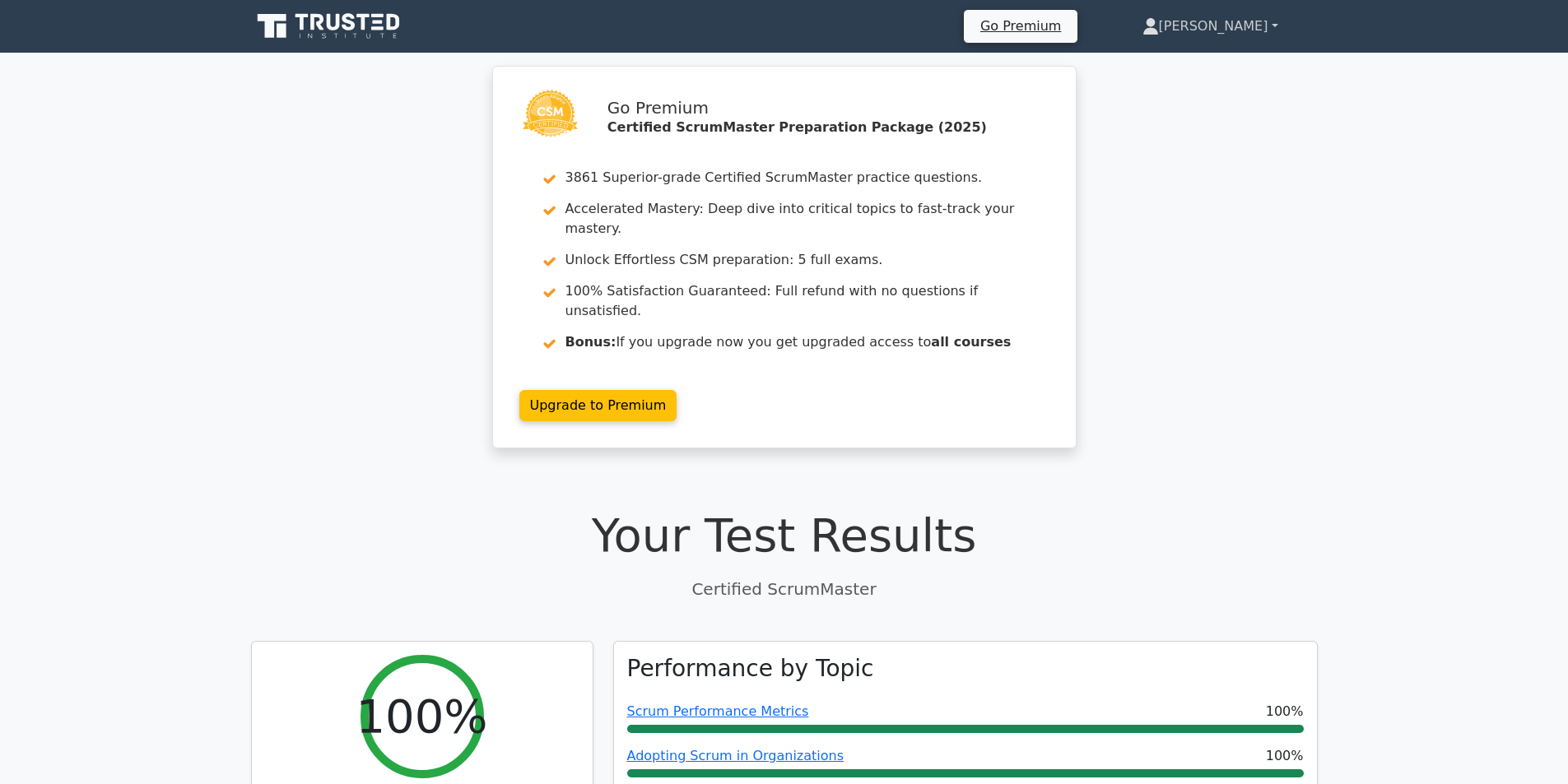
click at [1266, 22] on link "[PERSON_NAME]" at bounding box center [1211, 26] width 215 height 33
click at [1199, 508] on h1 "Your Test Results" at bounding box center [784, 535] width 1067 height 55
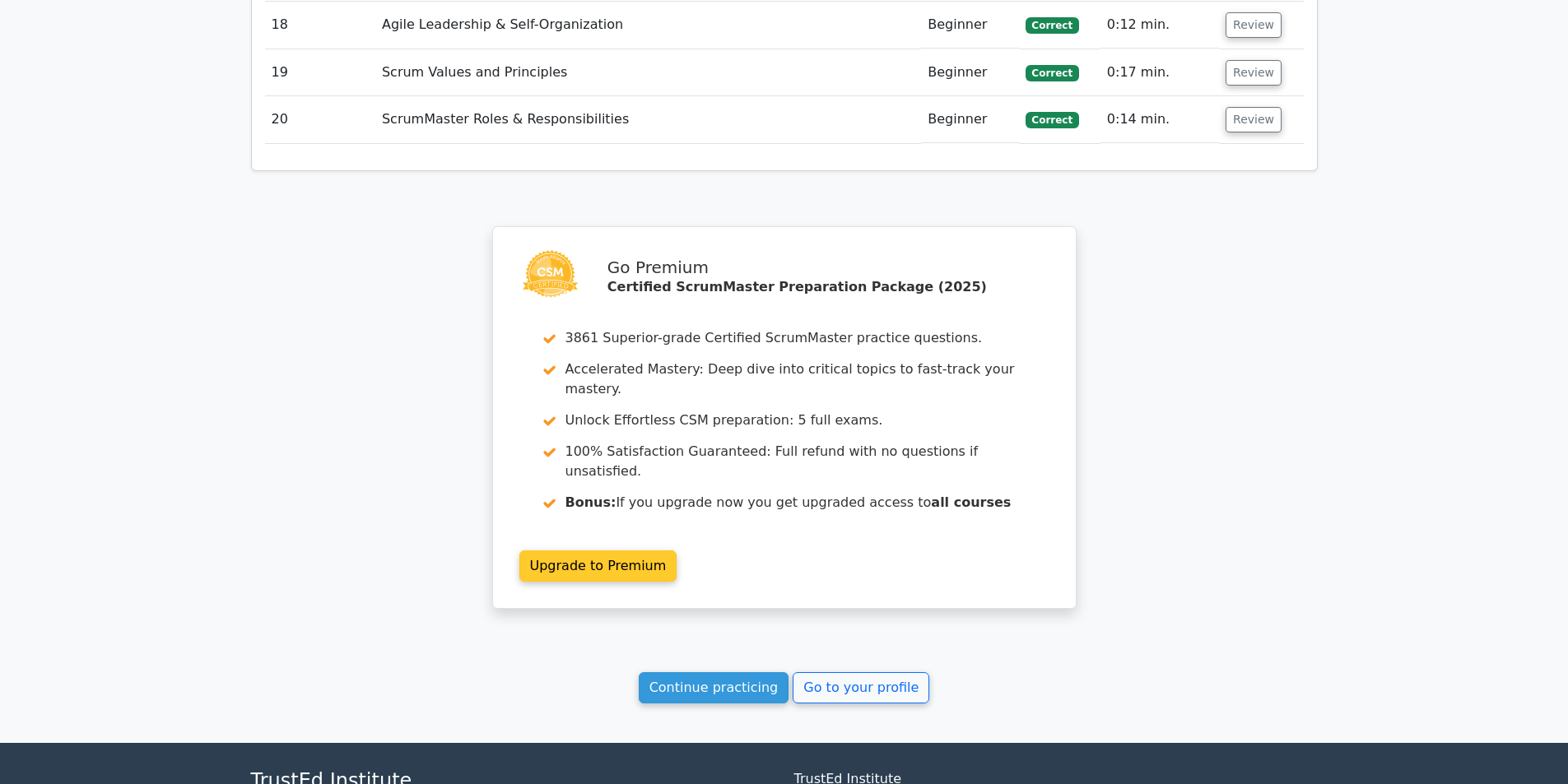
scroll to position [3226, 0]
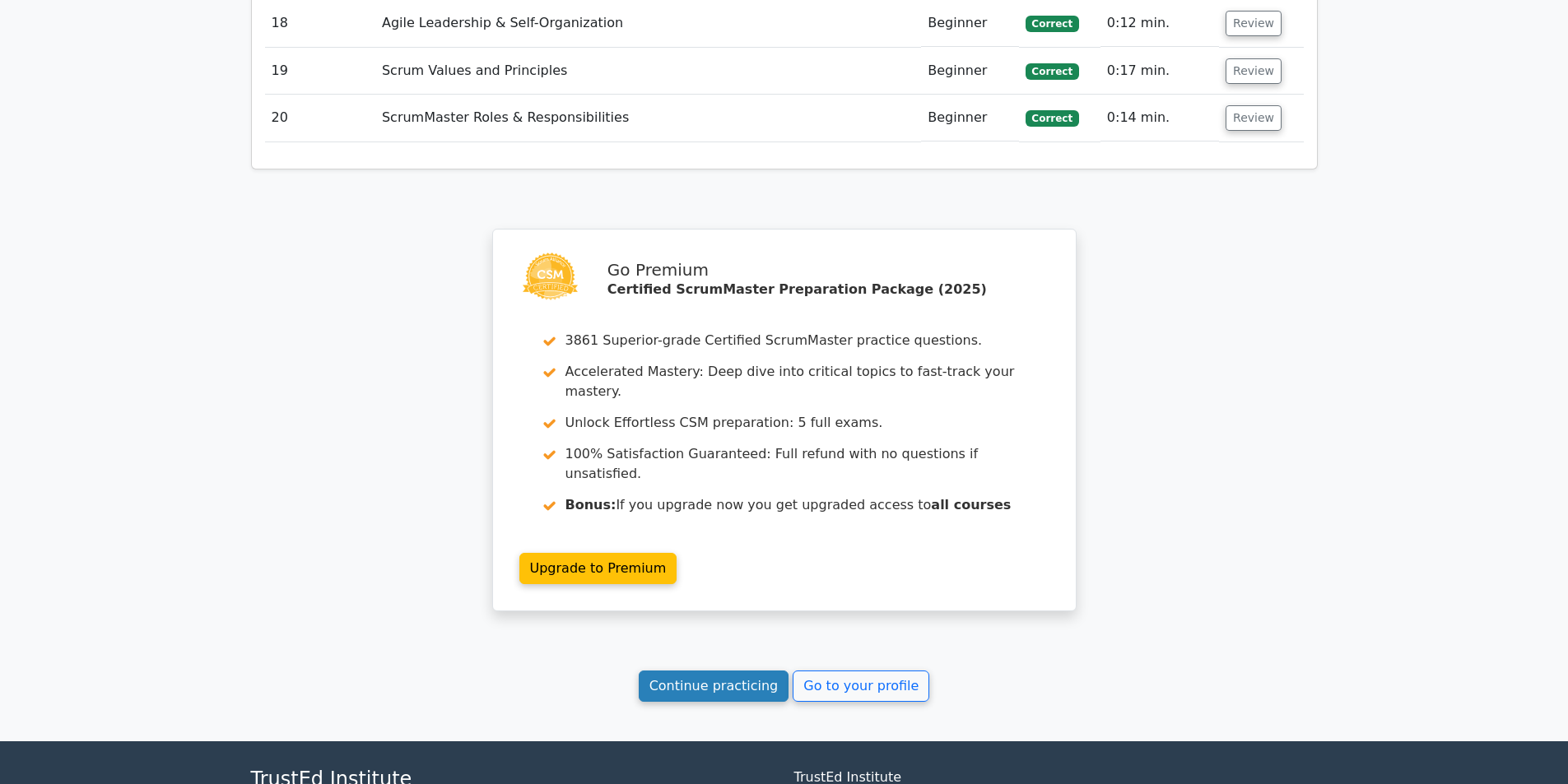
click at [689, 670] on link "Continue practicing" at bounding box center [714, 686] width 151 height 31
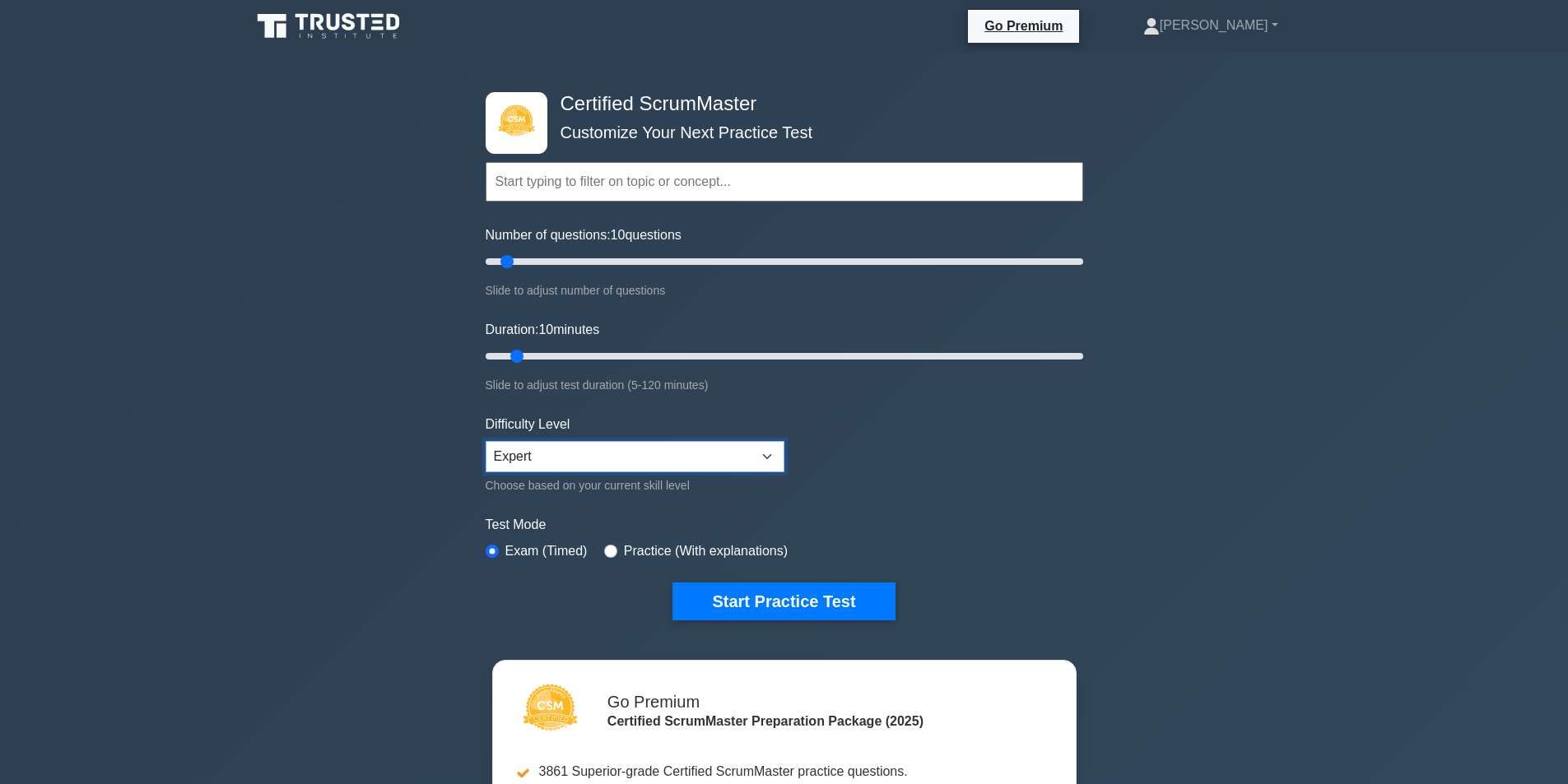
click at [591, 457] on select "Beginner Intermediate Expert" at bounding box center [635, 456] width 299 height 31
click at [906, 526] on label "Test Mode" at bounding box center [784, 525] width 598 height 20
click at [724, 550] on label "Practice (With explanations)" at bounding box center [706, 551] width 164 height 20
click at [604, 551] on input "radio" at bounding box center [610, 551] width 13 height 13
radio input "true"
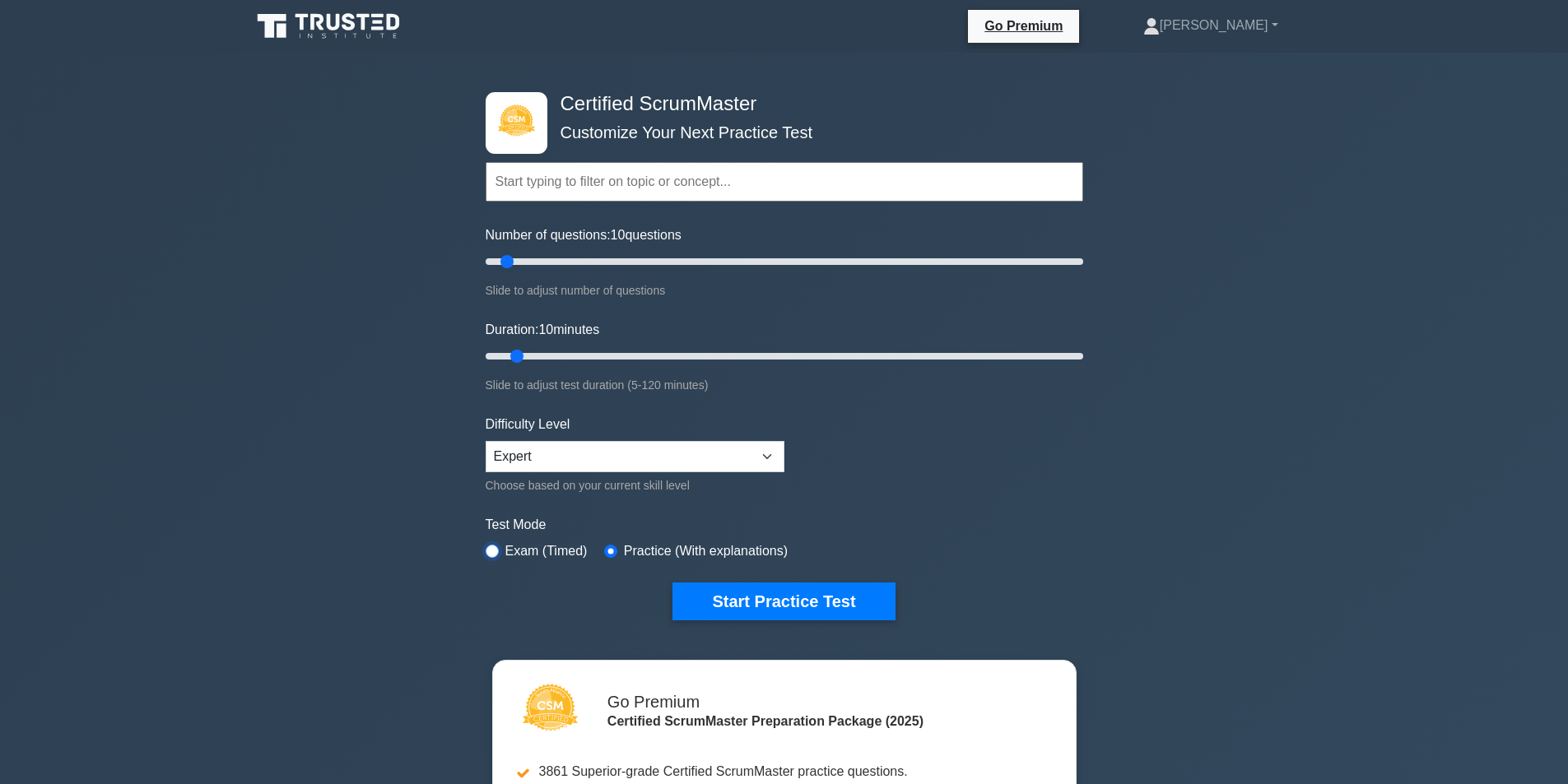
click at [496, 551] on input "radio" at bounding box center [492, 551] width 13 height 13
radio input "true"
click at [616, 553] on div "Practice (With explanations)" at bounding box center [696, 551] width 183 height 20
click at [605, 553] on input "radio" at bounding box center [610, 551] width 13 height 13
radio input "true"
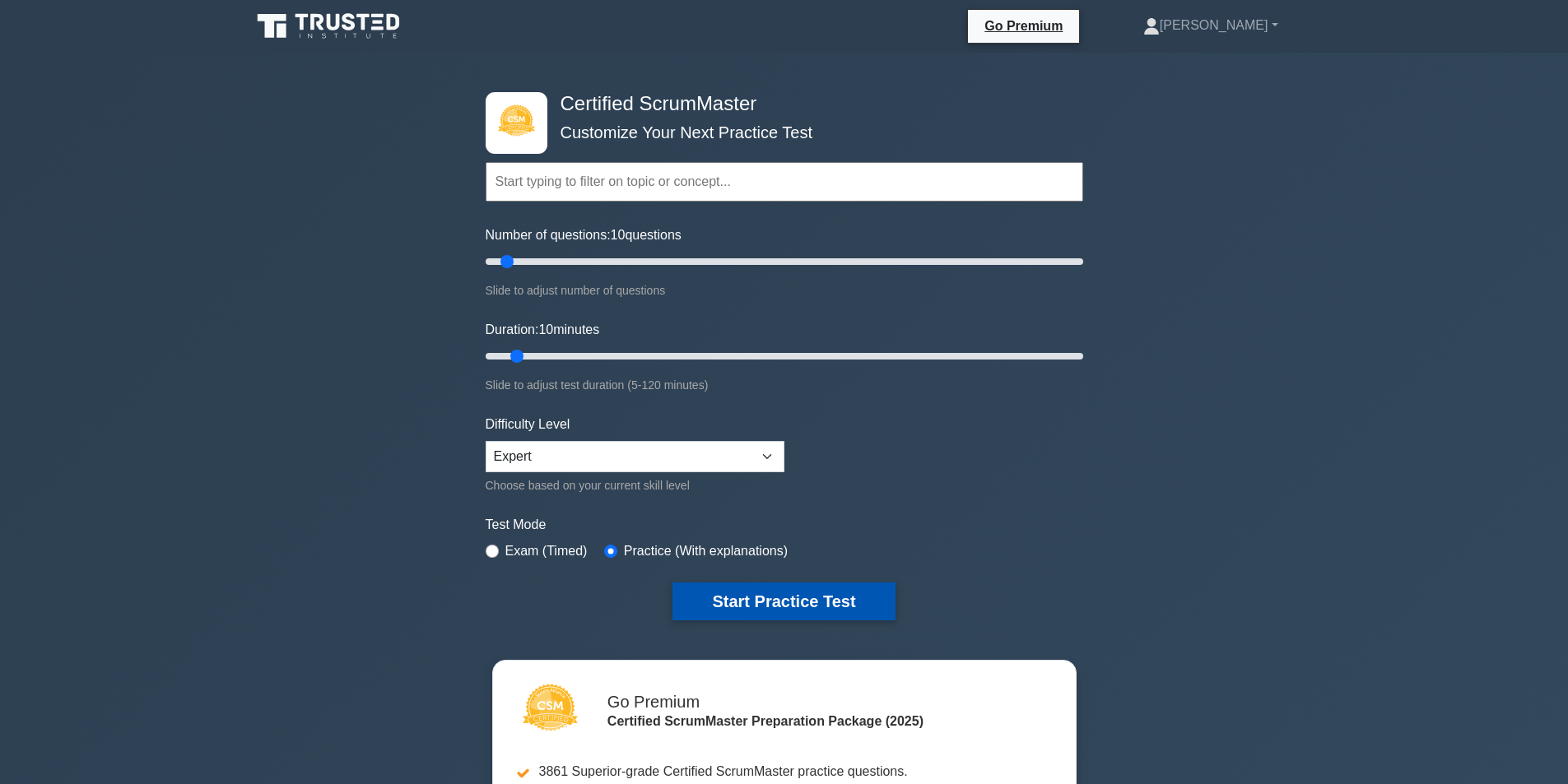
click at [799, 601] on button "Start Practice Test" at bounding box center [784, 602] width 222 height 38
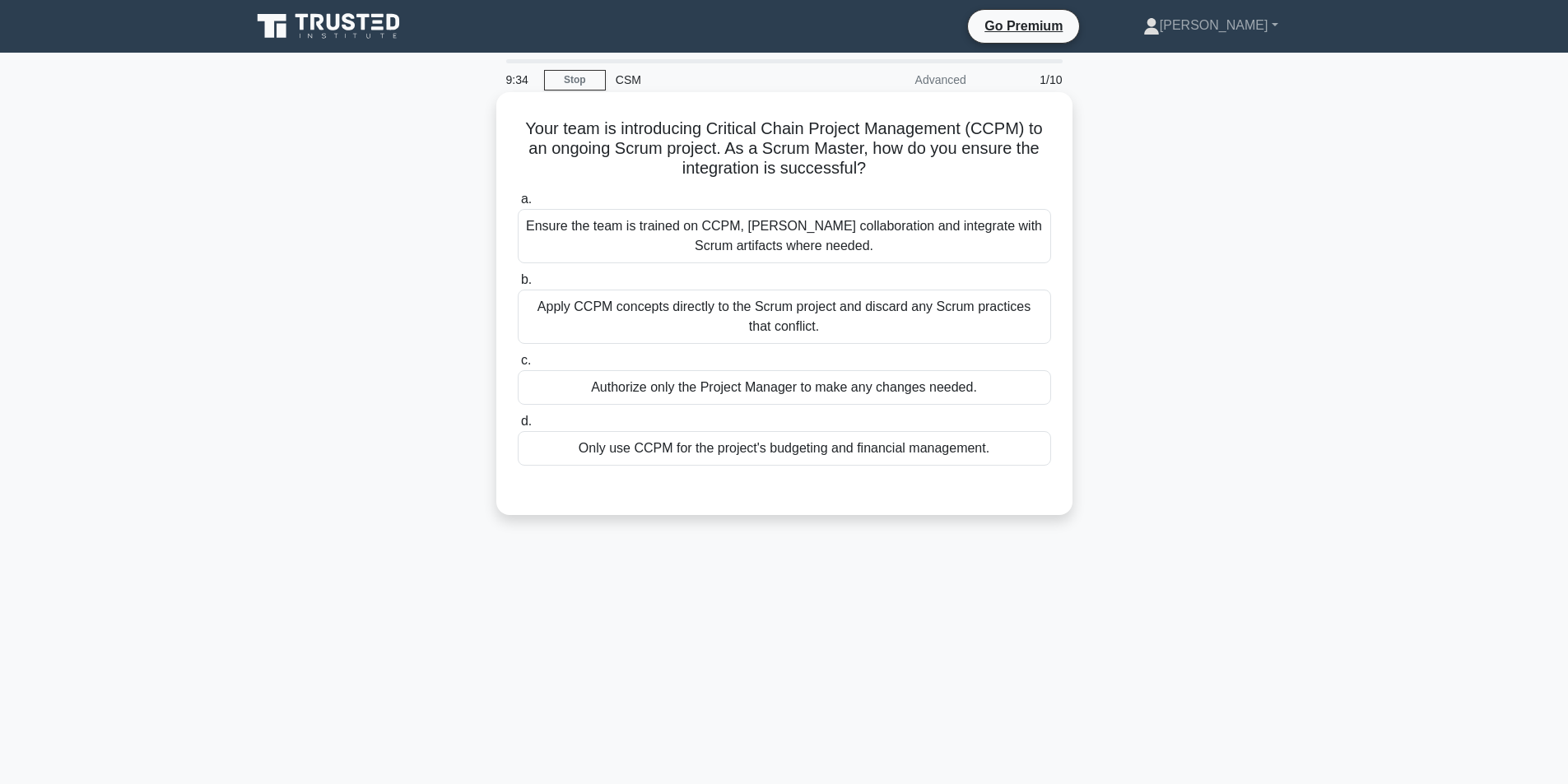
click at [791, 223] on div "Ensure the team is trained on CCPM, [PERSON_NAME] collaboration and integrate w…" at bounding box center [784, 236] width 534 height 54
click at [518, 205] on input "a. Ensure the team is trained on CCPM, [PERSON_NAME] collaboration and integrat…" at bounding box center [518, 200] width 0 height 10
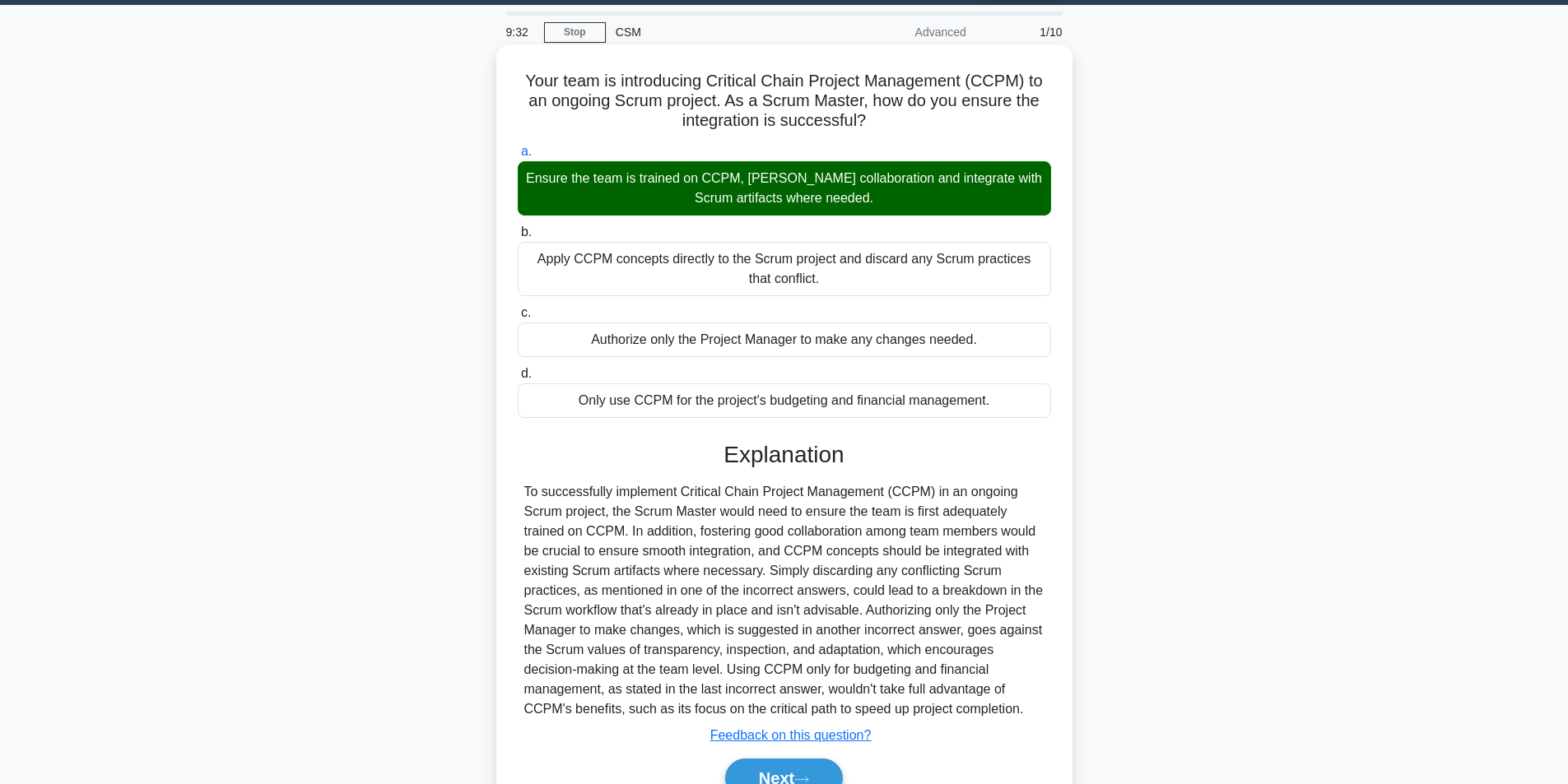
scroll to position [133, 0]
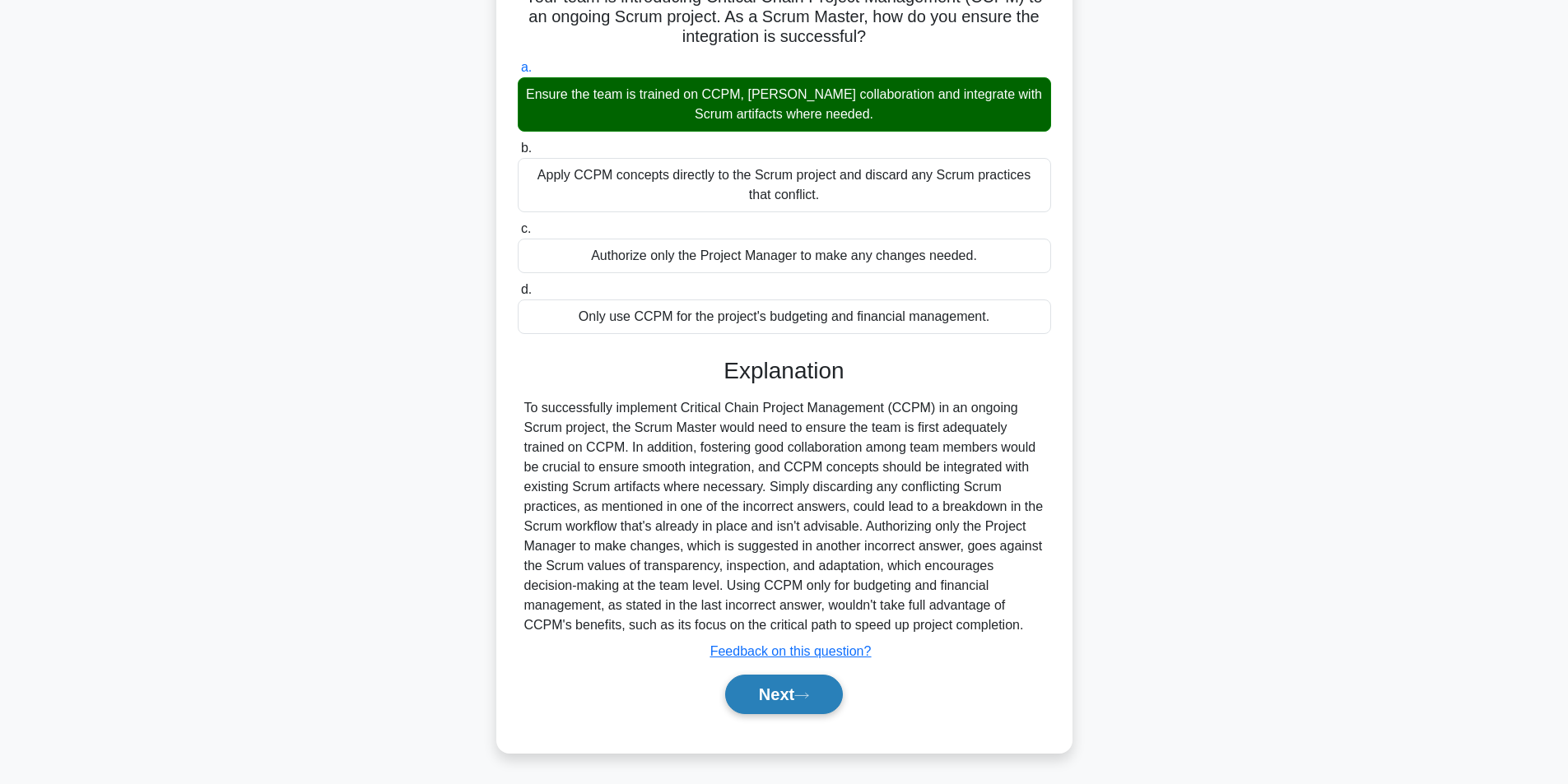
click at [781, 691] on button "Next" at bounding box center [784, 694] width 118 height 40
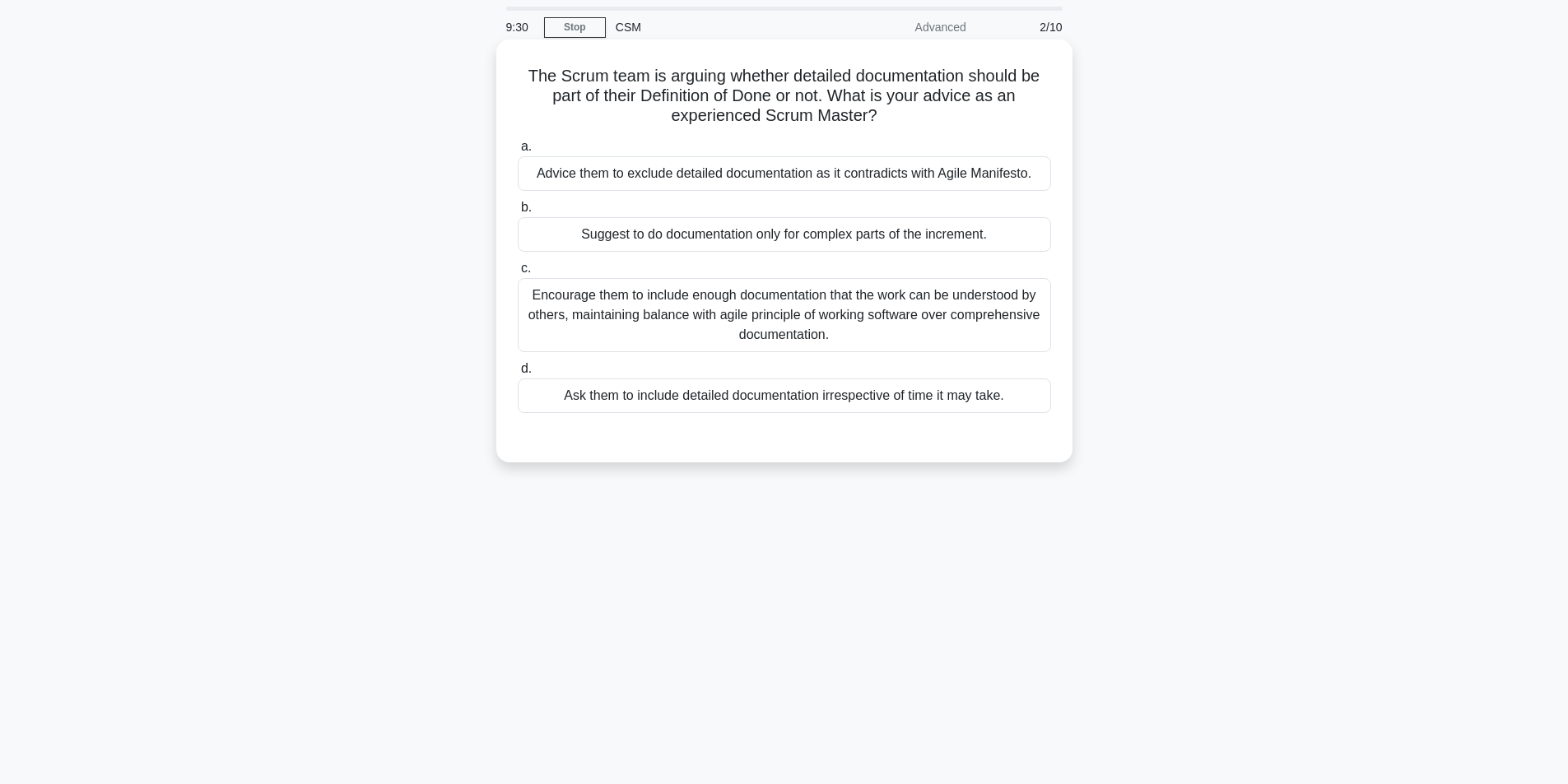
scroll to position [0, 0]
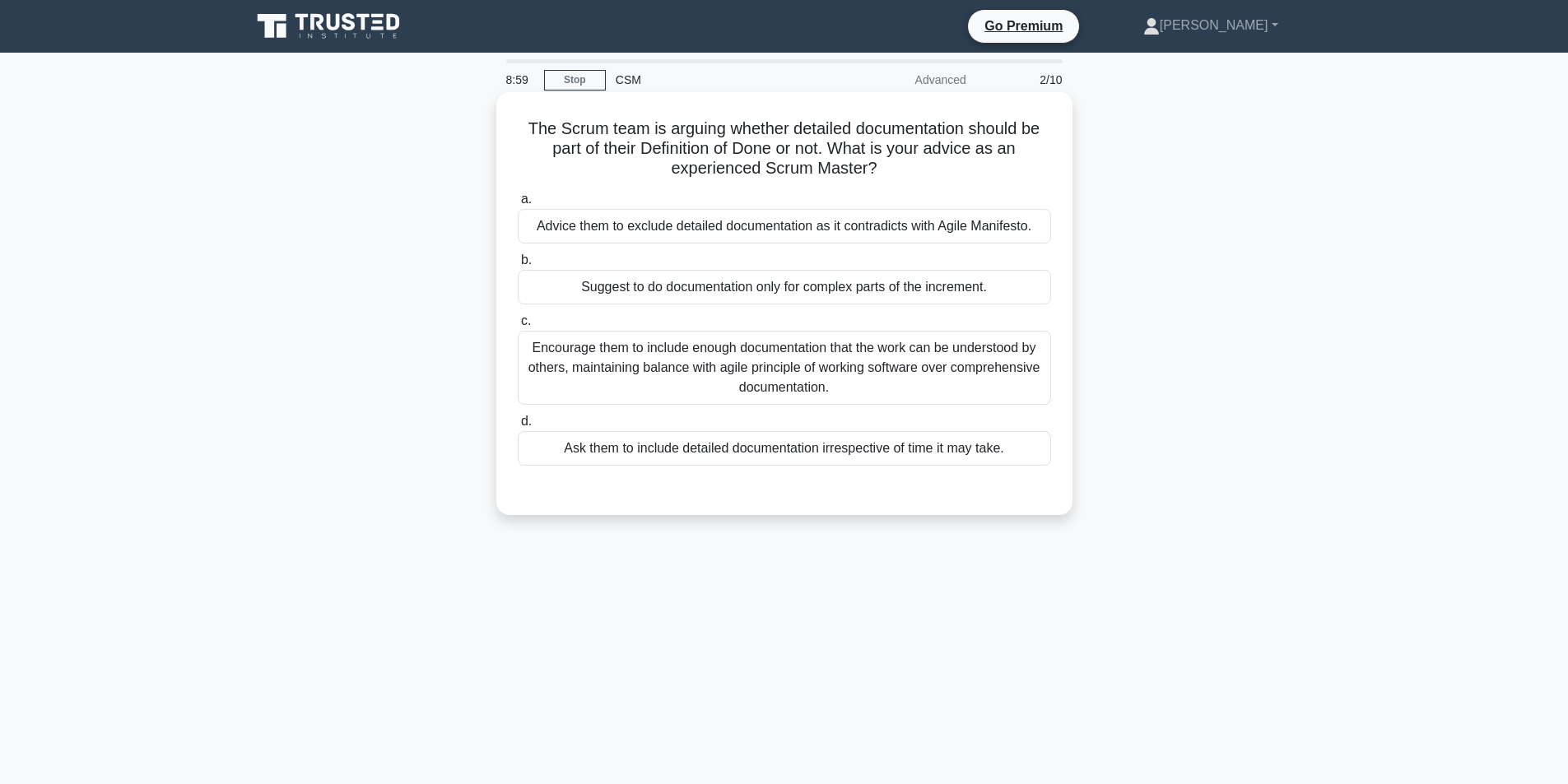
click at [796, 382] on div "Encourage them to include enough documentation that the work can be understood …" at bounding box center [784, 367] width 534 height 74
click at [518, 327] on input "c. Encourage them to include enough documentation that the work can be understo…" at bounding box center [518, 321] width 0 height 10
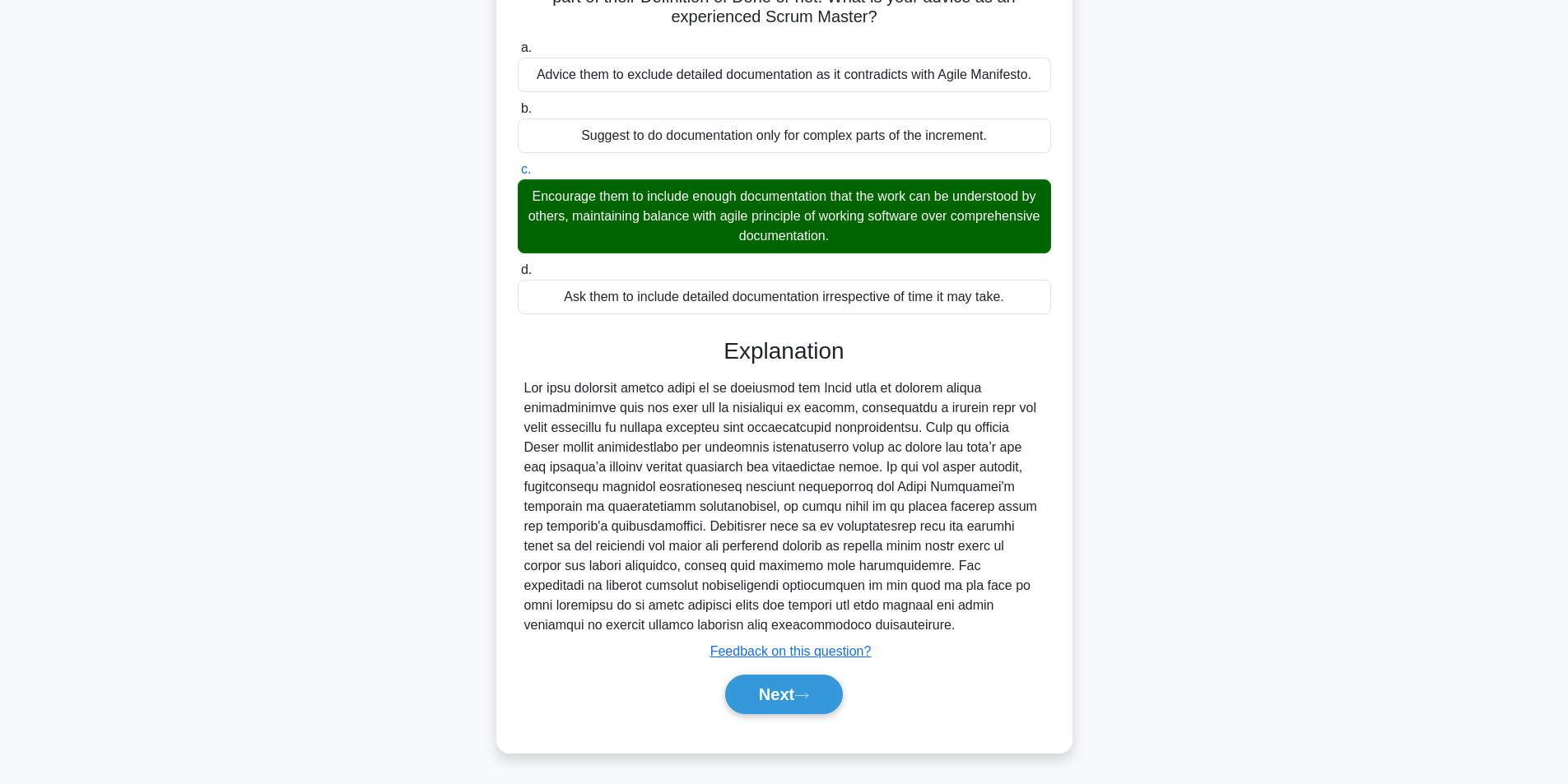
scroll to position [152, 0]
click at [813, 676] on button "Next" at bounding box center [784, 694] width 118 height 40
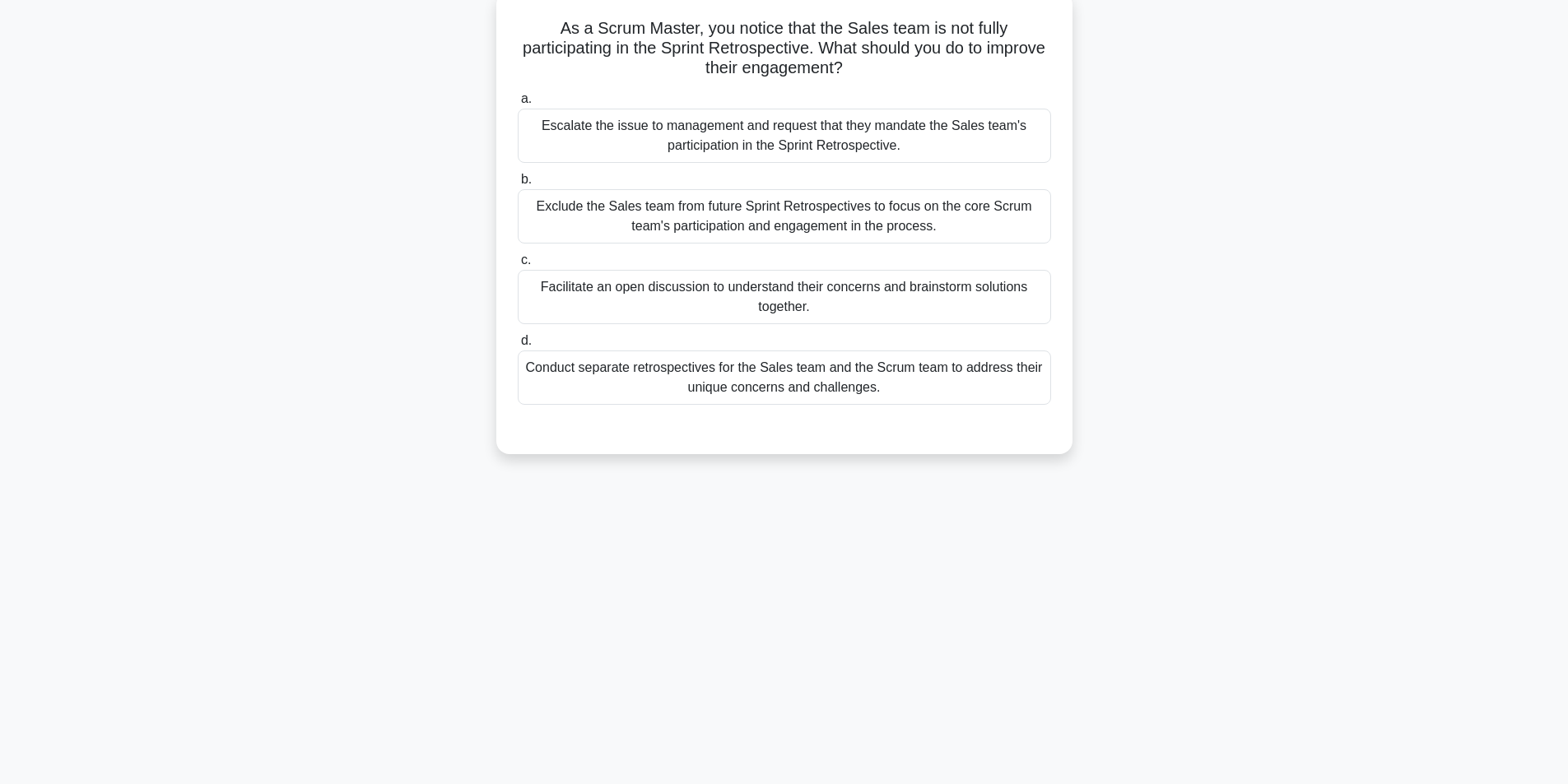
scroll to position [22, 0]
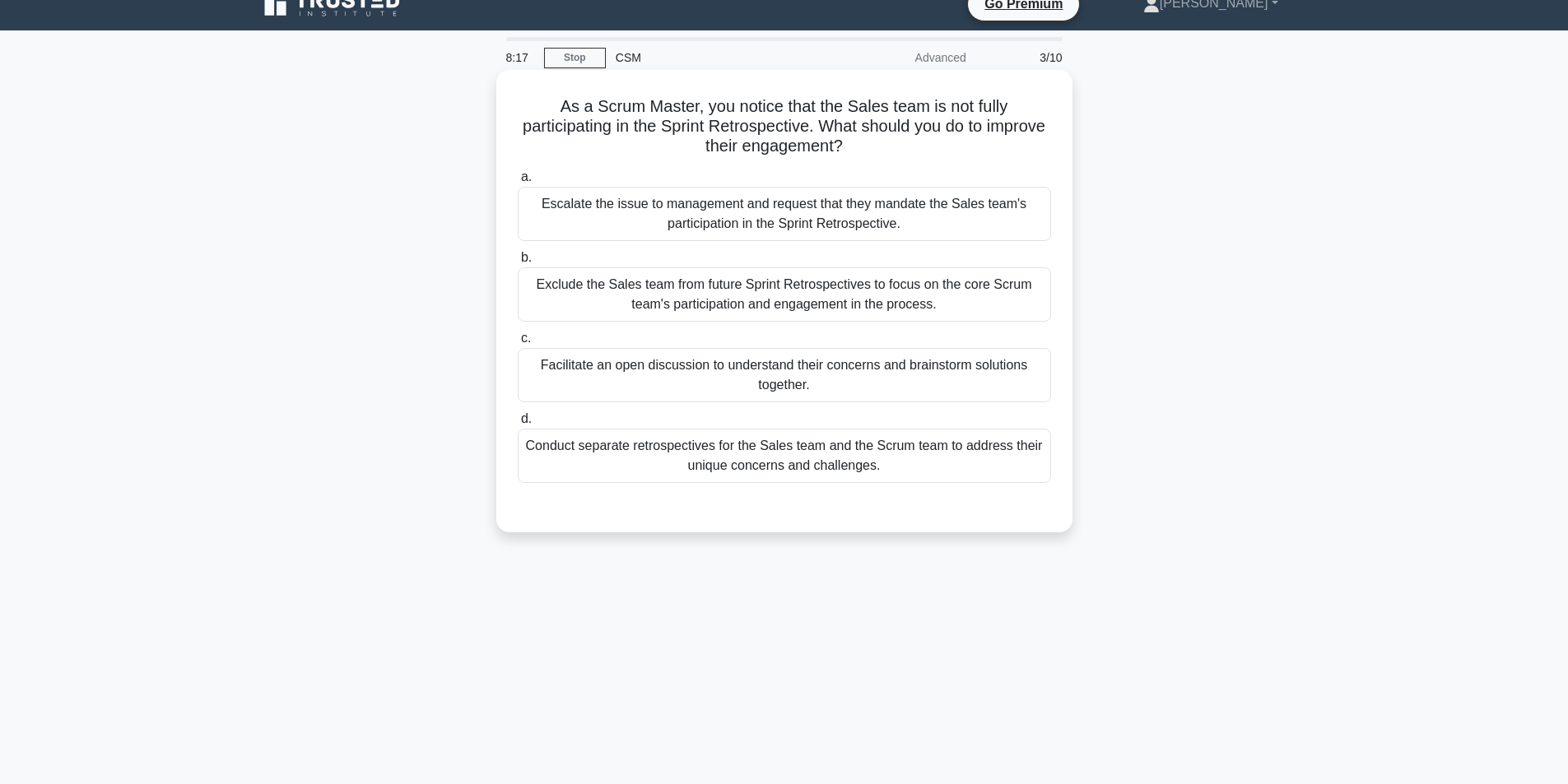
click at [812, 384] on div "Facilitate an open discussion to understand their concerns and brainstorm solut…" at bounding box center [784, 374] width 534 height 54
click at [518, 344] on input "c. Facilitate an open discussion to understand their concerns and brainstorm so…" at bounding box center [518, 338] width 0 height 10
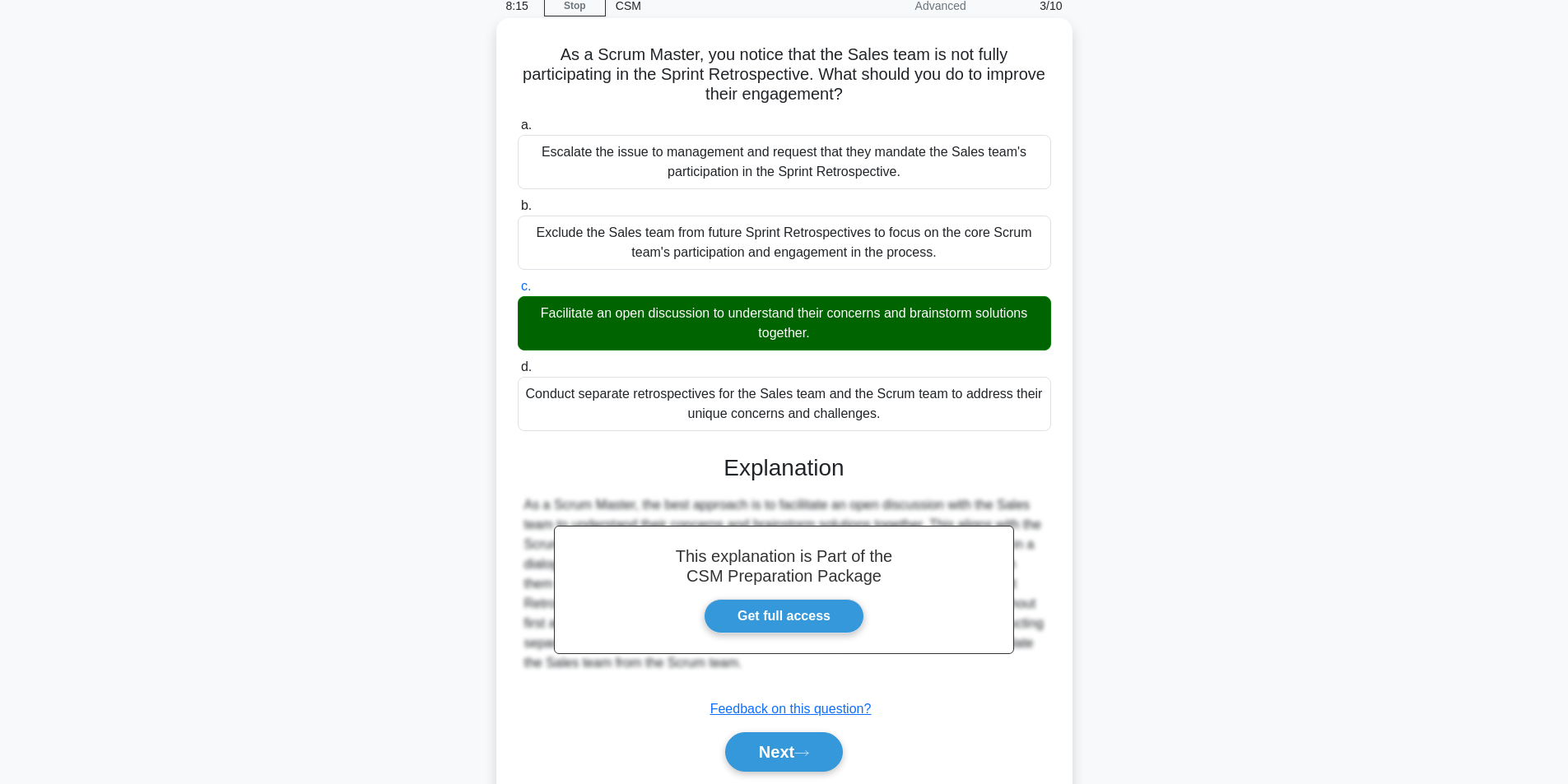
scroll to position [133, 0]
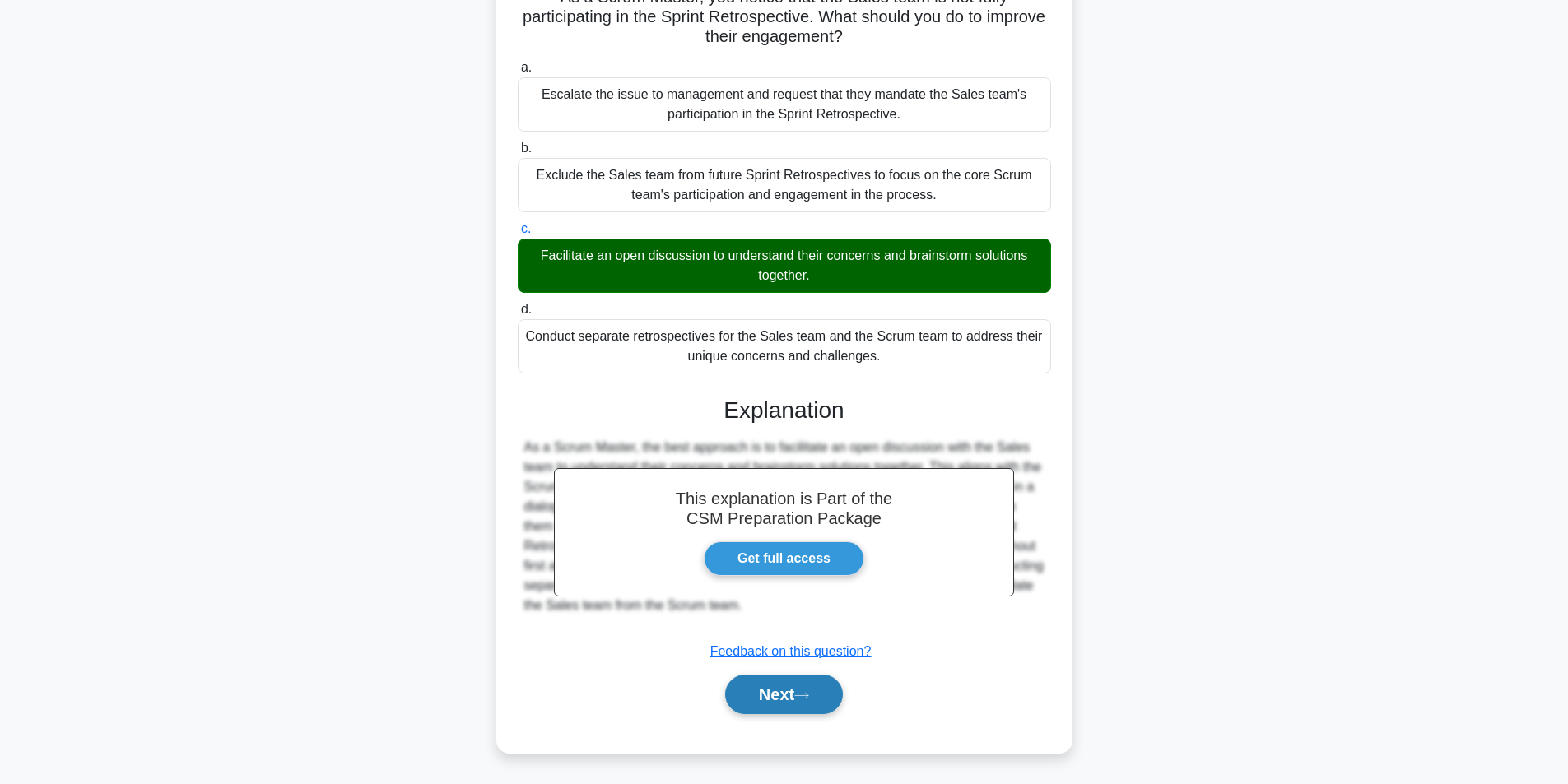
click at [803, 694] on icon at bounding box center [802, 695] width 15 height 9
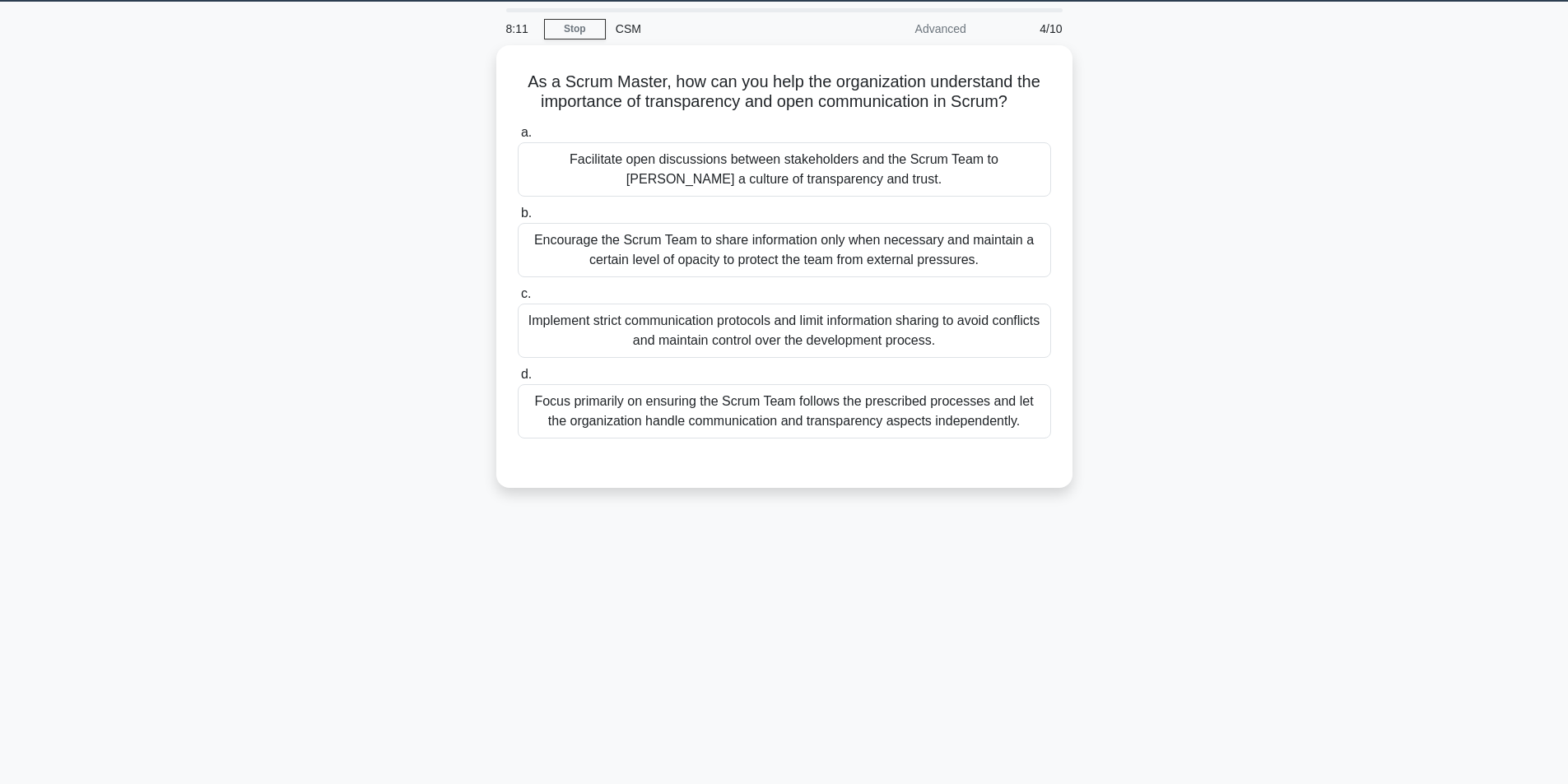
scroll to position [22, 0]
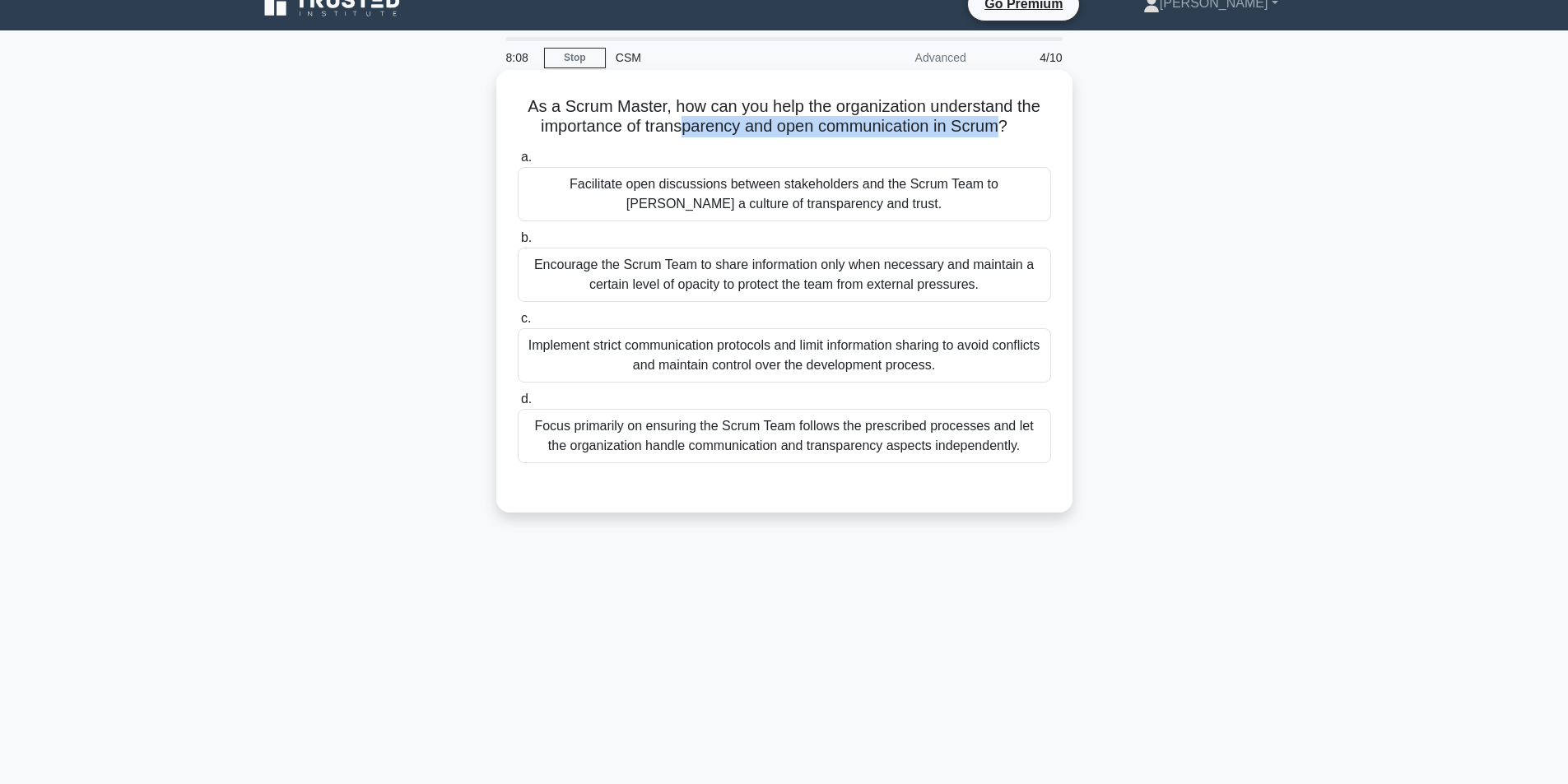
drag, startPoint x: 680, startPoint y: 133, endPoint x: 1005, endPoint y: 140, distance: 325.1
click at [1003, 140] on div "As a Scrum Master, how can you help the organization understand the importance …" at bounding box center [784, 291] width 563 height 429
click at [1006, 143] on div "As a Scrum Master, how can you help the organization understand the importance …" at bounding box center [784, 291] width 563 height 429
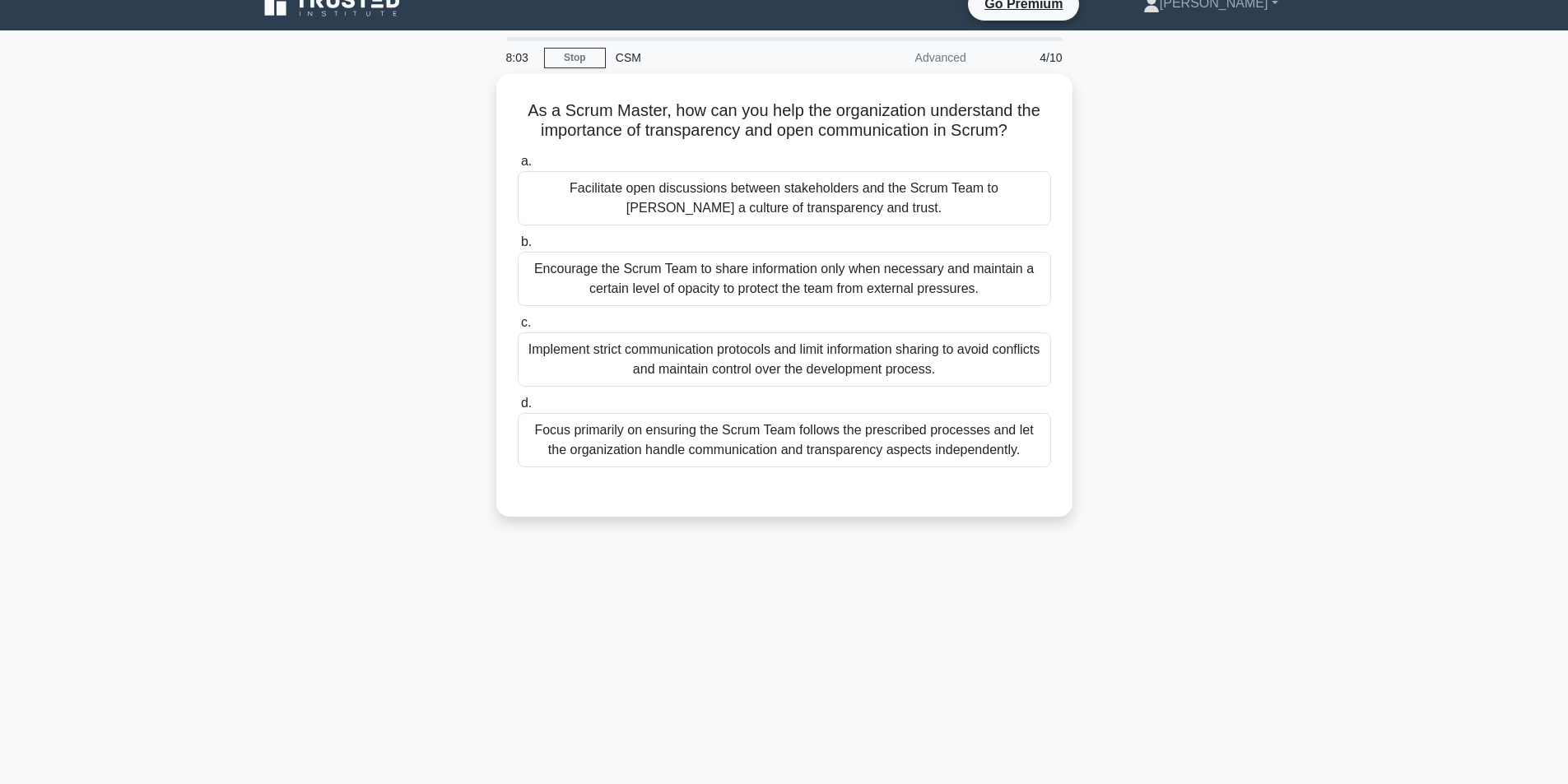
click at [1084, 194] on div "As a Scrum Master, how can you help the organization understand the importance …" at bounding box center [784, 305] width 1087 height 462
click at [845, 200] on div "Facilitate open discussions between stakeholders and the Scrum Team to foster a…" at bounding box center [784, 194] width 534 height 54
click at [518, 163] on input "a. Facilitate open discussions between stakeholders and the Scrum Team to foste…" at bounding box center [518, 157] width 0 height 10
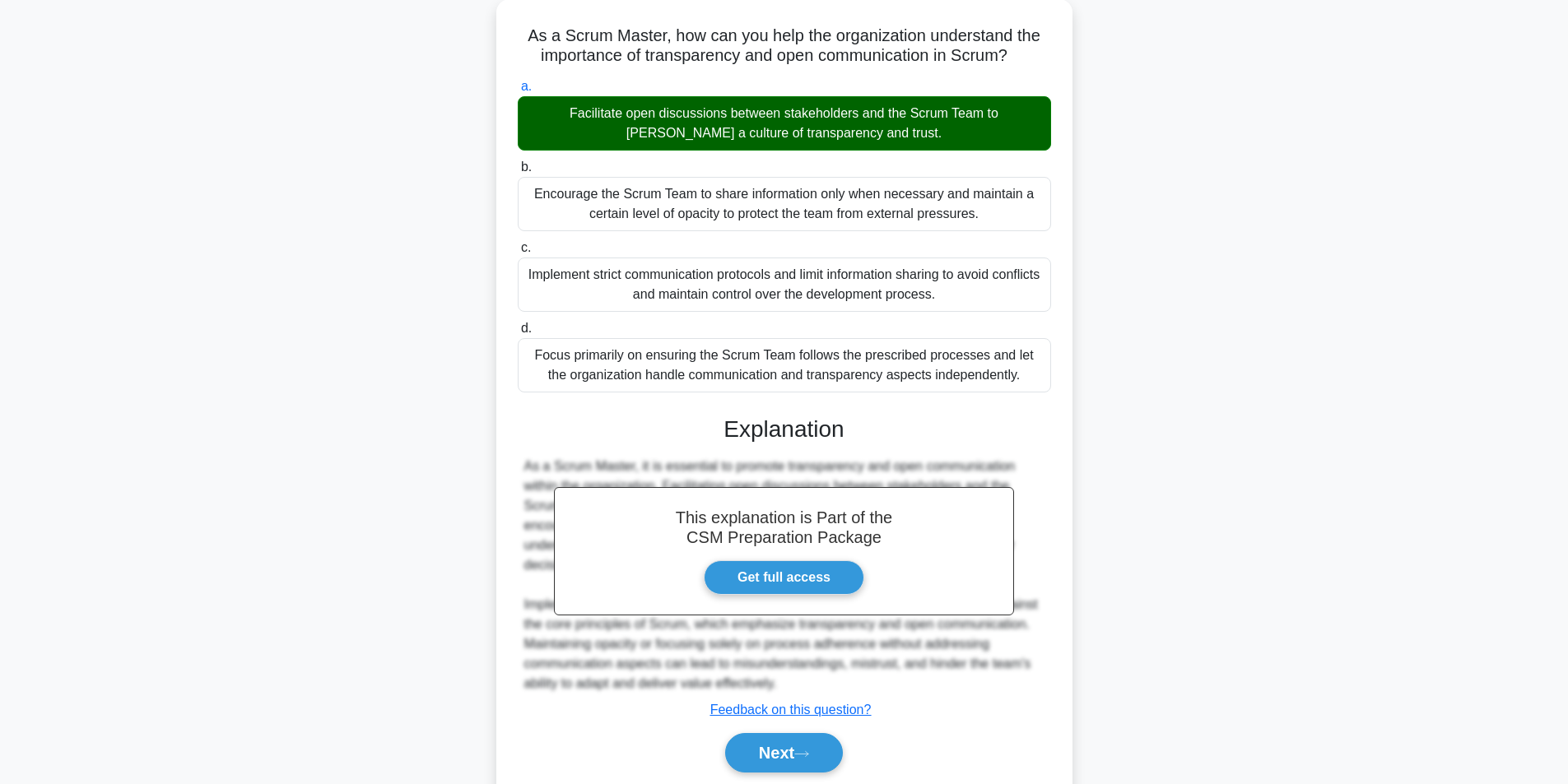
scroll to position [152, 0]
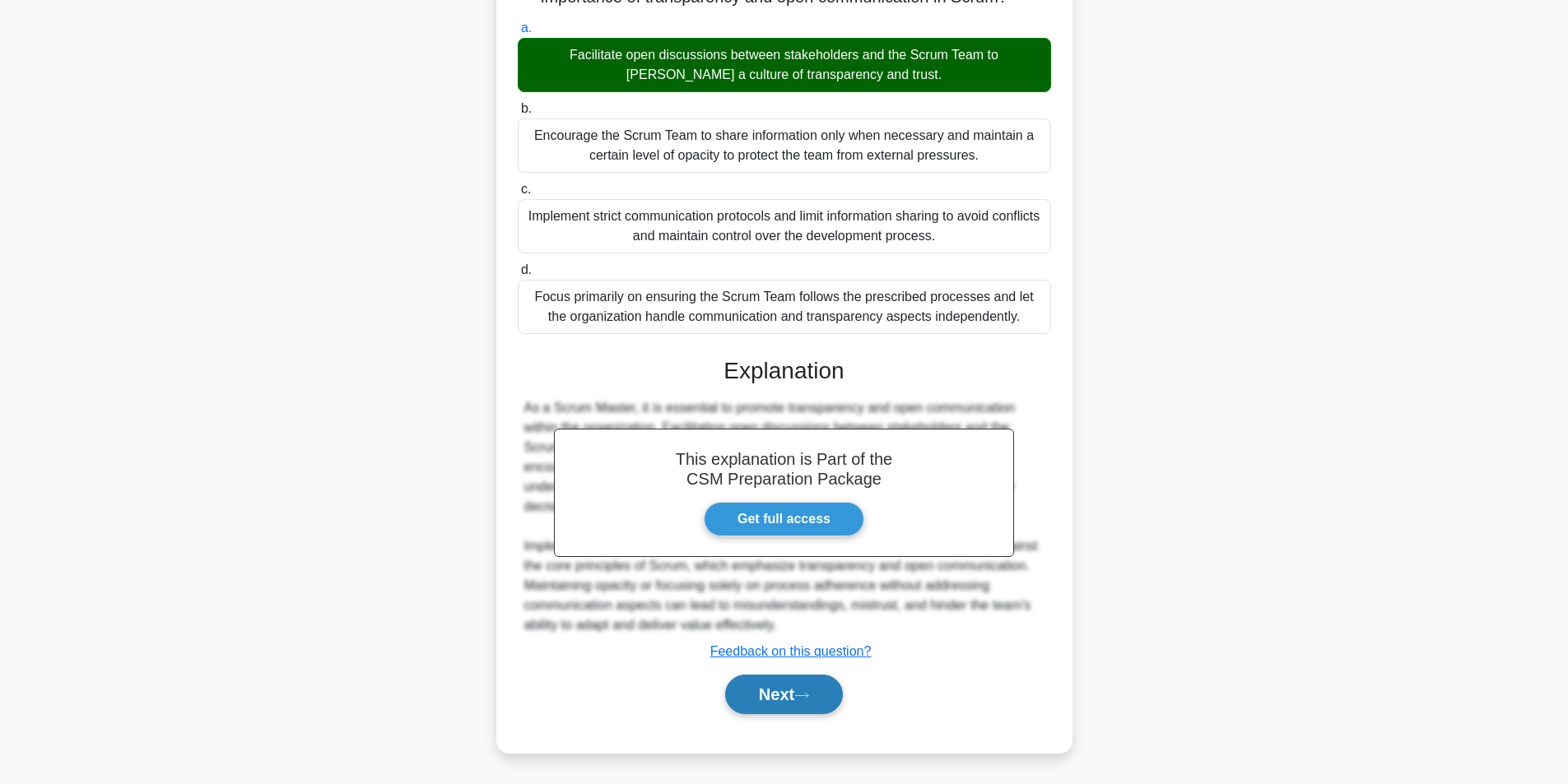
click at [776, 682] on button "Next" at bounding box center [784, 694] width 118 height 40
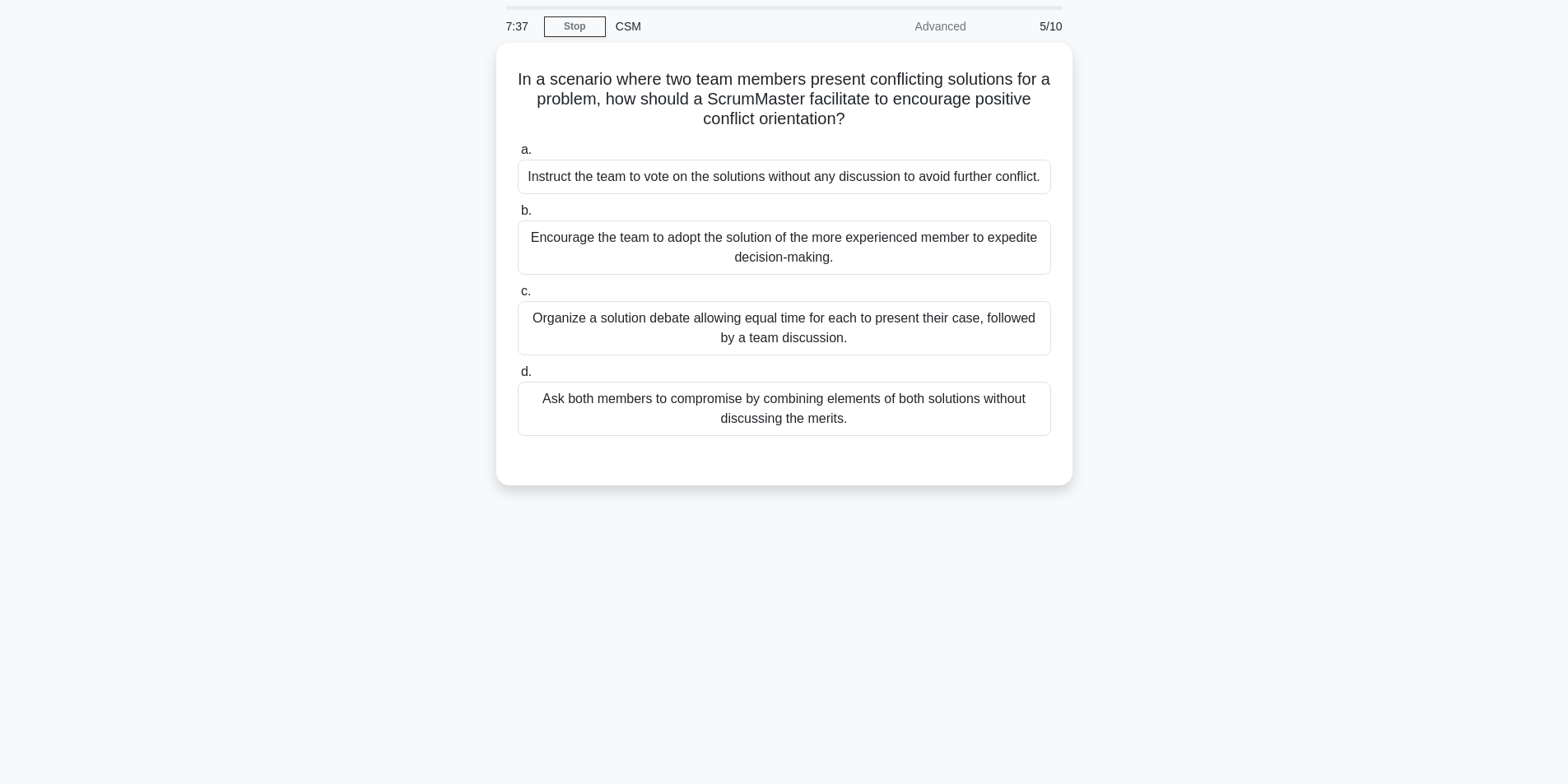
scroll to position [0, 0]
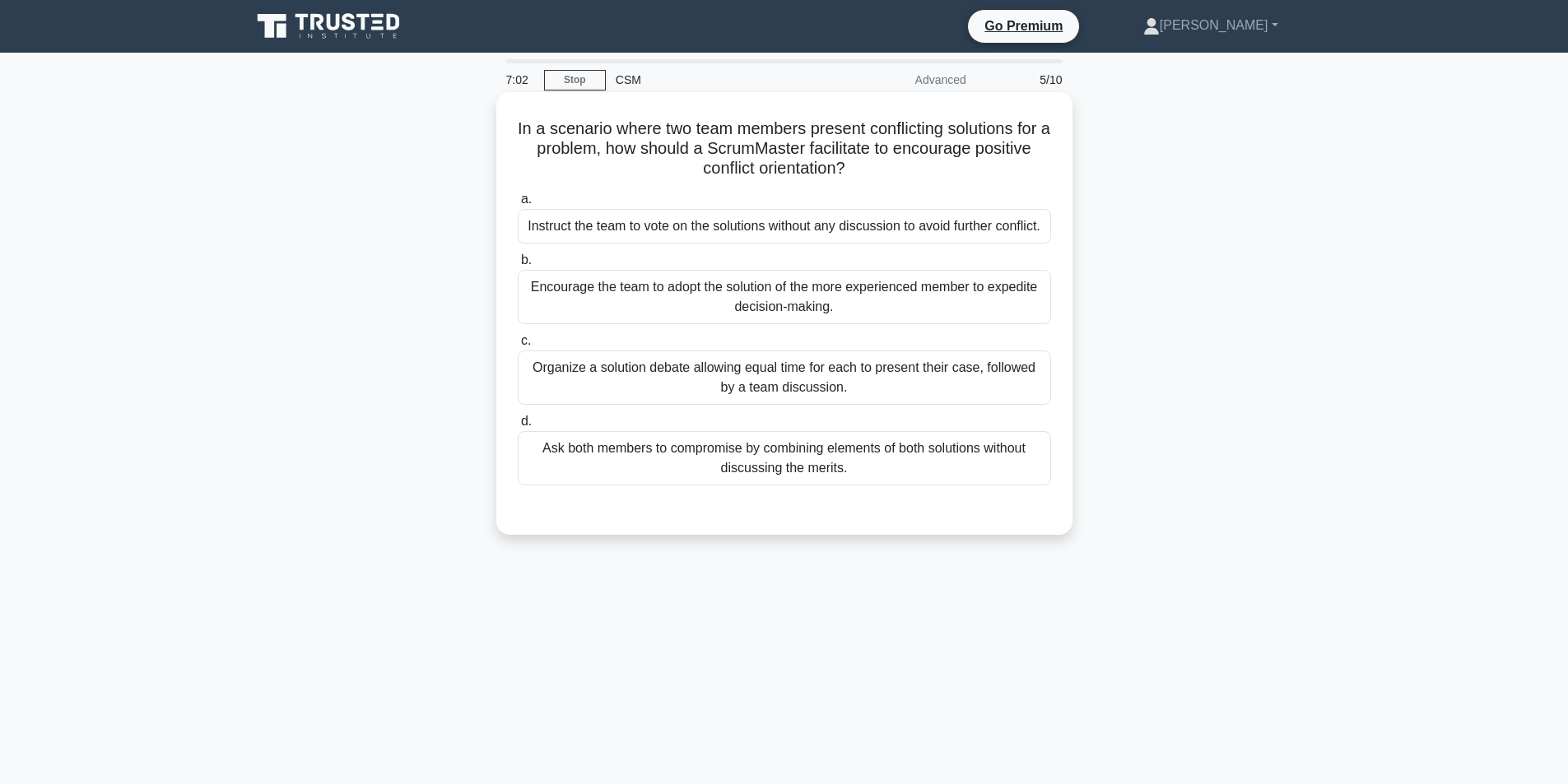
click at [855, 392] on div "Organize a solution debate allowing equal time for each to present their case, …" at bounding box center [784, 377] width 534 height 54
click at [518, 347] on input "c. Organize a solution debate allowing equal time for each to present their cas…" at bounding box center [518, 341] width 0 height 10
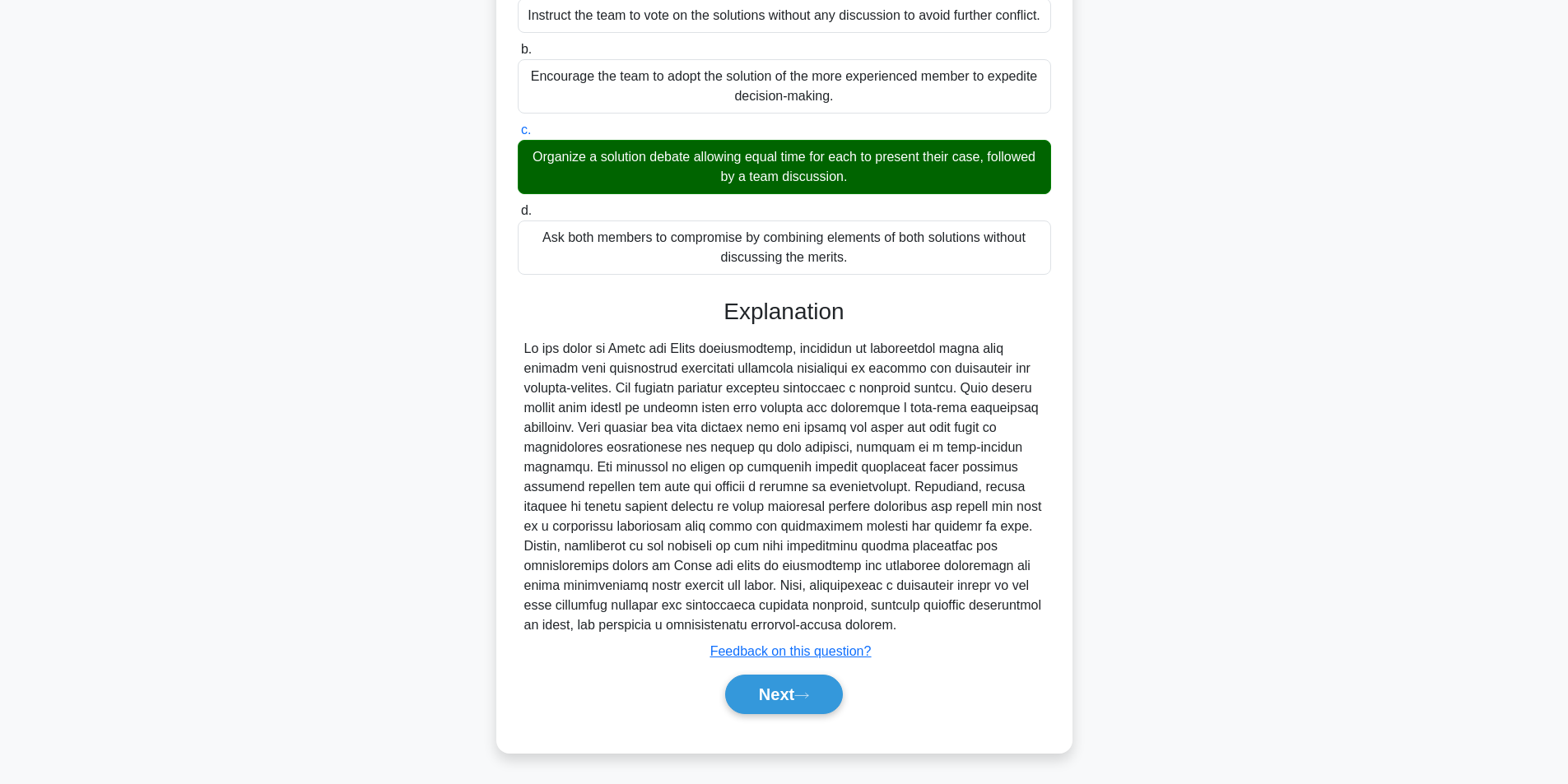
scroll to position [231, 0]
click at [795, 683] on button "Next" at bounding box center [784, 694] width 118 height 40
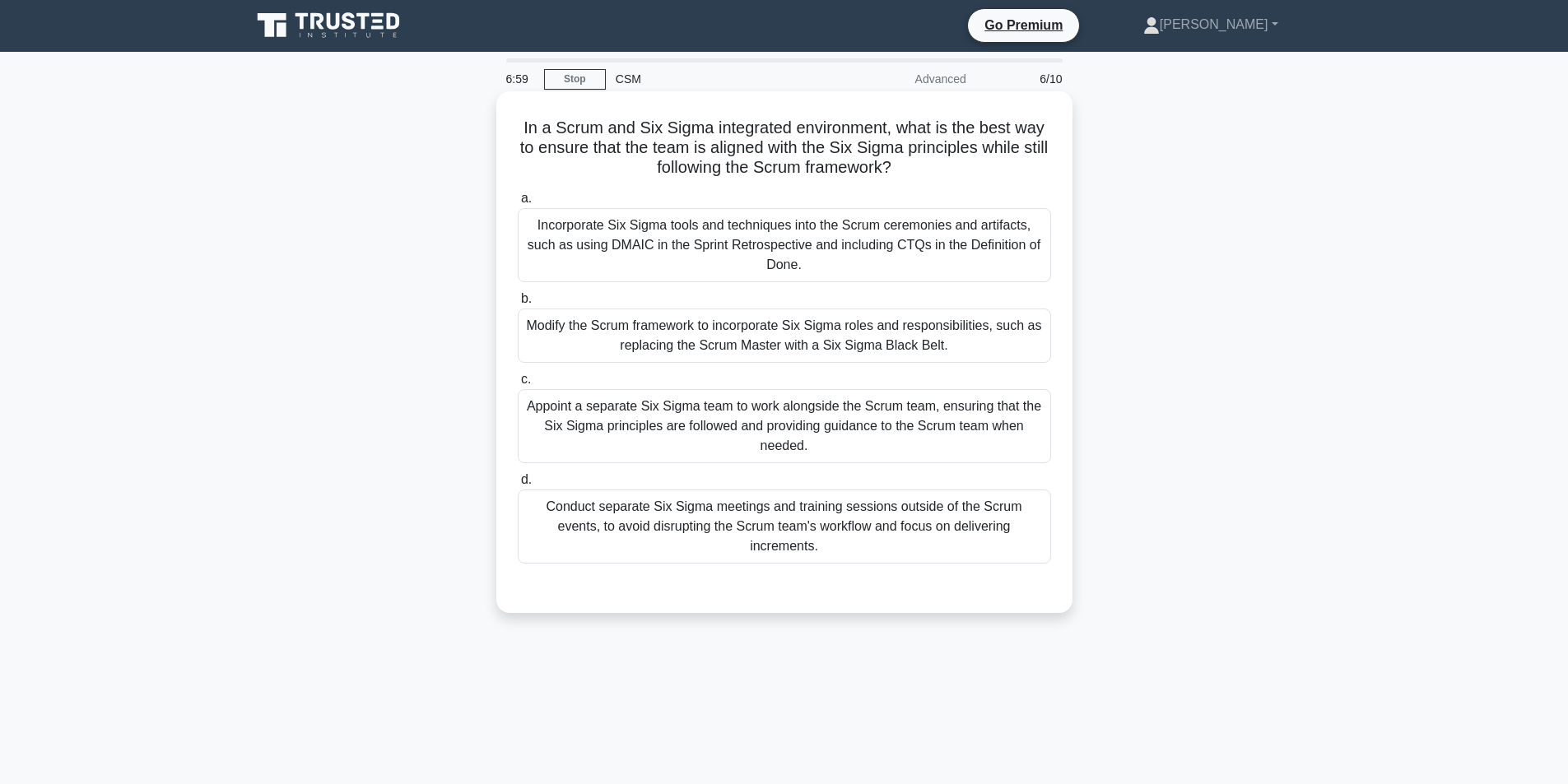
scroll to position [0, 0]
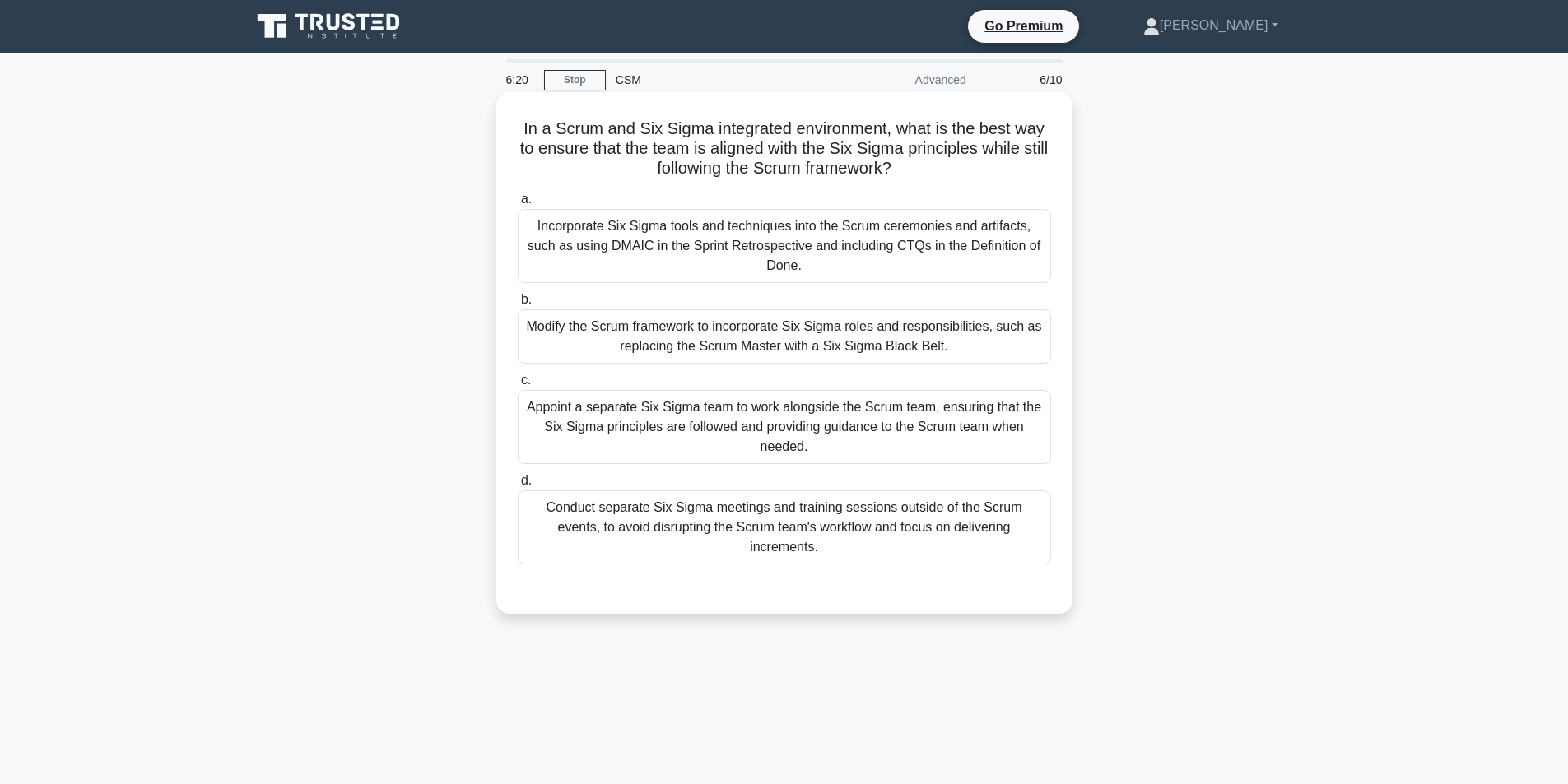
click at [798, 263] on div "Incorporate Six Sigma tools and techniques into the Scrum ceremonies and artifa…" at bounding box center [784, 246] width 534 height 74
click at [518, 205] on input "a. Incorporate Six Sigma tools and techniques into the Scrum ceremonies and art…" at bounding box center [518, 200] width 0 height 10
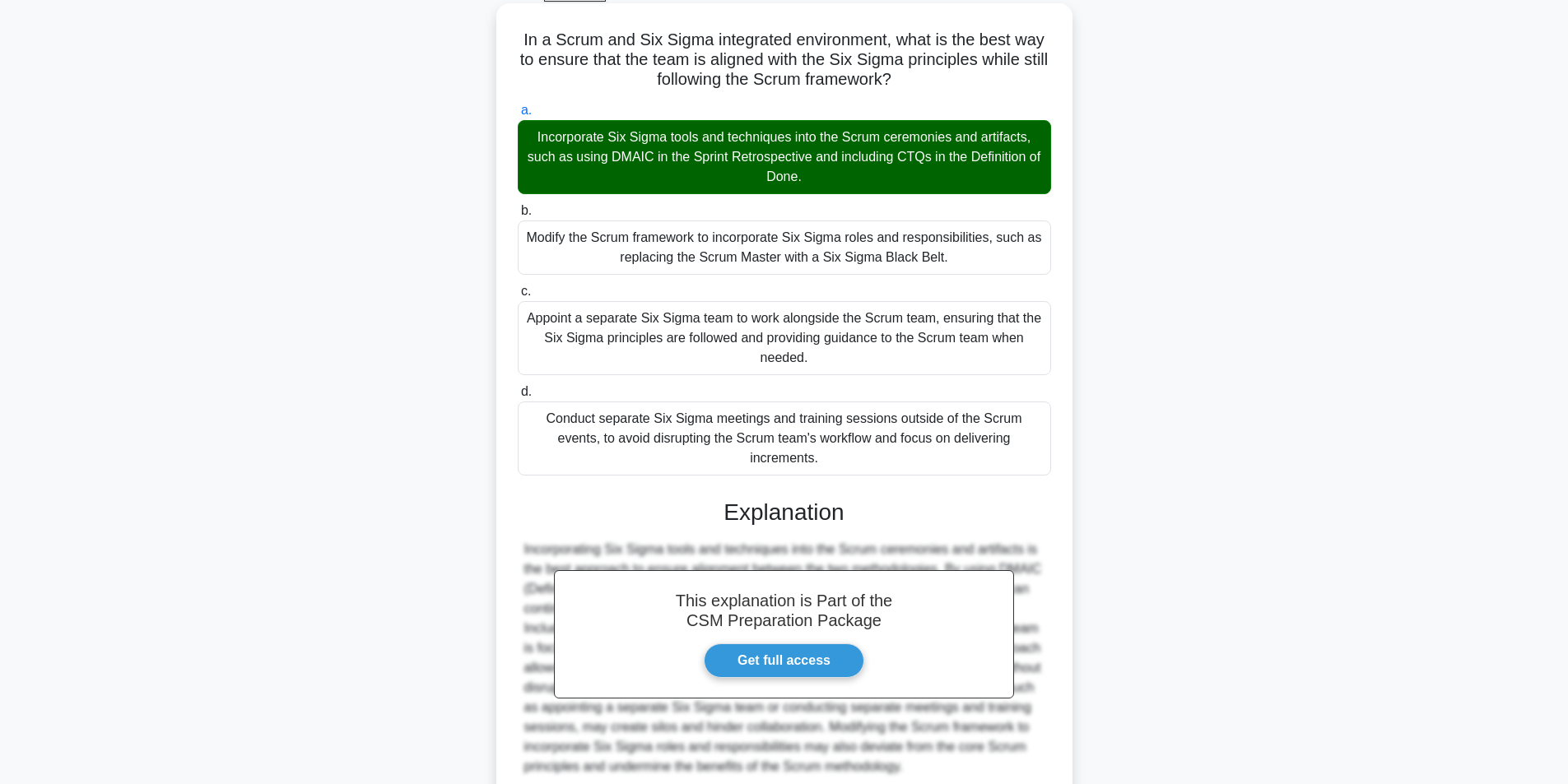
scroll to position [212, 0]
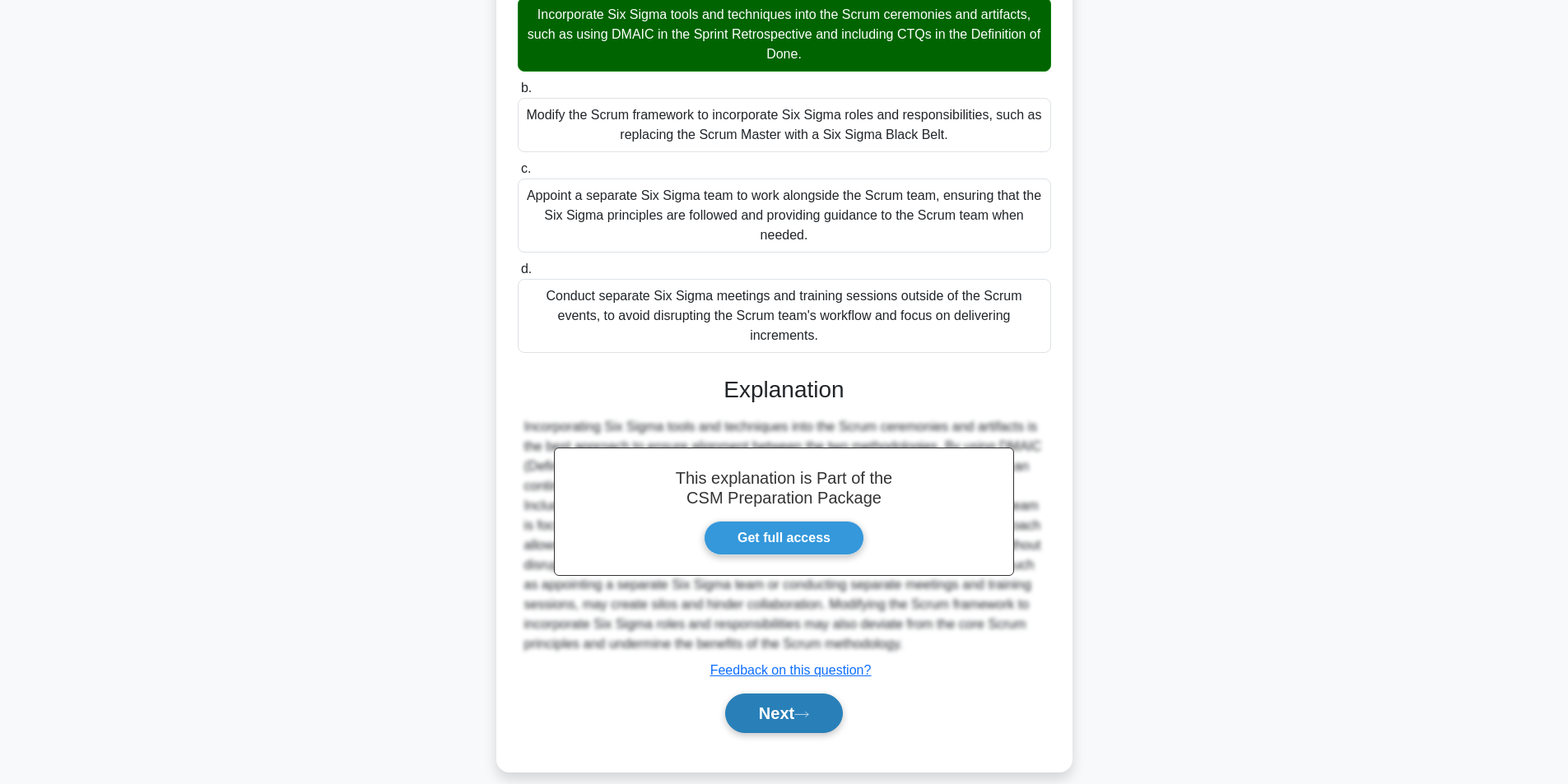
click at [797, 694] on button "Next" at bounding box center [784, 713] width 118 height 40
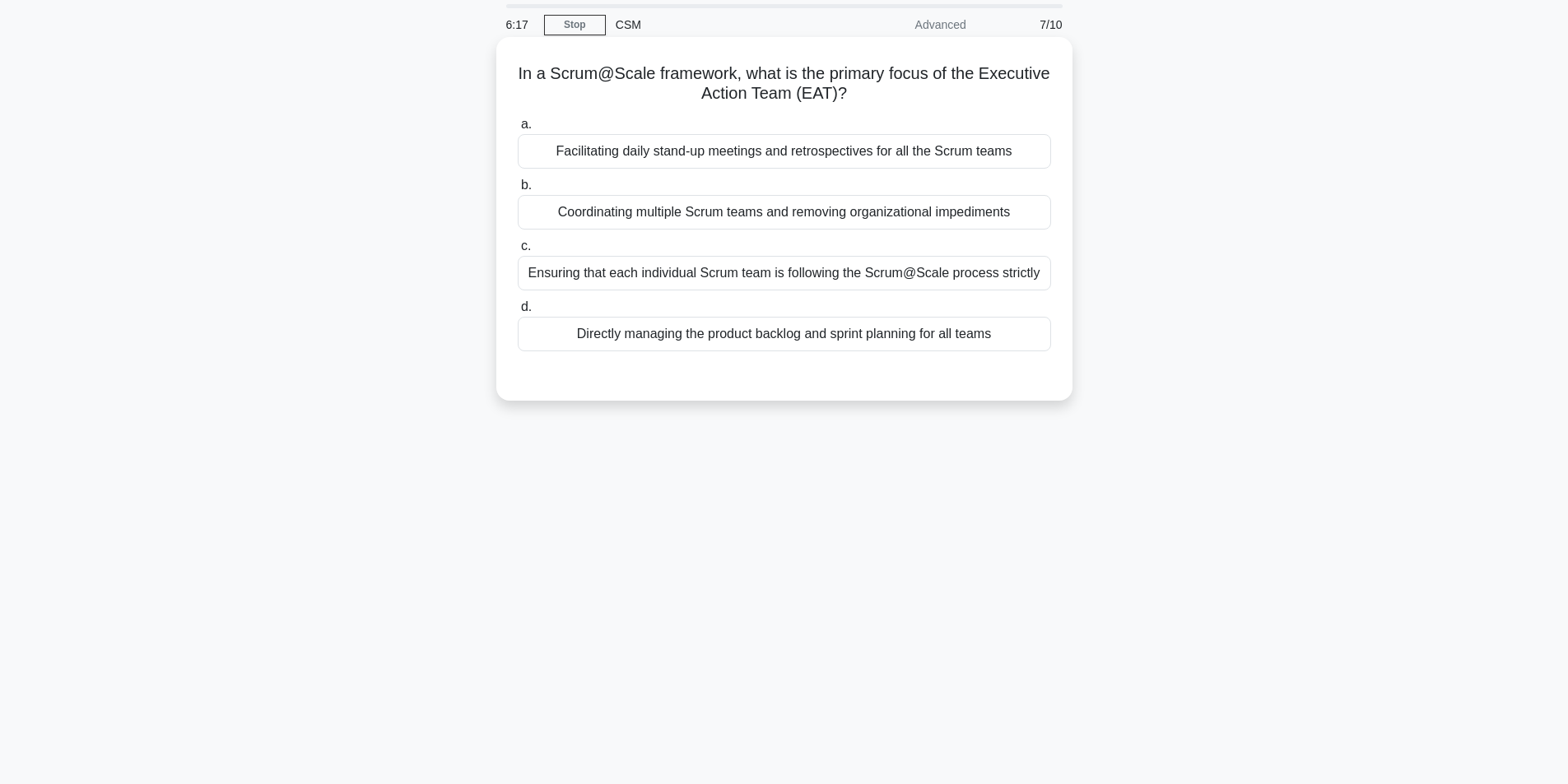
scroll to position [0, 0]
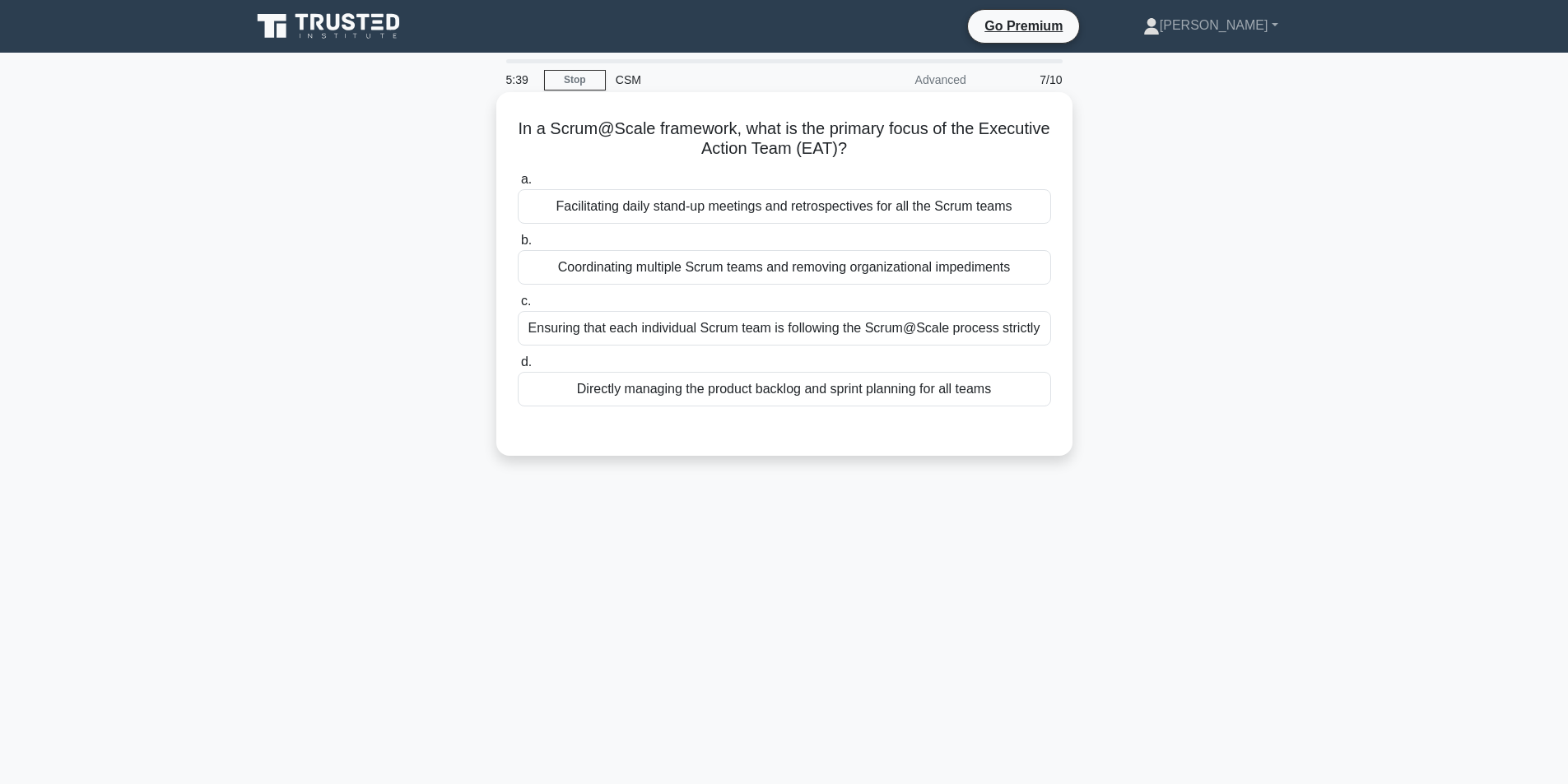
click at [778, 334] on div "Ensuring that each individual Scrum team is following the Scrum@Scale process s…" at bounding box center [784, 328] width 534 height 34
click at [518, 307] on input "c. Ensuring that each individual Scrum team is following the Scrum@Scale proces…" at bounding box center [518, 301] width 0 height 10
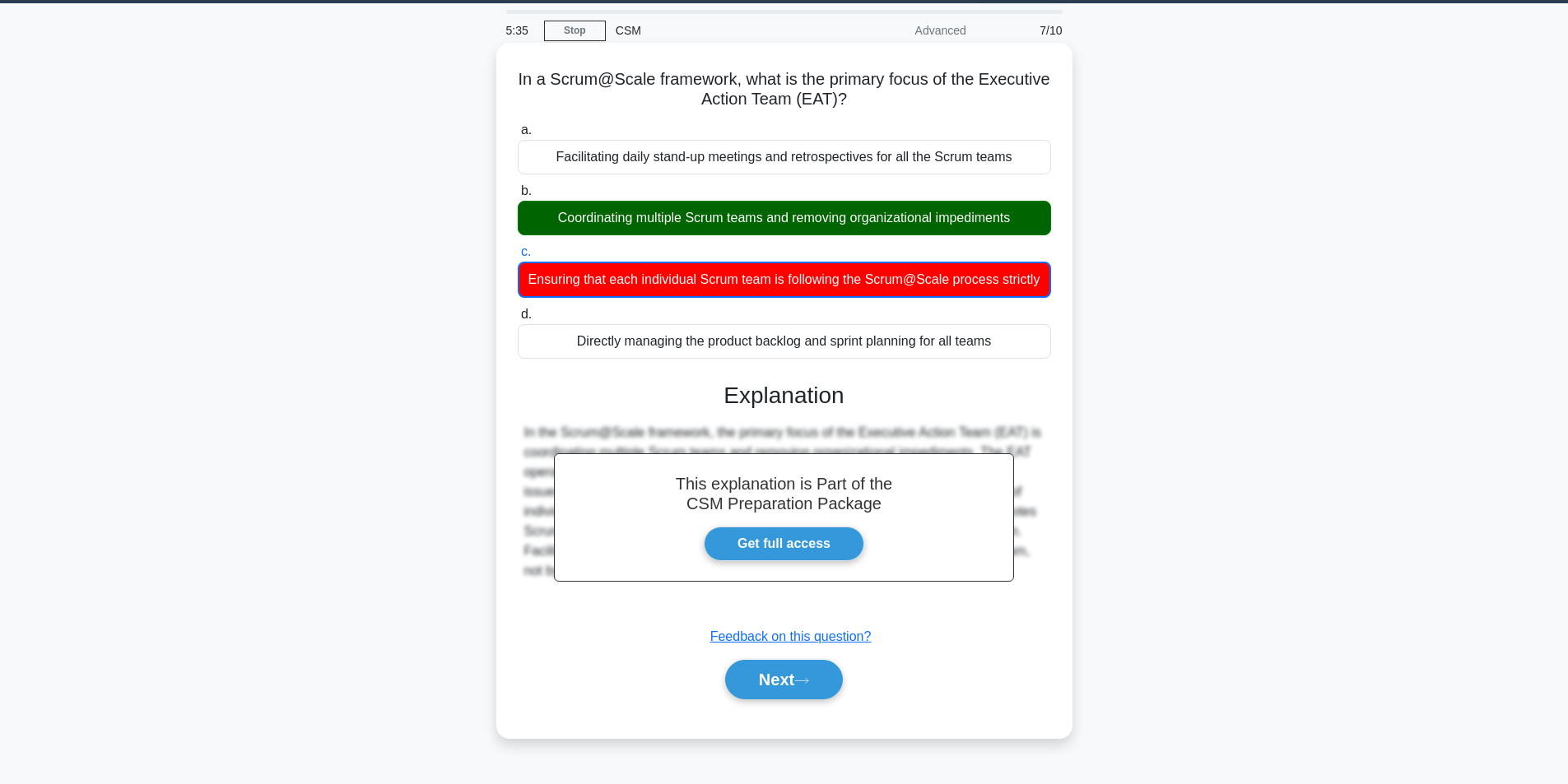
scroll to position [104, 0]
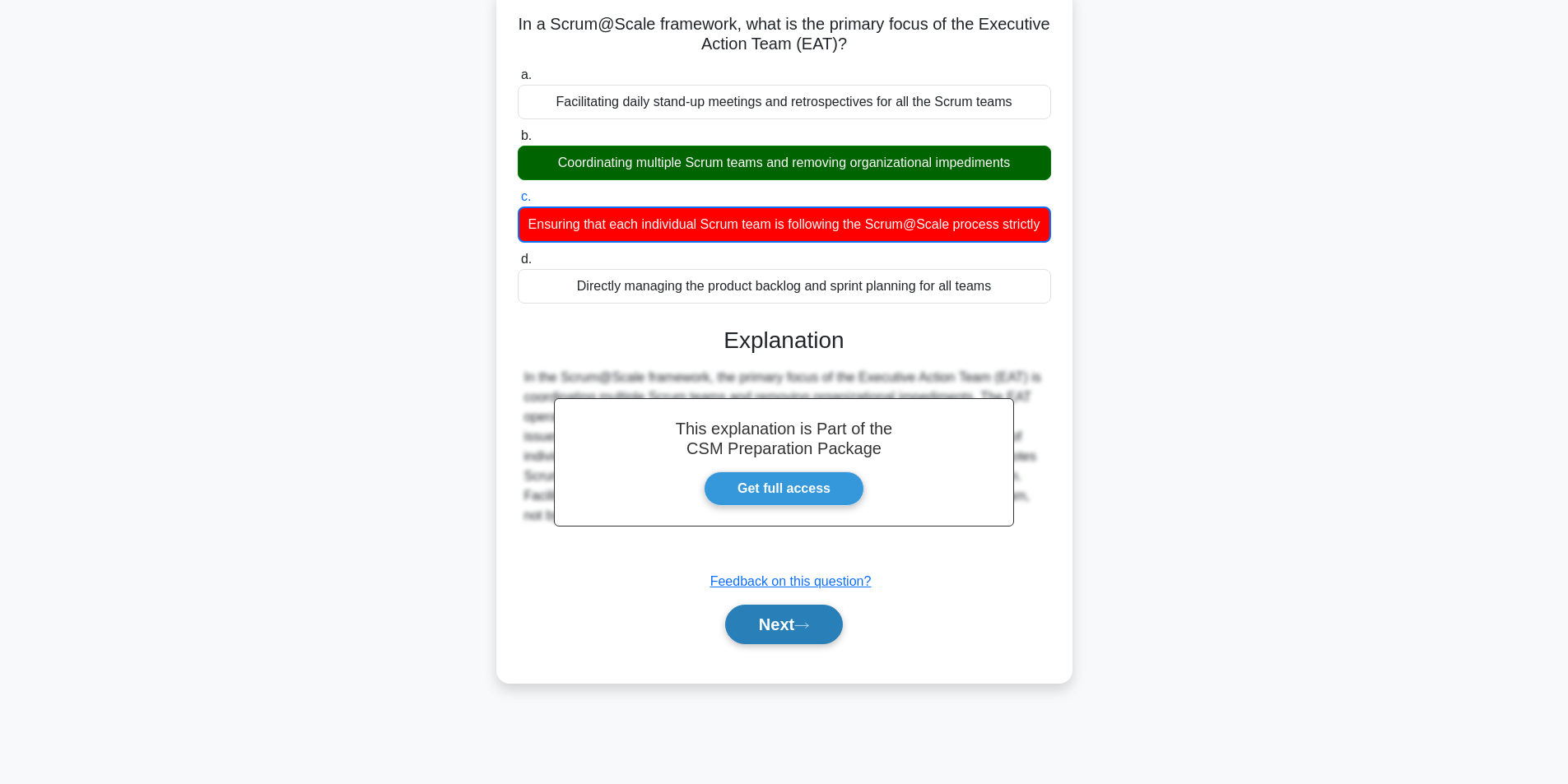
click at [796, 645] on button "Next" at bounding box center [784, 625] width 118 height 40
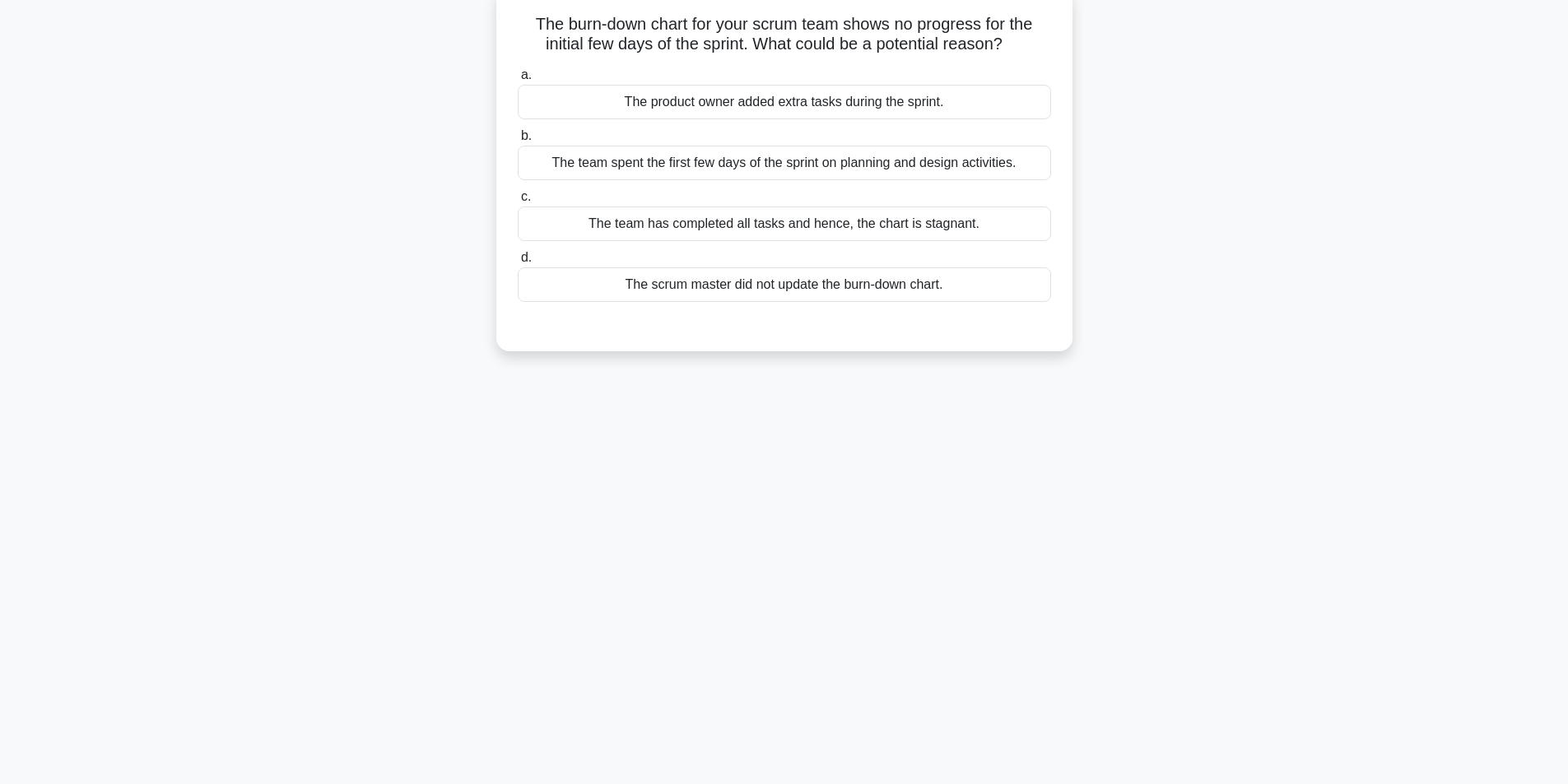
scroll to position [22, 0]
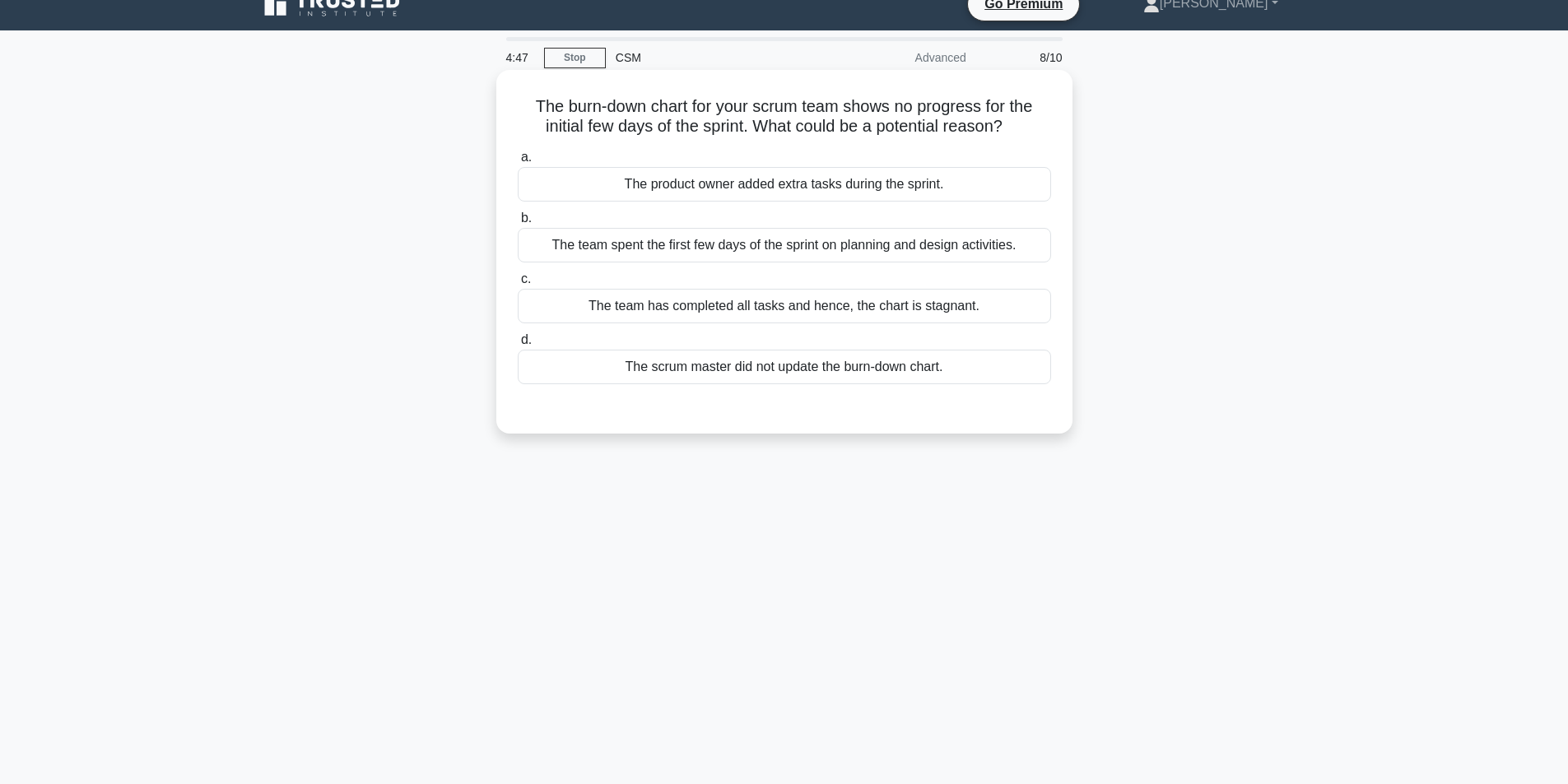
click at [800, 252] on div "The team spent the first few days of the sprint on planning and design activiti…" at bounding box center [784, 245] width 534 height 34
click at [518, 224] on input "b. The team spent the first few days of the sprint on planning and design activ…" at bounding box center [518, 219] width 0 height 10
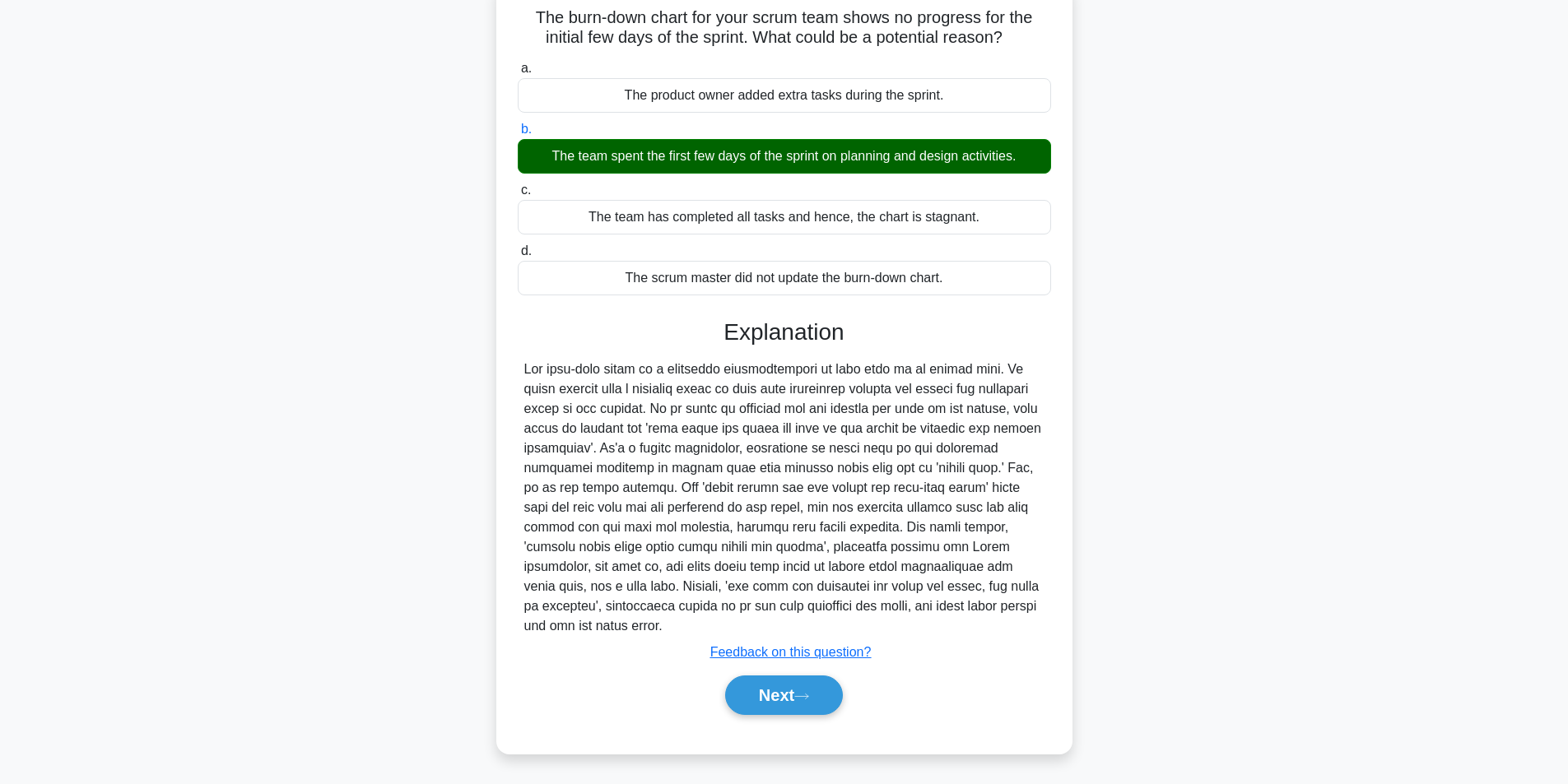
scroll to position [113, 0]
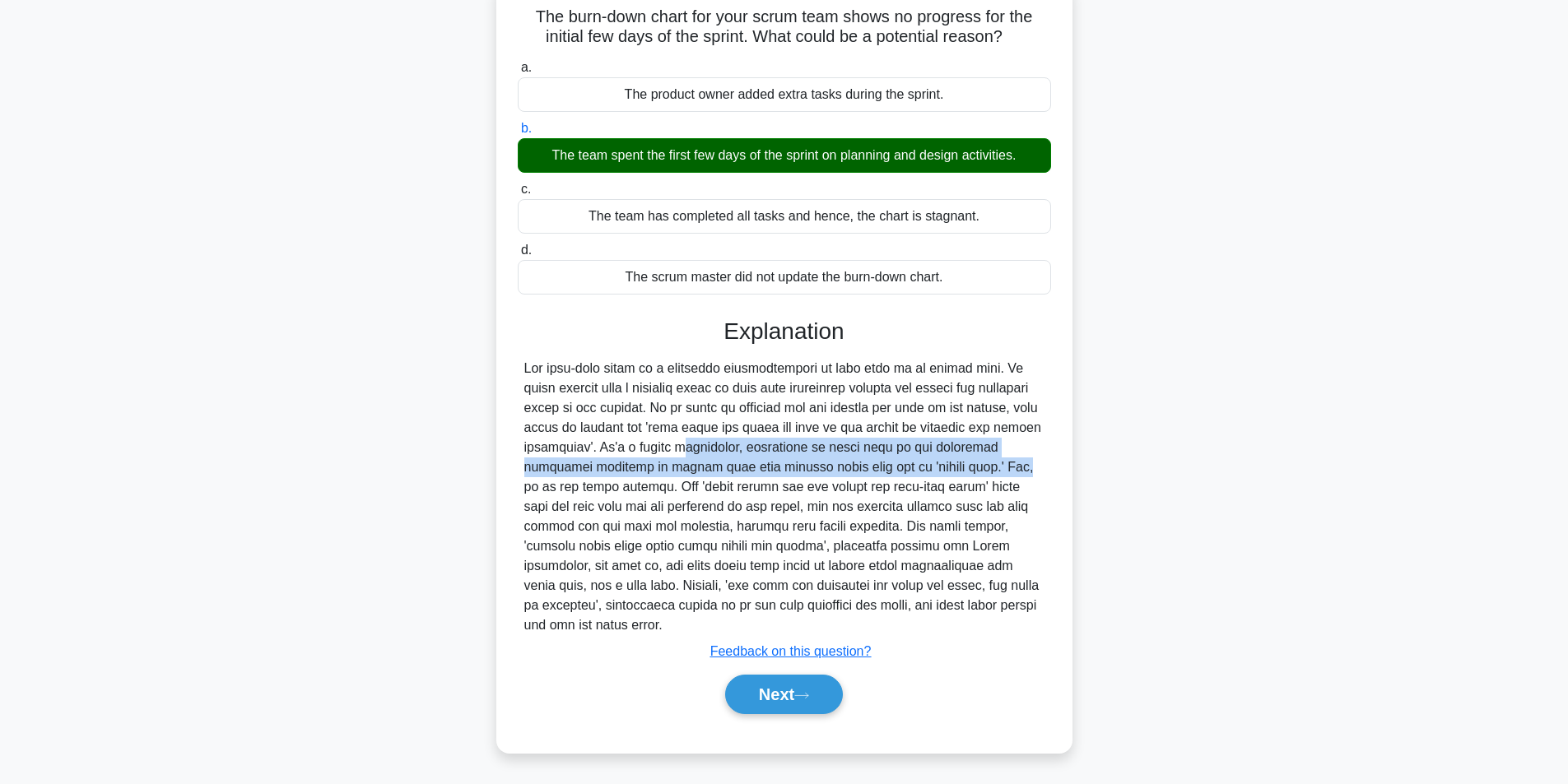
drag, startPoint x: 647, startPoint y: 446, endPoint x: 967, endPoint y: 470, distance: 320.9
click at [967, 470] on div at bounding box center [784, 497] width 520 height 276
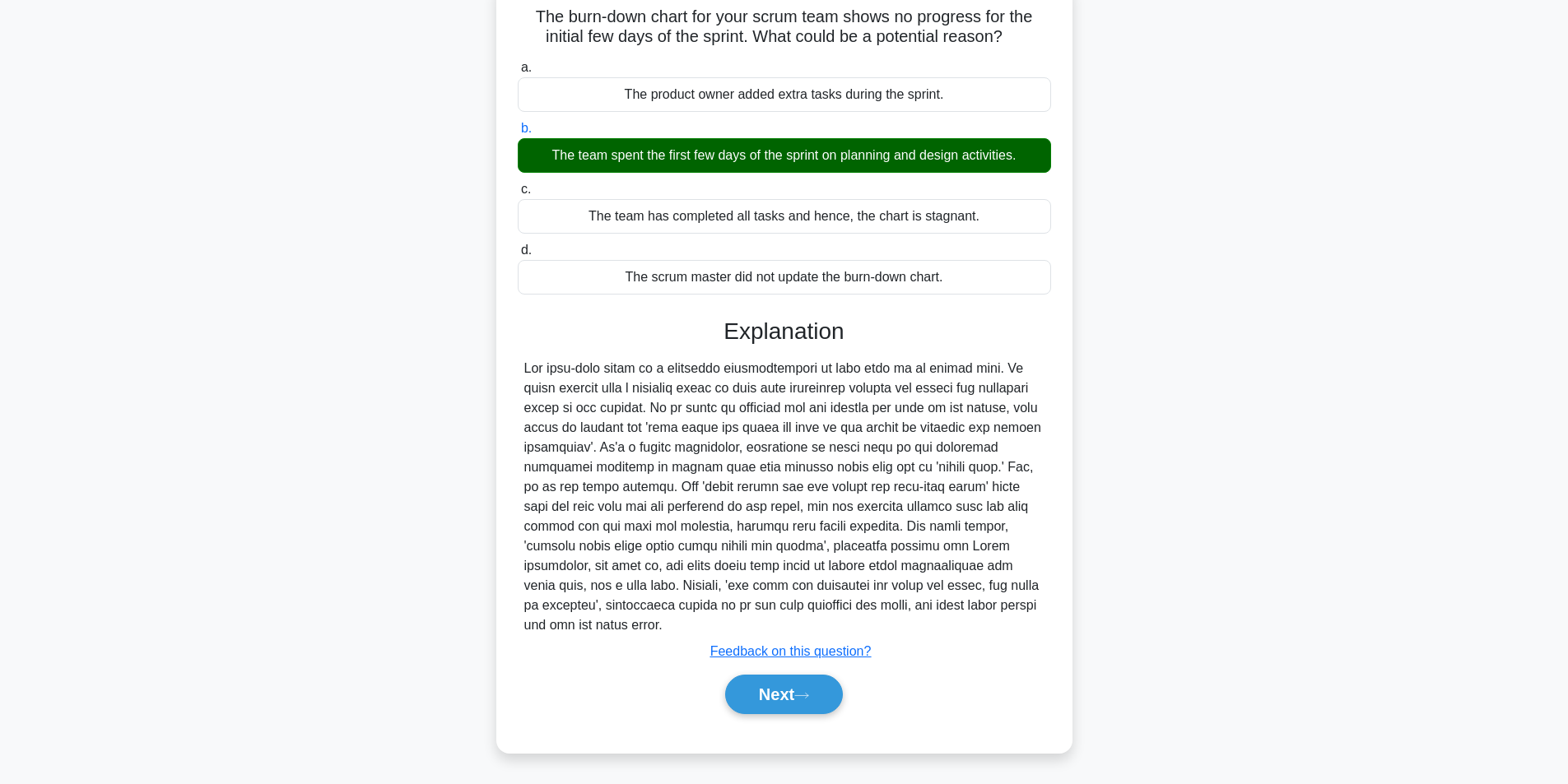
click at [974, 470] on div at bounding box center [784, 497] width 520 height 276
click at [805, 696] on icon at bounding box center [802, 695] width 13 height 5
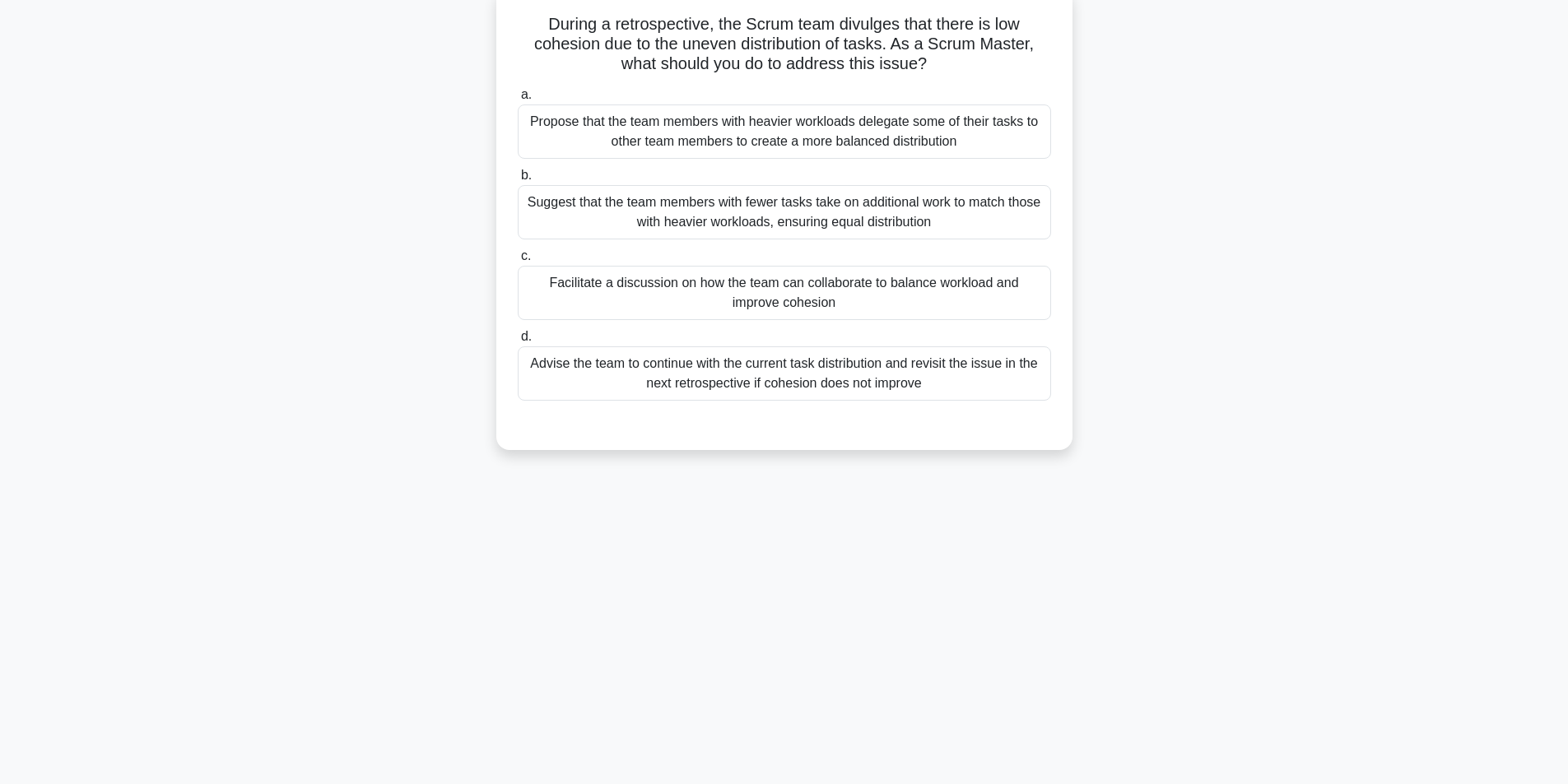
scroll to position [22, 0]
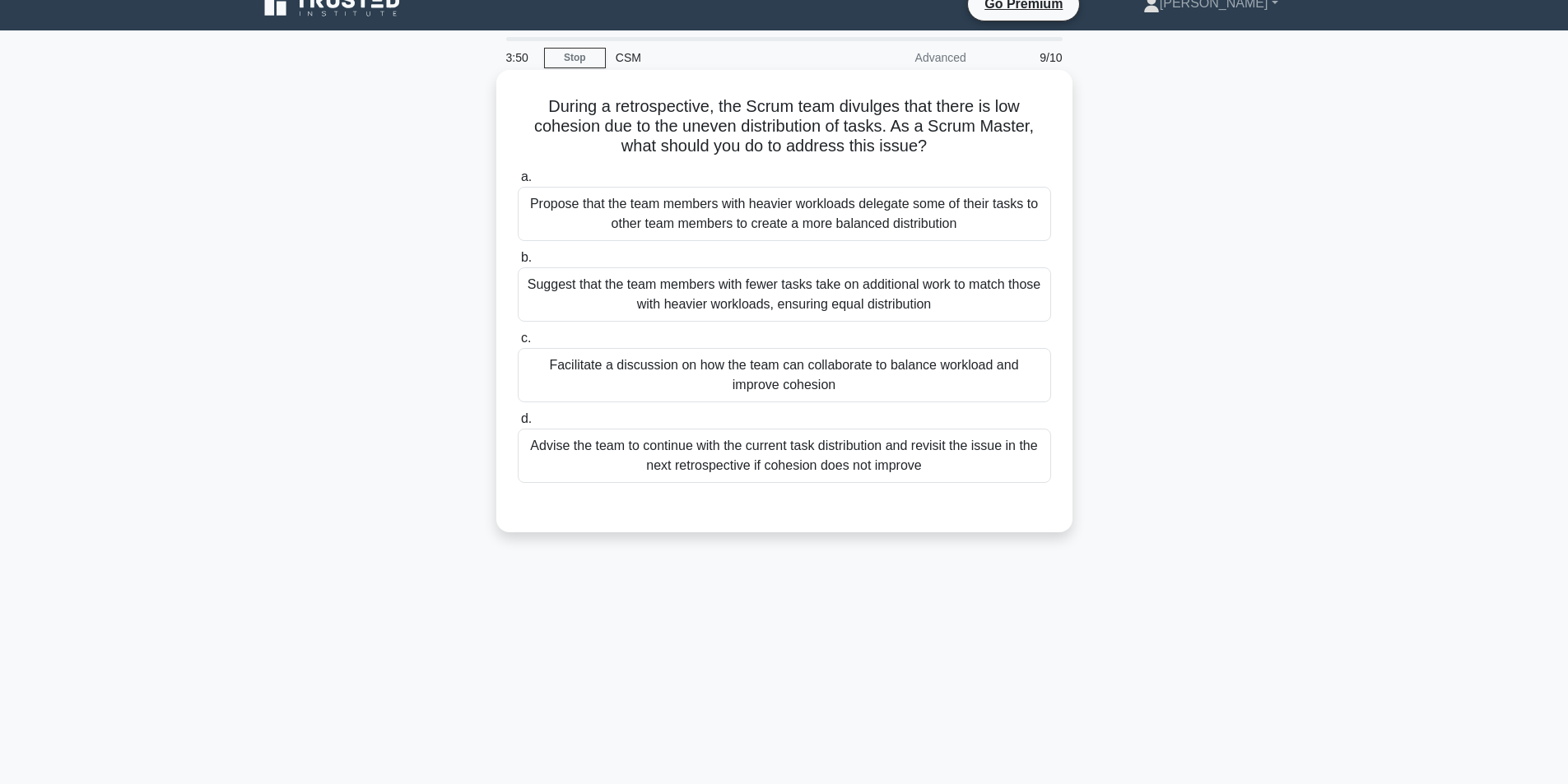
click at [799, 380] on div "Facilitate a discussion on how the team can collaborate to balance workload and…" at bounding box center [784, 374] width 534 height 54
click at [518, 344] on input "c. Facilitate a discussion on how the team can collaborate to balance workload …" at bounding box center [518, 338] width 0 height 10
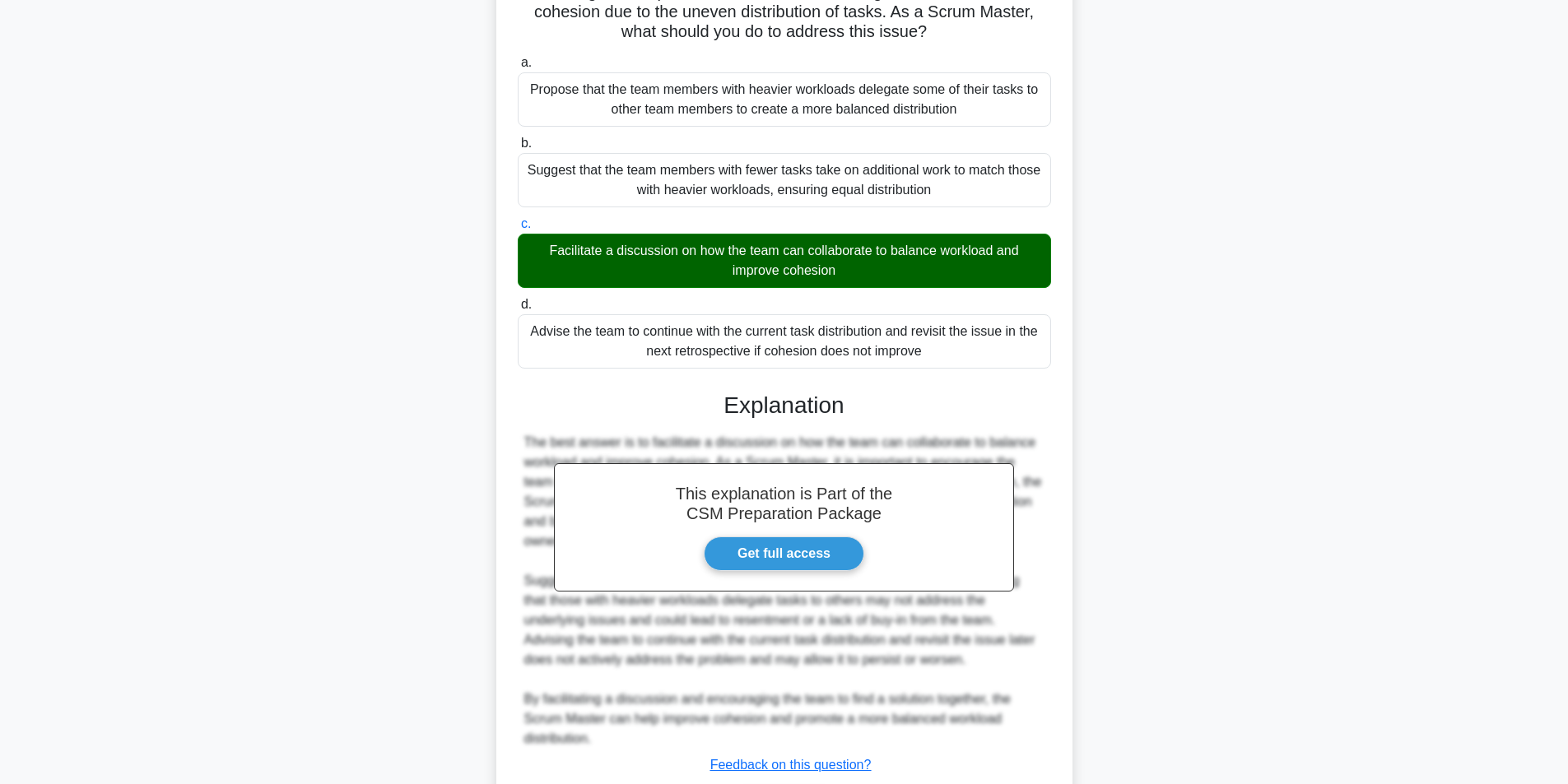
scroll to position [251, 0]
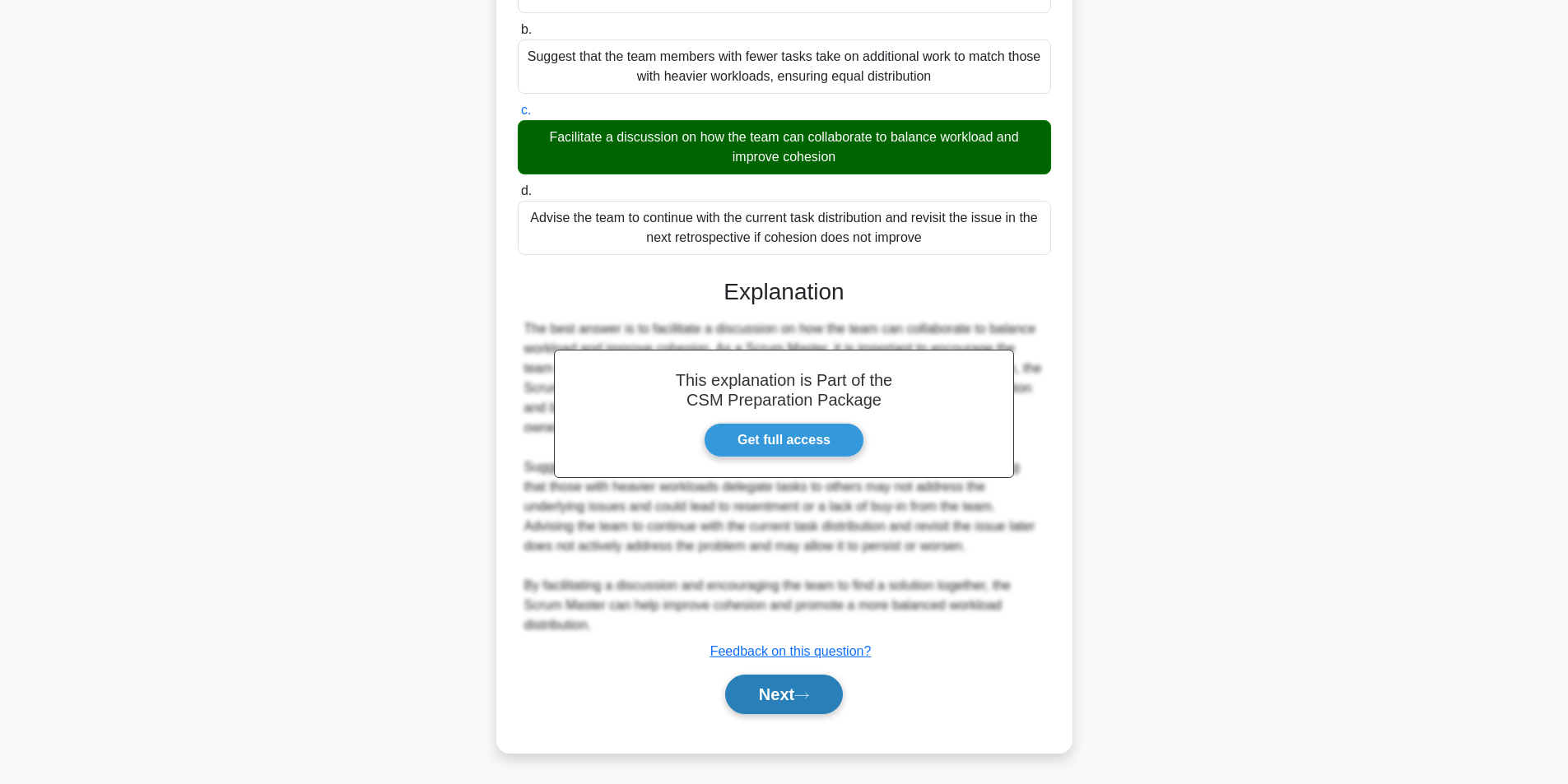
click at [789, 694] on button "Next" at bounding box center [784, 694] width 118 height 40
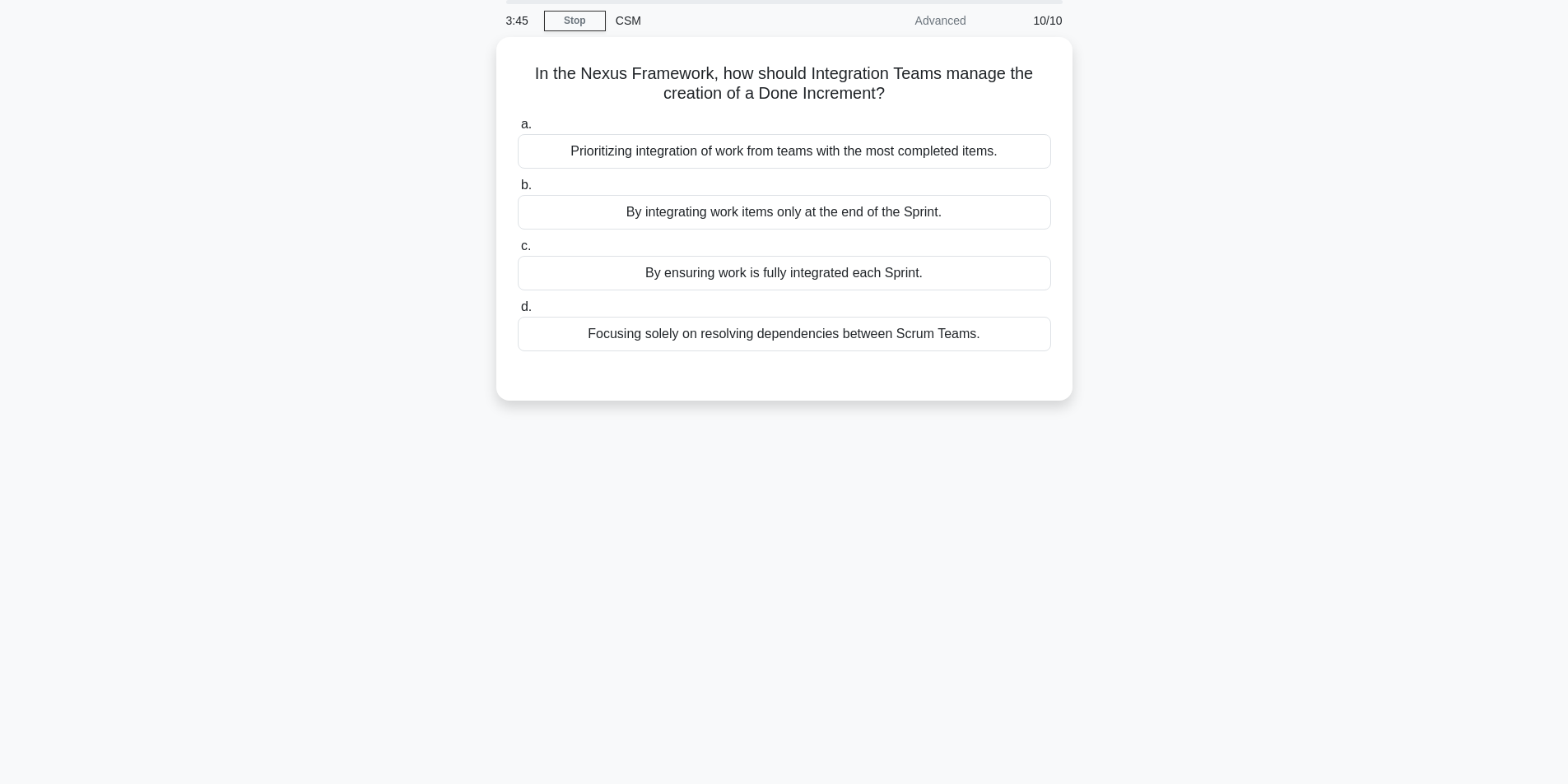
scroll to position [0, 0]
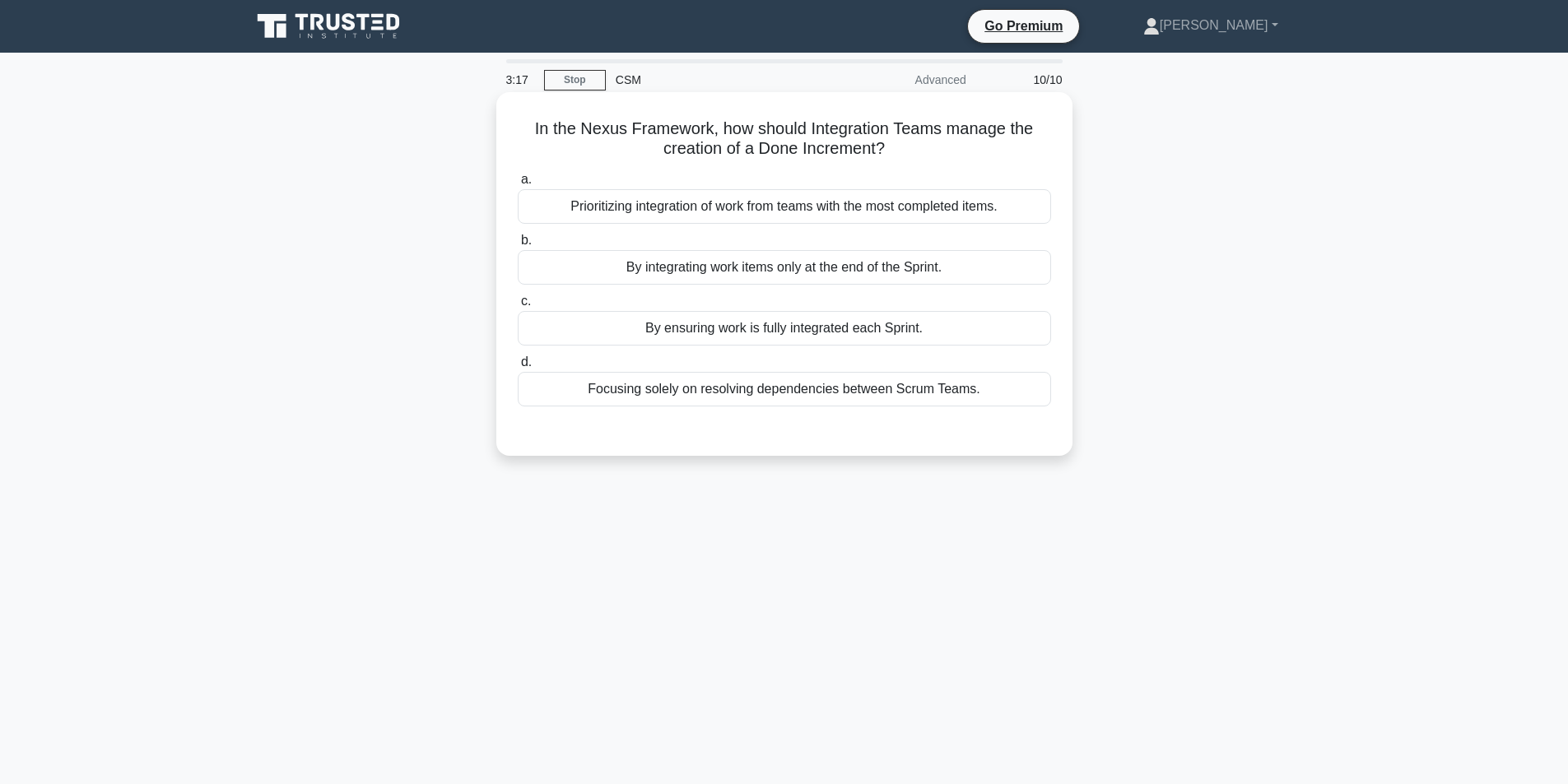
click at [782, 334] on div "By ensuring work is fully integrated each Sprint." at bounding box center [784, 328] width 534 height 34
click at [518, 307] on input "c. By ensuring work is fully integrated each Sprint." at bounding box center [518, 301] width 0 height 10
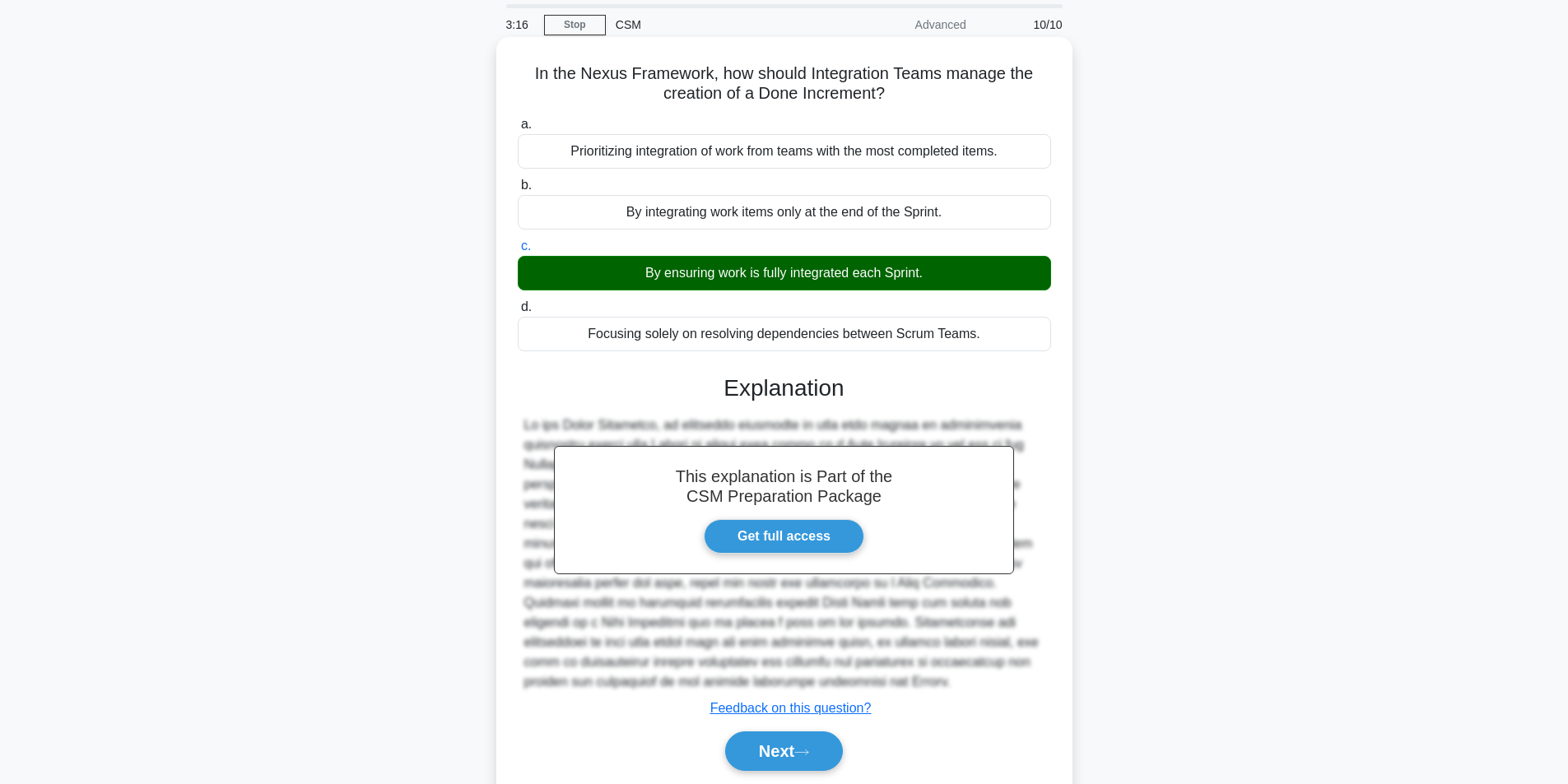
scroll to position [113, 0]
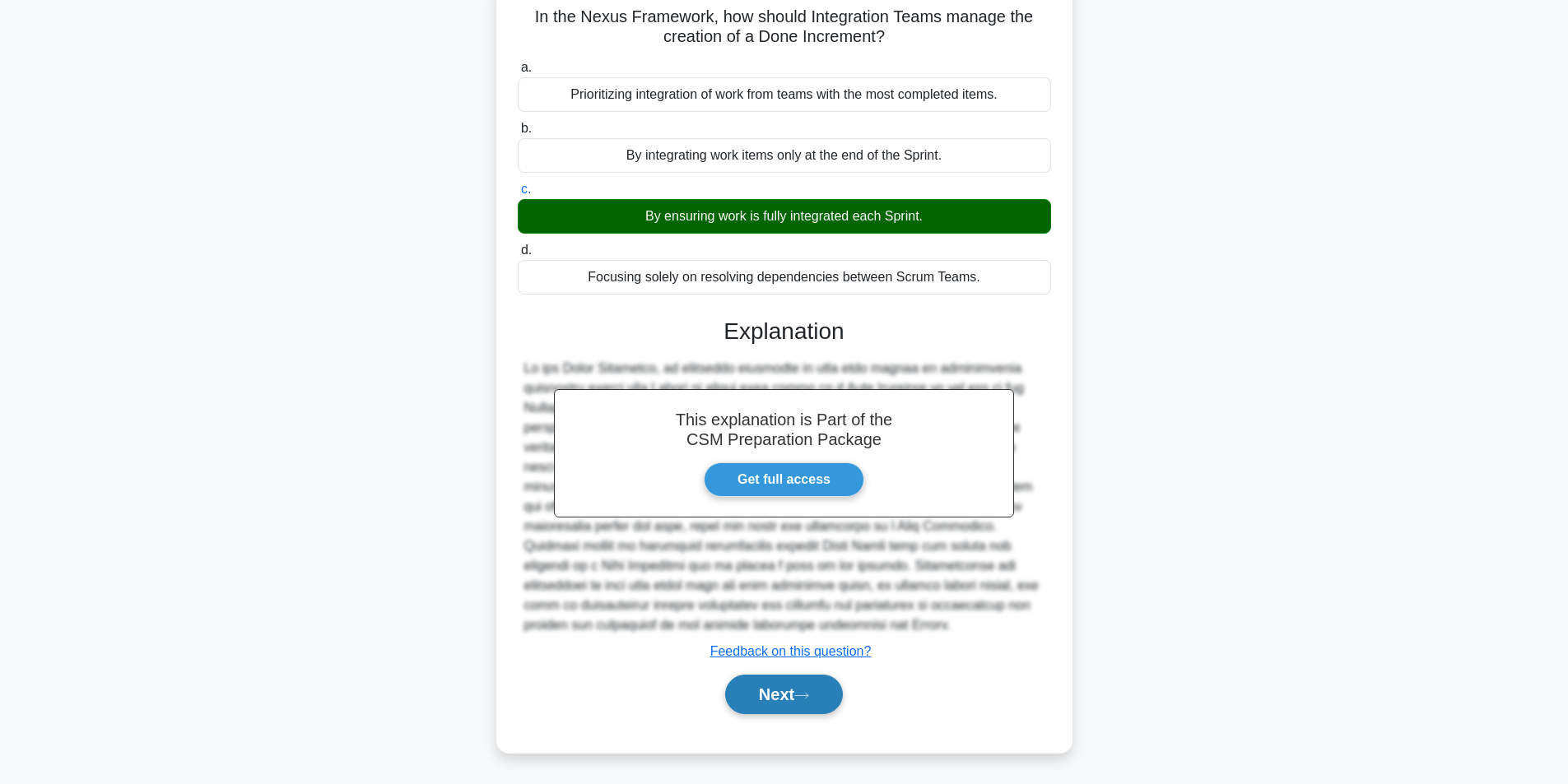
click at [803, 701] on icon at bounding box center [802, 695] width 15 height 9
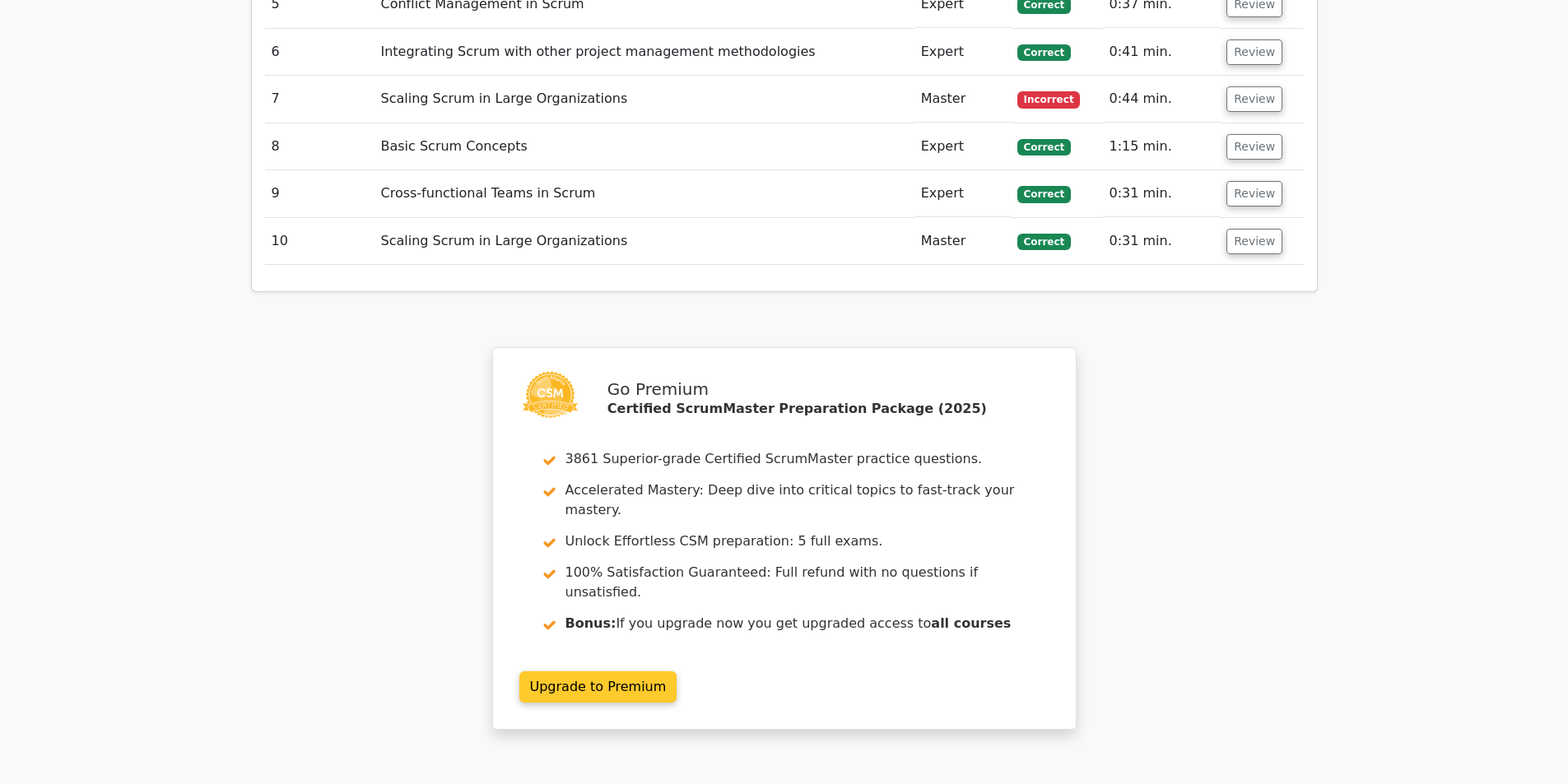
scroll to position [2592, 0]
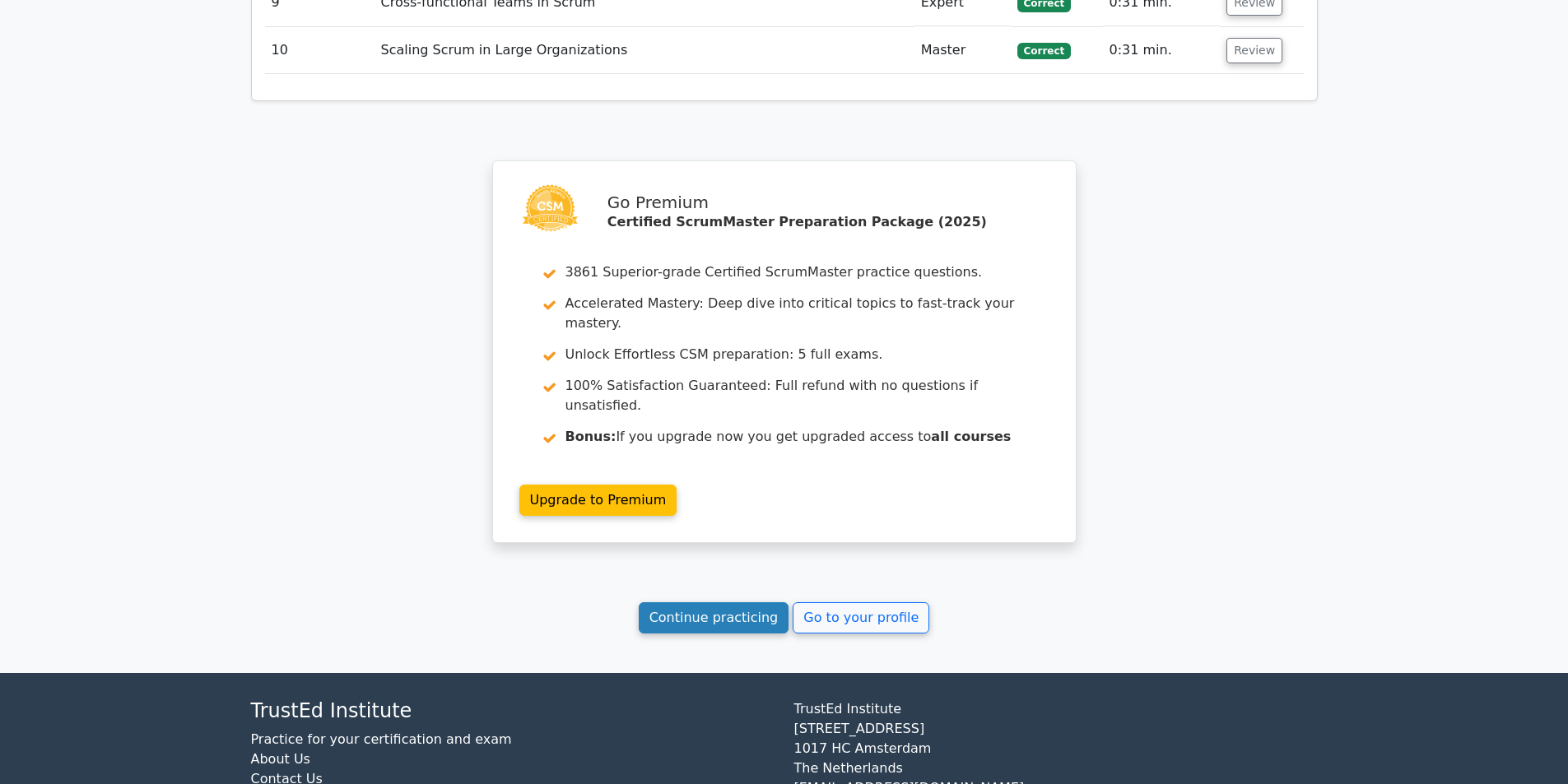
click at [750, 602] on link "Continue practicing" at bounding box center [714, 618] width 151 height 31
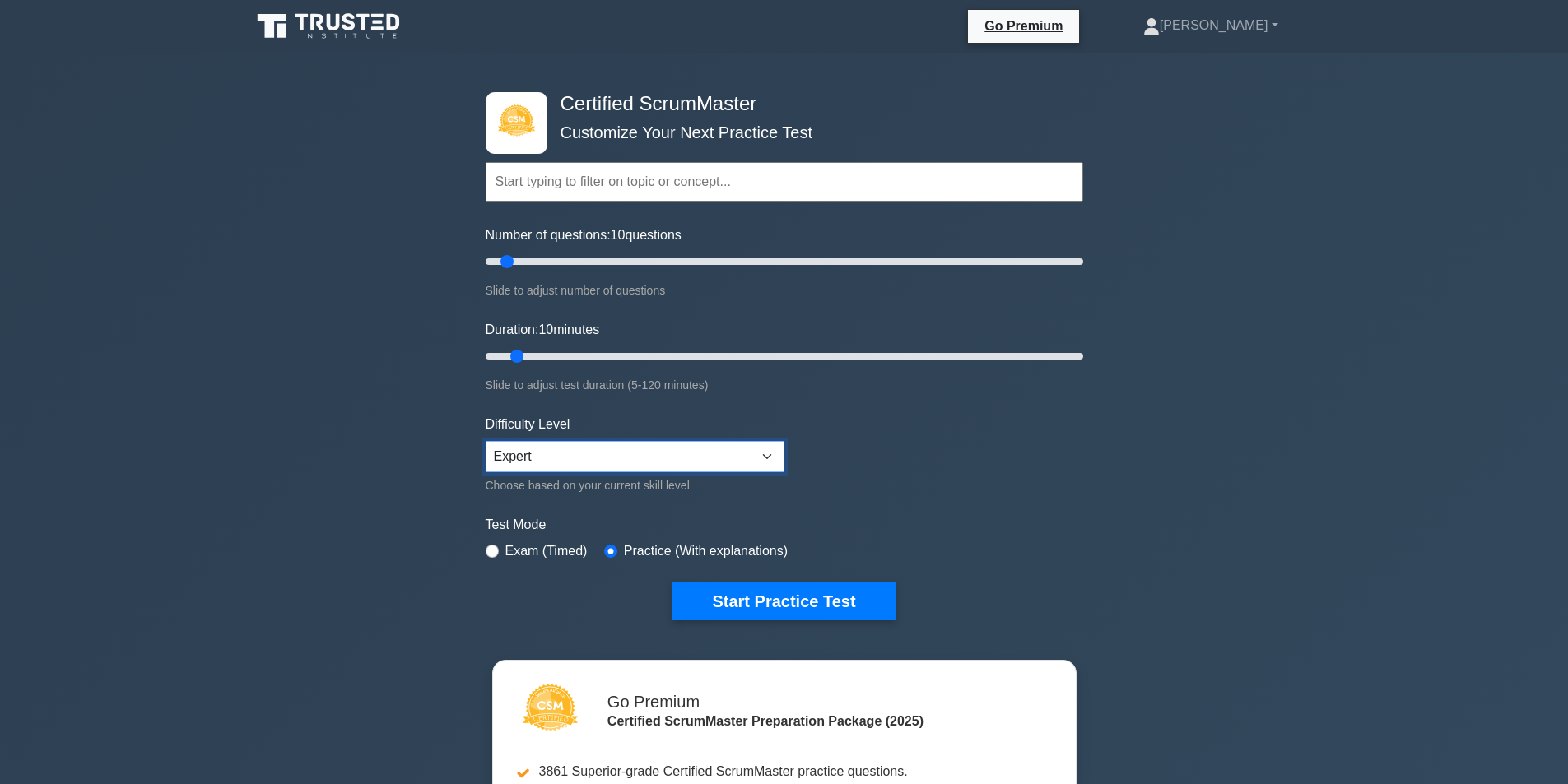
click at [759, 460] on select "Beginner Intermediate Expert" at bounding box center [635, 456] width 299 height 31
click at [879, 502] on form "Topics Basic Scrum Concepts Sprint Planning and Execution ScrumMaster Roles & R…" at bounding box center [784, 366] width 598 height 509
click at [704, 453] on select "Beginner Intermediate Expert" at bounding box center [635, 456] width 299 height 31
select select "intermediate"
click at [486, 441] on select "Beginner Intermediate Expert" at bounding box center [635, 456] width 299 height 31
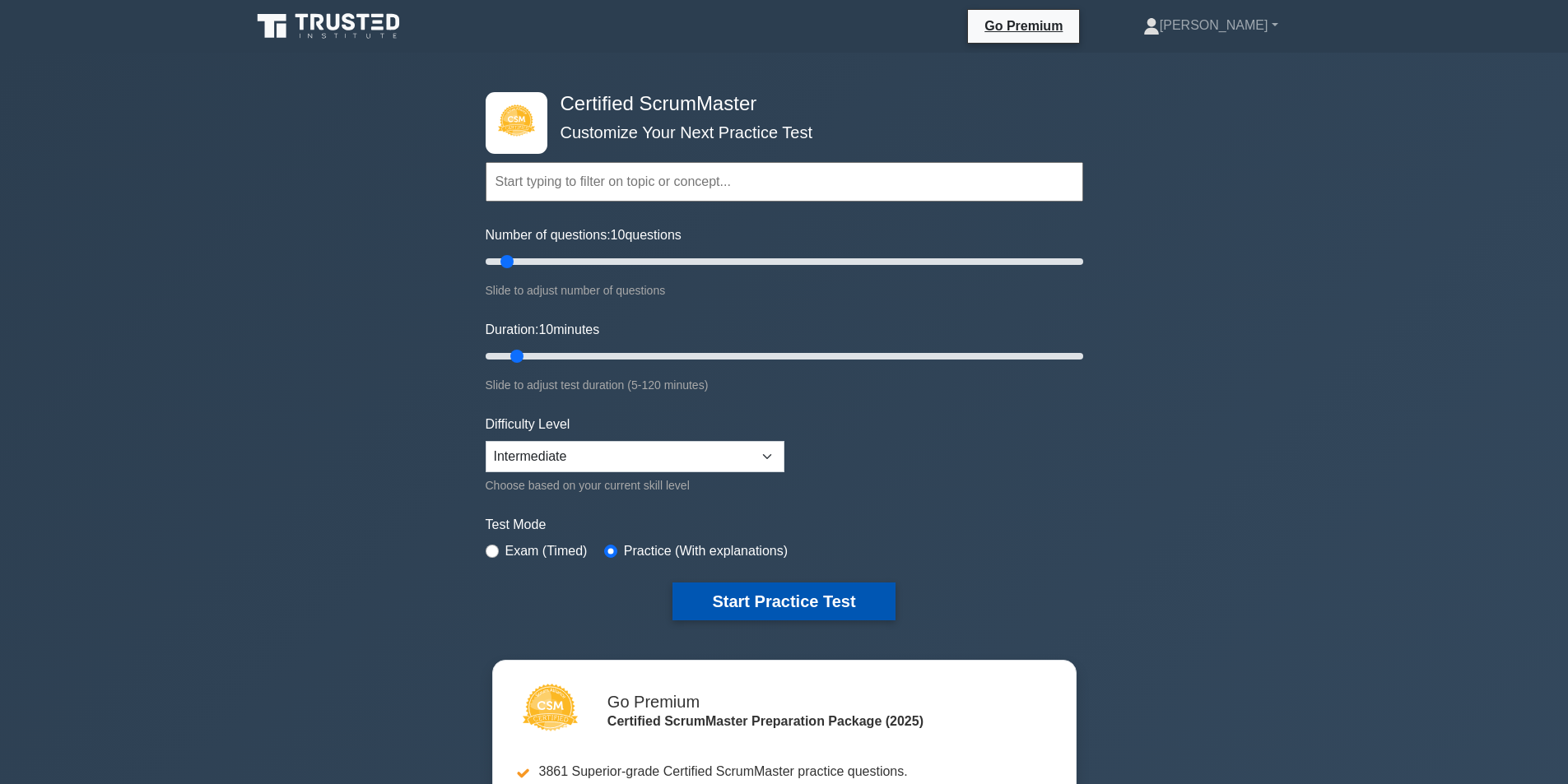
click at [794, 606] on button "Start Practice Test" at bounding box center [784, 602] width 222 height 38
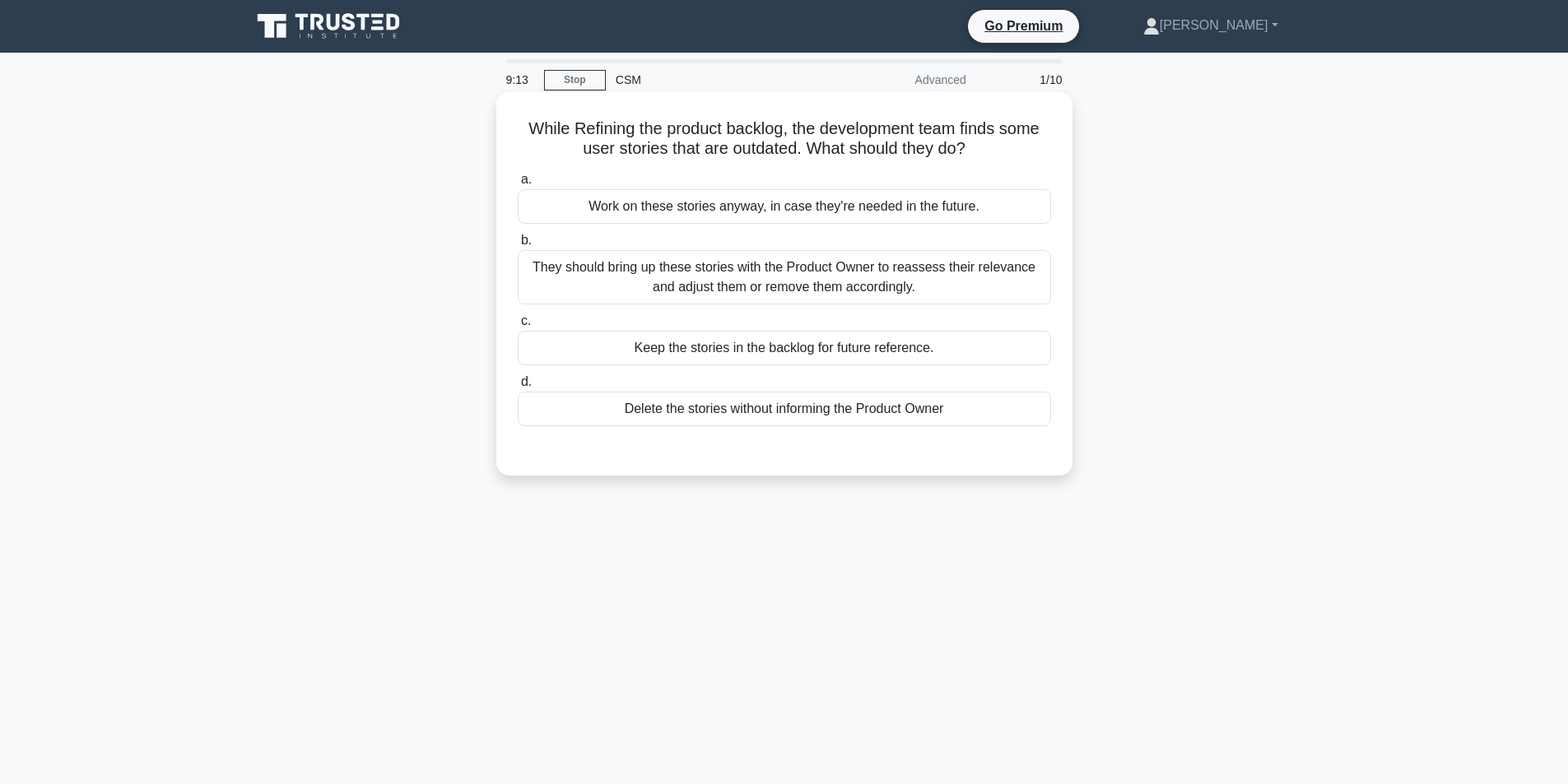
click at [816, 281] on div "They should bring up these stories with the Product Owner to reassess their rel…" at bounding box center [784, 277] width 534 height 54
click at [518, 246] on input "b. They should bring up these stories with the Product Owner to reassess their …" at bounding box center [518, 240] width 0 height 10
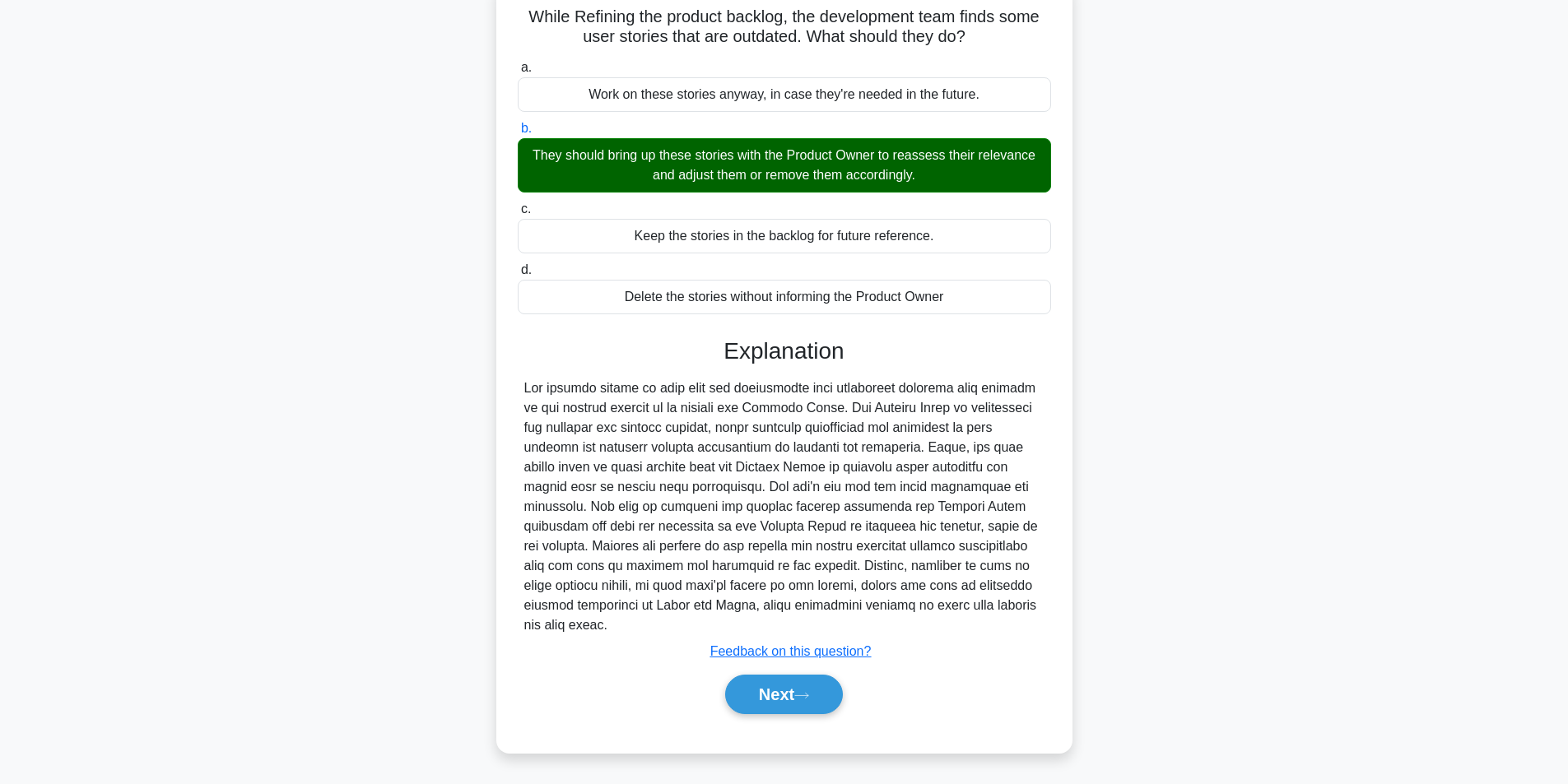
scroll to position [113, 0]
click at [797, 704] on button "Next" at bounding box center [784, 694] width 118 height 40
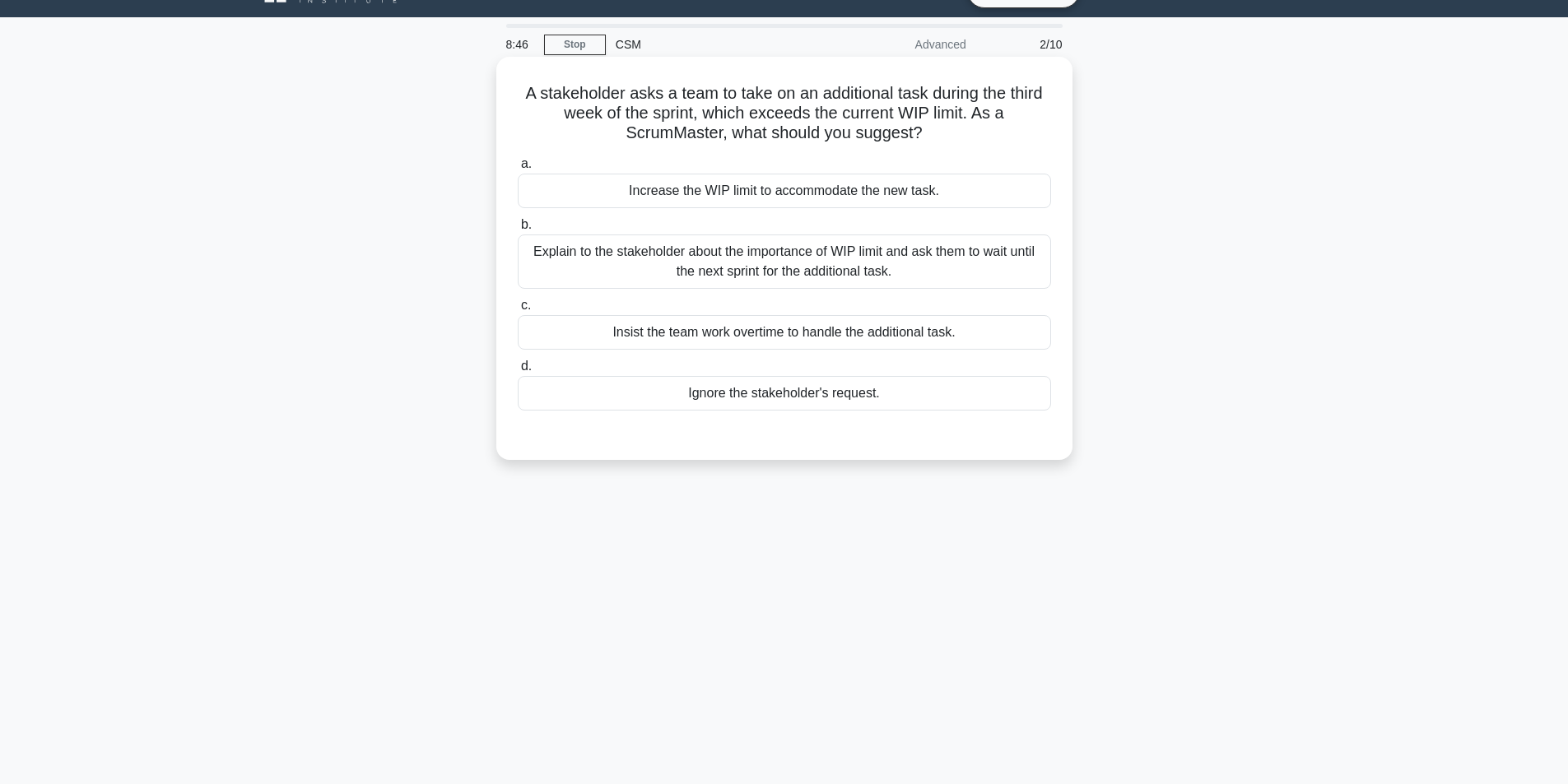
scroll to position [0, 0]
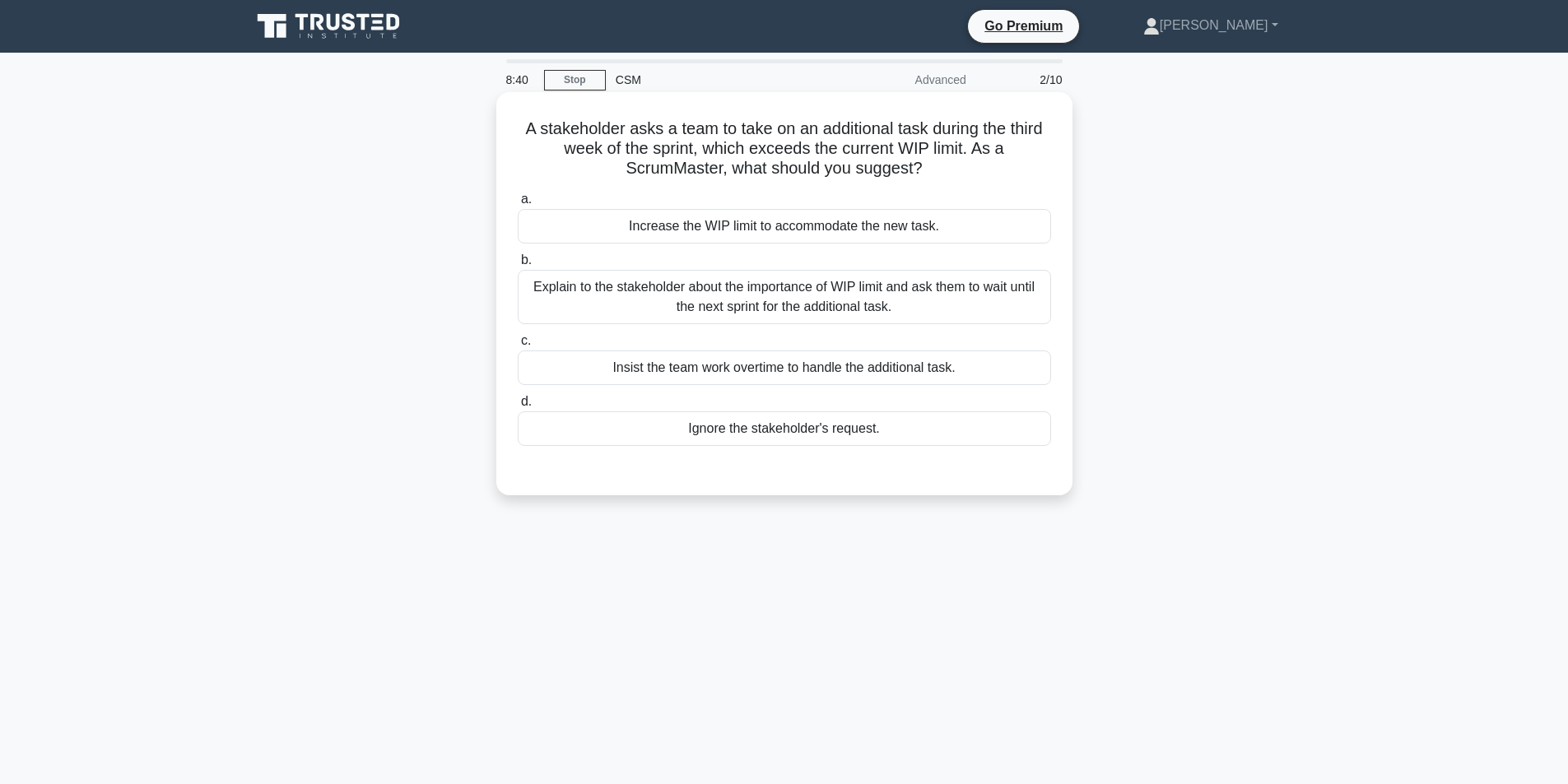
click at [748, 300] on div "Explain to the stakeholder about the importance of WIP limit and ask them to wa…" at bounding box center [784, 297] width 534 height 54
click at [518, 266] on input "b. Explain to the stakeholder about the importance of WIP limit and ask them to…" at bounding box center [518, 260] width 0 height 10
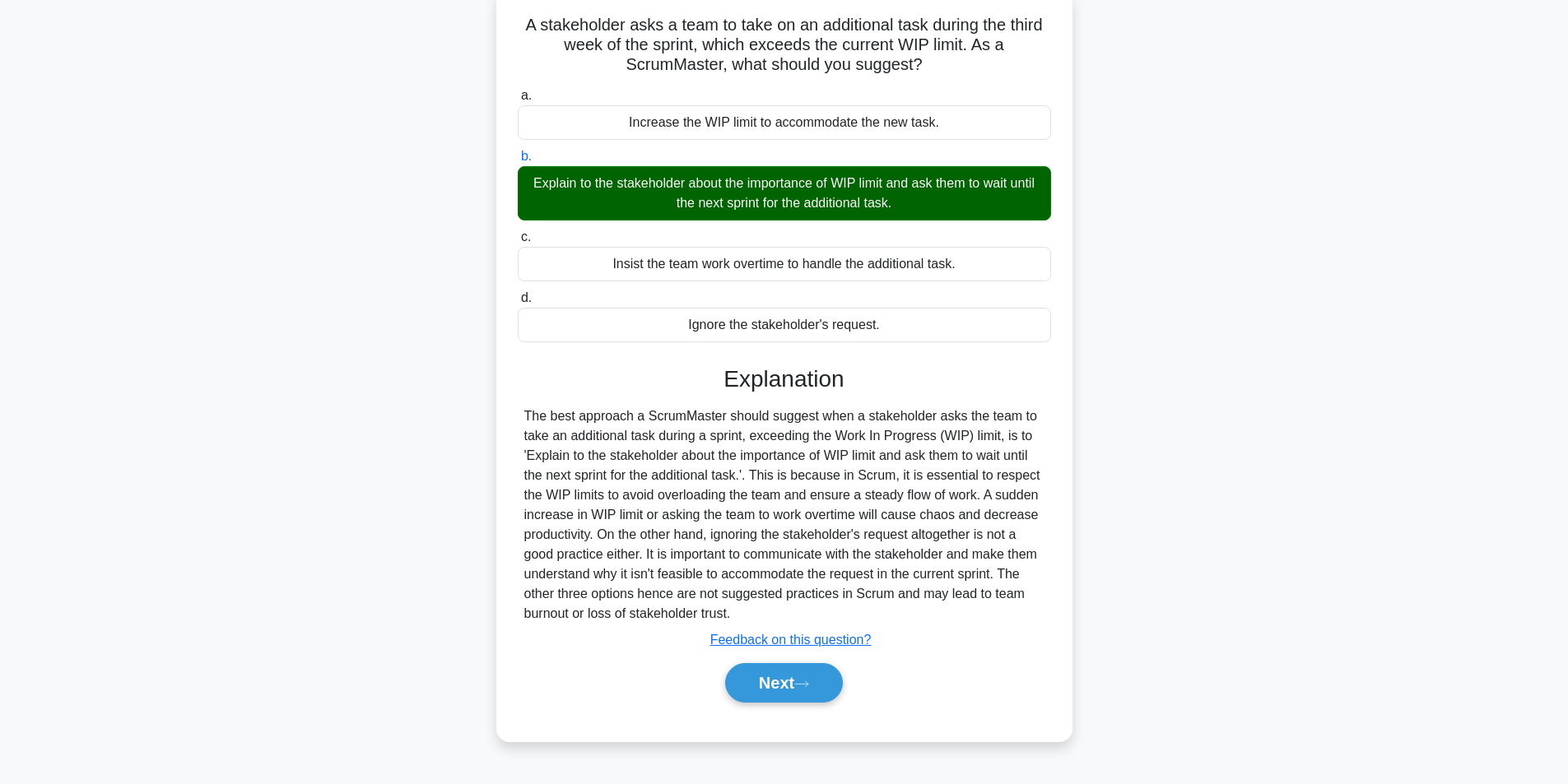
scroll to position [104, 0]
click at [782, 676] on button "Next" at bounding box center [784, 682] width 118 height 40
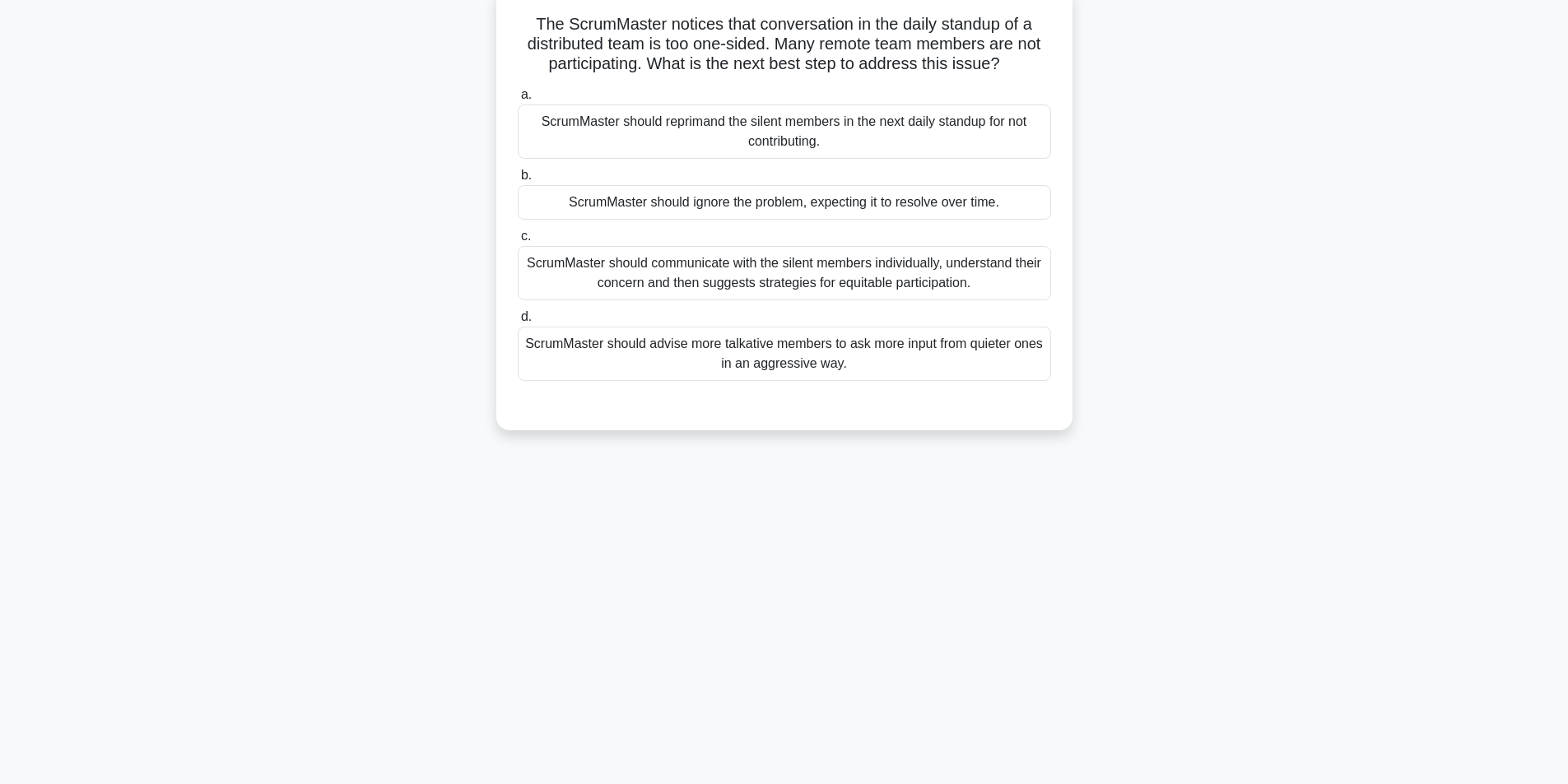
click at [778, 282] on div "ScrumMaster should communicate with the silent members individually, understand…" at bounding box center [784, 273] width 534 height 54
click at [518, 242] on input "c. ScrumMaster should communicate with the silent members individually, underst…" at bounding box center [518, 237] width 0 height 10
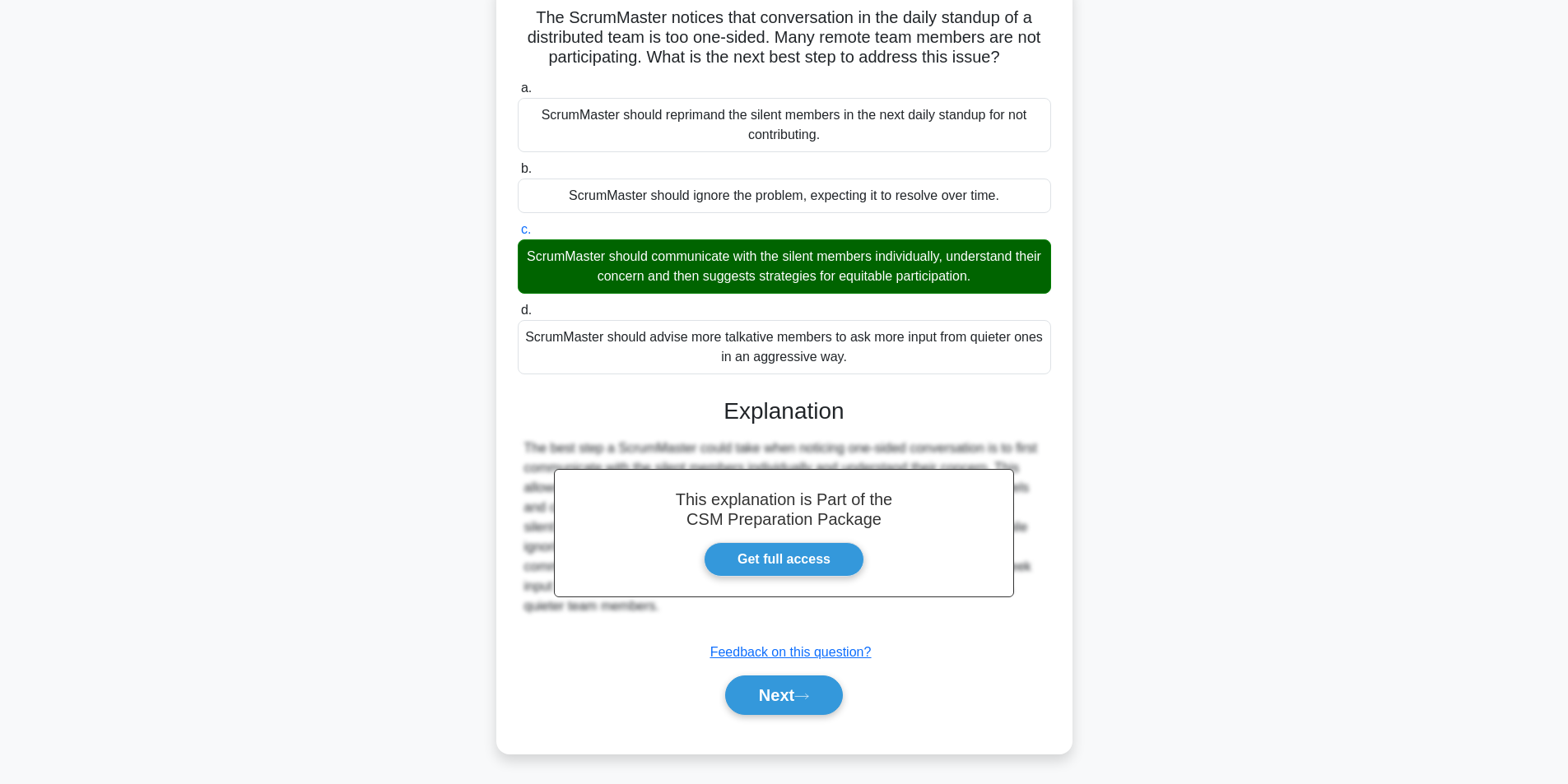
scroll to position [113, 0]
